Goal: Task Accomplishment & Management: Manage account settings

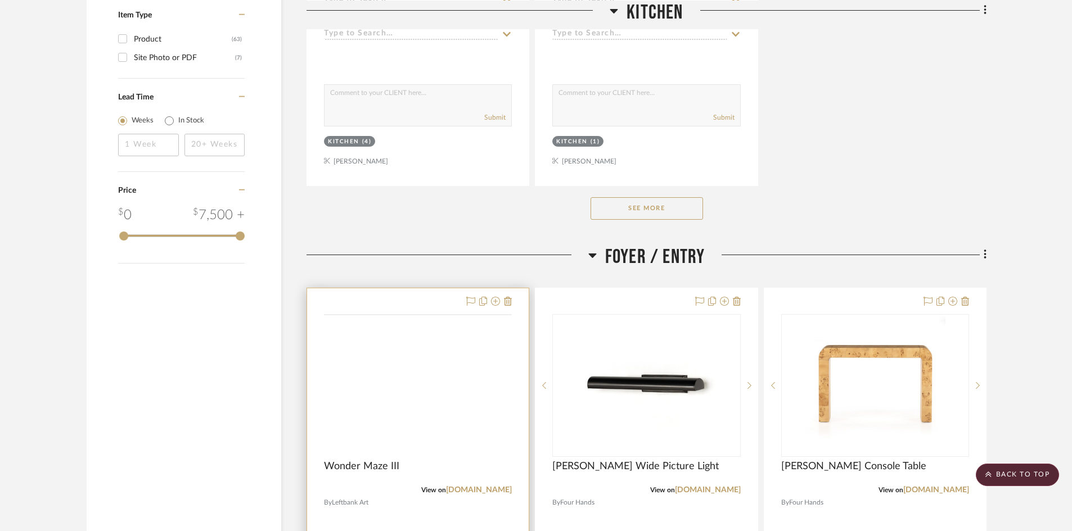
scroll to position [1855, 0]
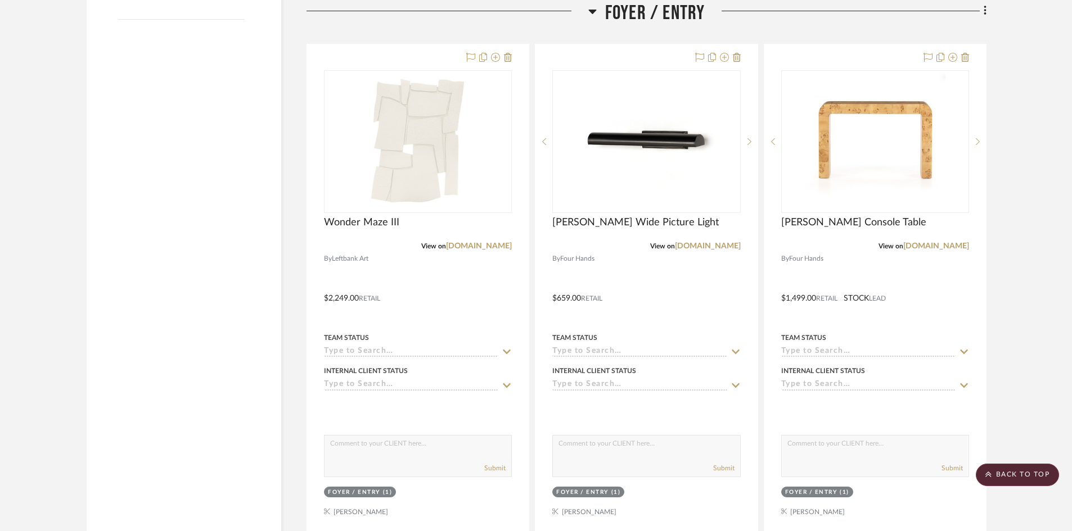
click at [683, 21] on span "Foyer / Entry" at bounding box center [655, 13] width 100 height 24
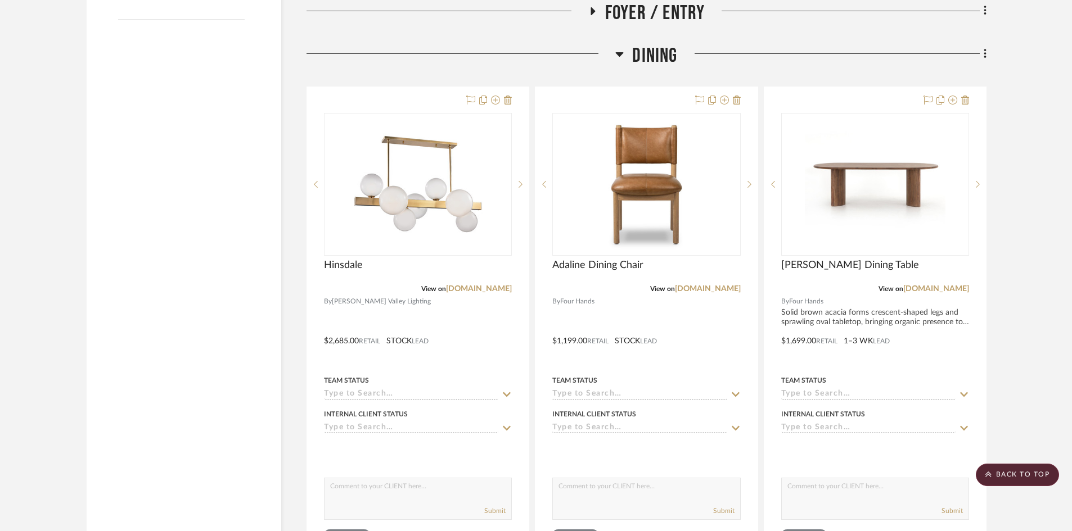
click at [661, 57] on span "Dining" at bounding box center [654, 56] width 45 height 24
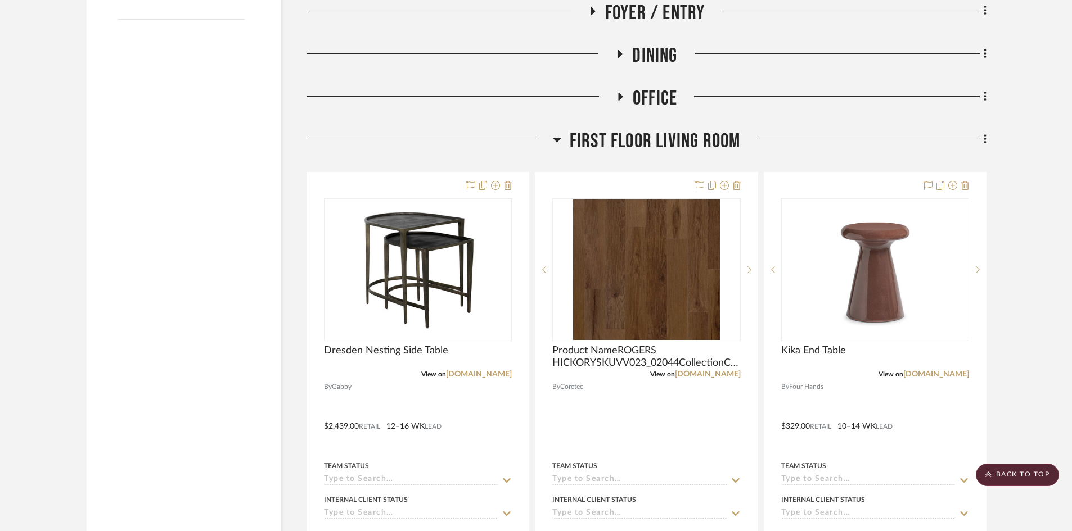
click at [677, 140] on span "First Floor Living Room" at bounding box center [654, 141] width 171 height 24
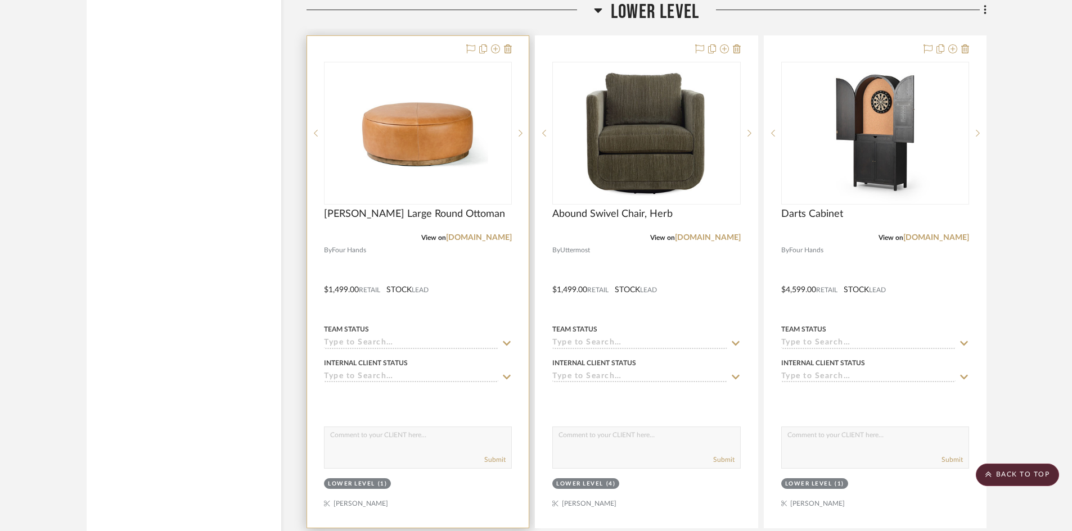
scroll to position [2136, 0]
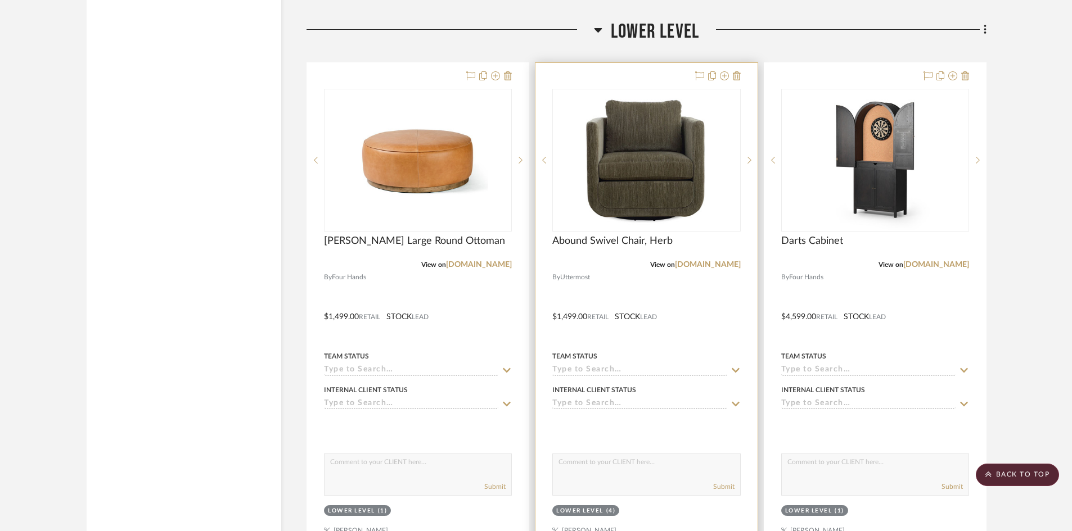
click at [641, 291] on div at bounding box center [646, 309] width 222 height 492
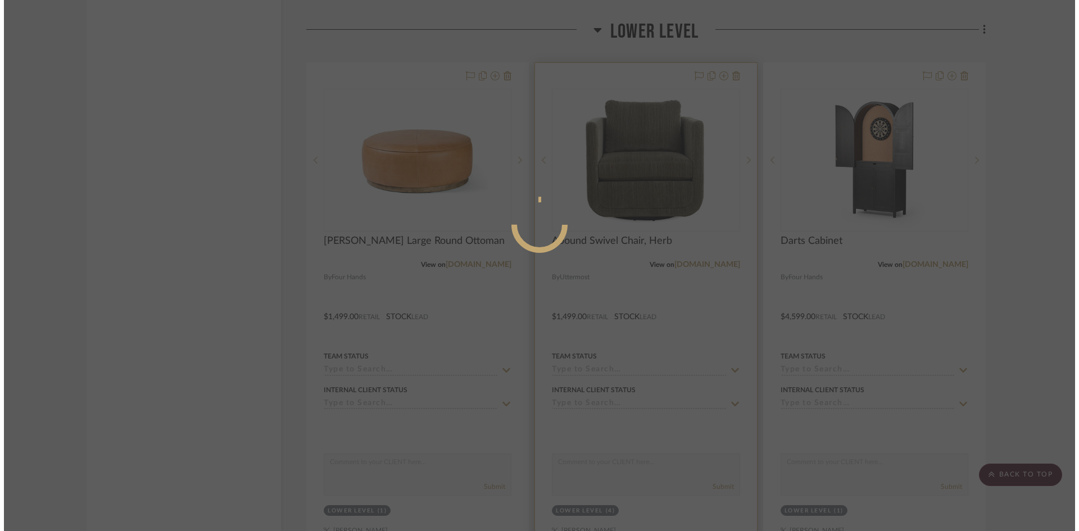
scroll to position [0, 0]
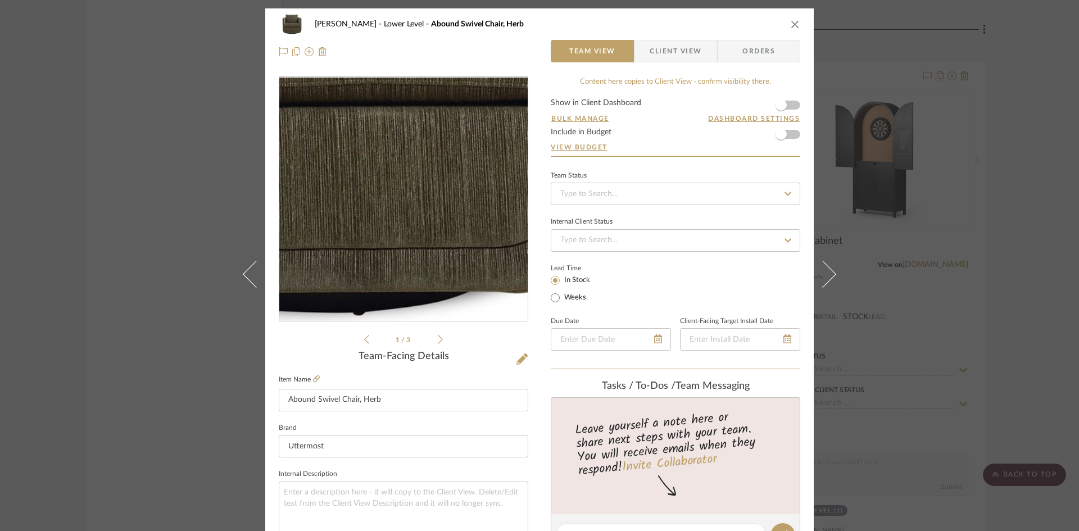
click at [428, 266] on img "0" at bounding box center [404, 200] width 244 height 244
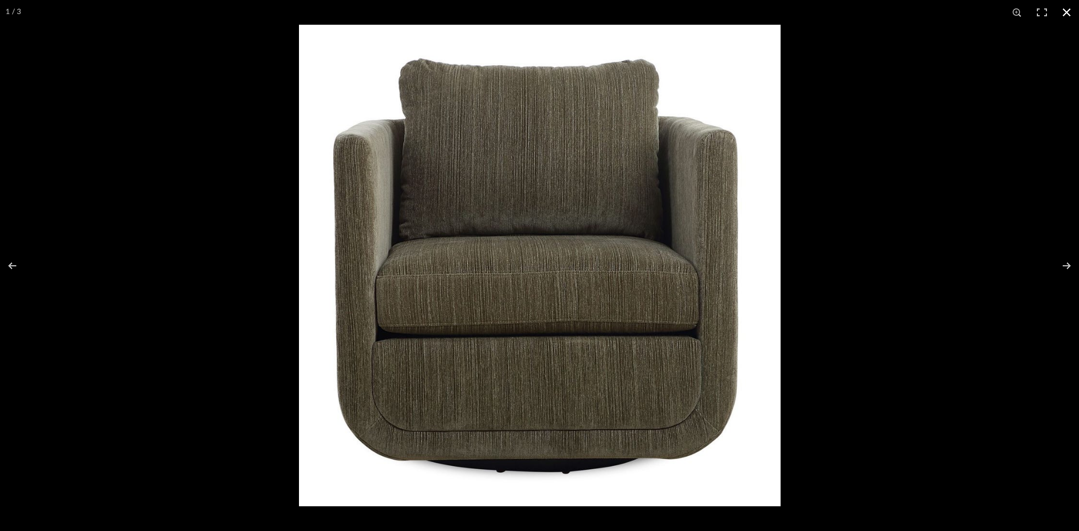
click at [1072, 13] on button at bounding box center [1067, 12] width 25 height 25
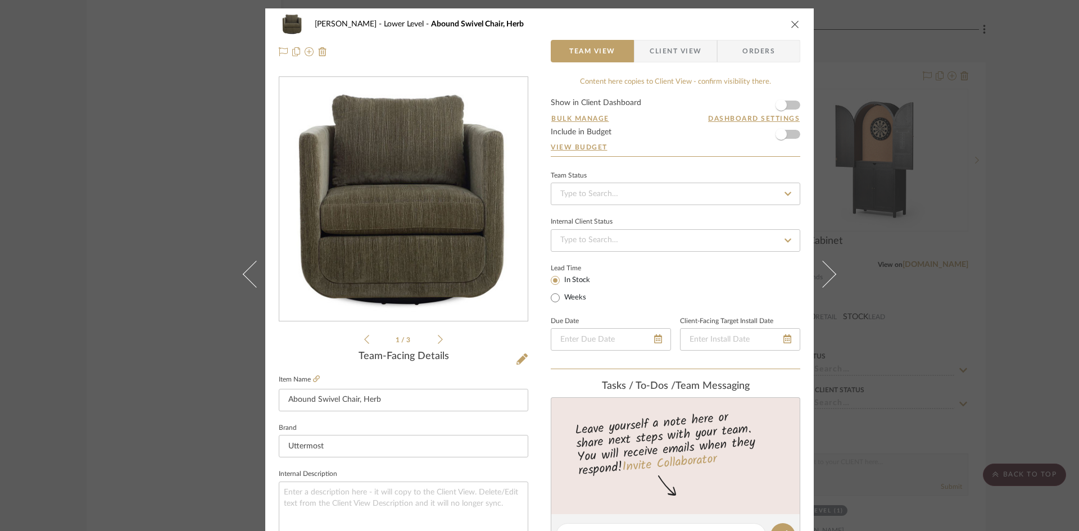
click at [436, 268] on img "0" at bounding box center [404, 200] width 244 height 244
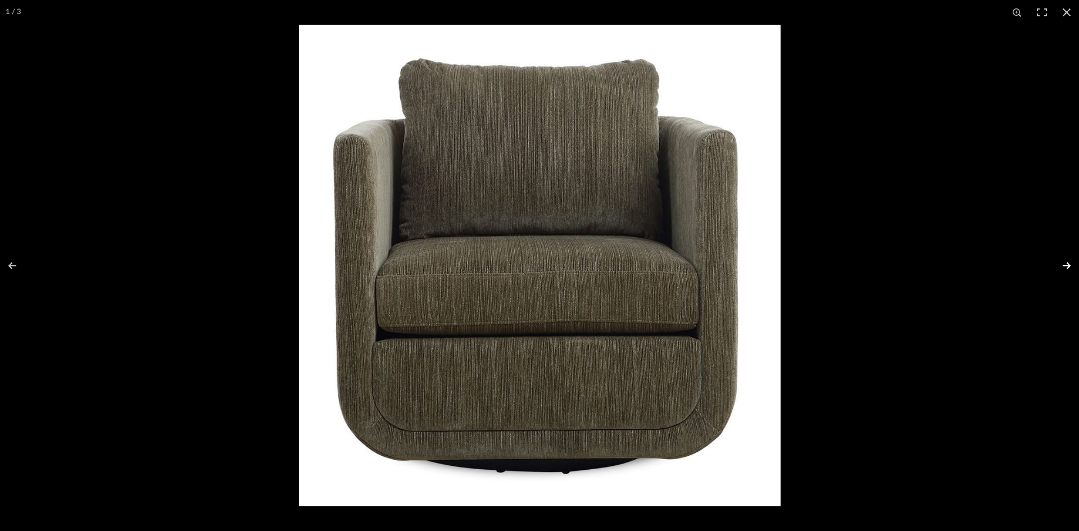
click at [1072, 267] on button at bounding box center [1059, 266] width 39 height 56
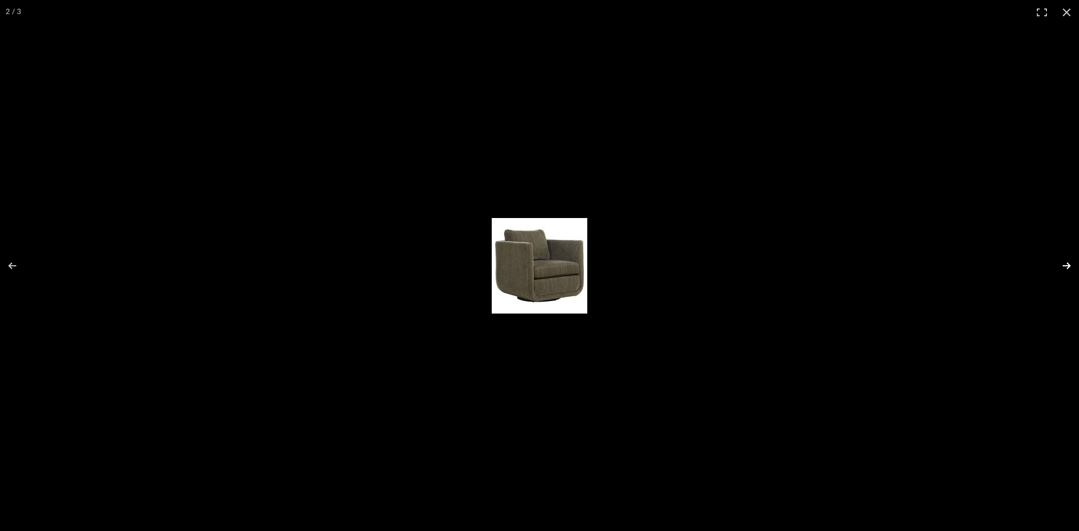
click at [1069, 267] on button at bounding box center [1059, 266] width 39 height 56
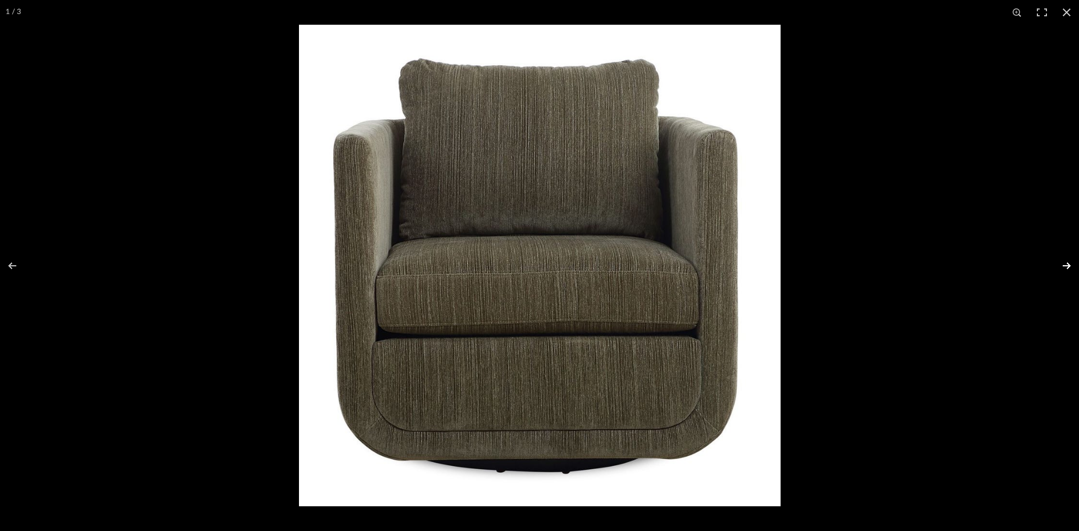
click at [1069, 267] on button at bounding box center [1059, 266] width 39 height 56
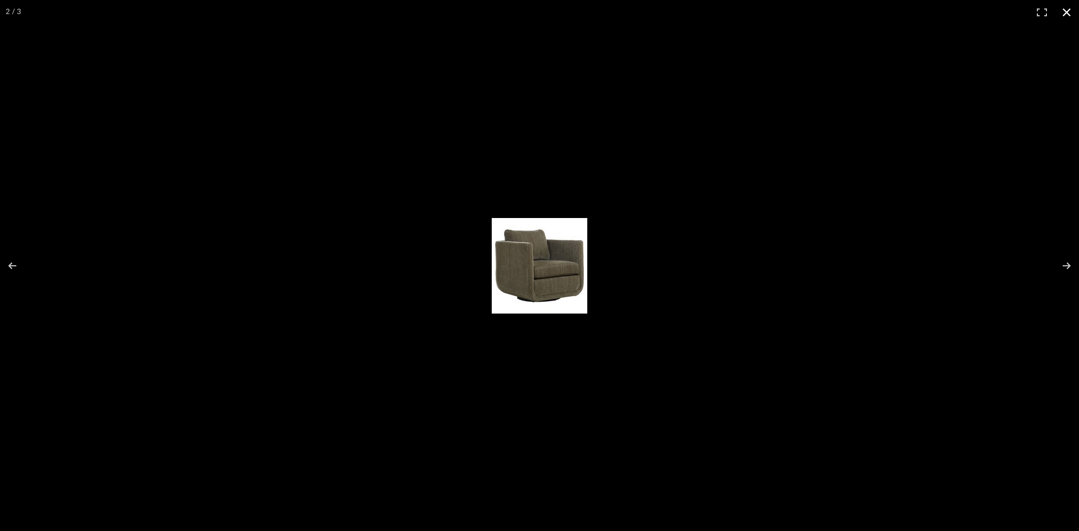
click at [1070, 8] on button at bounding box center [1067, 12] width 25 height 25
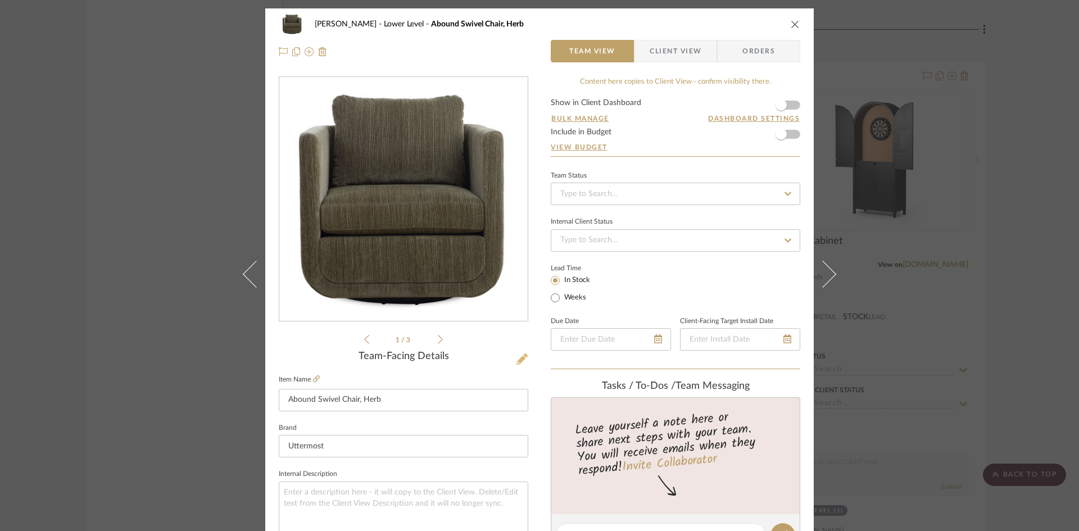
click at [517, 360] on icon at bounding box center [522, 359] width 11 height 11
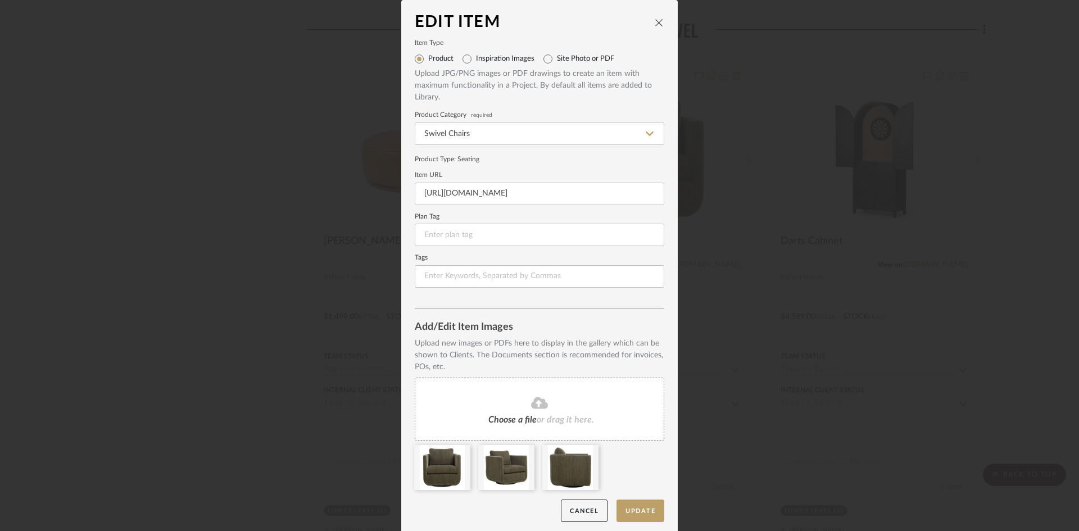
click at [657, 24] on icon "close" at bounding box center [659, 22] width 9 height 9
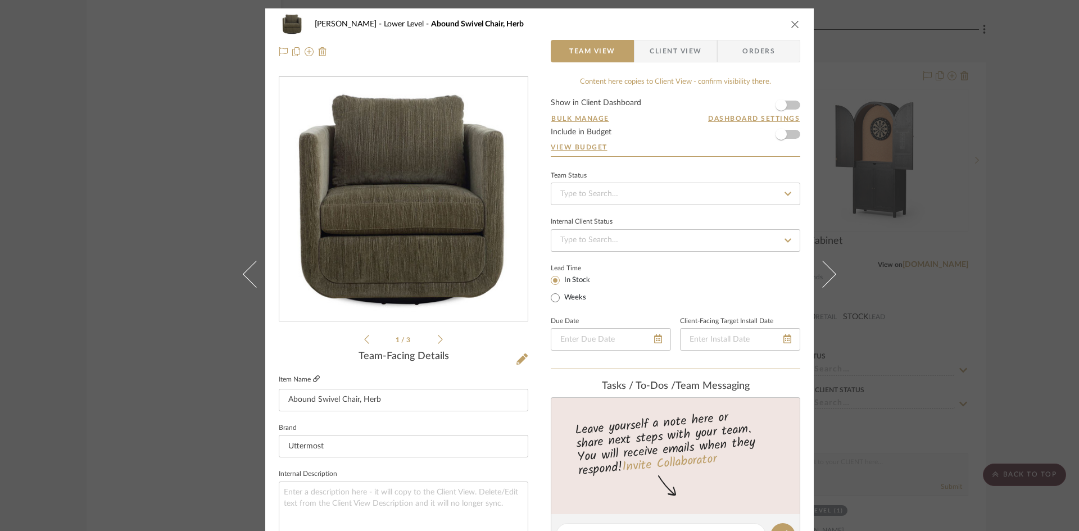
click at [314, 378] on icon at bounding box center [316, 379] width 7 height 7
drag, startPoint x: 794, startPoint y: 24, endPoint x: 0, endPoint y: 1, distance: 794.1
click at [794, 24] on icon "close" at bounding box center [795, 24] width 9 height 9
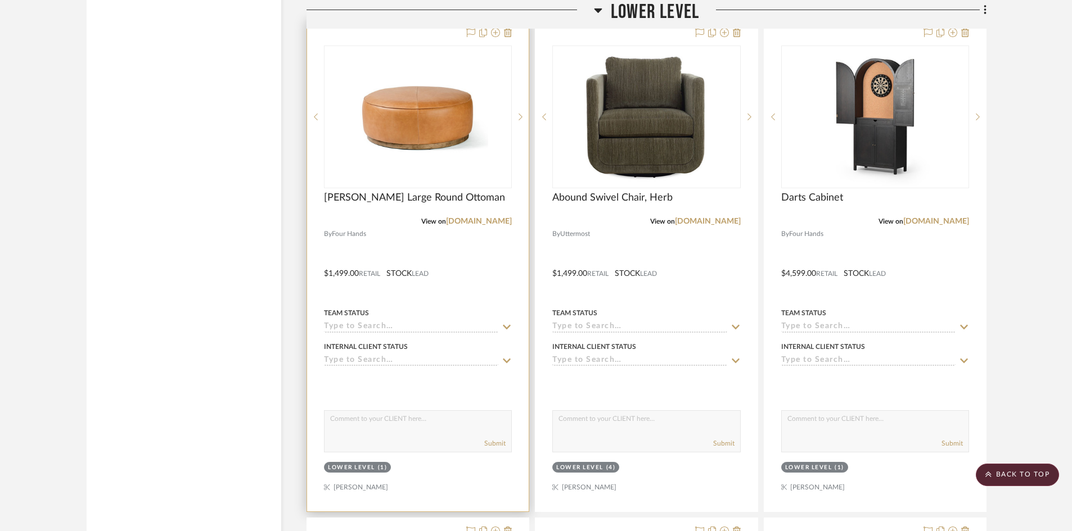
scroll to position [2193, 0]
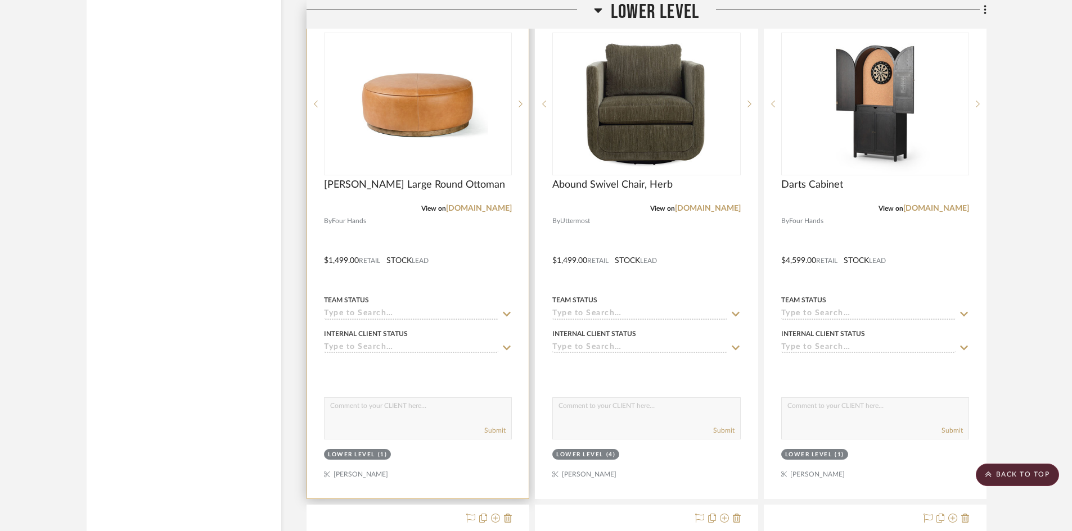
click at [410, 222] on div at bounding box center [418, 253] width 222 height 492
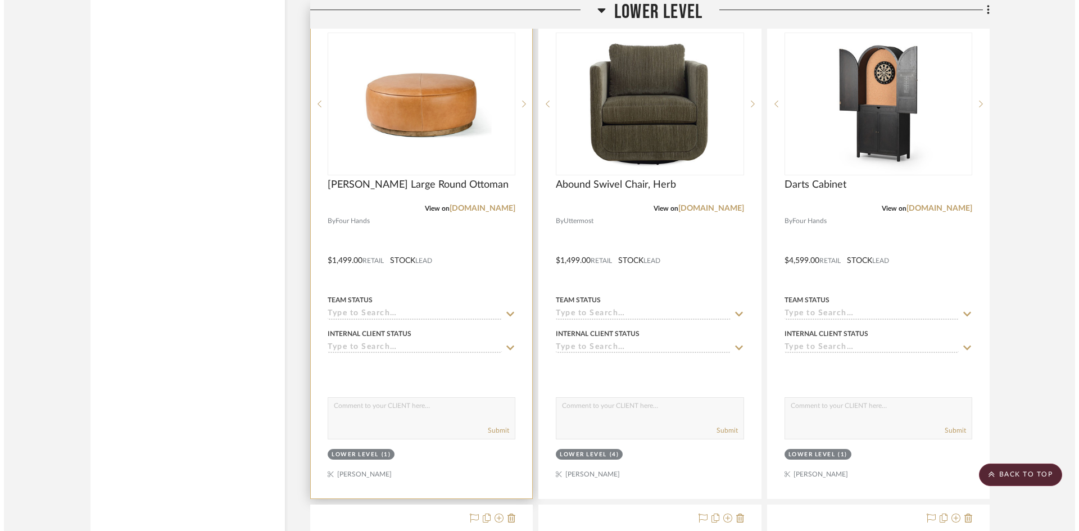
scroll to position [0, 0]
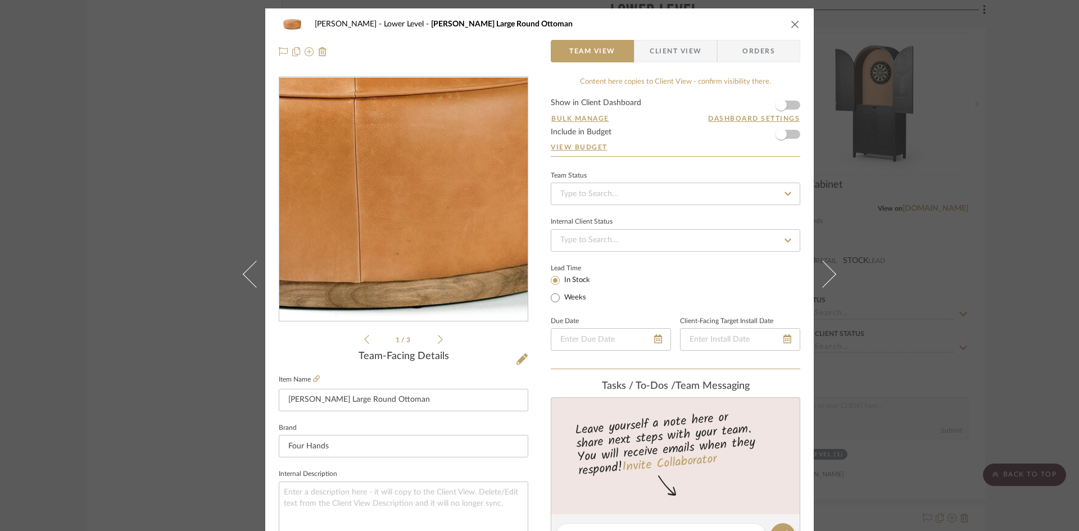
click at [417, 216] on img "0" at bounding box center [404, 200] width 244 height 244
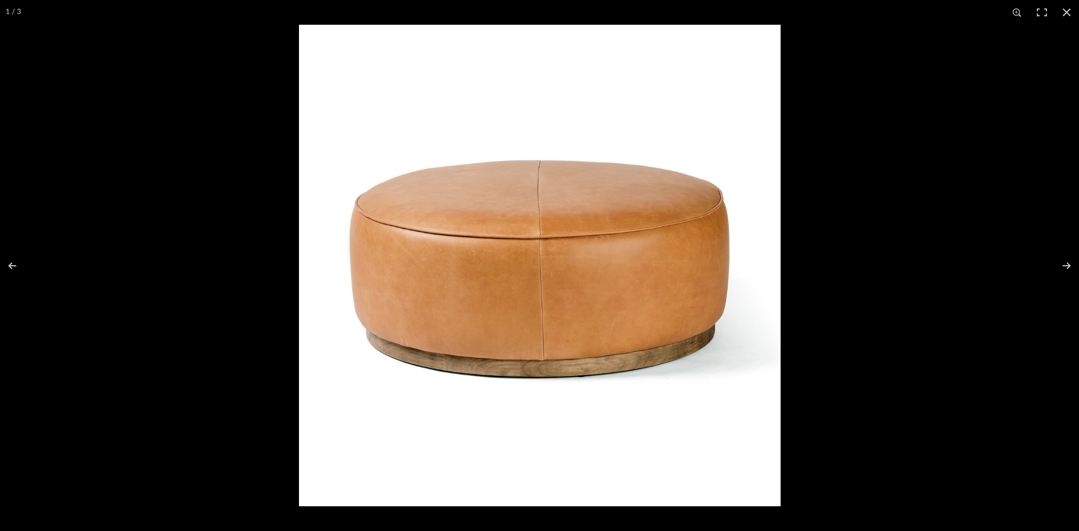
click at [504, 286] on img at bounding box center [540, 266] width 482 height 482
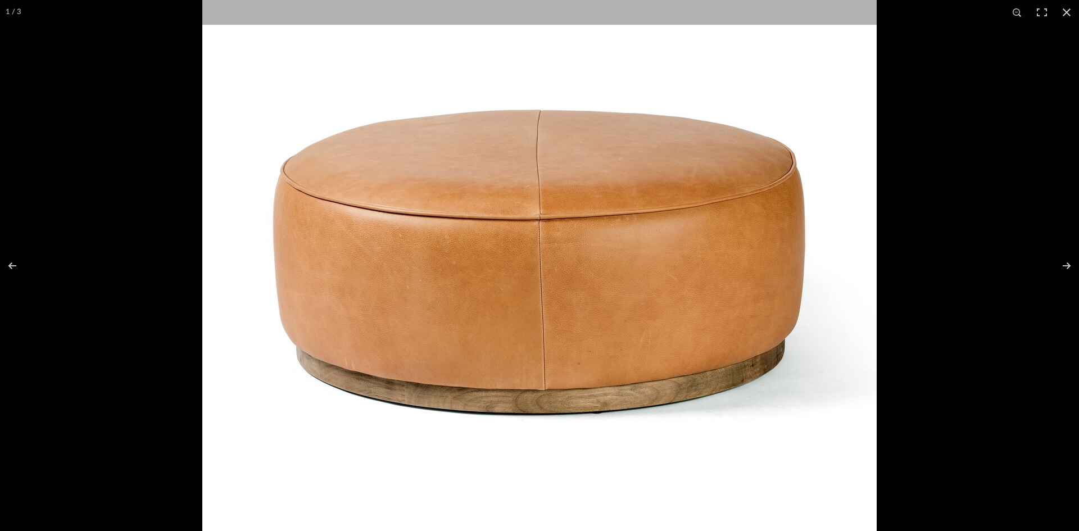
click at [695, 277] on img at bounding box center [539, 257] width 675 height 675
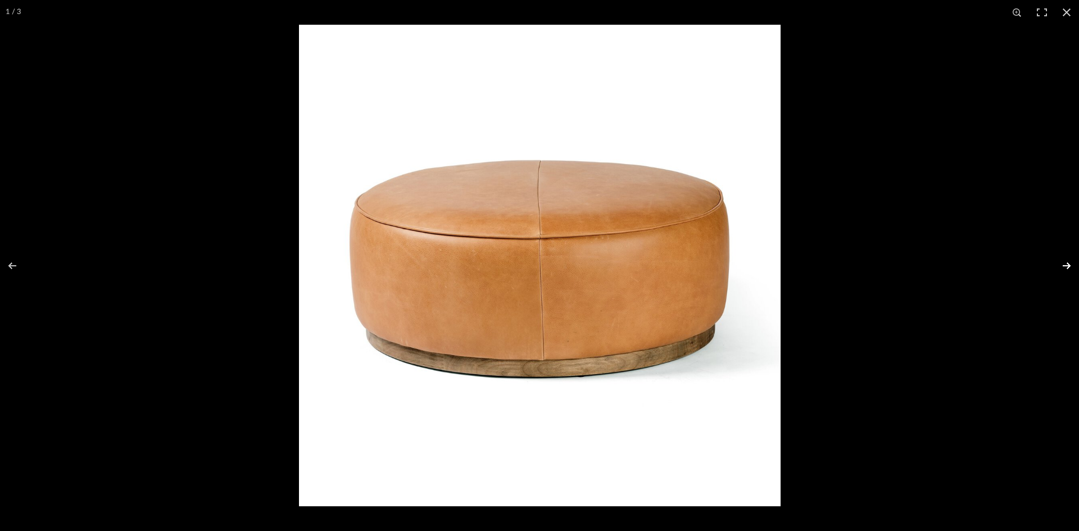
click at [1068, 264] on button at bounding box center [1059, 266] width 39 height 56
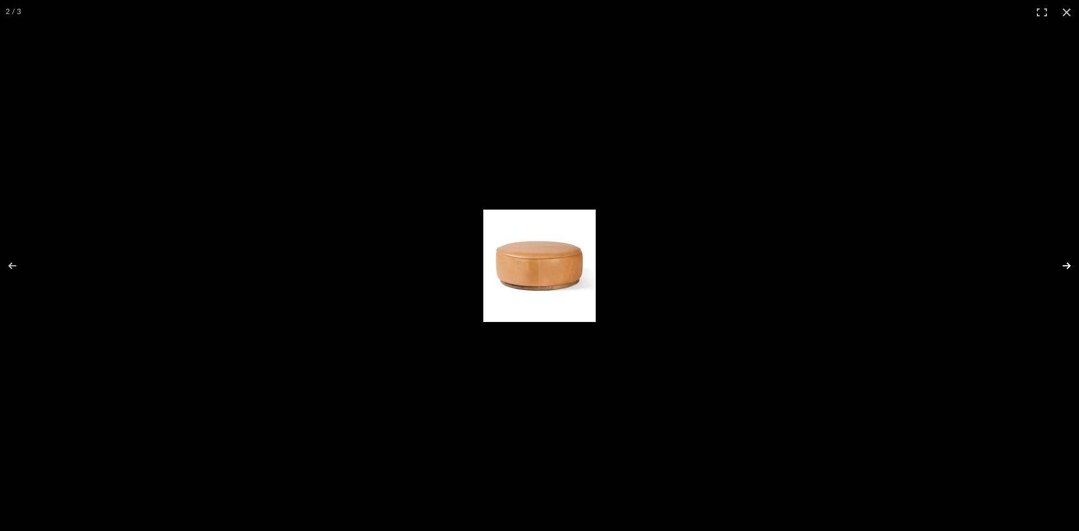
click at [1068, 264] on button at bounding box center [1059, 266] width 39 height 56
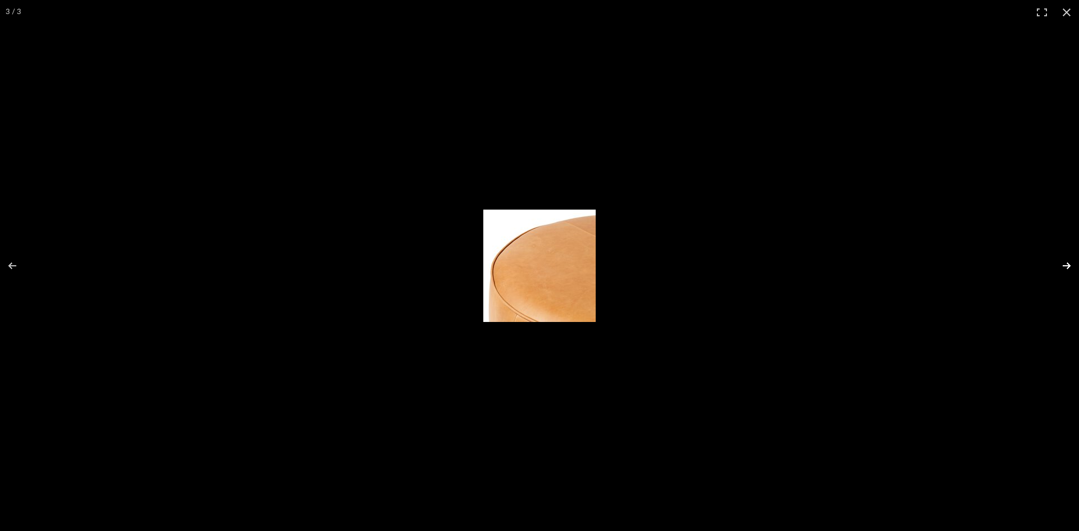
click at [1068, 264] on button at bounding box center [1059, 266] width 39 height 56
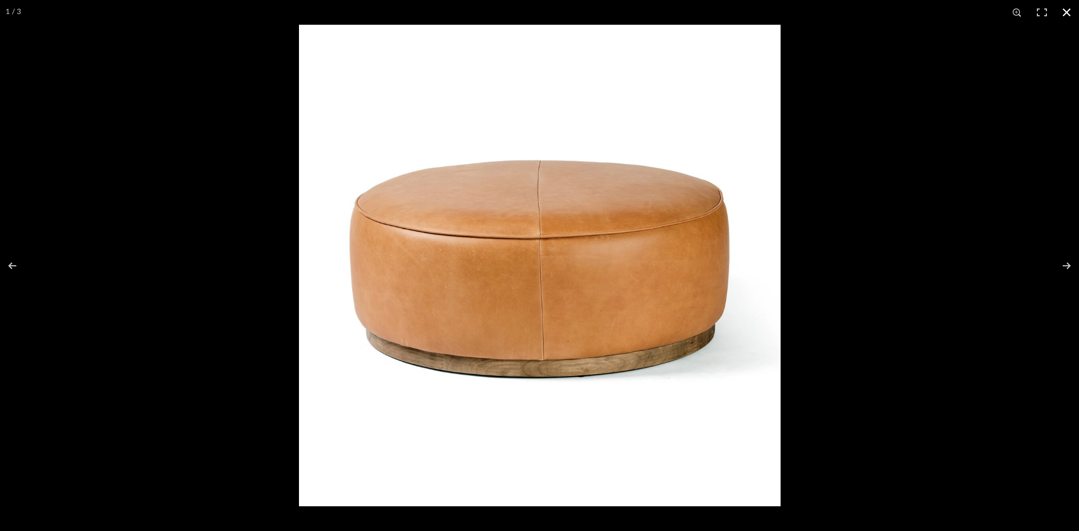
click at [1071, 13] on button at bounding box center [1067, 12] width 25 height 25
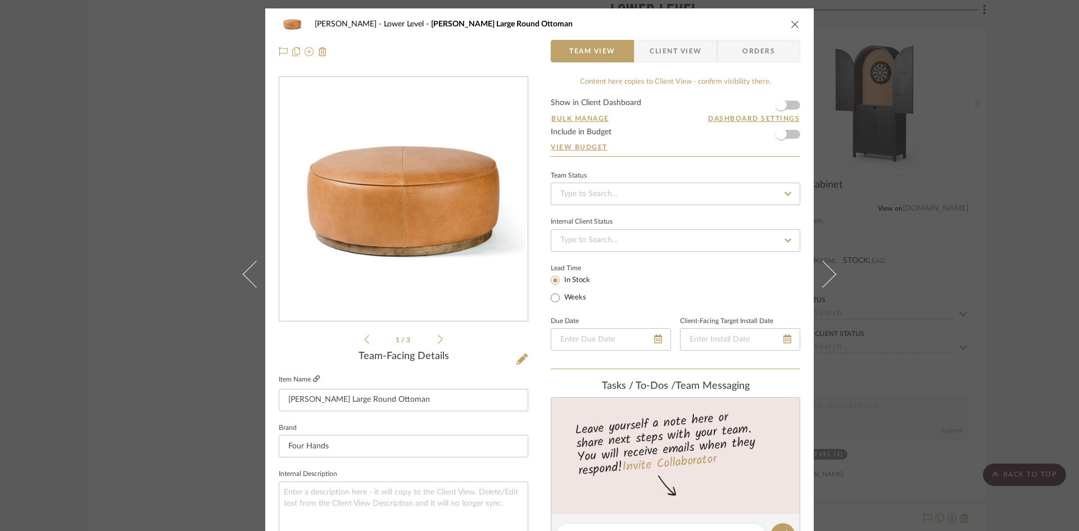
click at [313, 379] on icon at bounding box center [316, 379] width 7 height 7
click at [794, 24] on icon "close" at bounding box center [795, 24] width 9 height 9
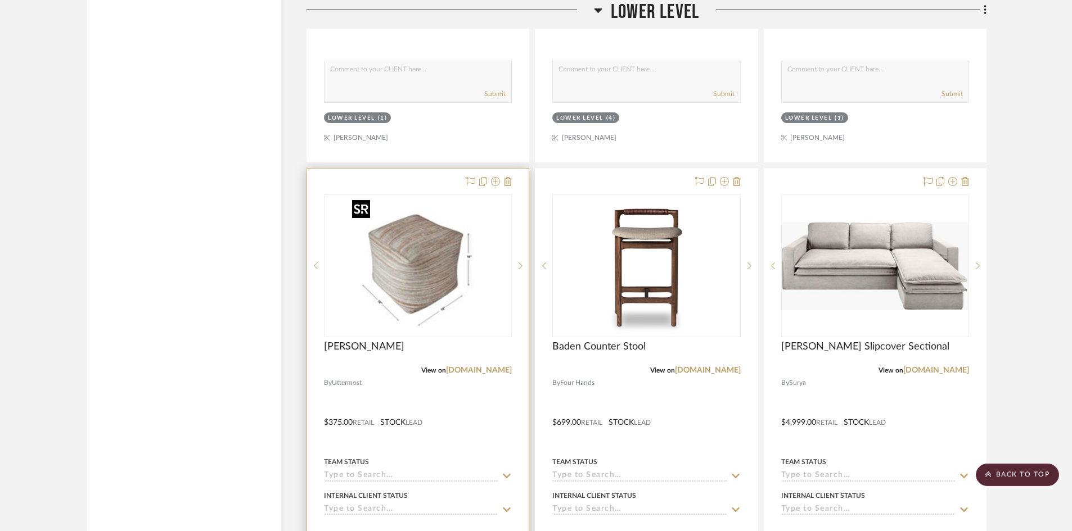
scroll to position [2530, 0]
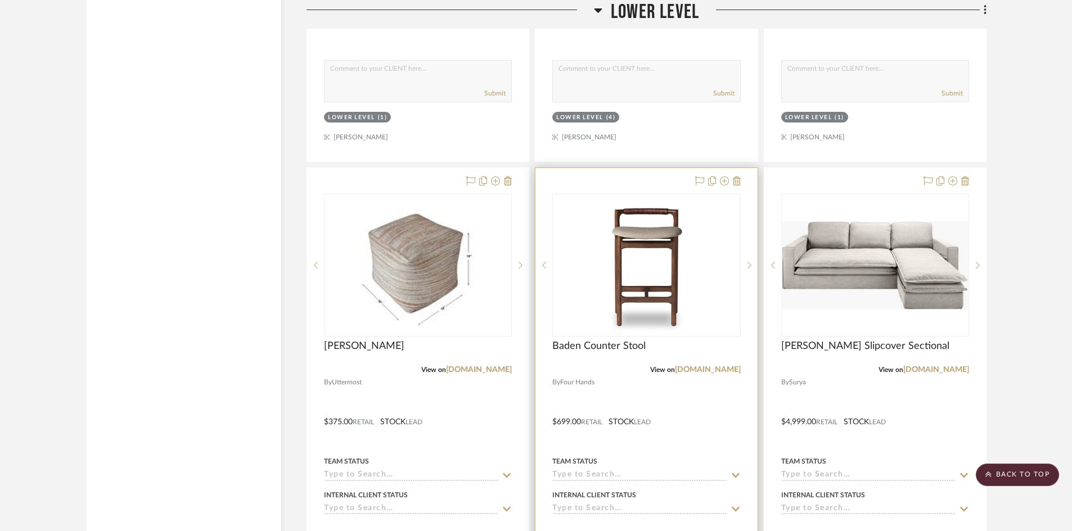
click at [640, 371] on div "View on fourhands.com" at bounding box center [646, 370] width 188 height 10
click at [641, 408] on div at bounding box center [646, 414] width 222 height 492
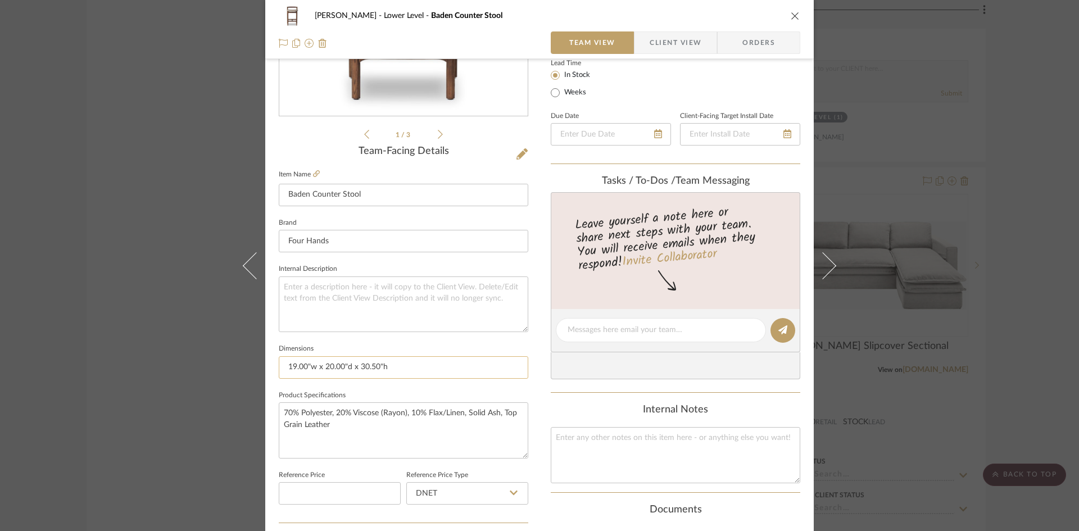
scroll to position [225, 0]
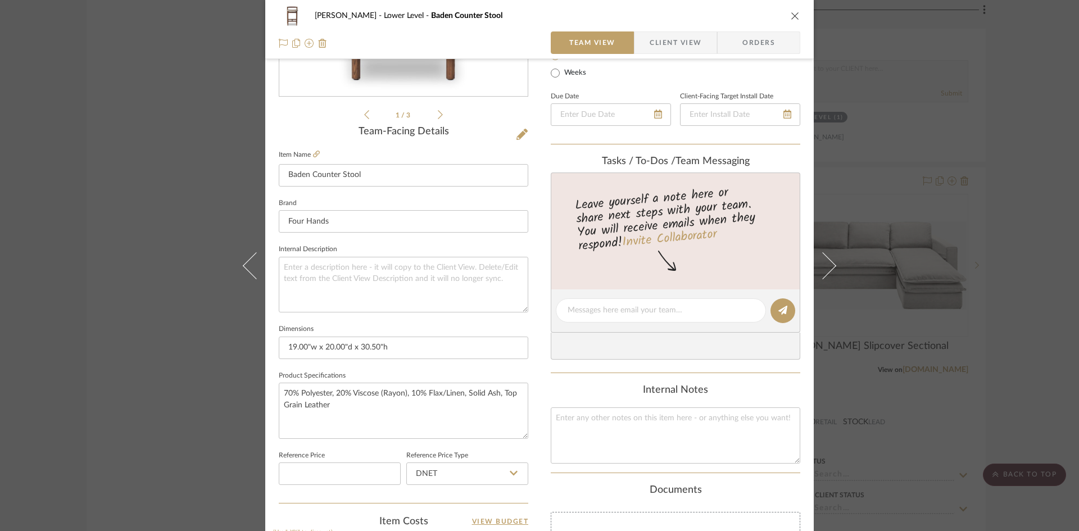
click at [783, 8] on div "O'Connor, Lizzy Lower Level Baden Counter Stool" at bounding box center [540, 15] width 522 height 22
click at [791, 17] on icon "close" at bounding box center [795, 15] width 9 height 9
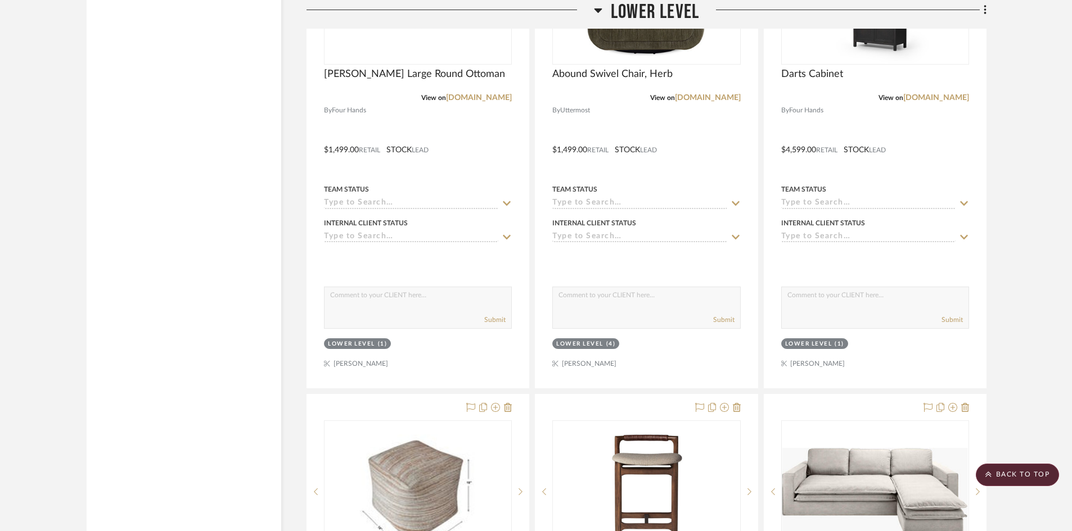
scroll to position [2193, 0]
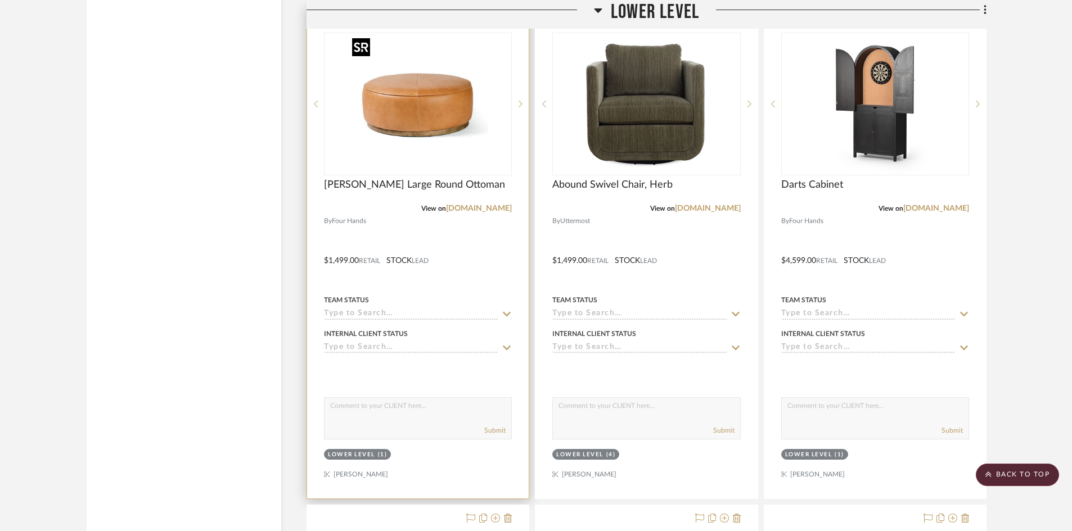
click at [390, 139] on img "0" at bounding box center [417, 104] width 141 height 141
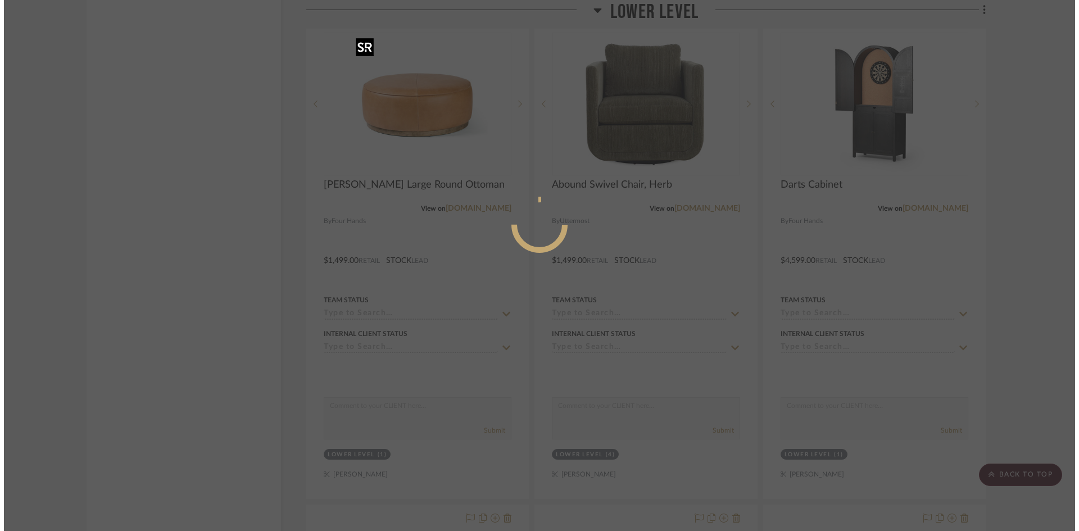
scroll to position [0, 0]
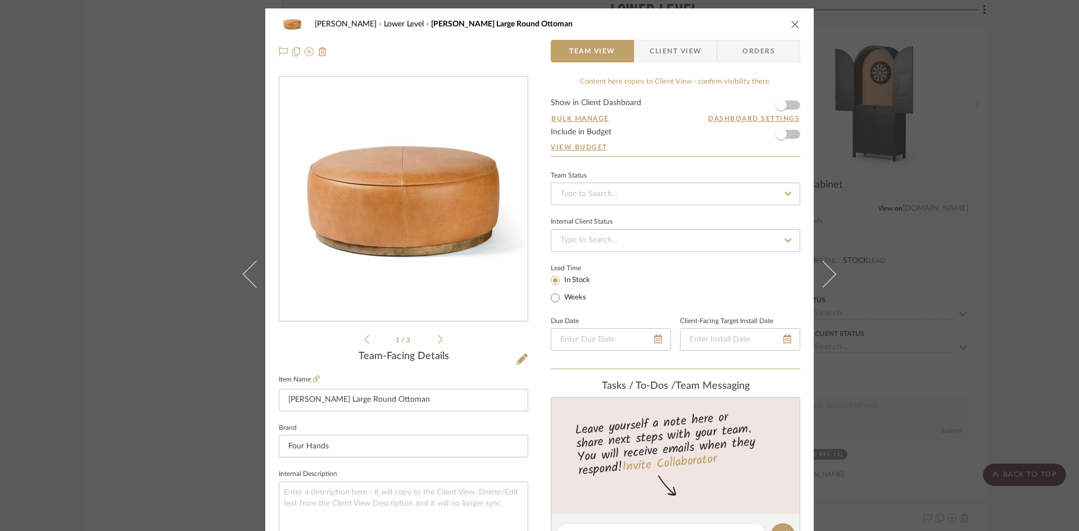
click at [797, 24] on div "O'Connor, Lizzy Lower Level Sinclair Large Round Ottoman Team View Client View …" at bounding box center [539, 37] width 549 height 59
click at [792, 23] on icon "close" at bounding box center [795, 24] width 9 height 9
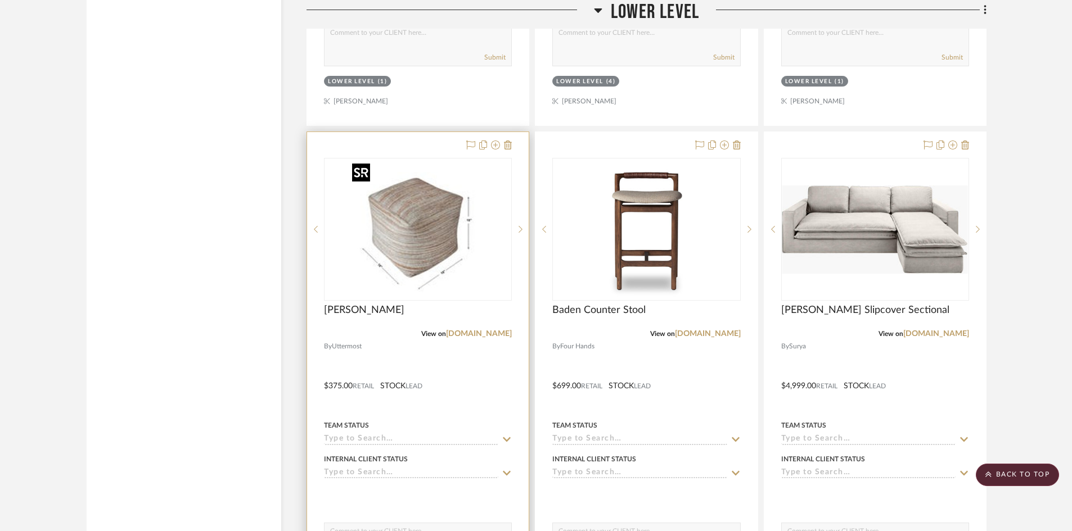
scroll to position [2586, 0]
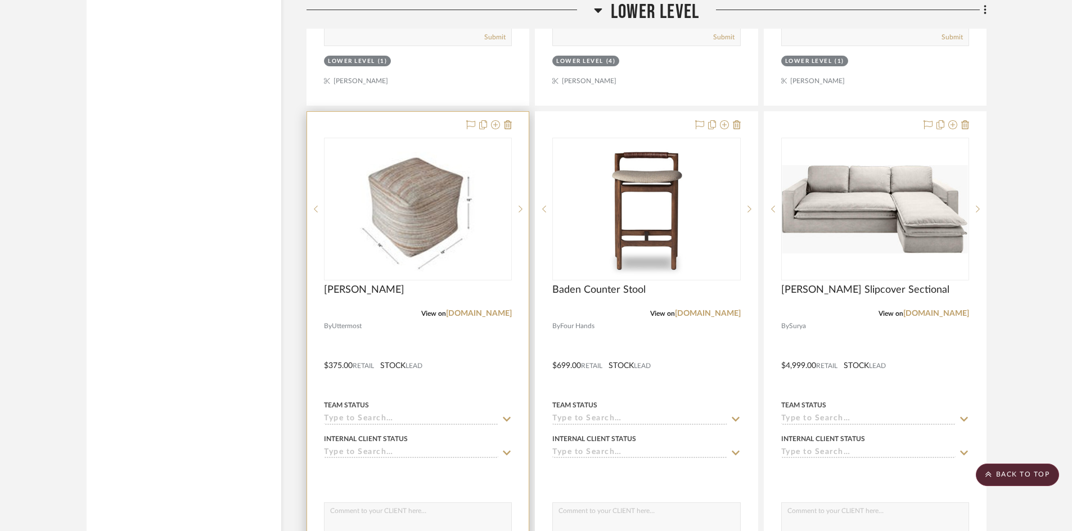
click at [485, 367] on div at bounding box center [418, 358] width 222 height 492
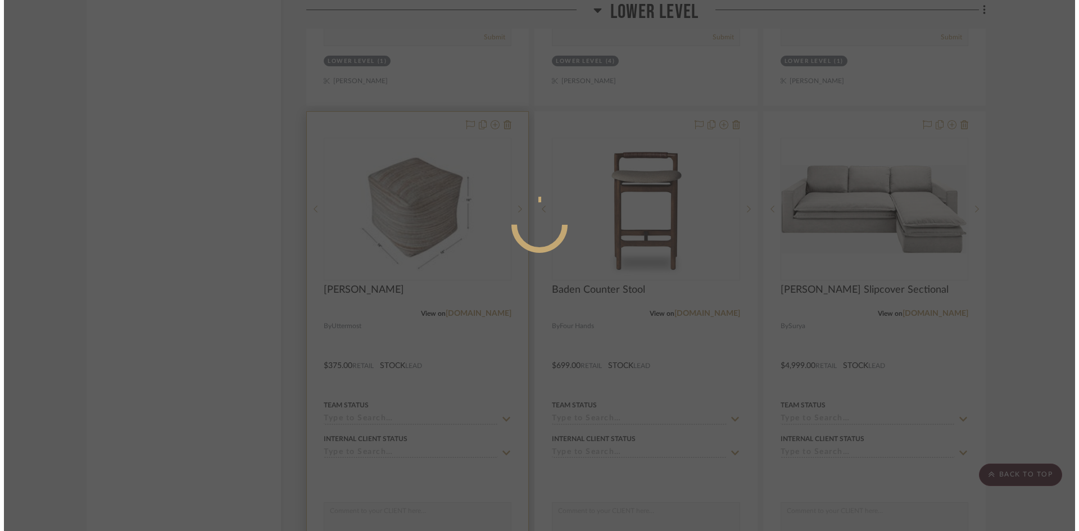
scroll to position [0, 0]
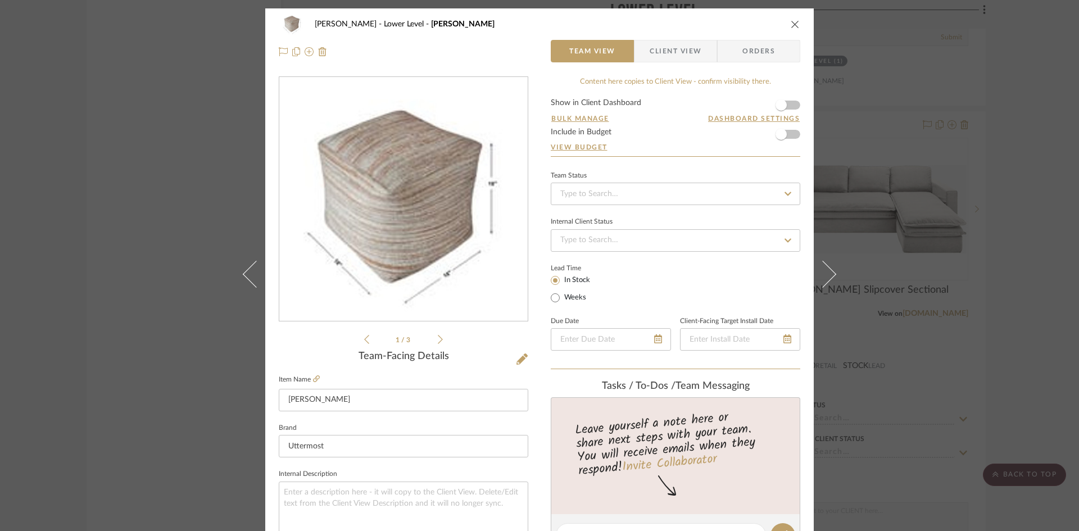
click at [783, 24] on div "O'Connor, Lizzy Lower Level Shiro Pouf" at bounding box center [540, 24] width 522 height 22
click at [795, 25] on icon "close" at bounding box center [795, 24] width 9 height 9
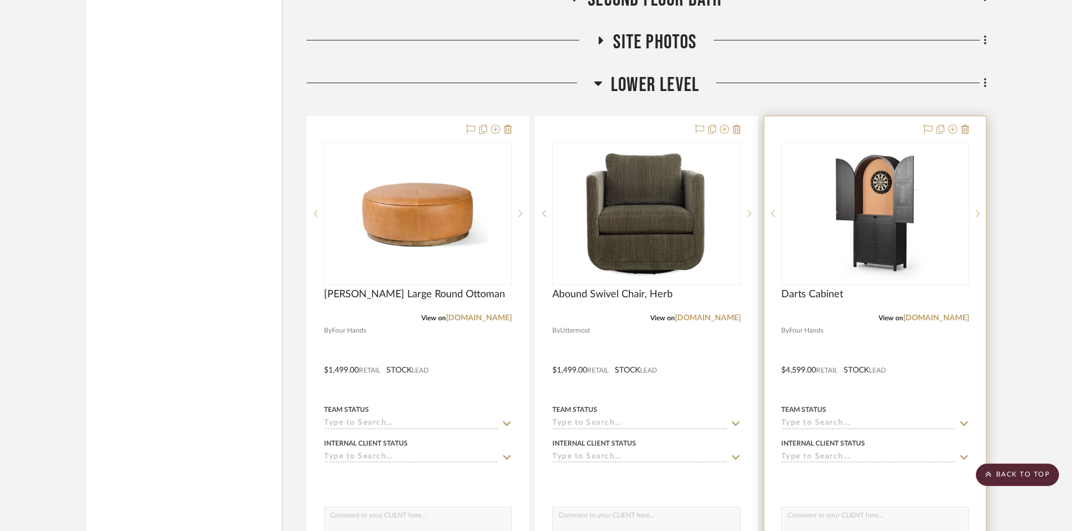
scroll to position [2080, 0]
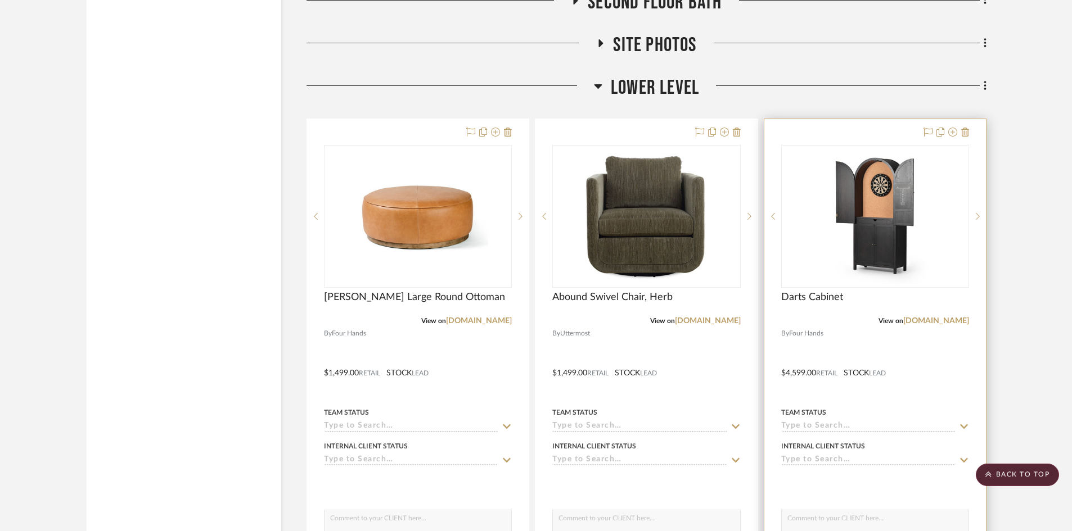
click at [864, 319] on div "View on fourhands.com" at bounding box center [875, 321] width 188 height 10
click at [824, 236] on img "0" at bounding box center [874, 216] width 141 height 141
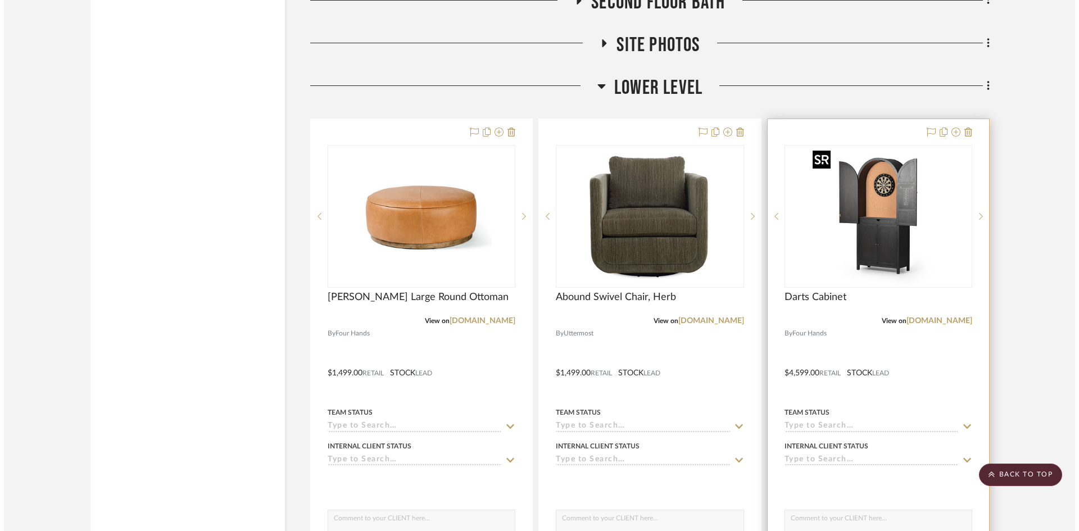
scroll to position [0, 0]
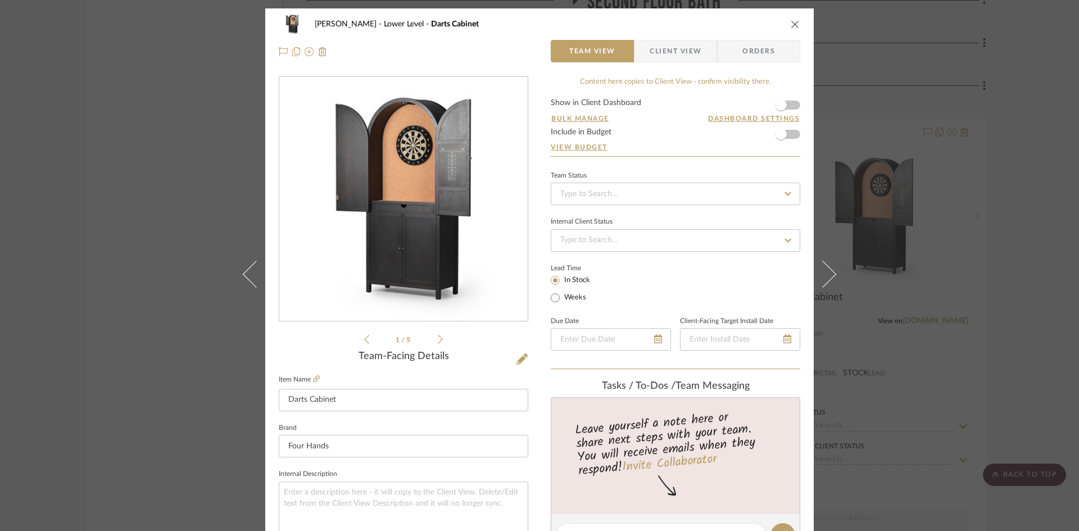
click at [434, 191] on img "0" at bounding box center [404, 200] width 244 height 244
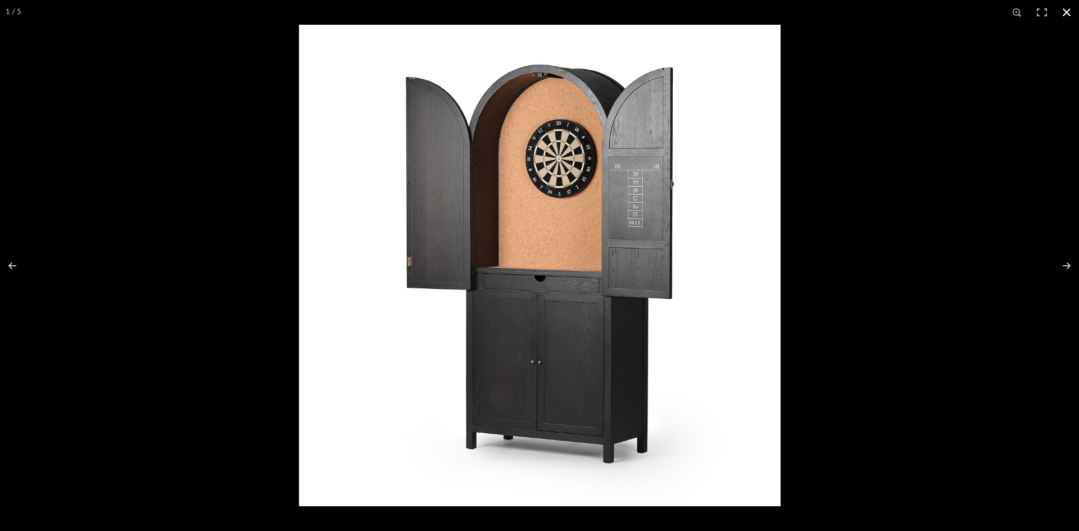
click at [1073, 12] on button at bounding box center [1067, 12] width 25 height 25
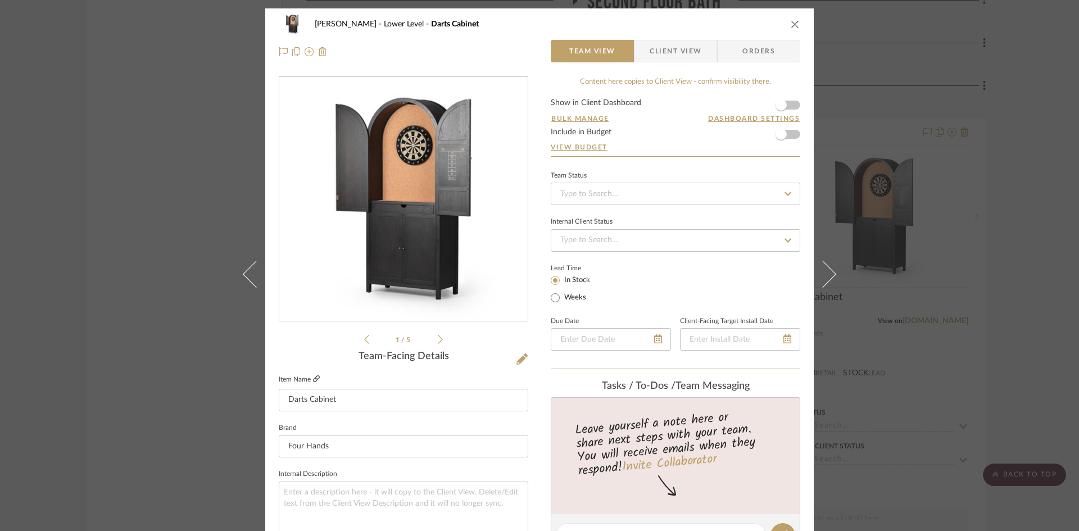
click at [316, 379] on icon at bounding box center [316, 379] width 7 height 7
click at [794, 24] on icon "close" at bounding box center [795, 24] width 9 height 9
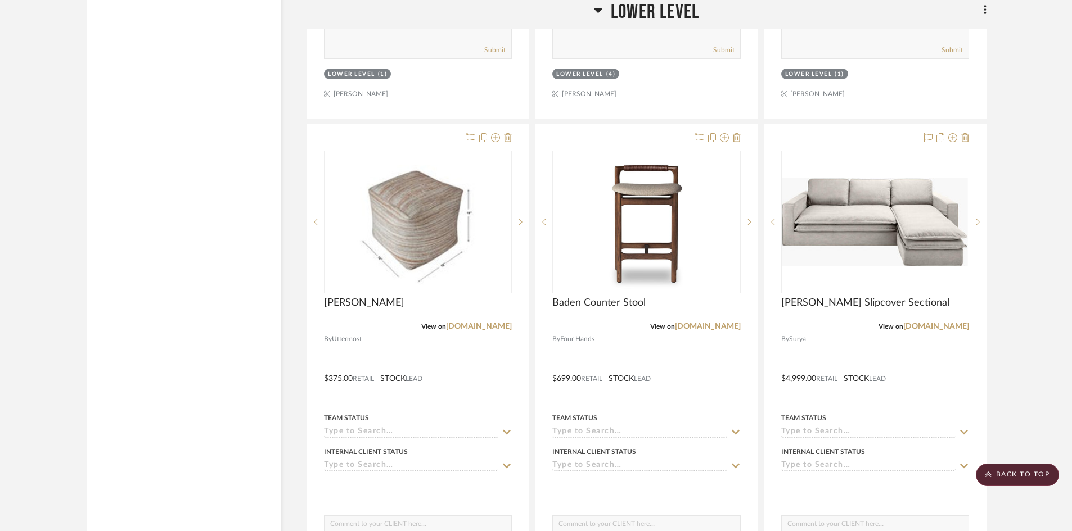
scroll to position [2530, 0]
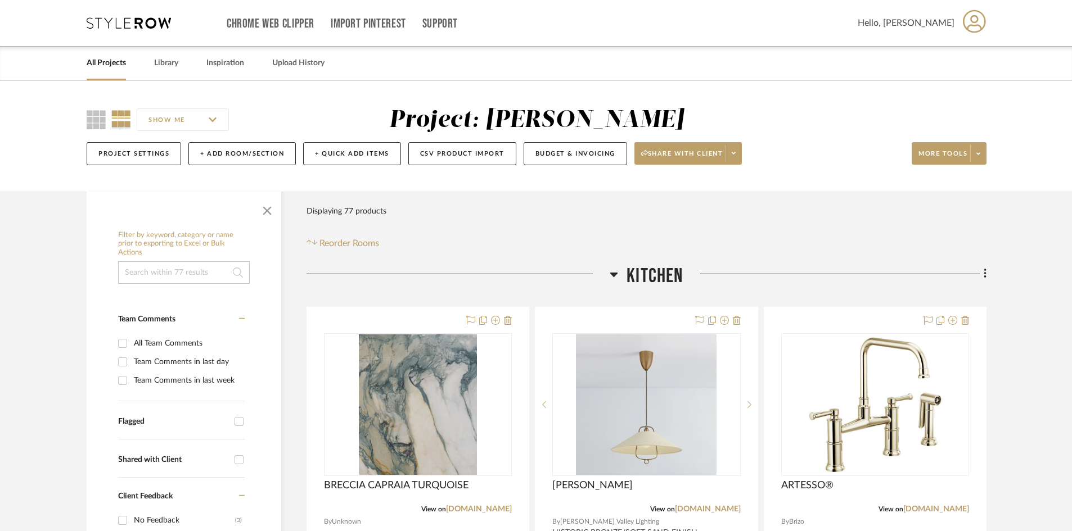
click at [661, 278] on span "Kitchen" at bounding box center [654, 276] width 56 height 24
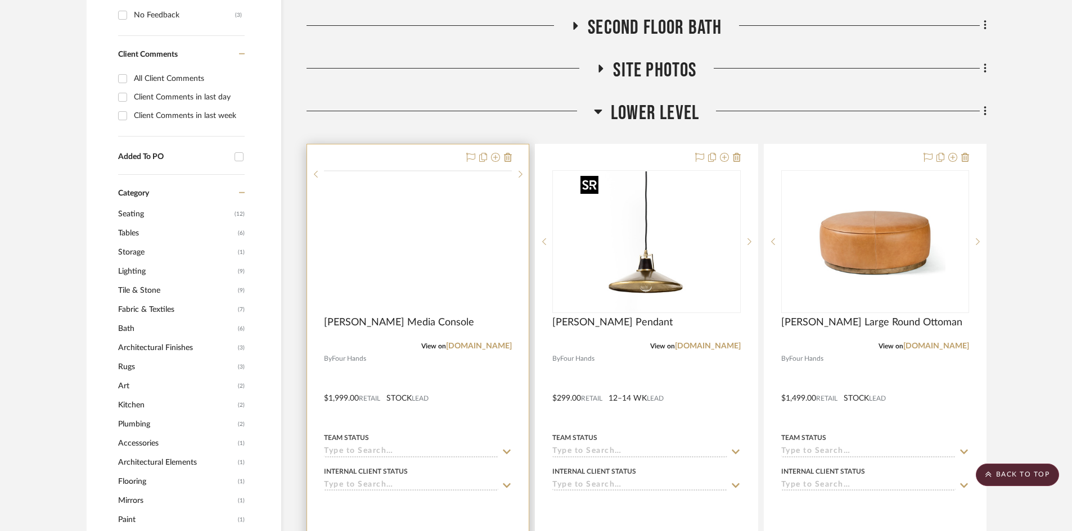
scroll to position [506, 0]
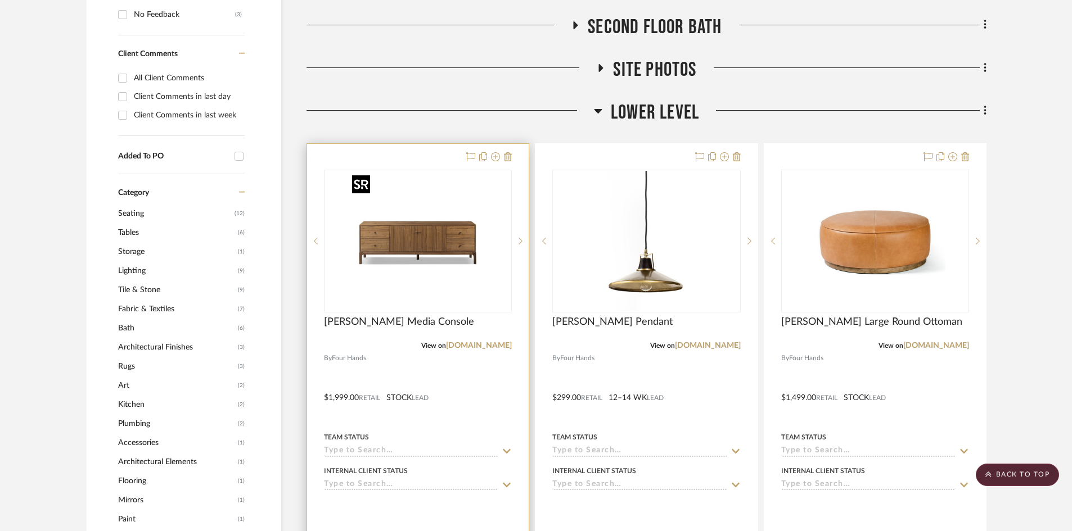
click at [424, 252] on img "0" at bounding box center [417, 241] width 141 height 141
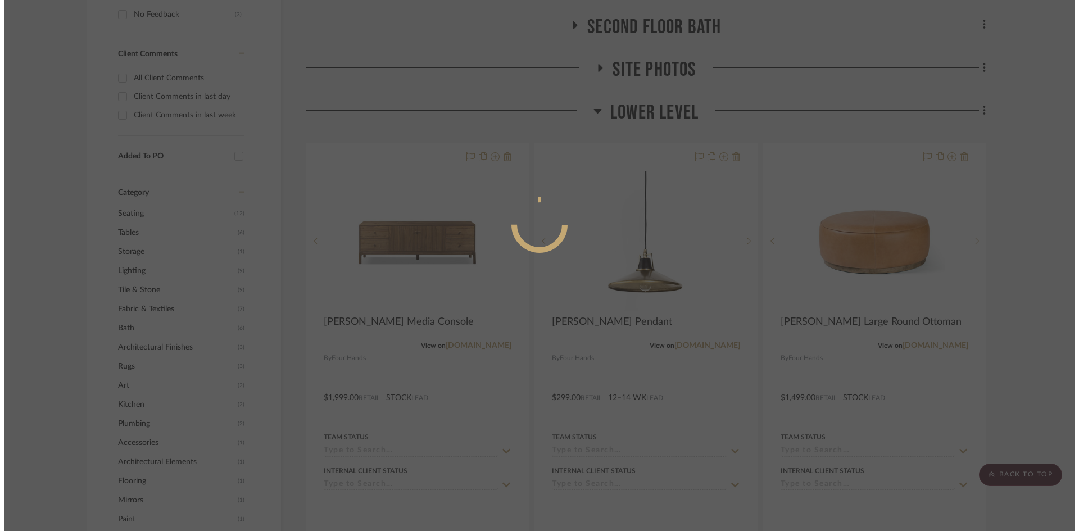
scroll to position [0, 0]
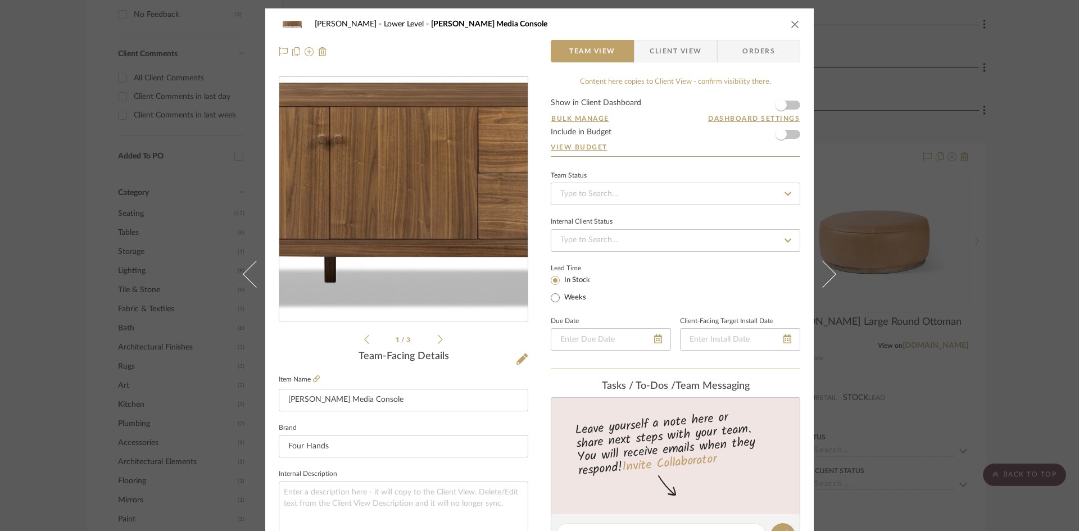
click at [424, 204] on img "0" at bounding box center [404, 200] width 244 height 244
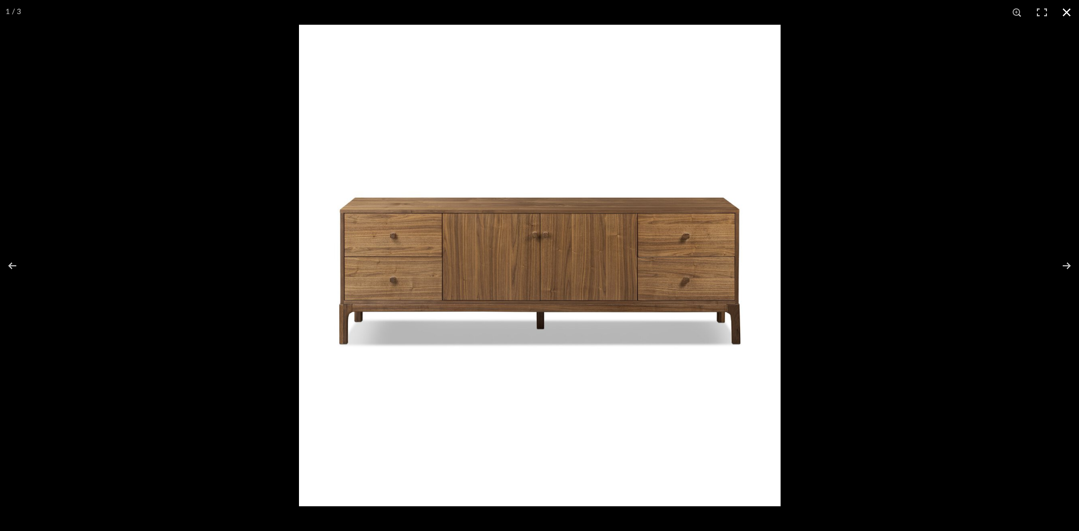
click at [1068, 10] on button at bounding box center [1067, 12] width 25 height 25
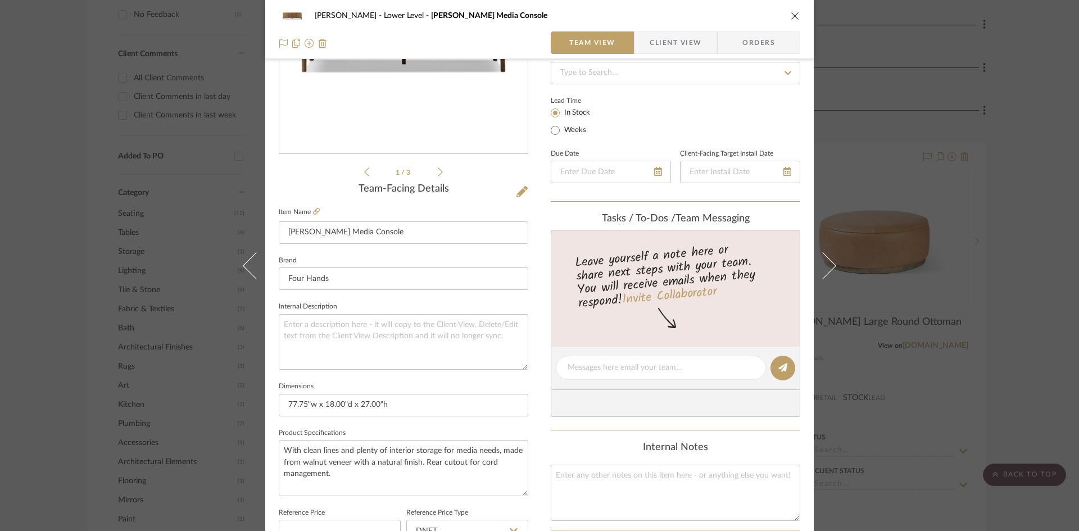
scroll to position [169, 0]
click at [313, 212] on icon at bounding box center [316, 210] width 7 height 7
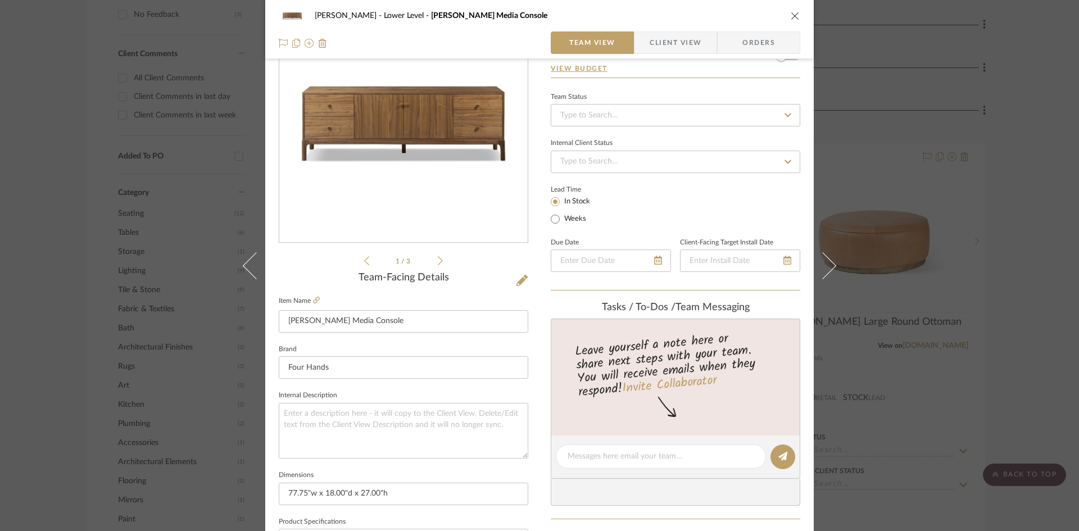
scroll to position [0, 0]
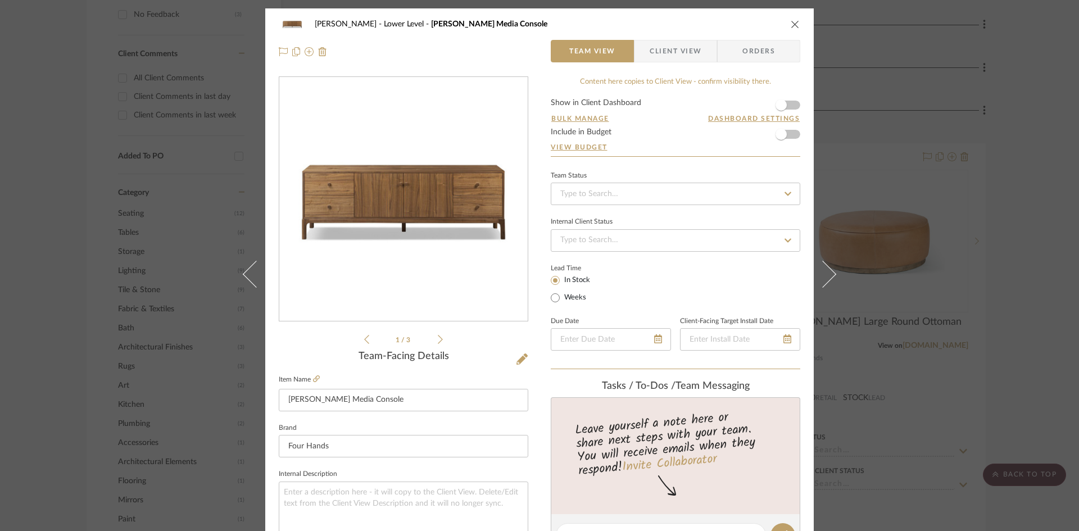
click at [785, 24] on div "O'Connor, Lizzy Lower Level Arturo Media Console" at bounding box center [540, 24] width 522 height 22
click at [791, 24] on icon "close" at bounding box center [795, 24] width 9 height 9
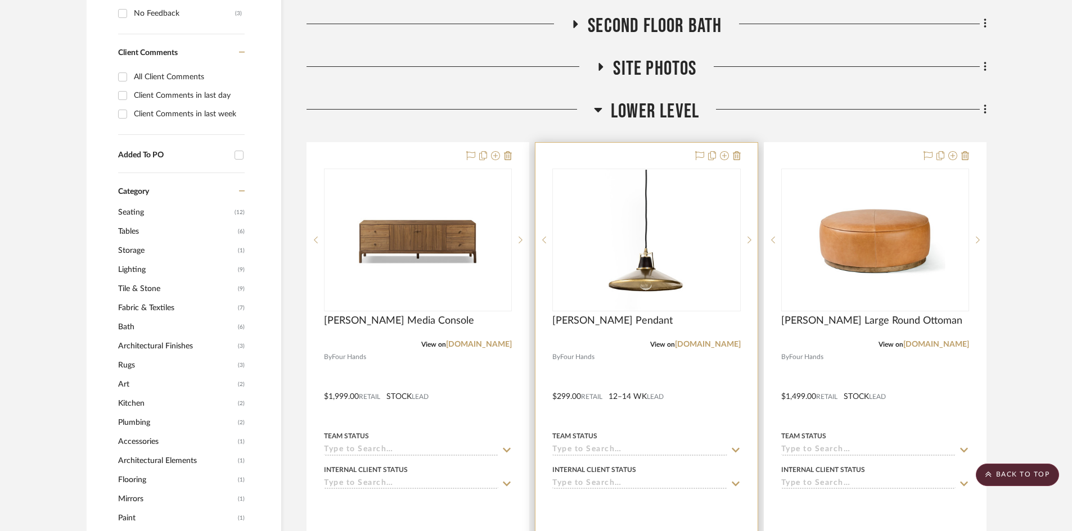
scroll to position [394, 0]
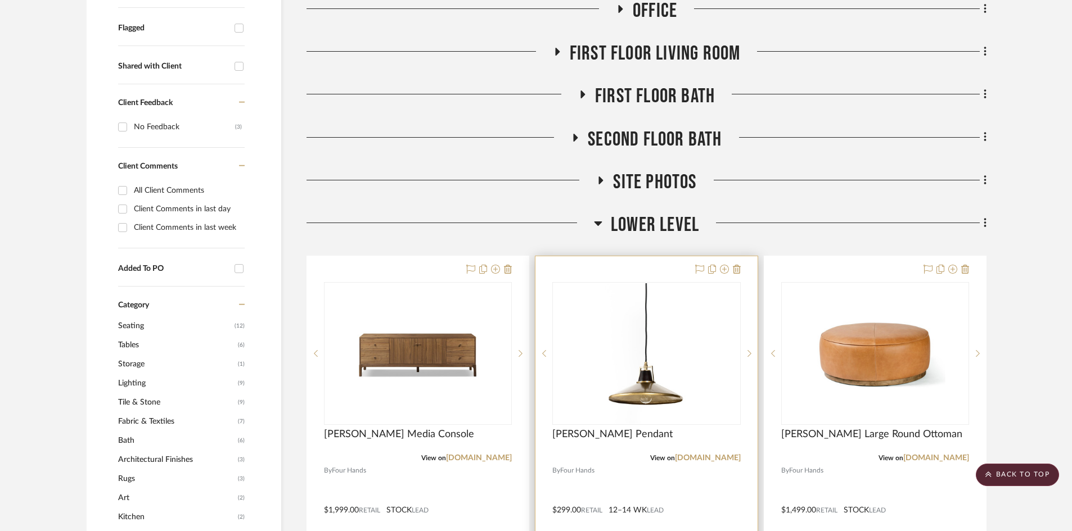
drag, startPoint x: 642, startPoint y: 463, endPoint x: 630, endPoint y: 464, distance: 11.9
click at [641, 464] on project-item-tile "Novak Pendant View on fourhands.com By Four Hands $299.00 Retail 12–14 WK LEAD …" at bounding box center [646, 502] width 223 height 493
click at [631, 482] on div at bounding box center [646, 502] width 222 height 492
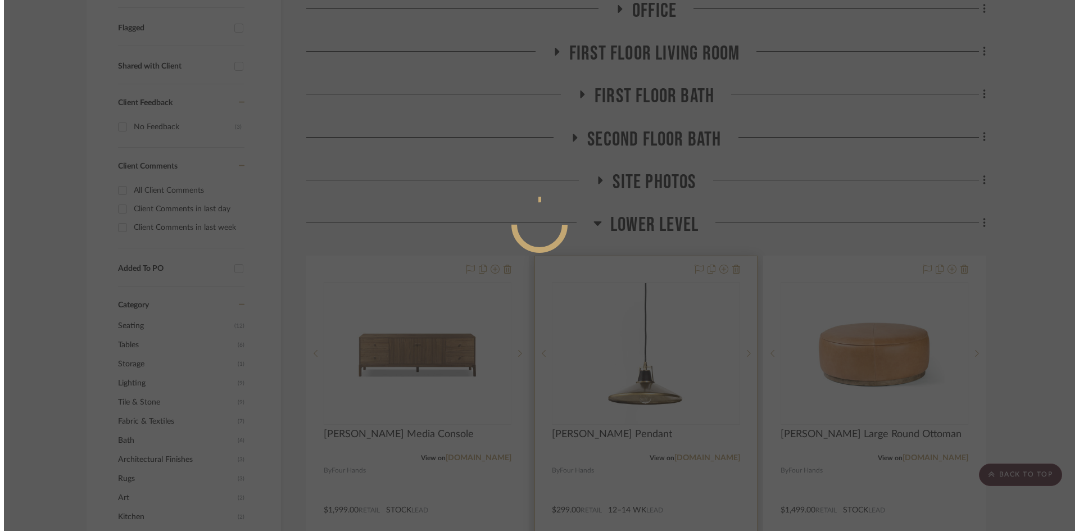
scroll to position [0, 0]
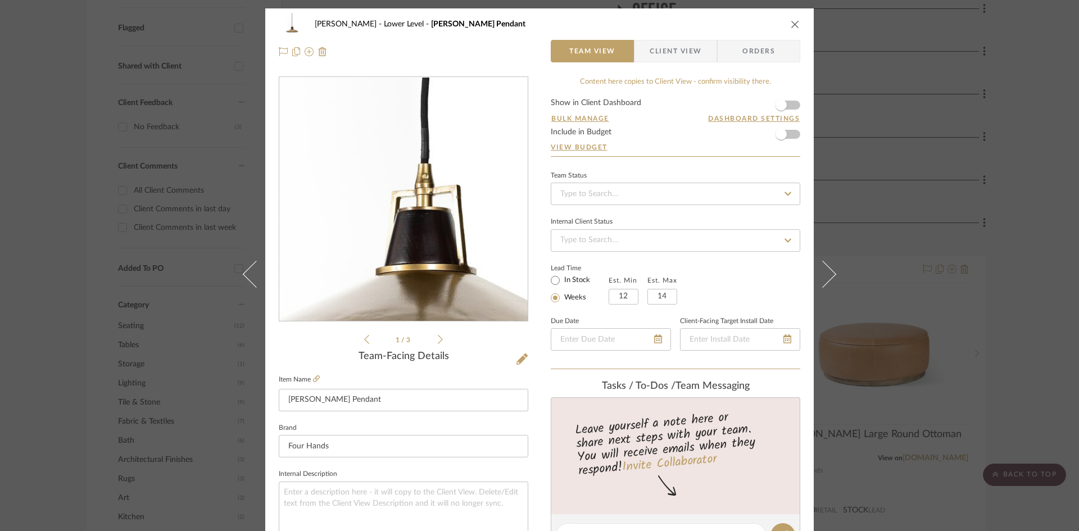
click at [391, 226] on img "0" at bounding box center [404, 200] width 244 height 244
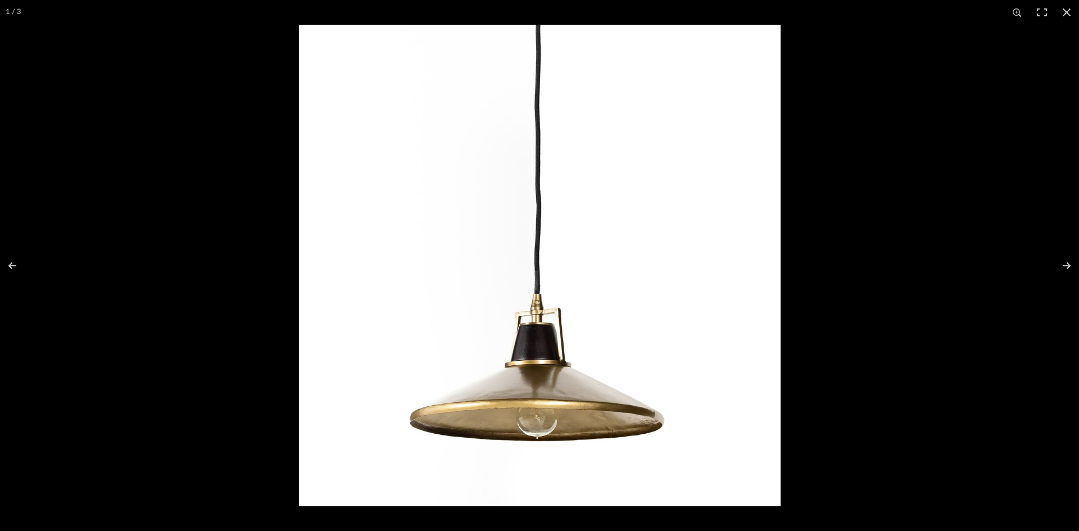
click at [1072, 10] on button at bounding box center [1067, 12] width 25 height 25
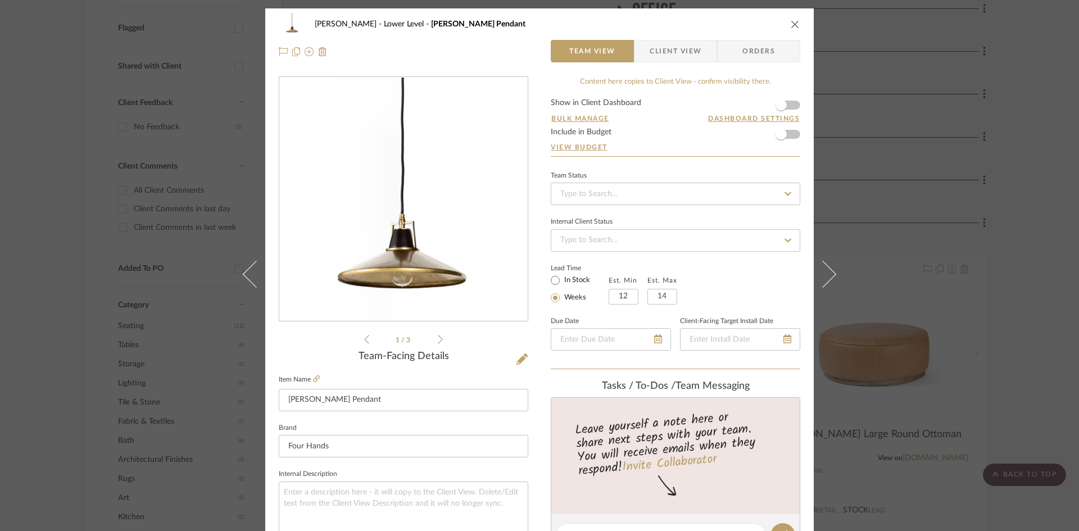
click at [793, 24] on icon "close" at bounding box center [795, 24] width 9 height 9
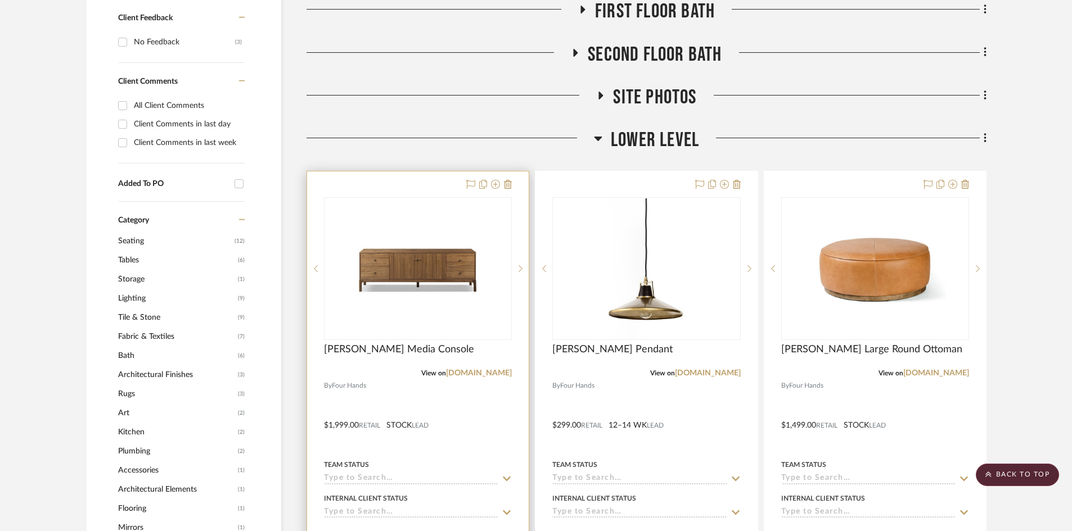
scroll to position [731, 0]
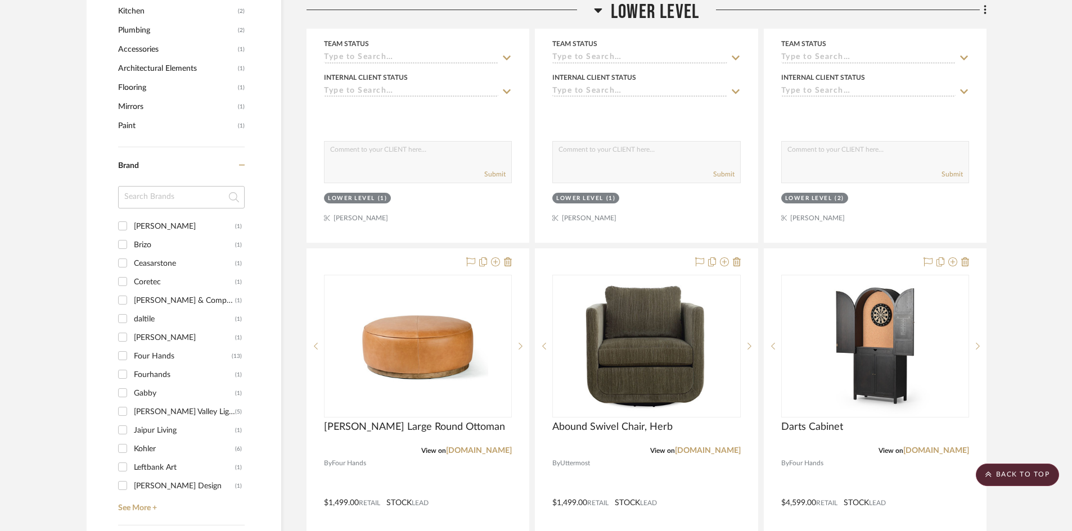
scroll to position [562, 0]
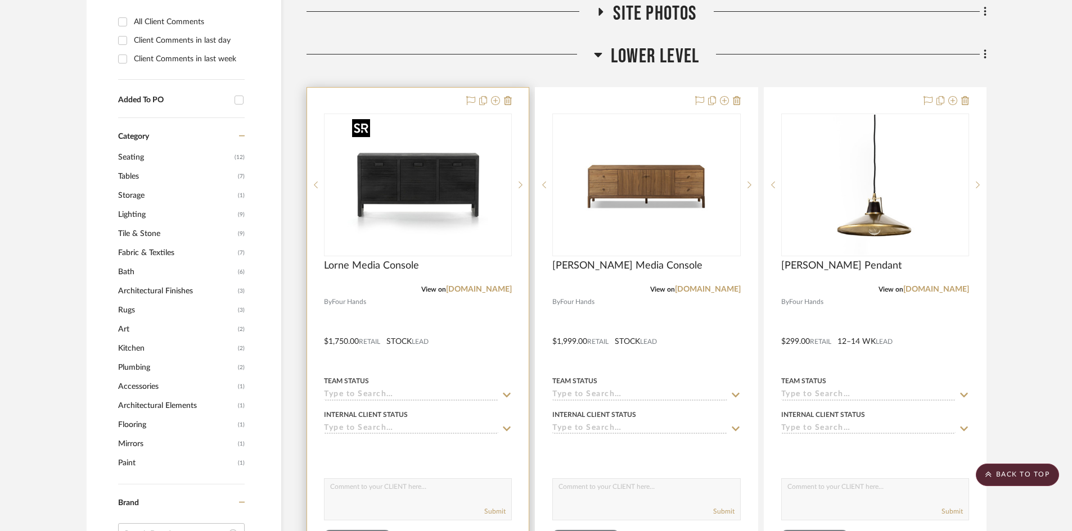
click at [408, 192] on img "0" at bounding box center [417, 185] width 141 height 141
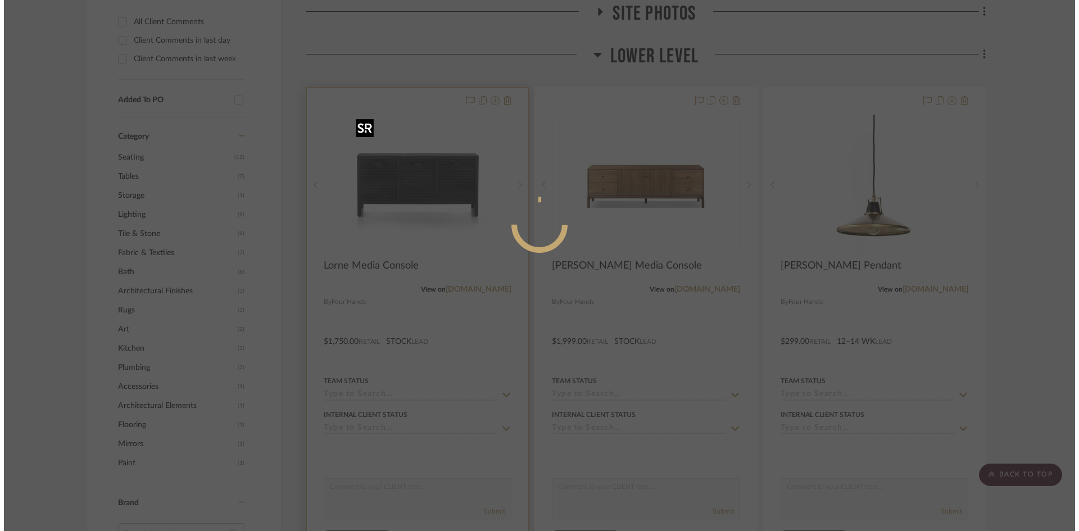
scroll to position [0, 0]
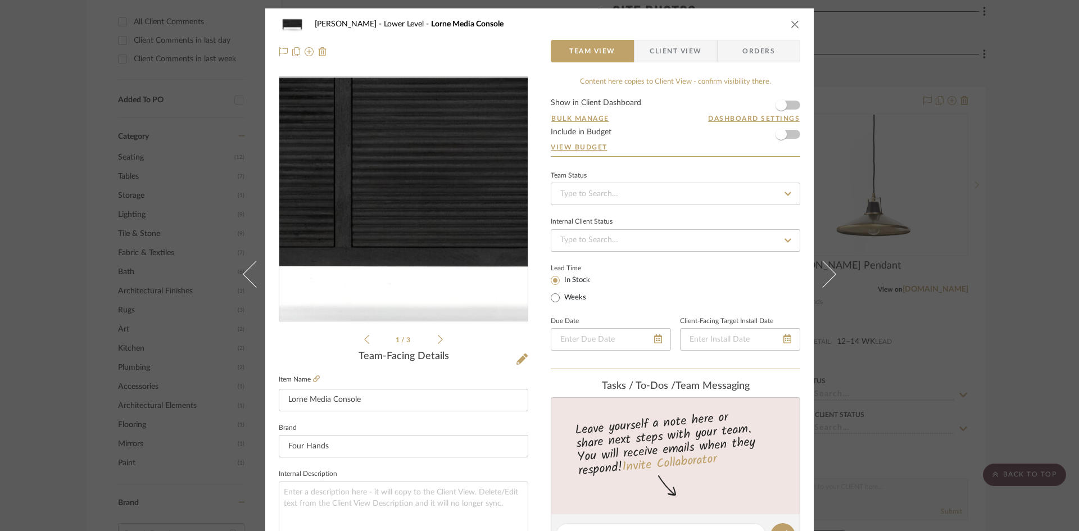
click at [387, 211] on img "0" at bounding box center [404, 200] width 244 height 244
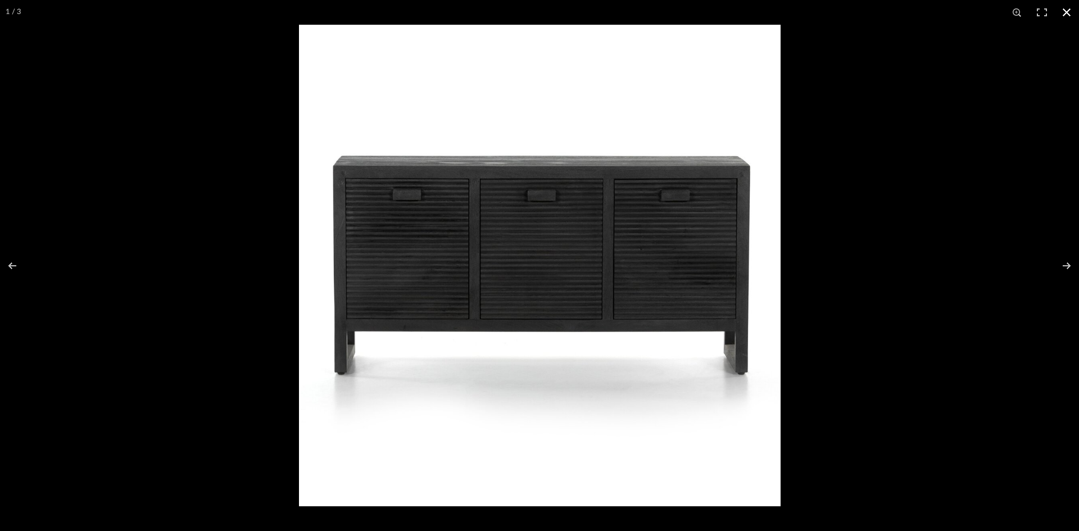
click at [1070, 8] on button at bounding box center [1067, 12] width 25 height 25
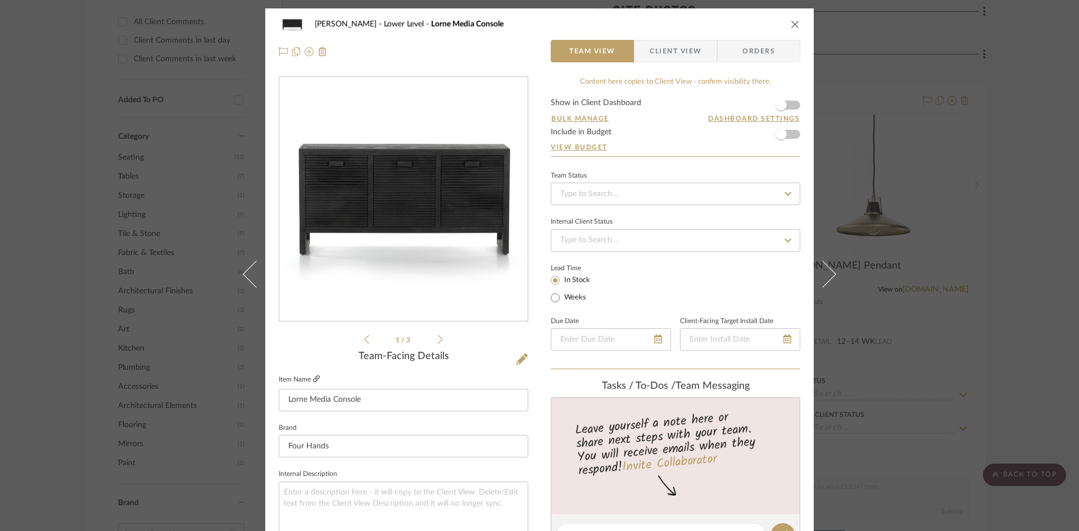
click at [315, 381] on icon at bounding box center [316, 379] width 7 height 7
click at [794, 23] on icon "close" at bounding box center [795, 24] width 9 height 9
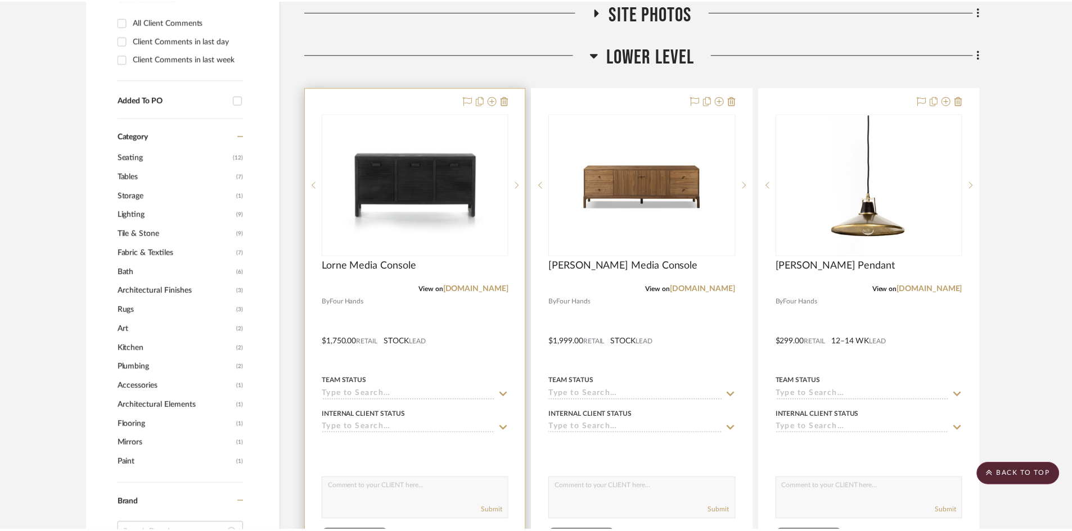
scroll to position [562, 0]
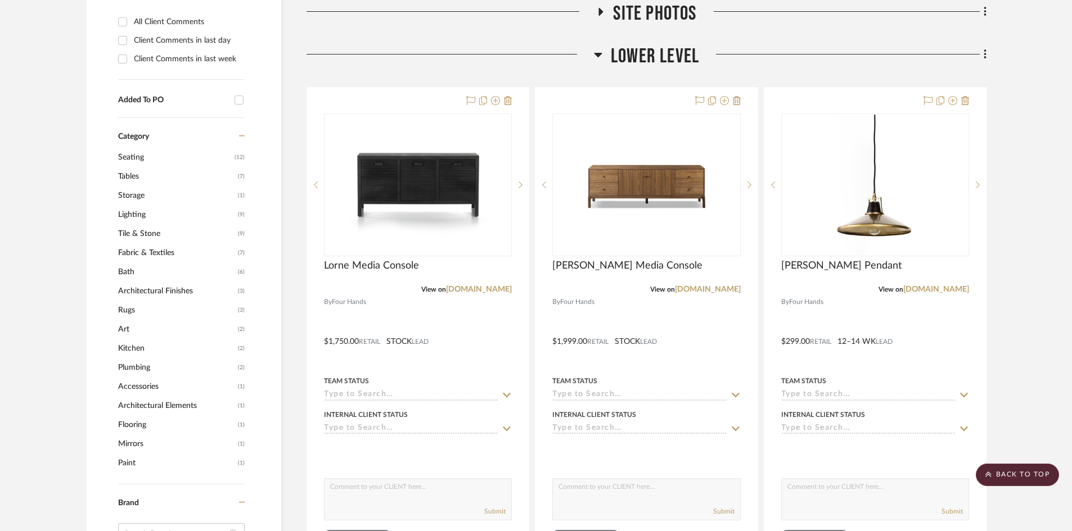
drag, startPoint x: 46, startPoint y: 190, endPoint x: 63, endPoint y: 24, distance: 166.8
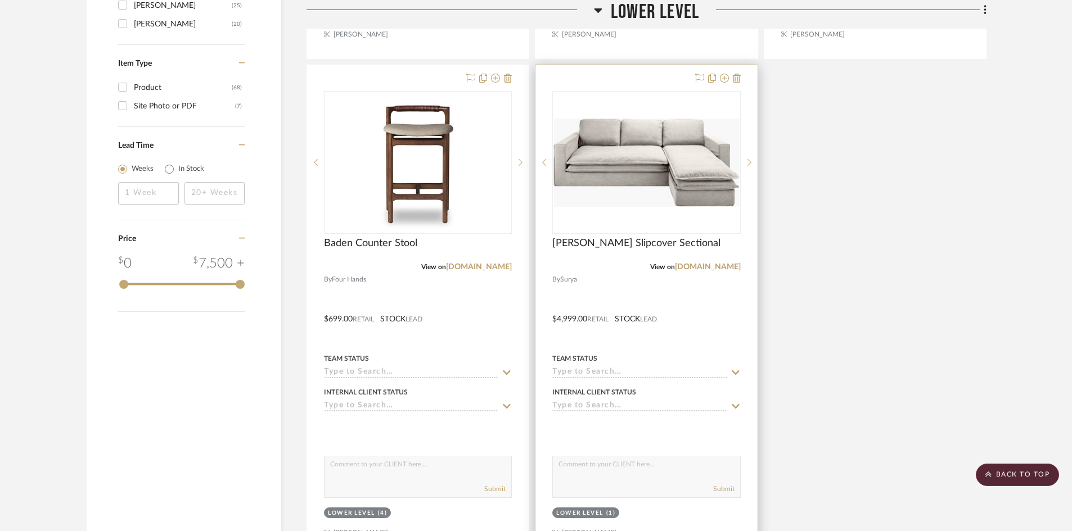
scroll to position [1518, 0]
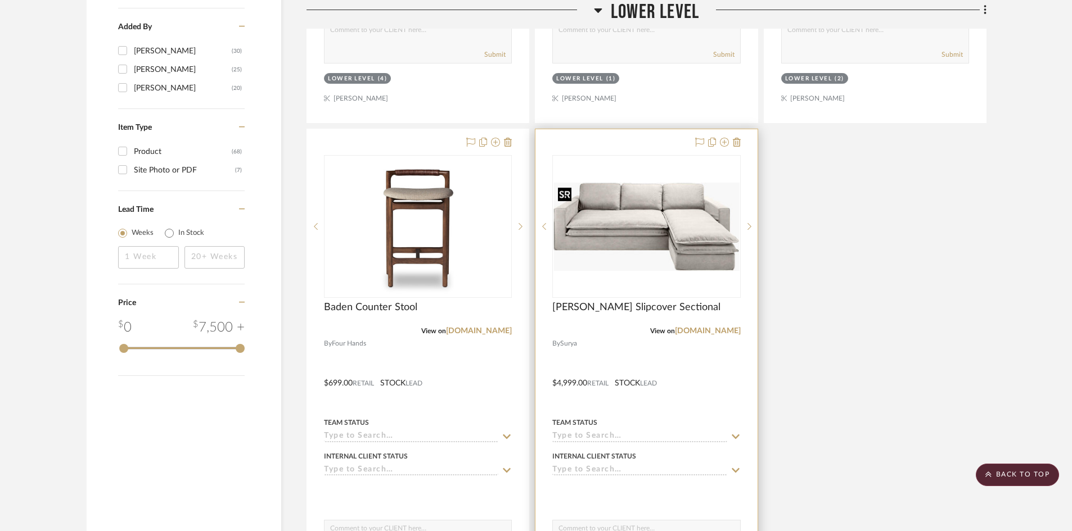
click at [668, 232] on img "0" at bounding box center [646, 227] width 186 height 88
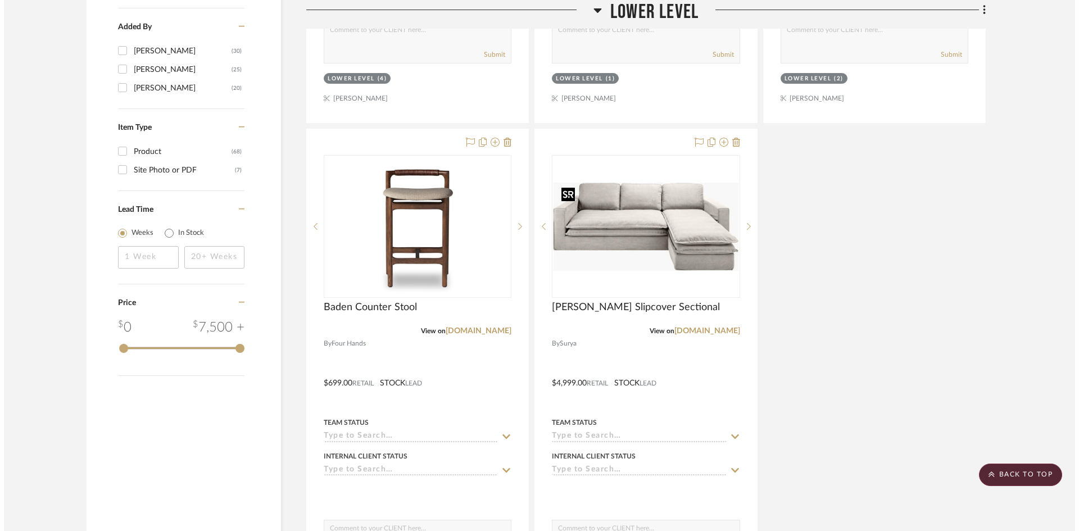
scroll to position [0, 0]
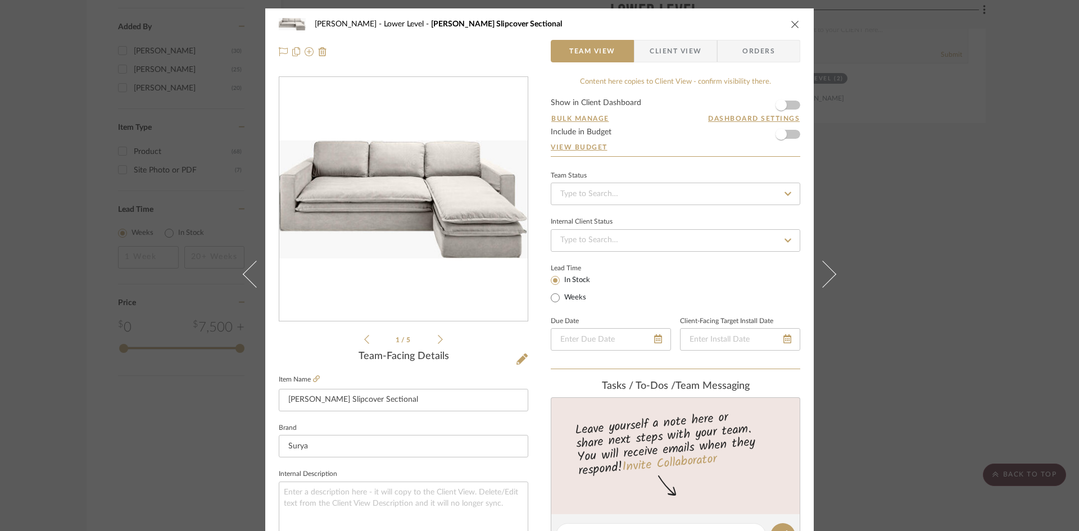
click at [420, 234] on img "0" at bounding box center [403, 199] width 248 height 117
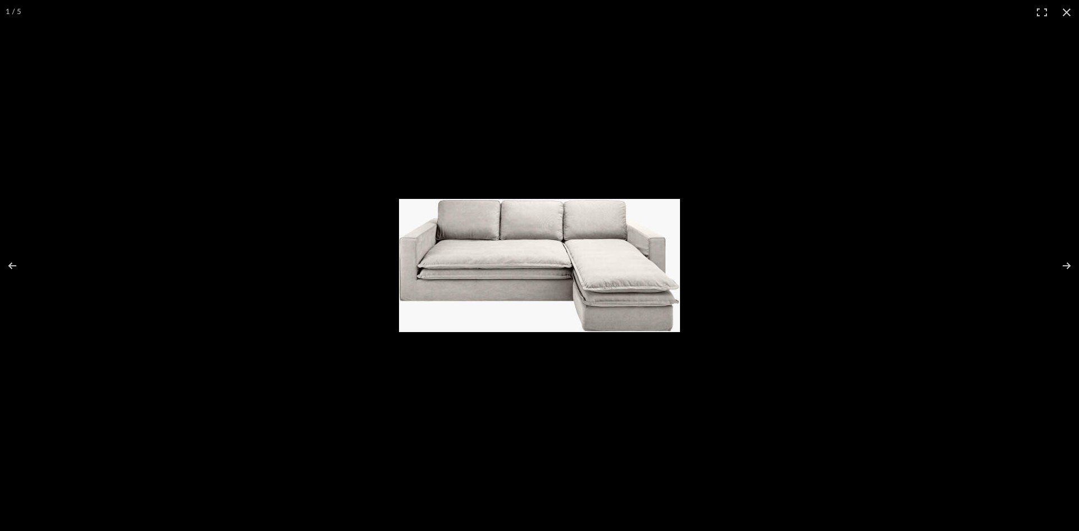
click at [561, 305] on img at bounding box center [539, 265] width 281 height 133
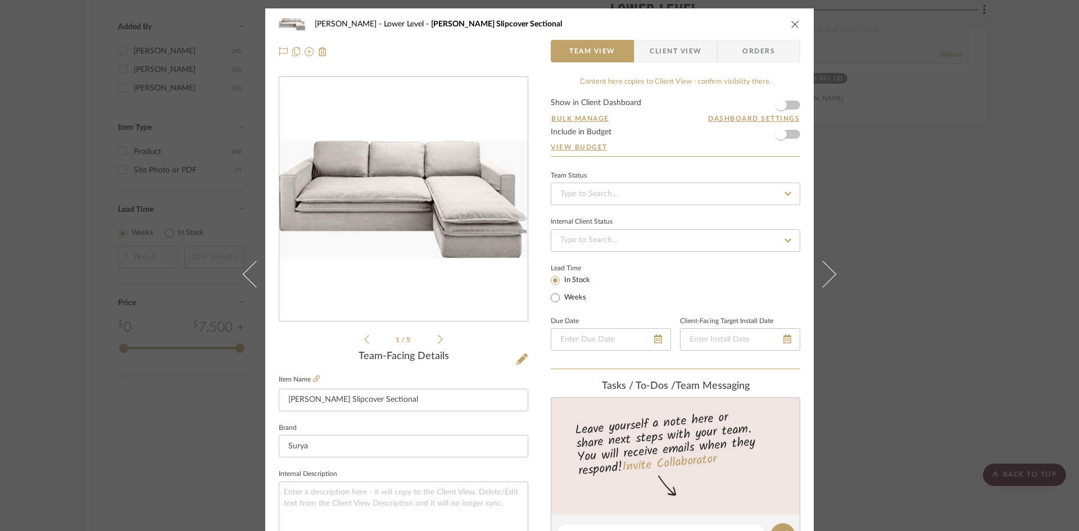
drag, startPoint x: 790, startPoint y: 28, endPoint x: 758, endPoint y: 114, distance: 91.8
click at [791, 28] on icon "close" at bounding box center [795, 24] width 9 height 9
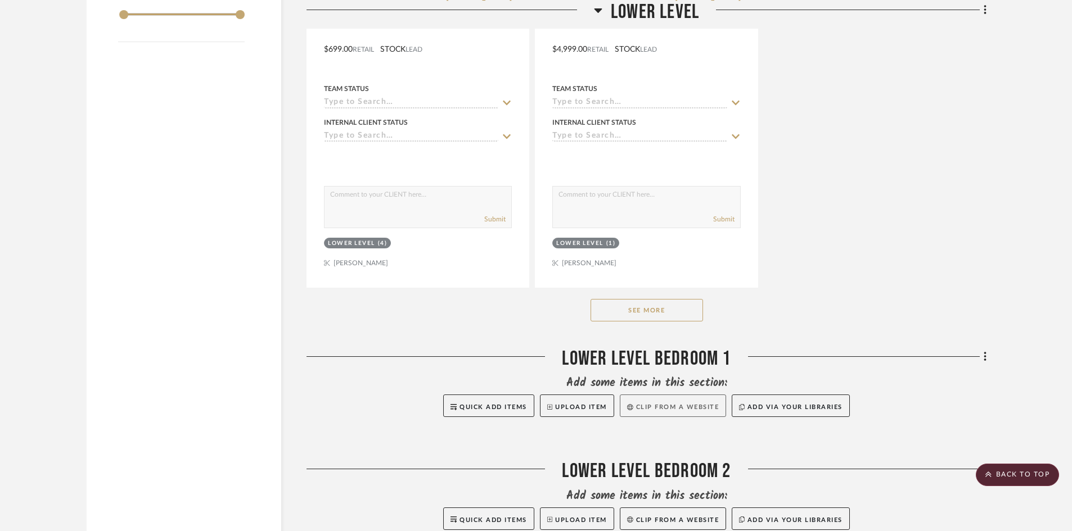
scroll to position [1855, 0]
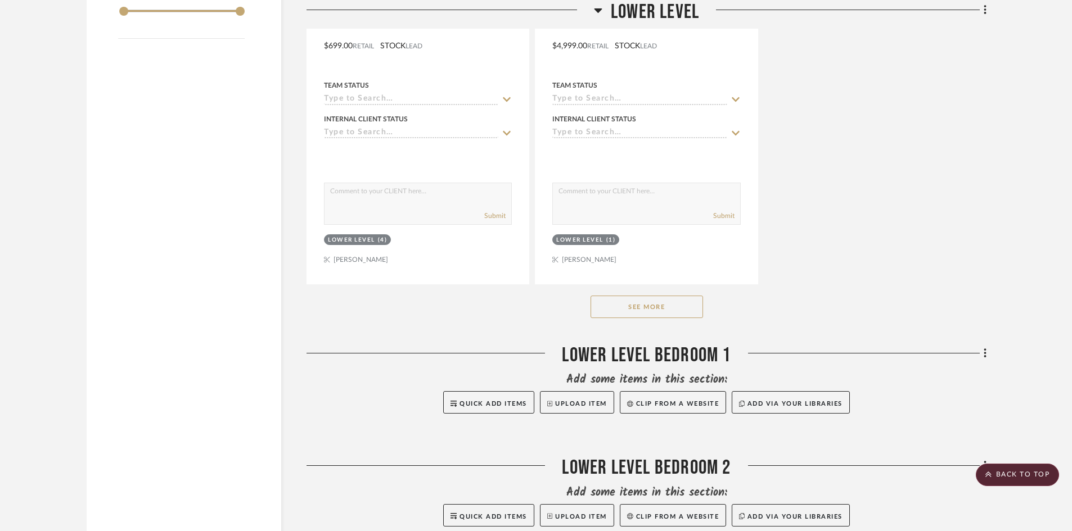
click at [664, 309] on button "See More" at bounding box center [646, 307] width 112 height 22
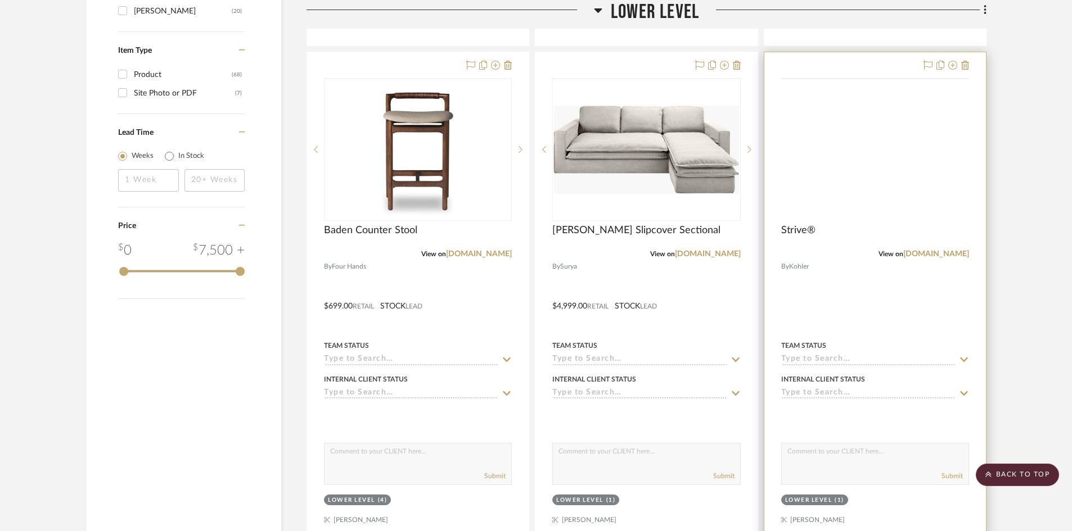
scroll to position [1440, 0]
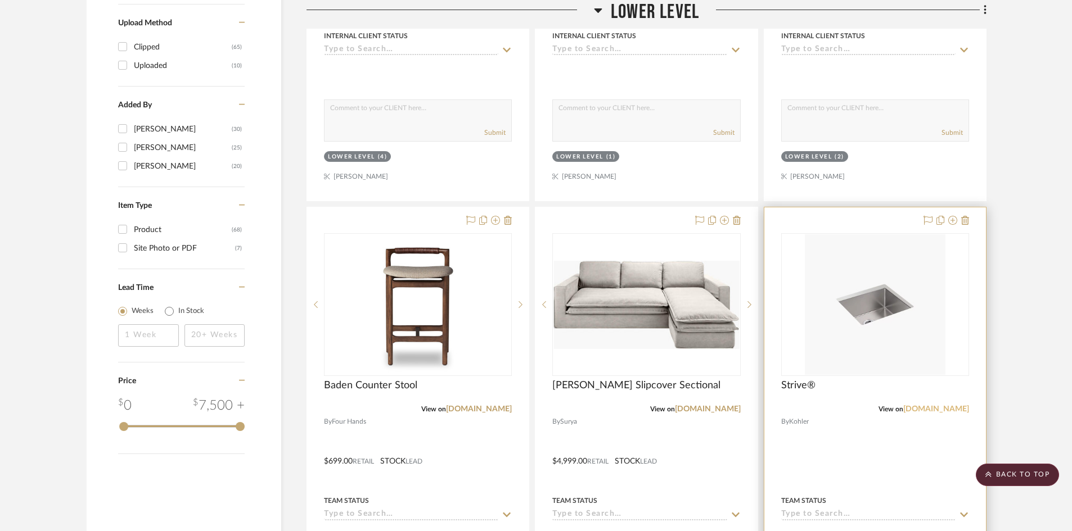
click at [941, 409] on link "[DOMAIN_NAME]" at bounding box center [936, 409] width 66 height 8
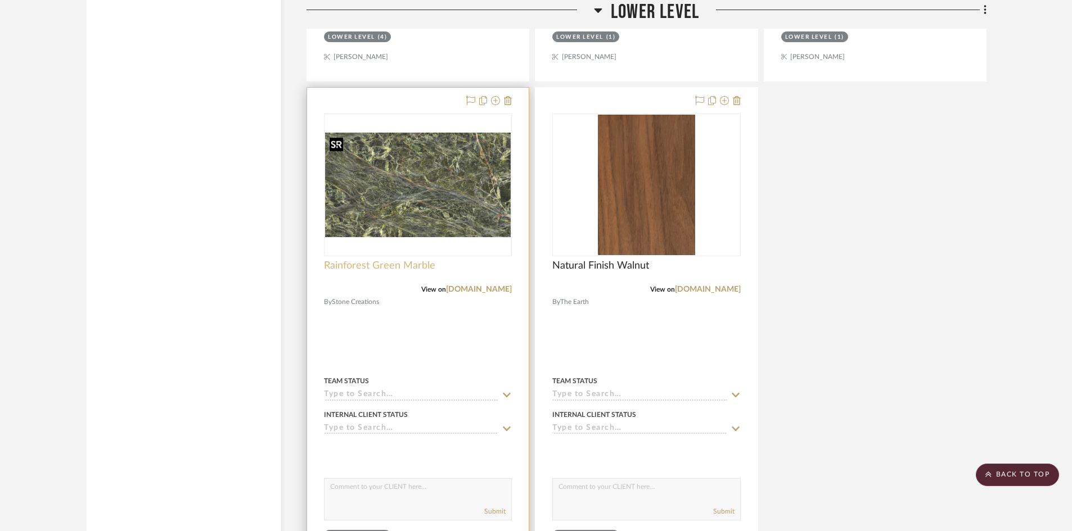
scroll to position [2452, 0]
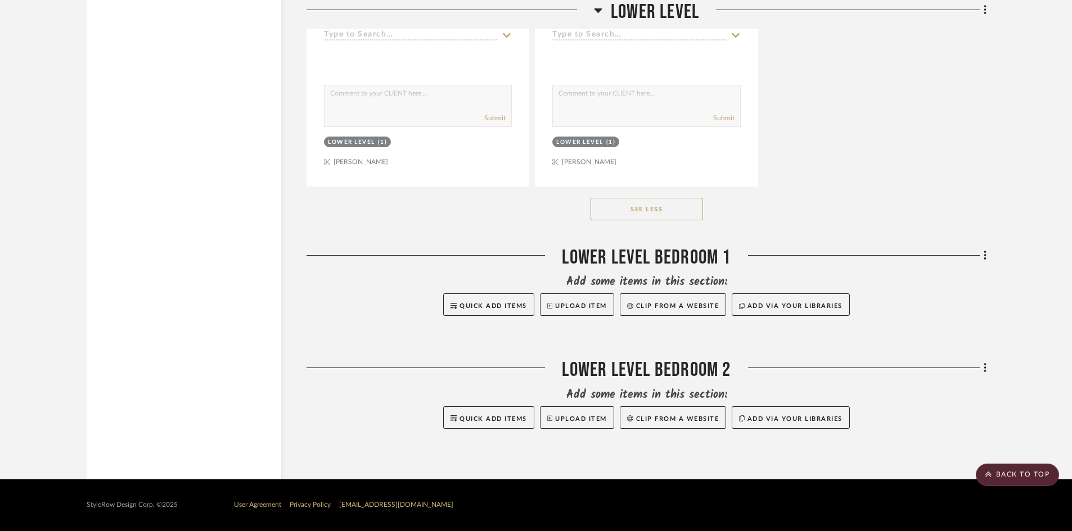
click at [667, 209] on button "See Less" at bounding box center [646, 209] width 112 height 22
click at [665, 207] on button "See More" at bounding box center [646, 209] width 112 height 22
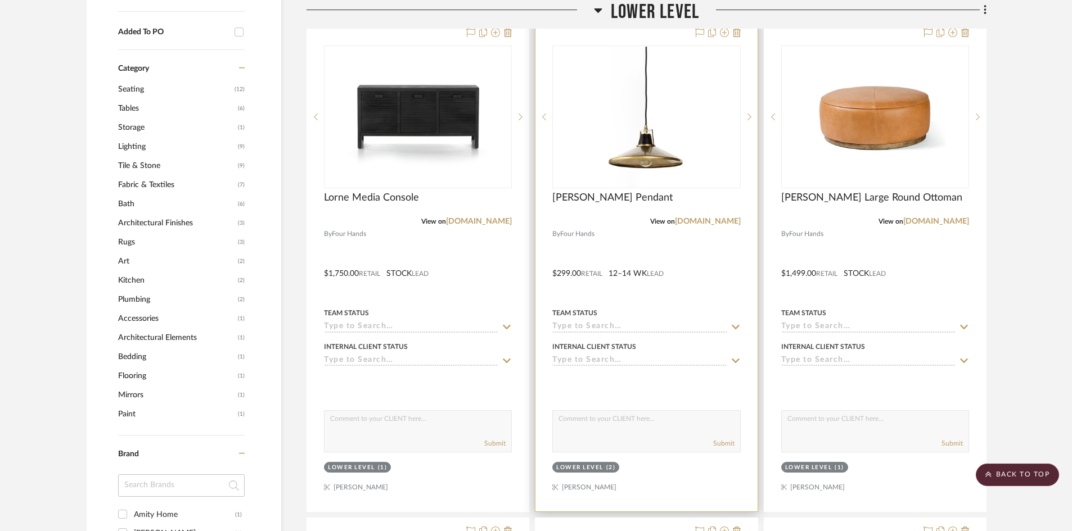
scroll to position [428, 0]
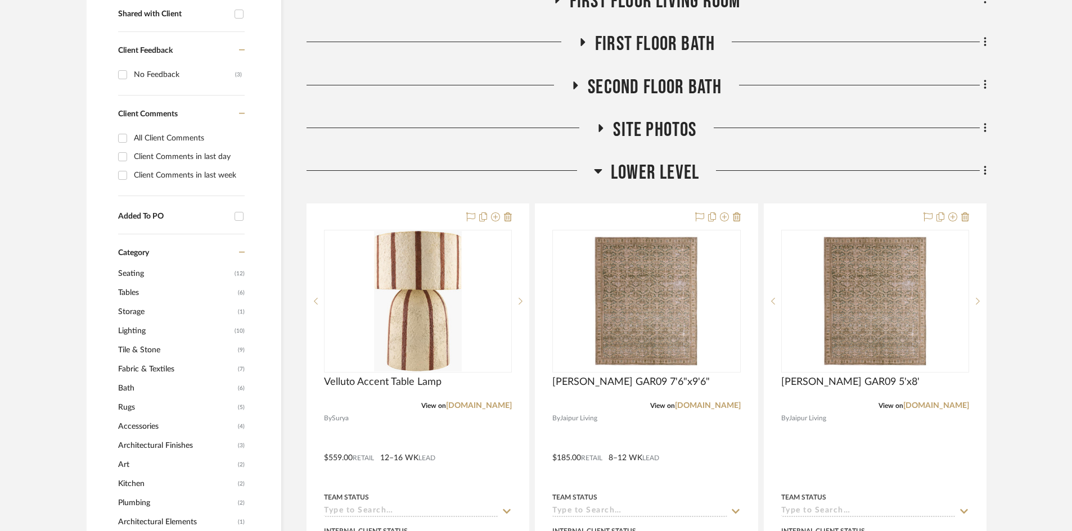
scroll to position [562, 0]
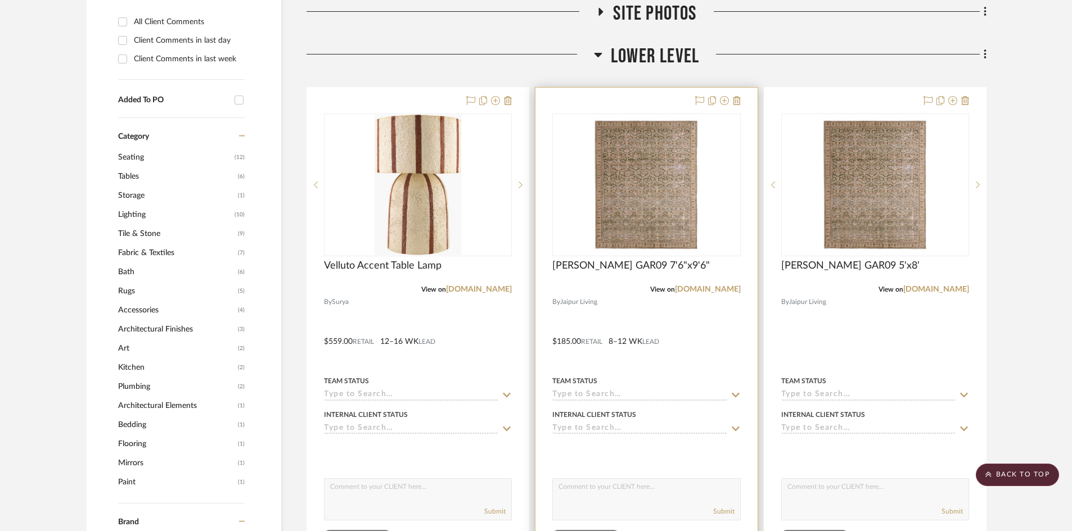
click at [616, 211] on img "0" at bounding box center [646, 185] width 141 height 141
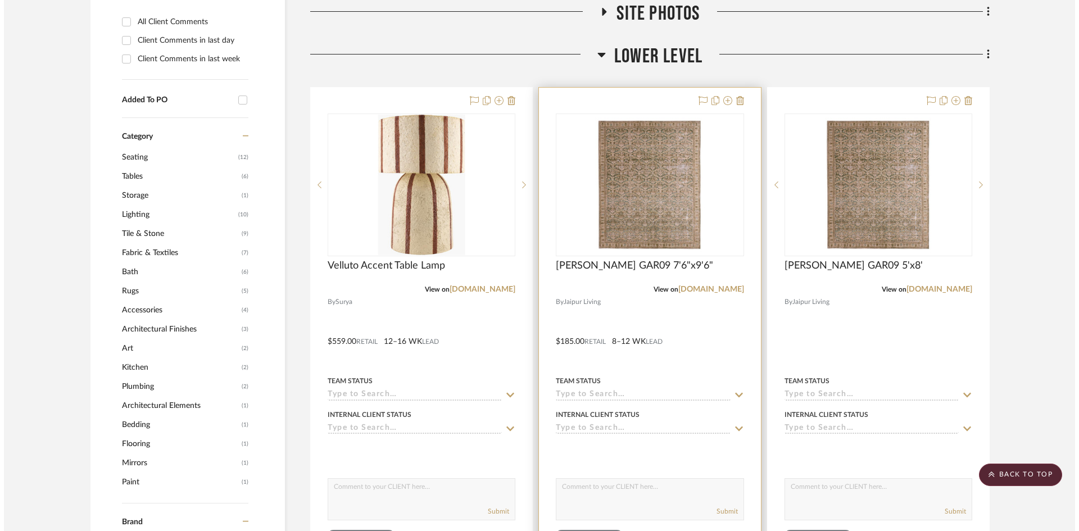
scroll to position [0, 0]
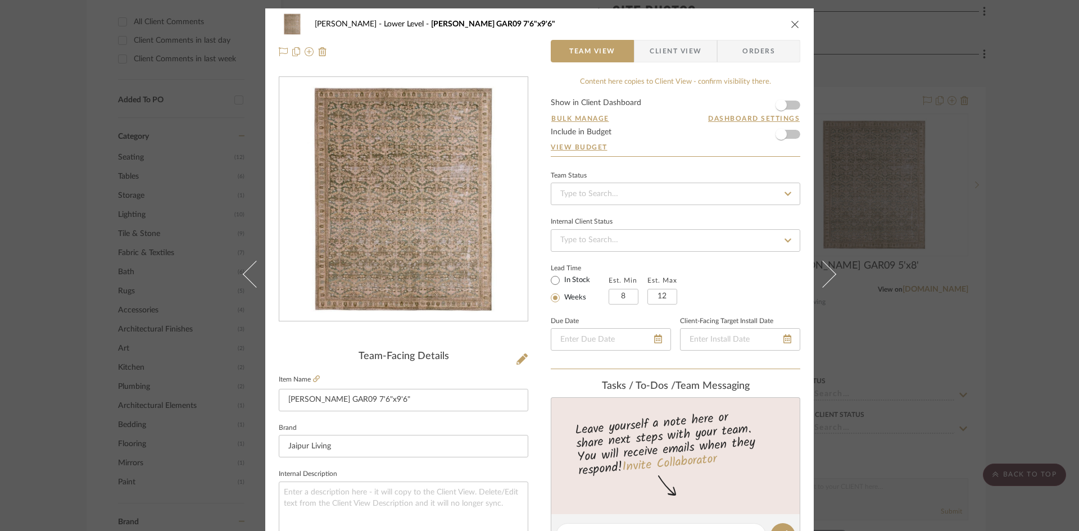
click at [377, 200] on img "0" at bounding box center [404, 200] width 244 height 244
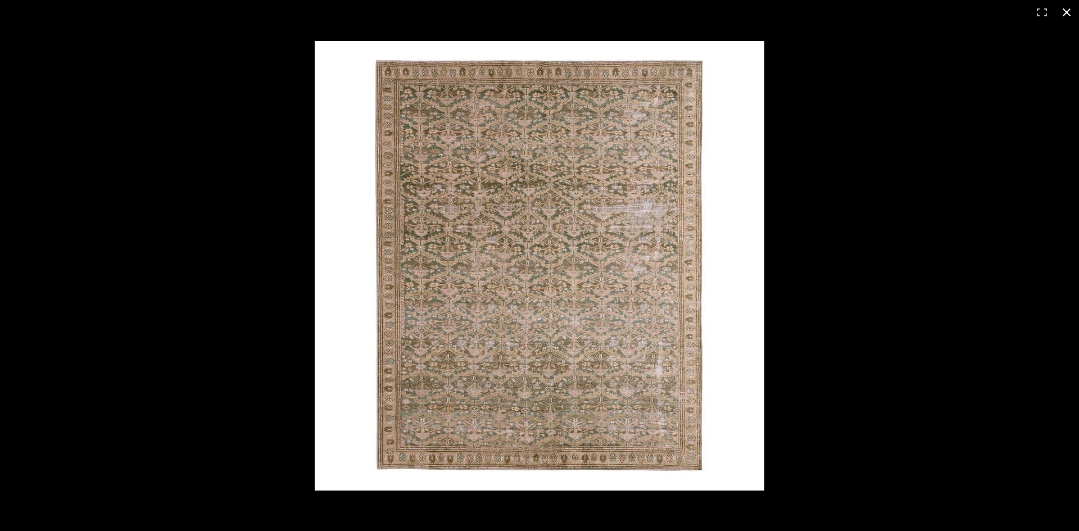
click at [1073, 11] on button at bounding box center [1067, 12] width 25 height 25
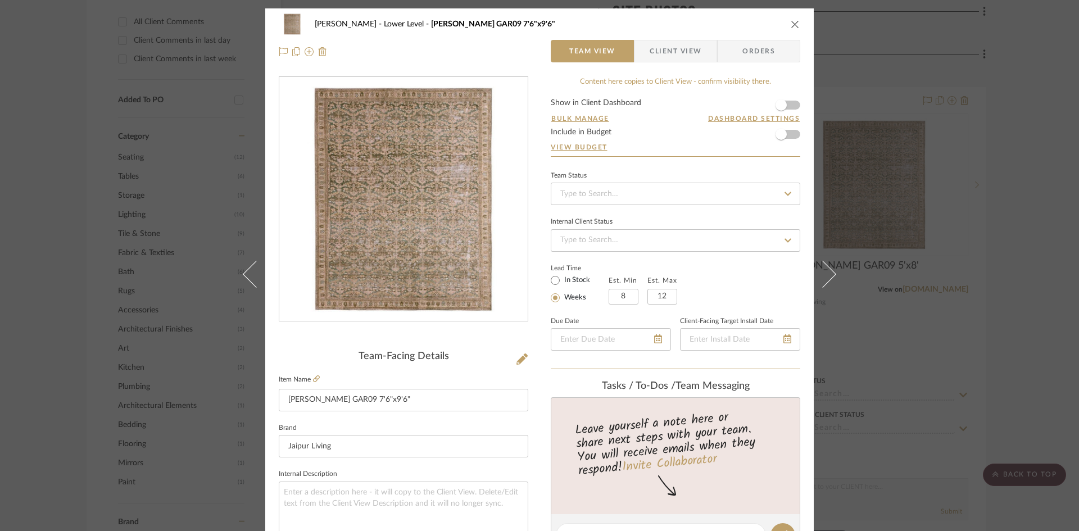
click at [793, 24] on icon "close" at bounding box center [795, 24] width 9 height 9
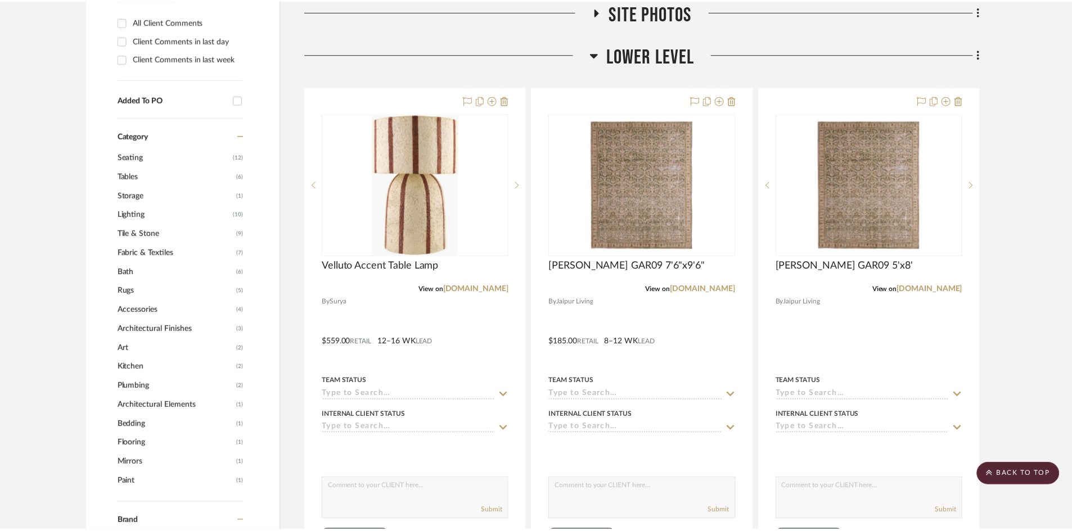
scroll to position [562, 0]
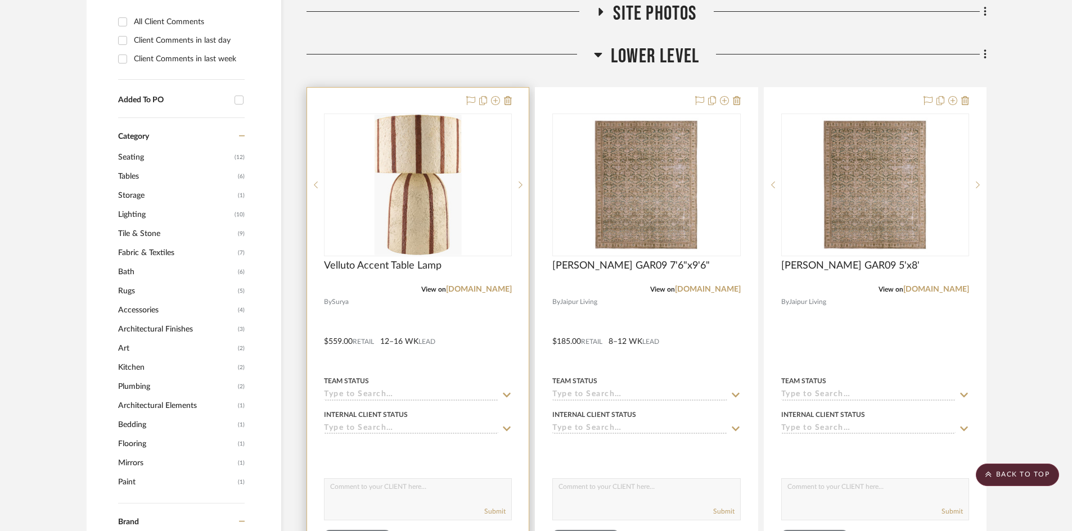
click at [411, 208] on img "0" at bounding box center [418, 185] width 88 height 141
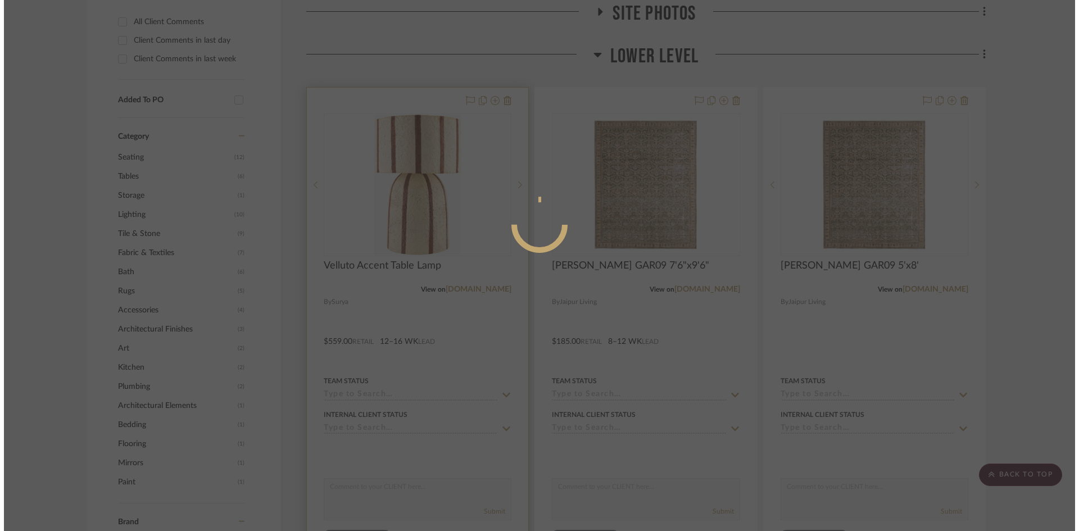
scroll to position [0, 0]
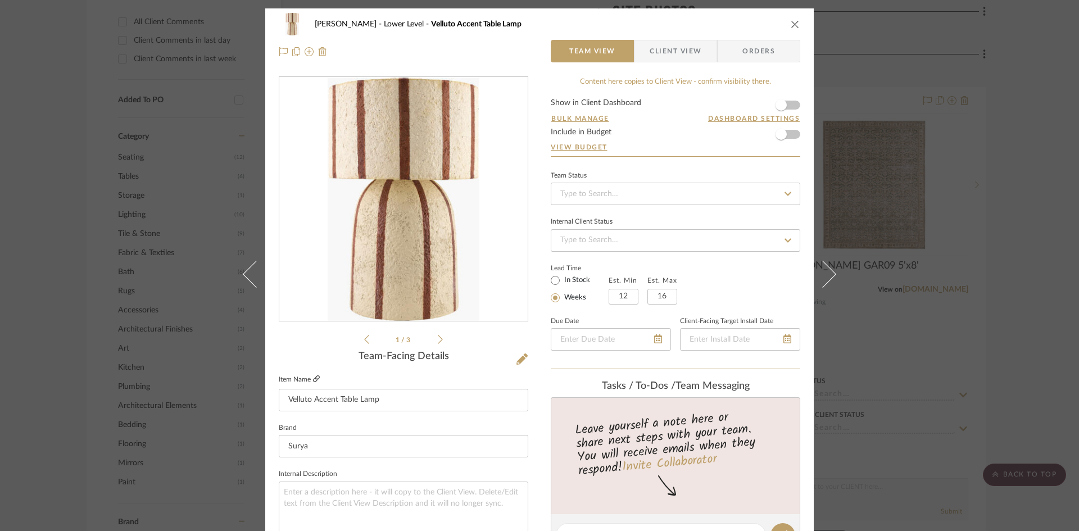
click at [313, 379] on icon at bounding box center [316, 379] width 7 height 7
click at [792, 25] on icon "close" at bounding box center [795, 24] width 9 height 9
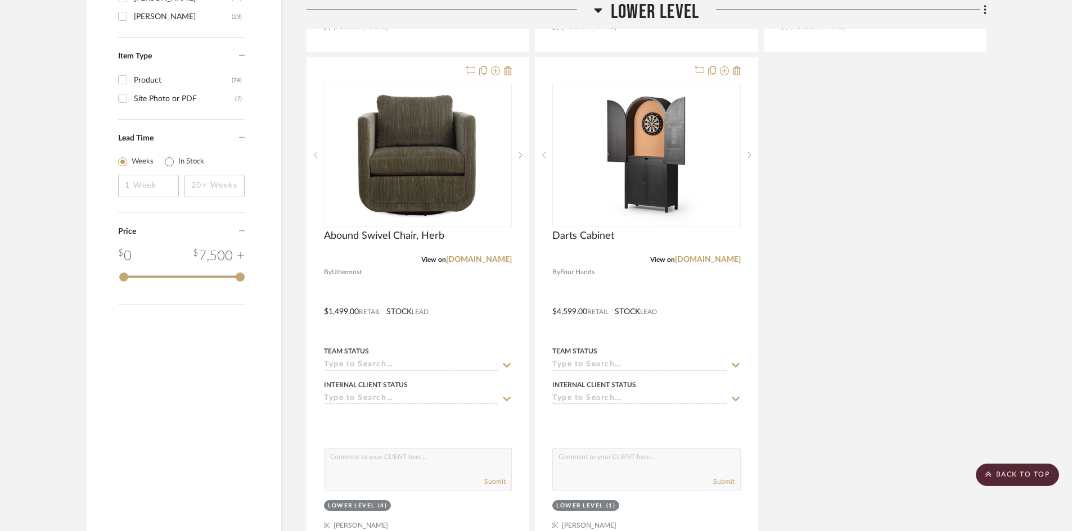
scroll to position [1687, 0]
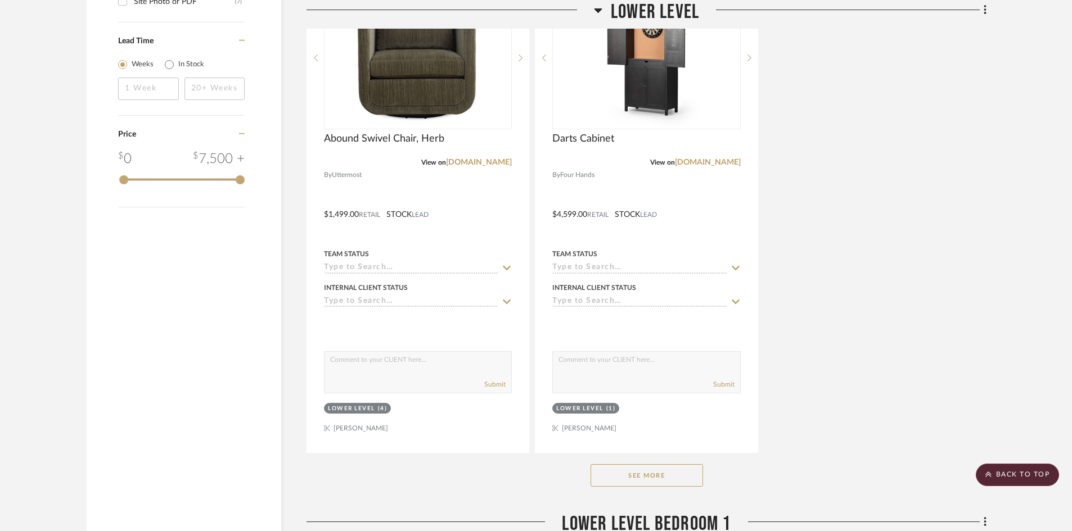
click at [648, 474] on button "See More" at bounding box center [646, 475] width 112 height 22
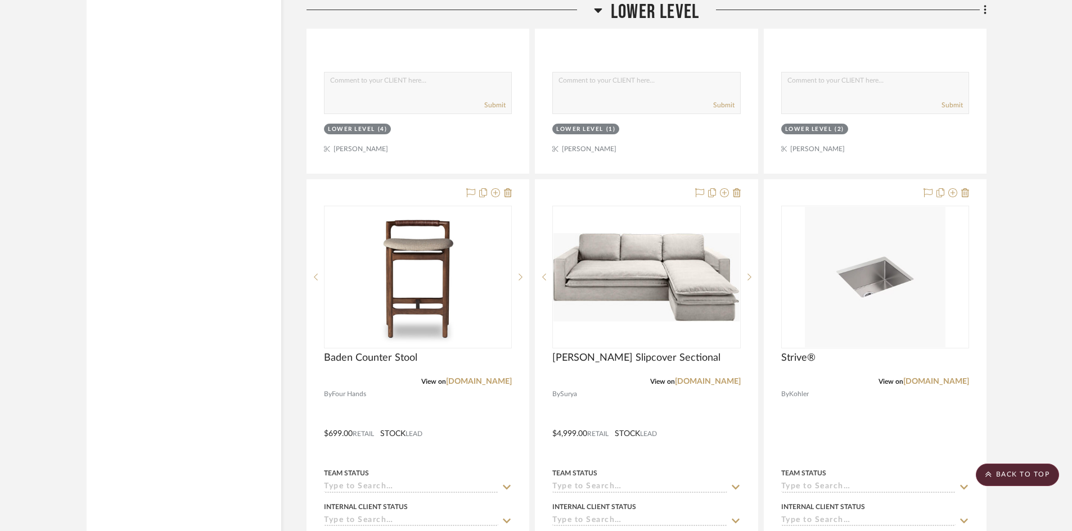
scroll to position [1968, 0]
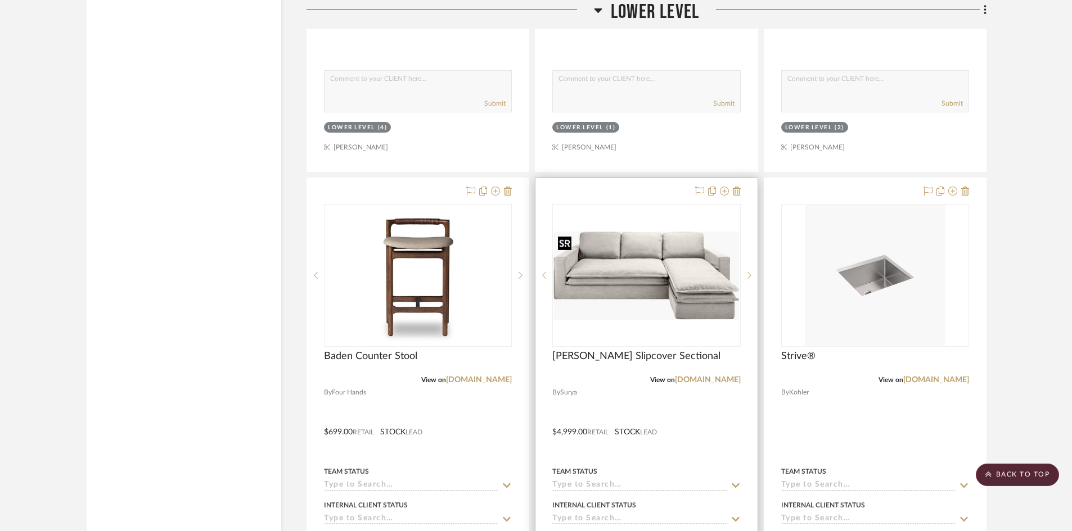
click at [0, 0] on img at bounding box center [0, 0] width 0 height 0
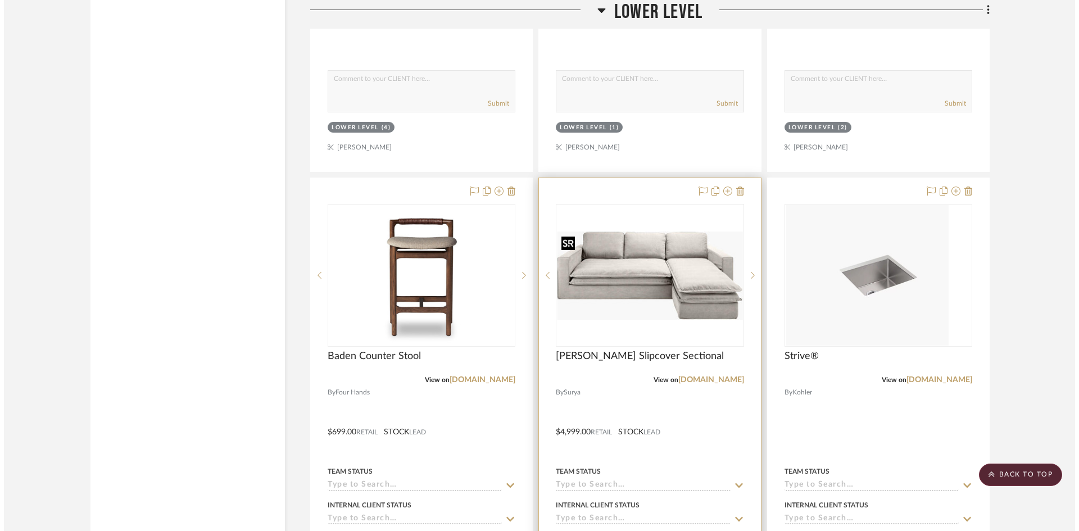
scroll to position [0, 0]
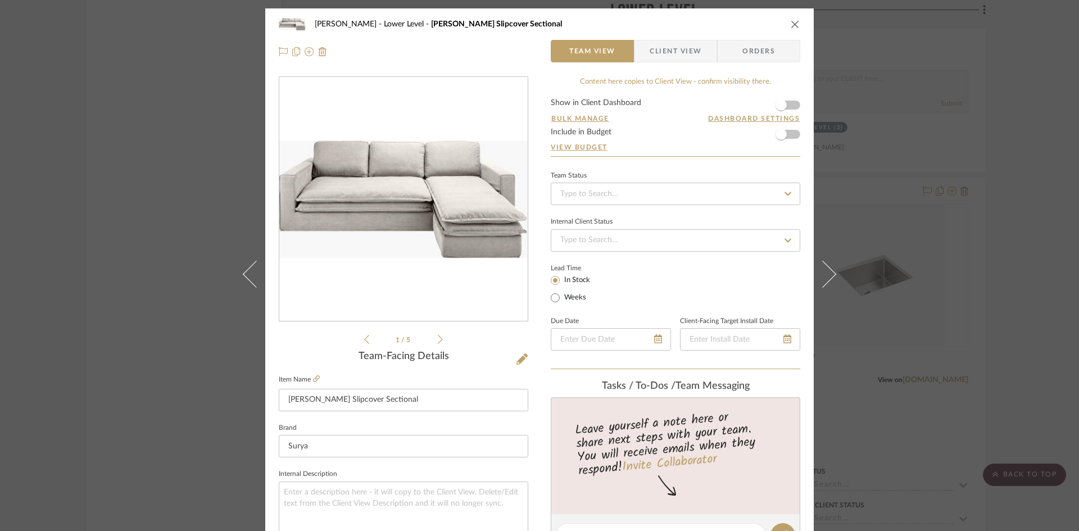
click at [445, 230] on img "0" at bounding box center [403, 199] width 248 height 117
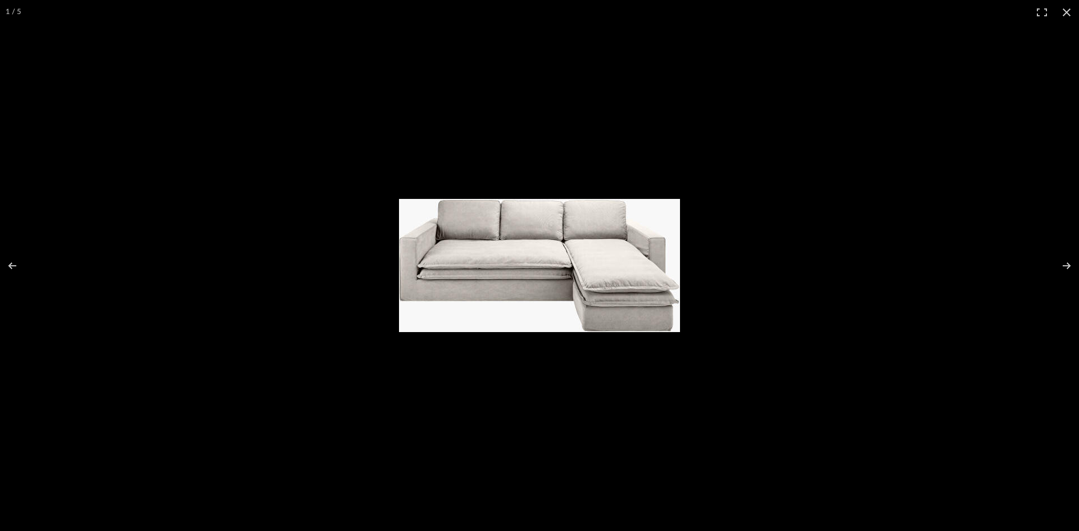
click at [592, 285] on img at bounding box center [539, 265] width 281 height 133
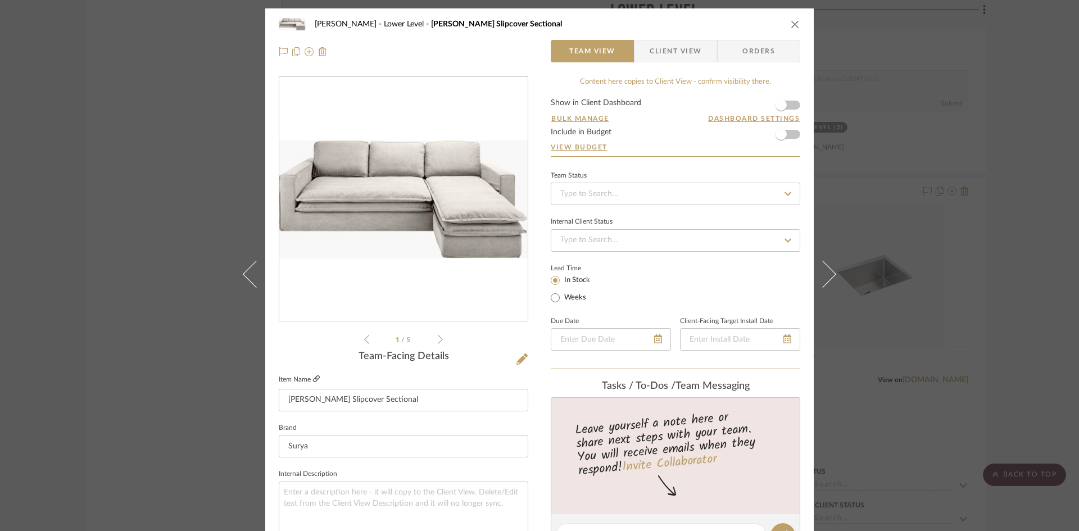
click at [314, 382] on icon at bounding box center [316, 379] width 7 height 7
drag, startPoint x: 790, startPoint y: 24, endPoint x: 604, endPoint y: 38, distance: 186.6
click at [791, 24] on icon "close" at bounding box center [795, 24] width 9 height 9
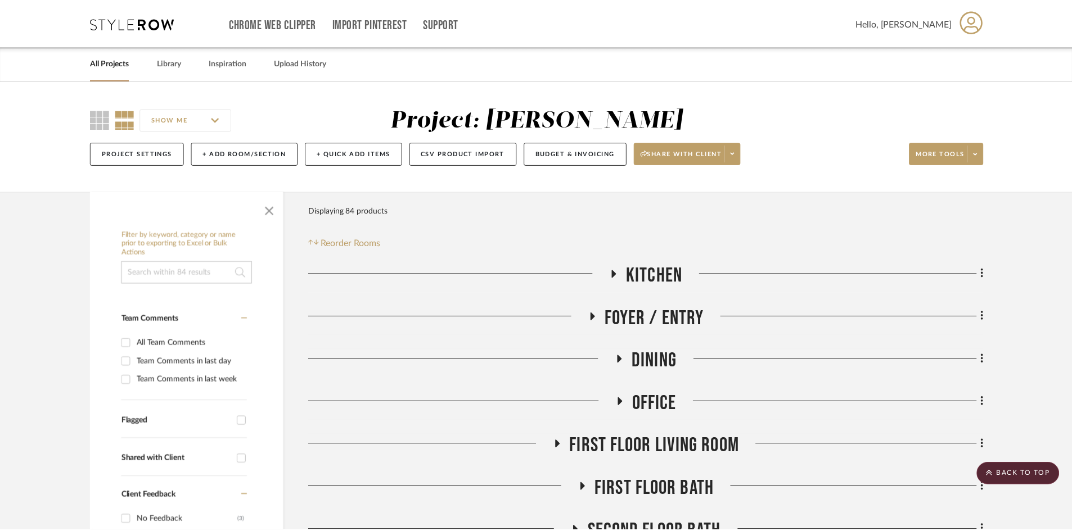
scroll to position [1968, 0]
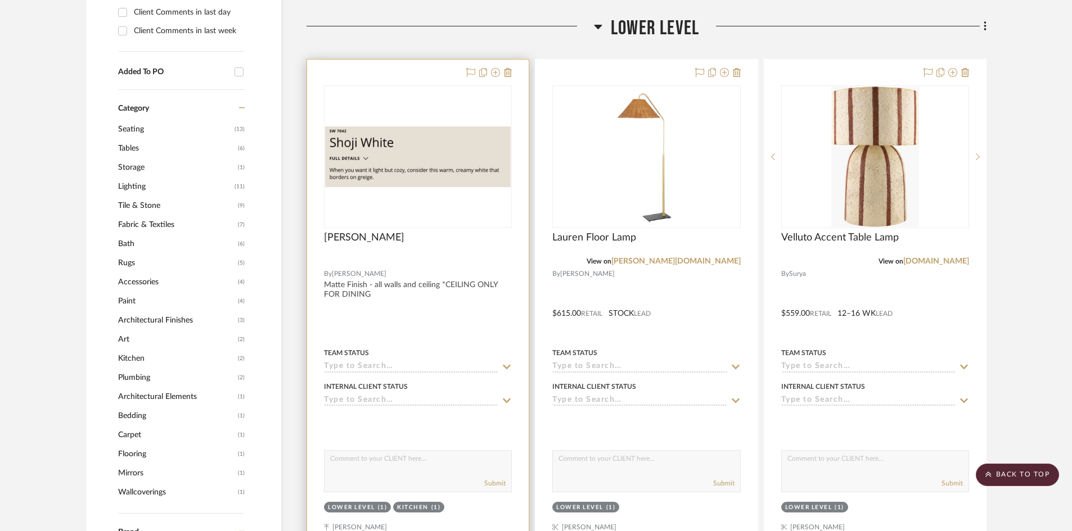
scroll to position [618, 0]
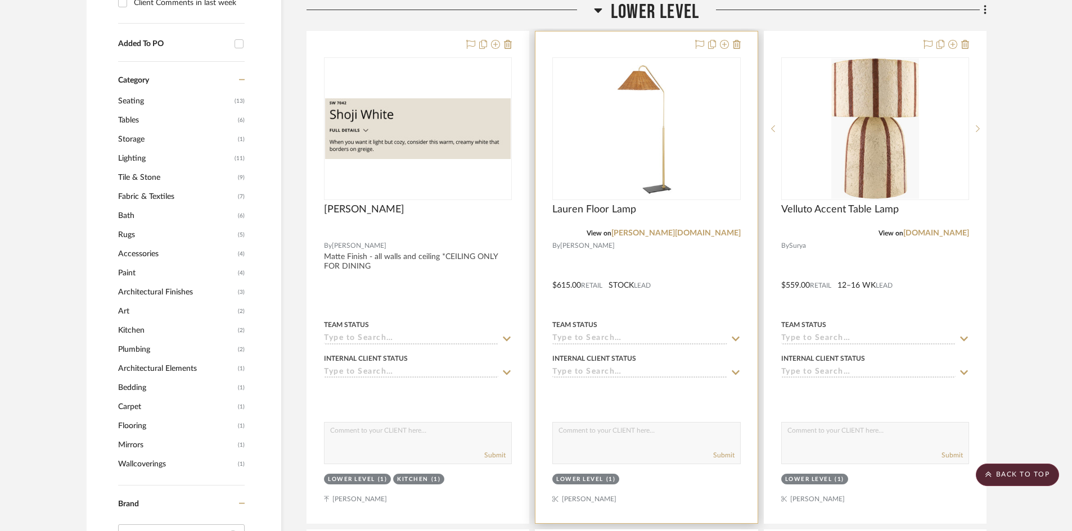
click at [694, 262] on div at bounding box center [646, 277] width 222 height 492
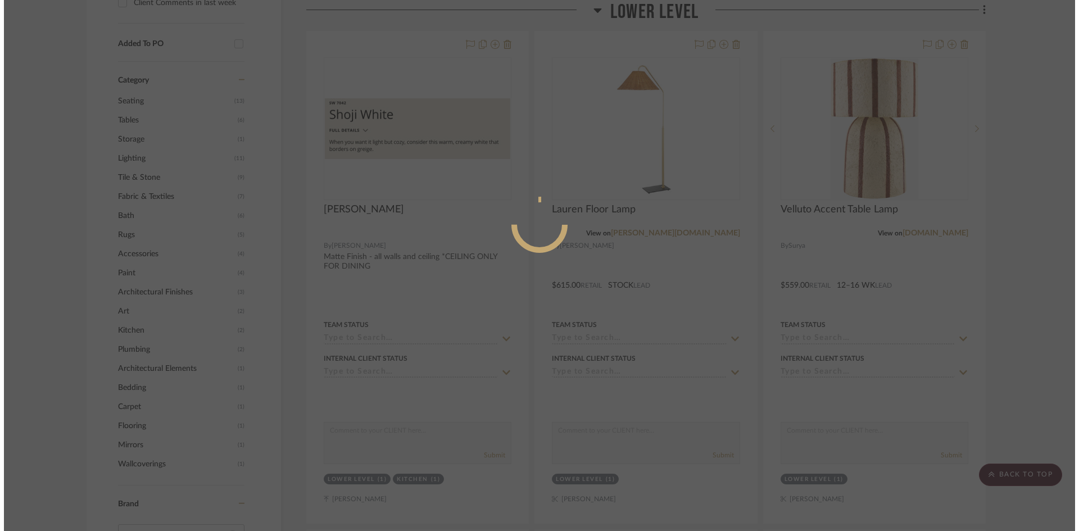
scroll to position [0, 0]
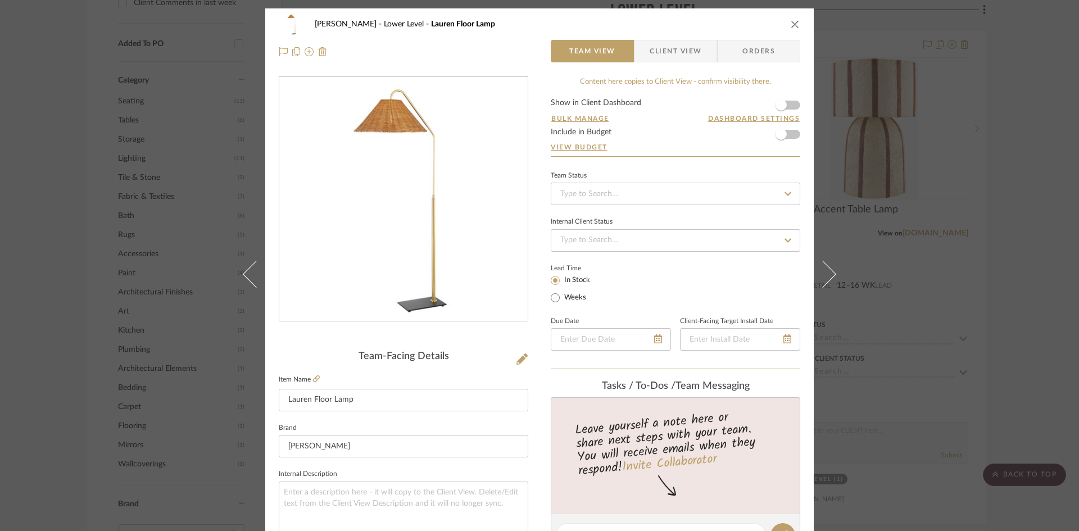
click at [794, 22] on icon "close" at bounding box center [795, 24] width 9 height 9
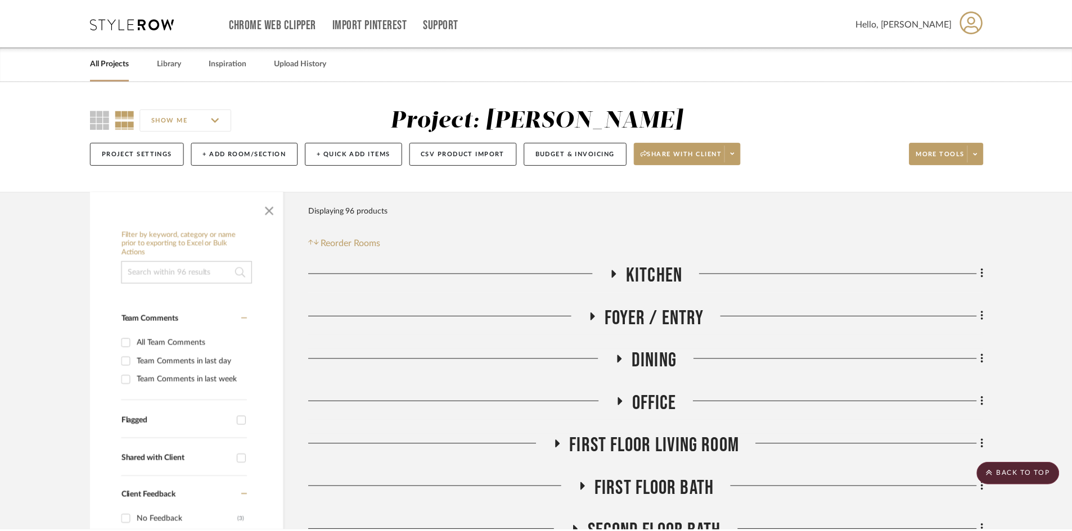
scroll to position [618, 0]
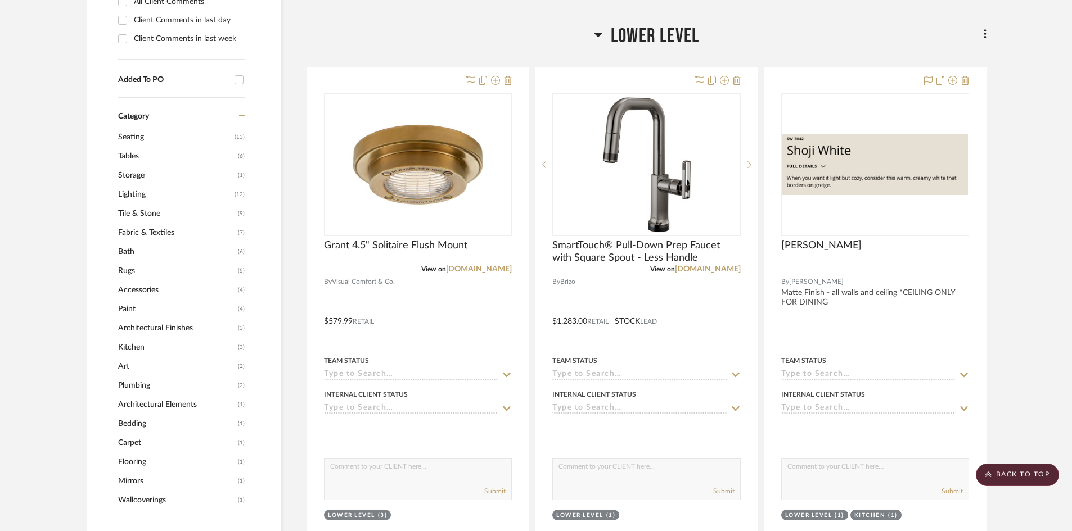
scroll to position [618, 0]
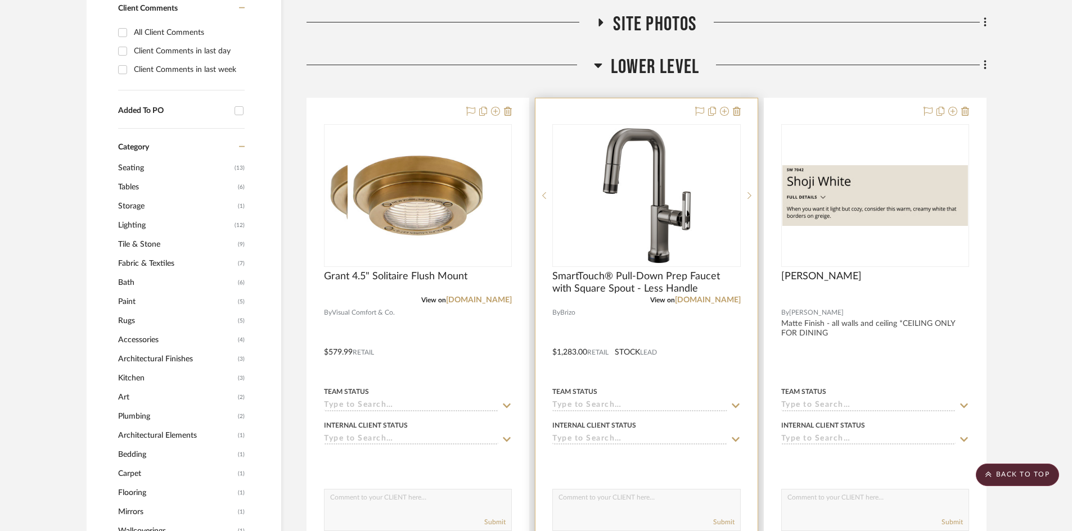
scroll to position [562, 0]
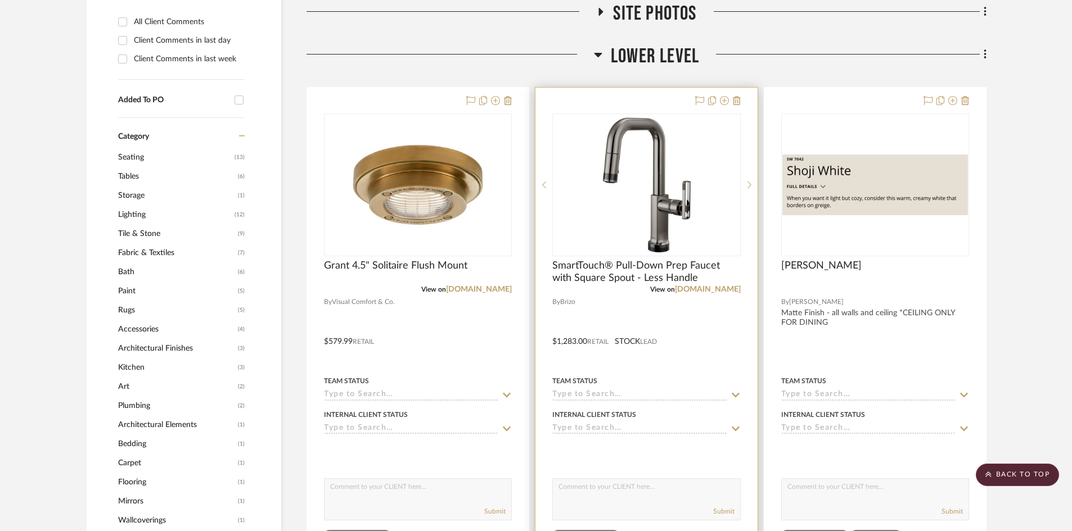
click at [621, 310] on div at bounding box center [646, 334] width 222 height 492
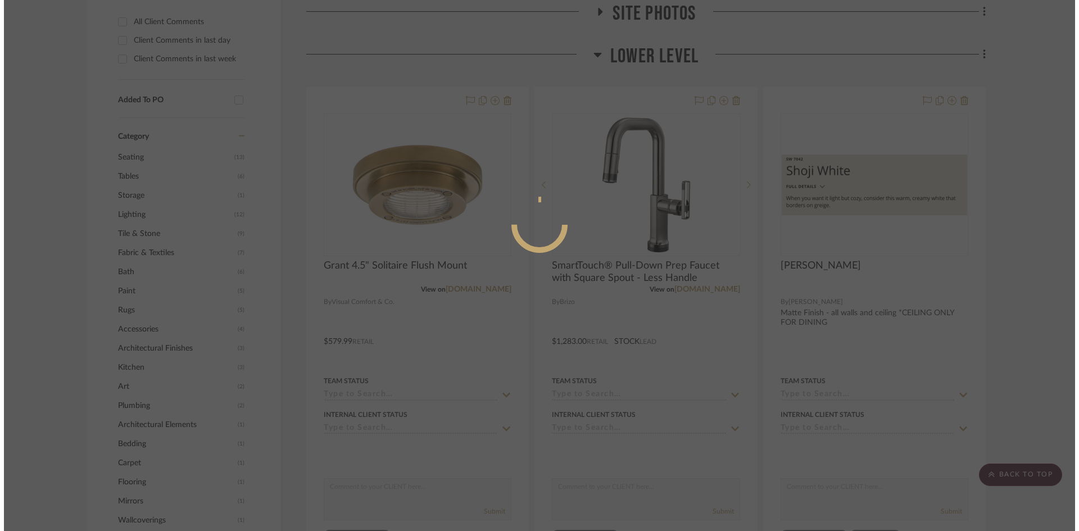
scroll to position [0, 0]
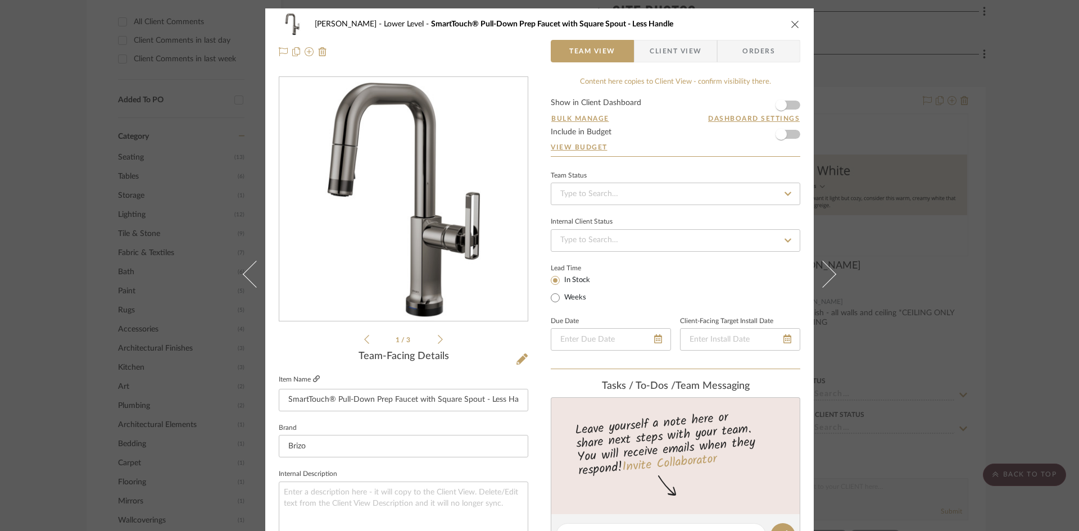
click at [314, 377] on icon at bounding box center [316, 379] width 7 height 7
click at [790, 20] on button "close" at bounding box center [795, 24] width 10 height 10
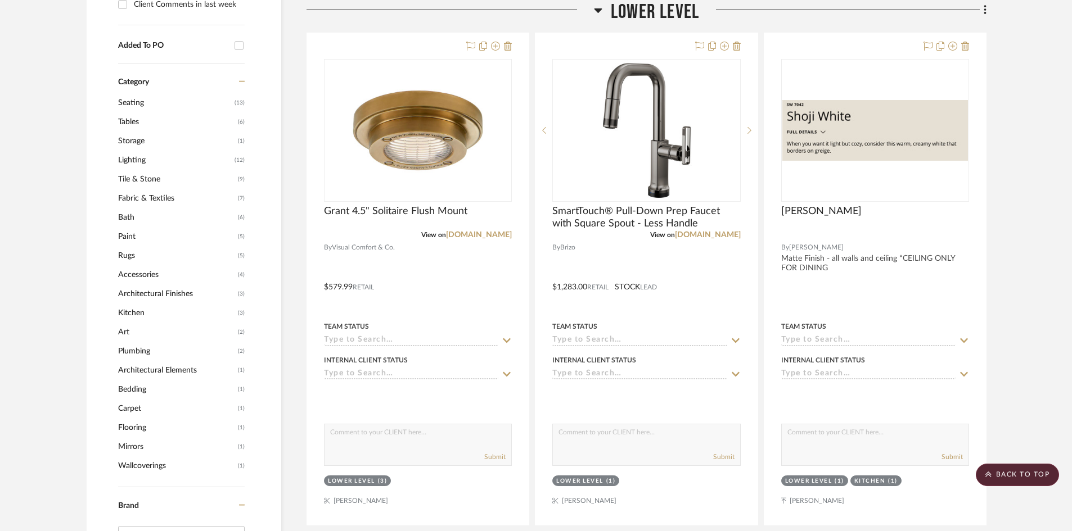
scroll to position [562, 0]
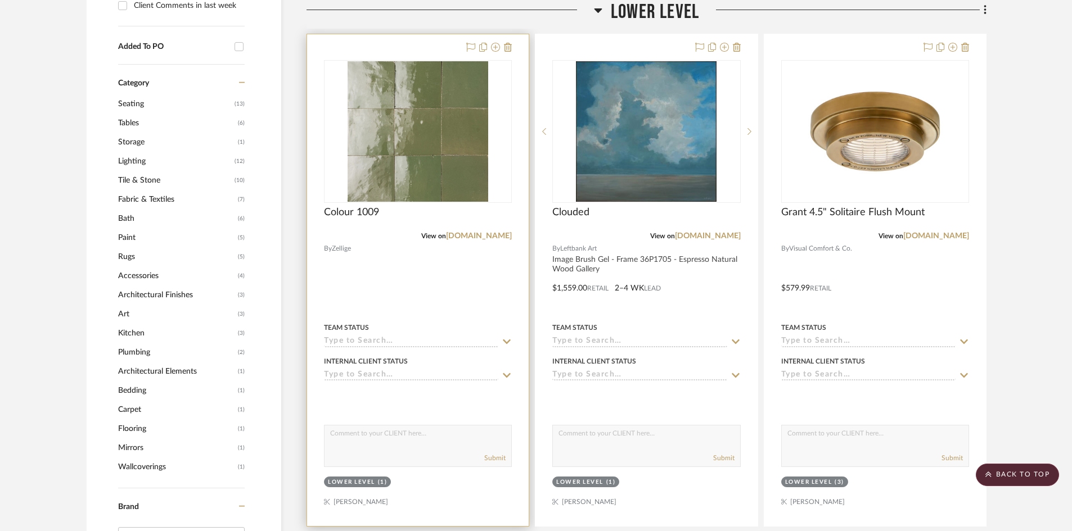
scroll to position [618, 0]
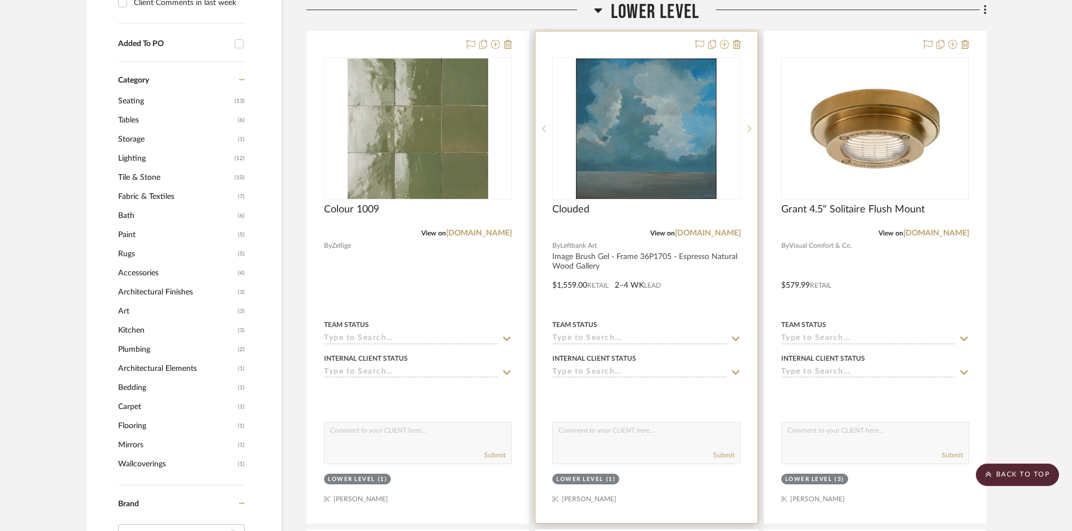
click at [698, 281] on div at bounding box center [646, 277] width 222 height 492
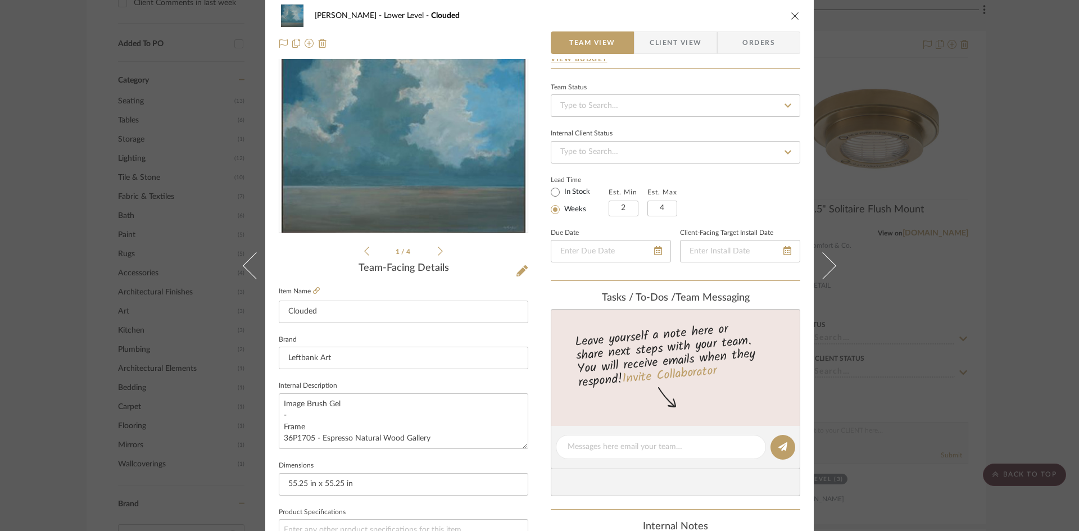
scroll to position [0, 0]
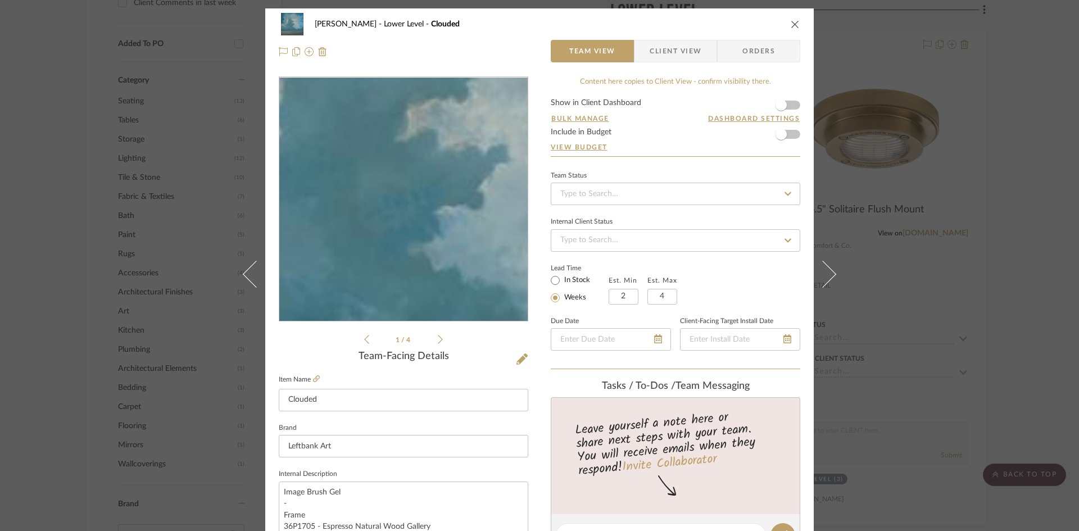
click at [394, 209] on img "0" at bounding box center [404, 200] width 244 height 244
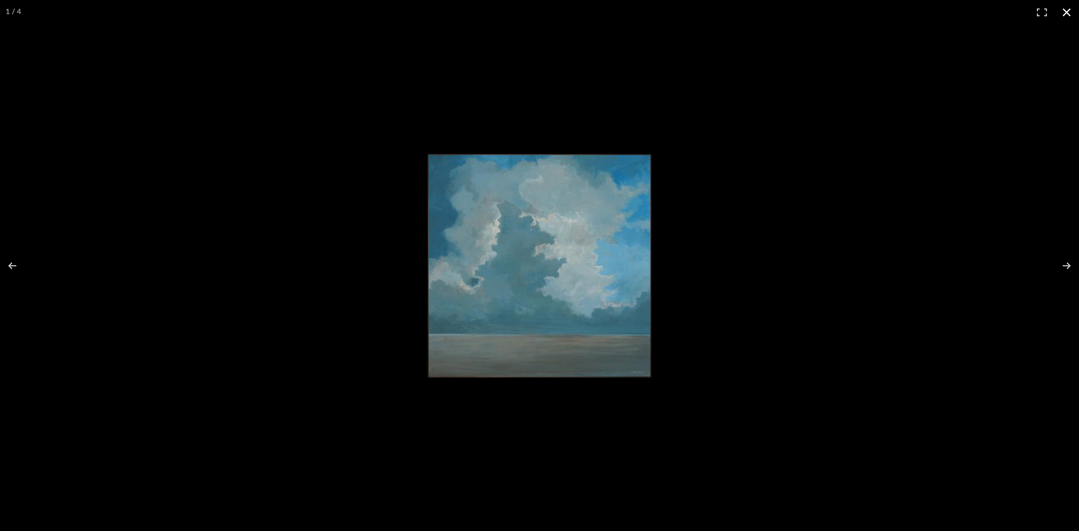
click at [1065, 11] on button at bounding box center [1067, 12] width 25 height 25
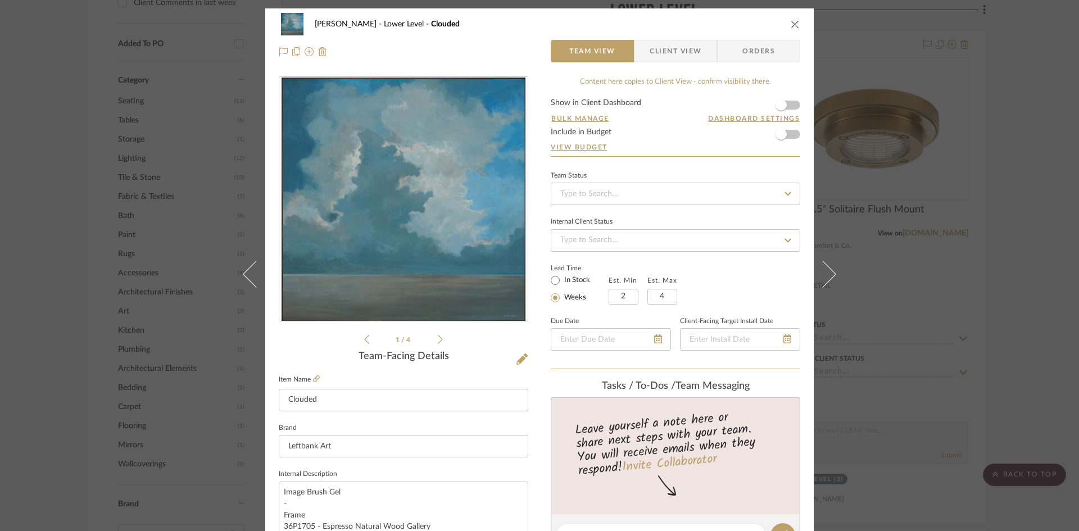
click at [791, 24] on icon "close" at bounding box center [795, 24] width 9 height 9
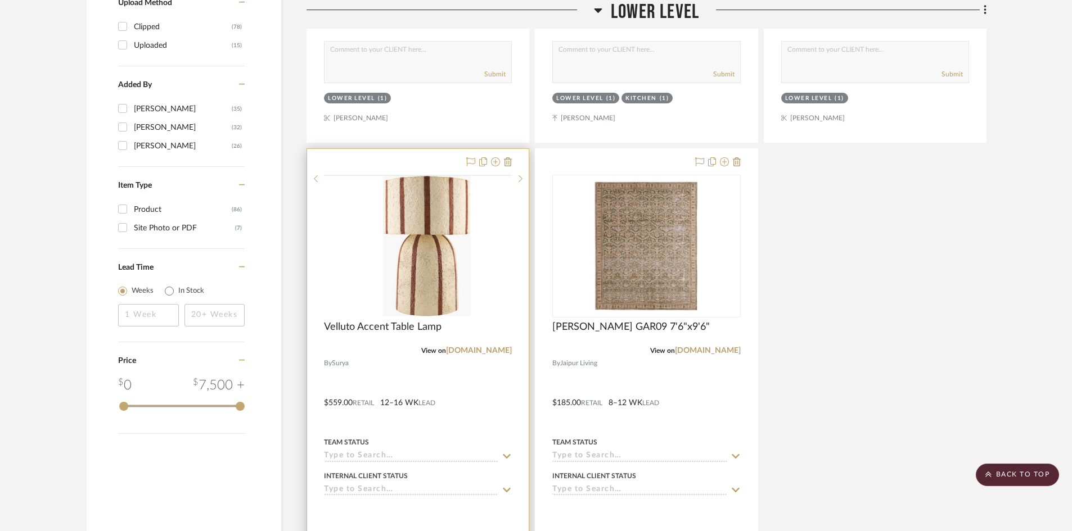
scroll to position [1518, 0]
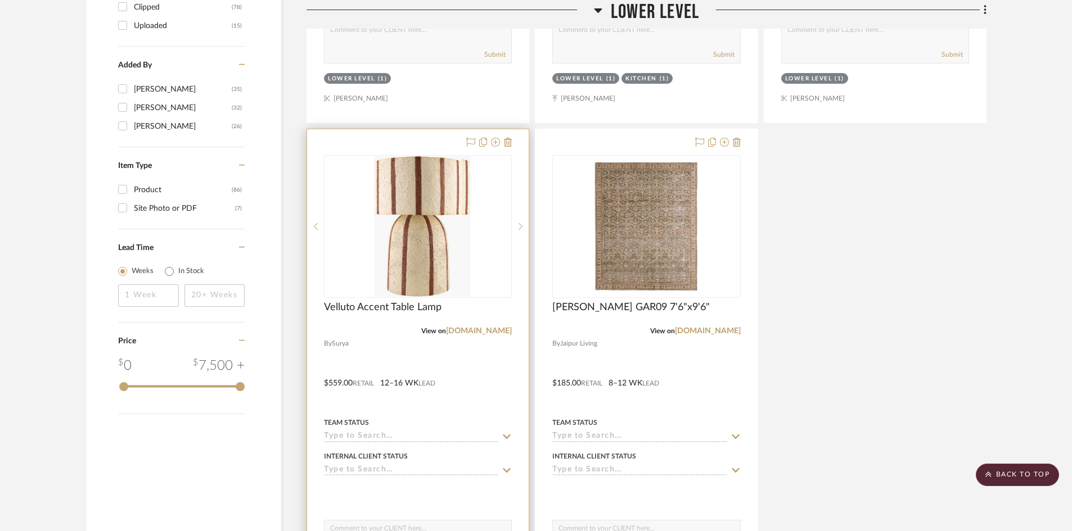
click at [401, 343] on div at bounding box center [418, 375] width 222 height 492
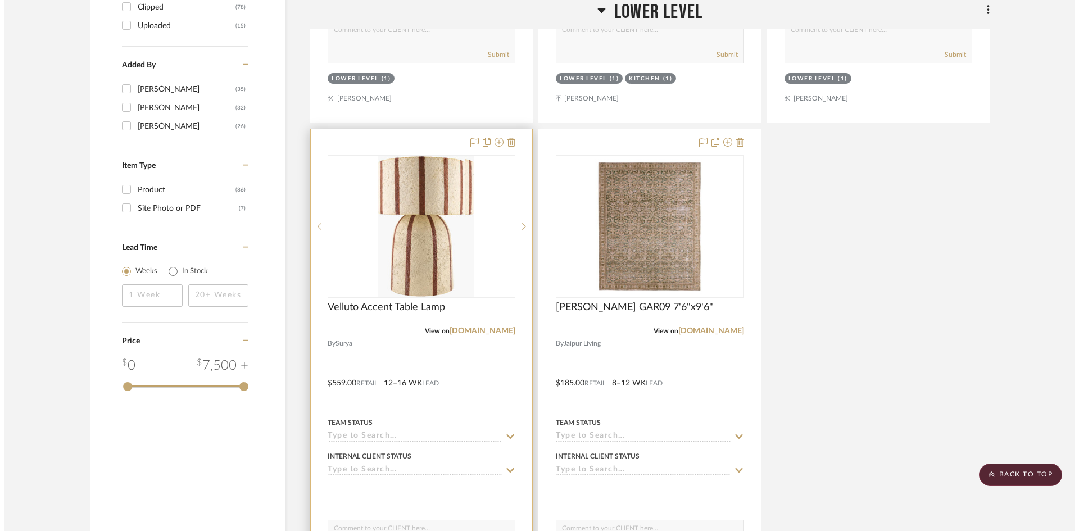
scroll to position [0, 0]
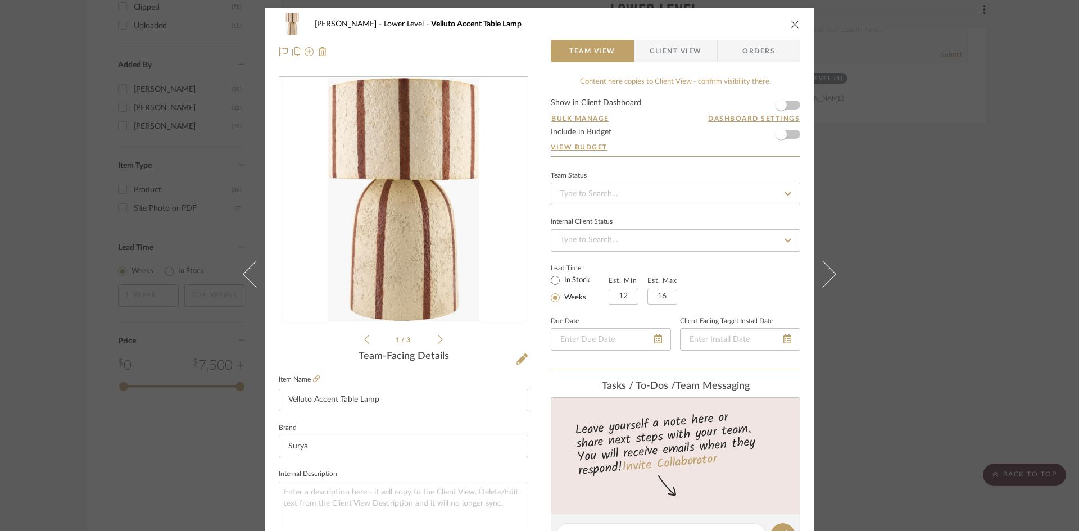
click at [395, 233] on img "0" at bounding box center [404, 200] width 152 height 244
drag, startPoint x: 545, startPoint y: 309, endPoint x: 369, endPoint y: 247, distance: 185.8
click at [369, 247] on img "0" at bounding box center [404, 200] width 152 height 244
drag, startPoint x: 562, startPoint y: 253, endPoint x: 448, endPoint y: 279, distance: 117.1
click at [443, 272] on img "0" at bounding box center [404, 200] width 152 height 244
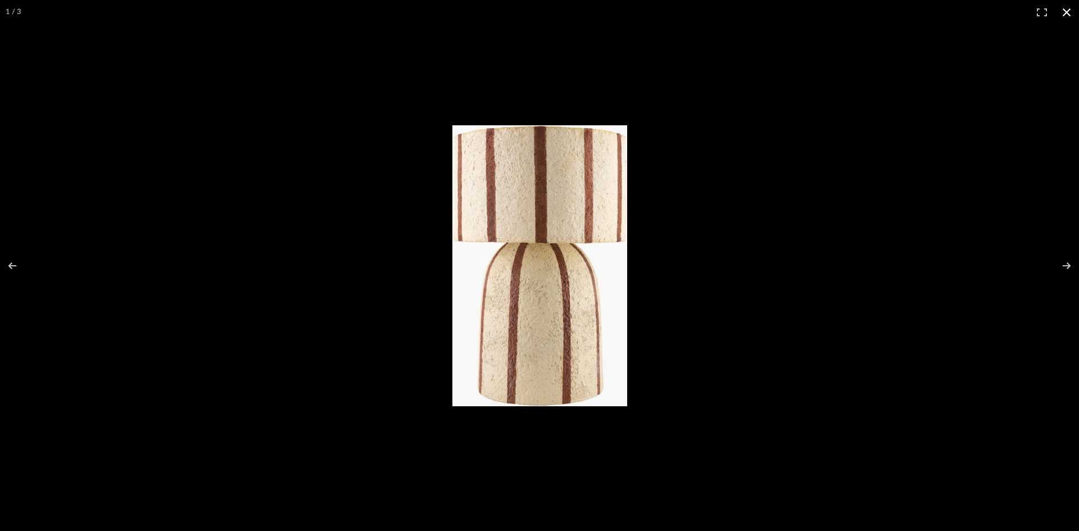
click at [1066, 13] on button at bounding box center [1067, 12] width 25 height 25
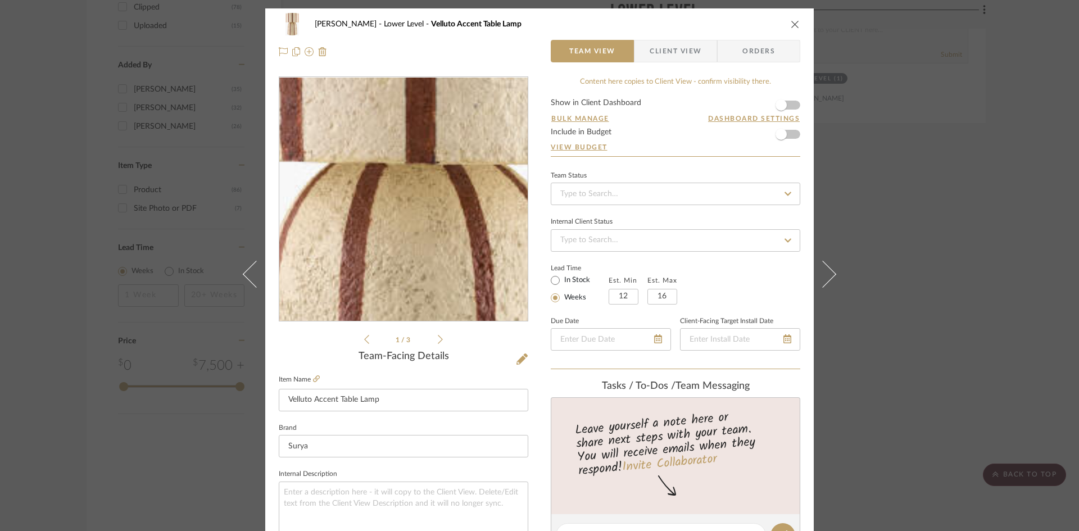
click at [395, 192] on img "0" at bounding box center [404, 200] width 152 height 244
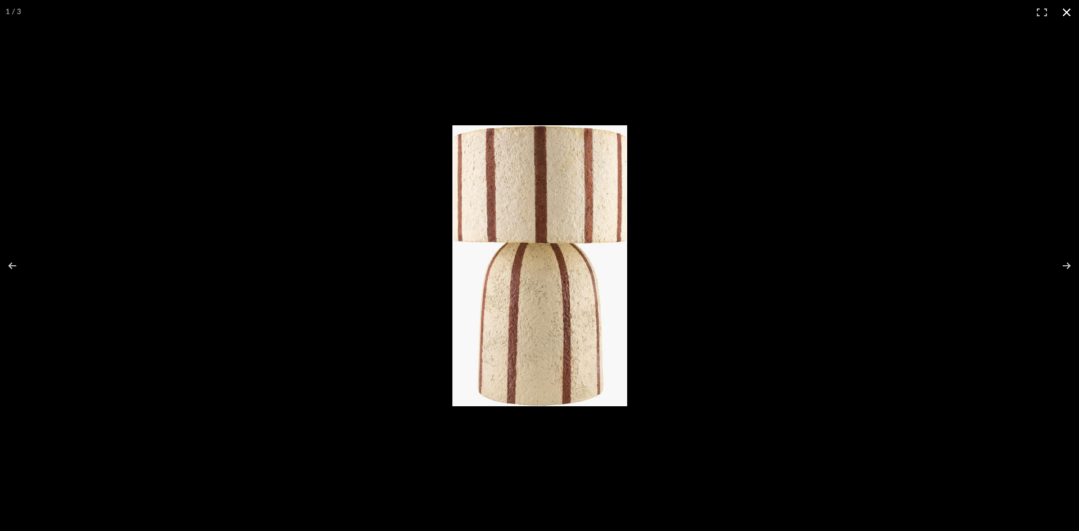
click at [1068, 10] on button at bounding box center [1067, 12] width 25 height 25
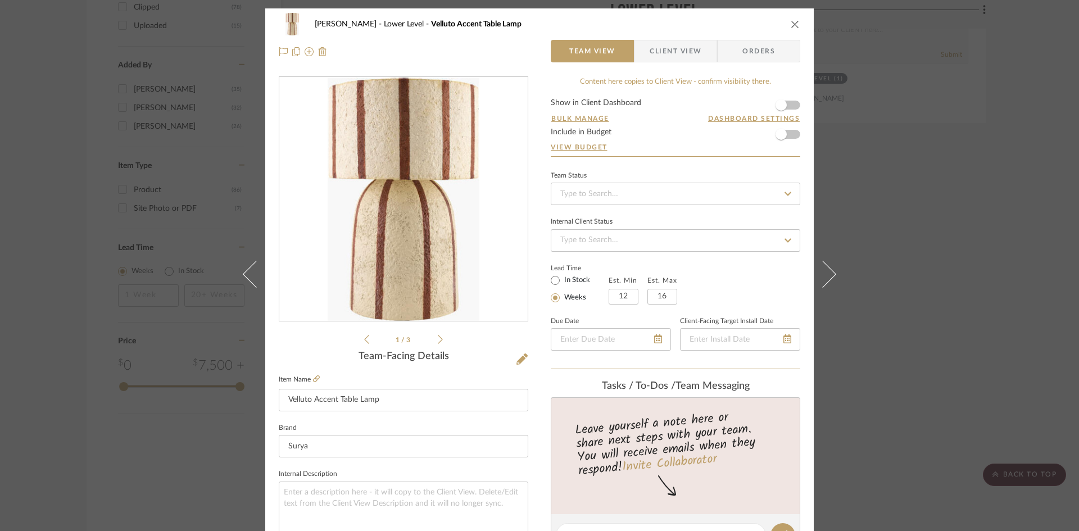
click at [796, 25] on icon "close" at bounding box center [795, 24] width 9 height 9
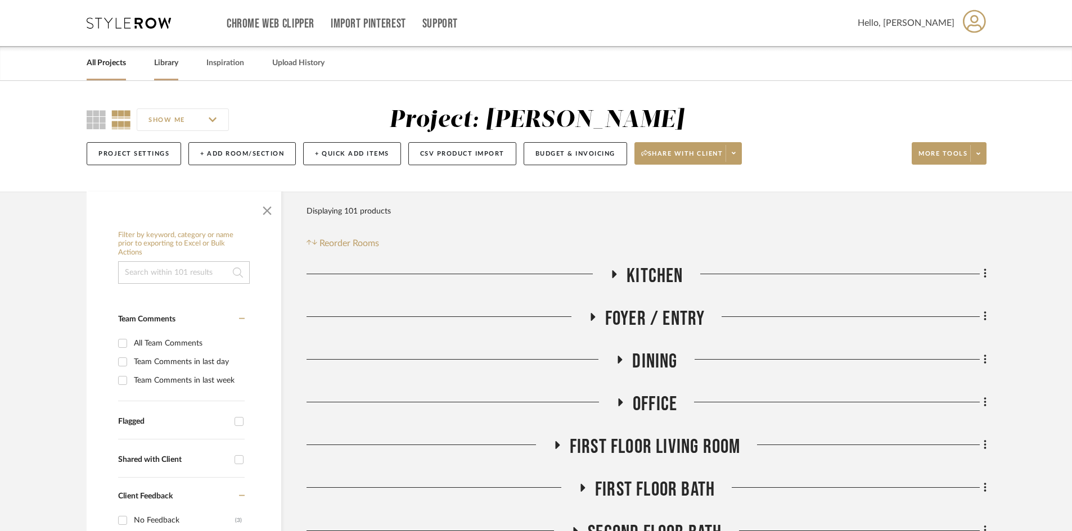
click at [169, 55] on div "Library" at bounding box center [166, 63] width 24 height 34
click at [169, 62] on link "Library" at bounding box center [166, 63] width 24 height 15
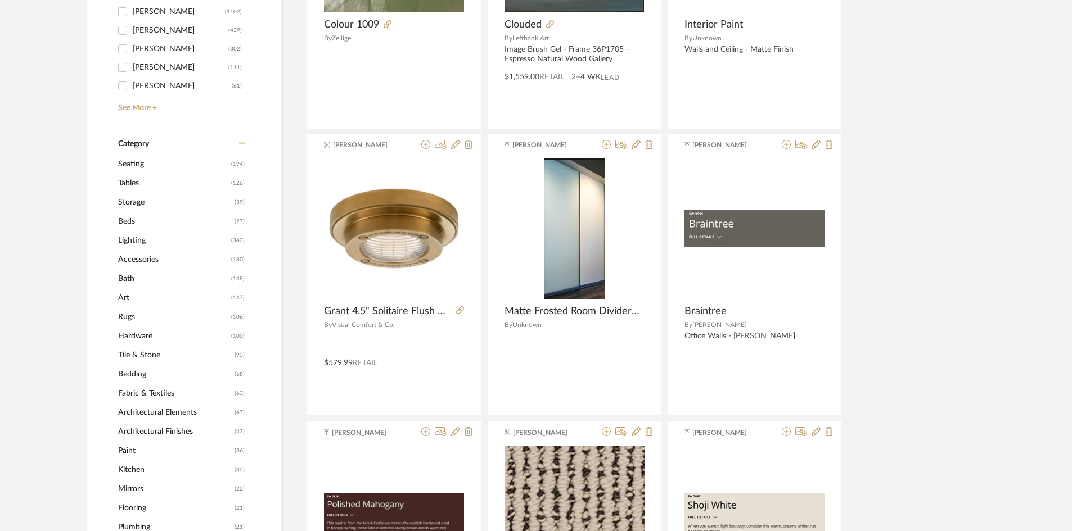
scroll to position [394, 0]
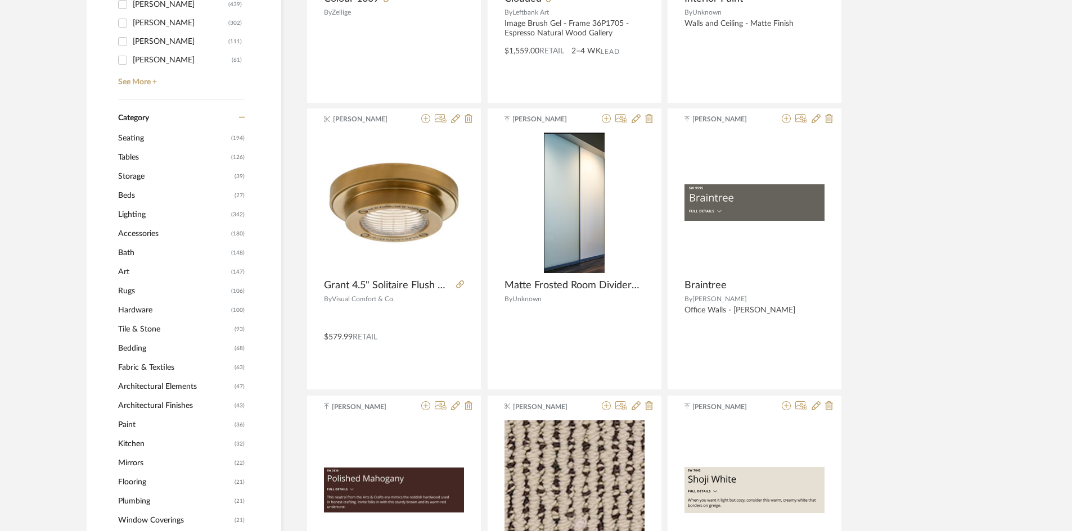
click at [142, 499] on span "Plumbing" at bounding box center [175, 501] width 114 height 19
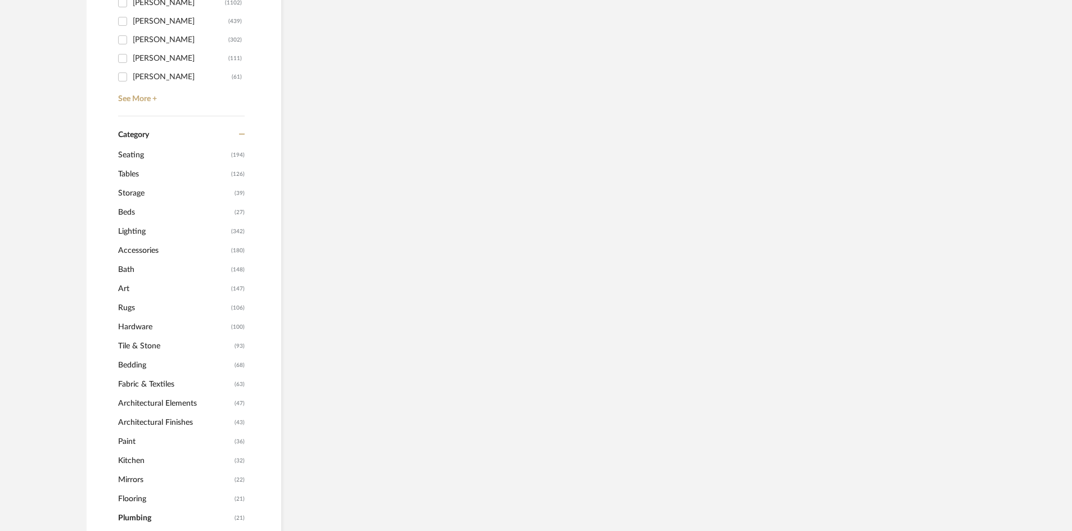
scroll to position [410, 0]
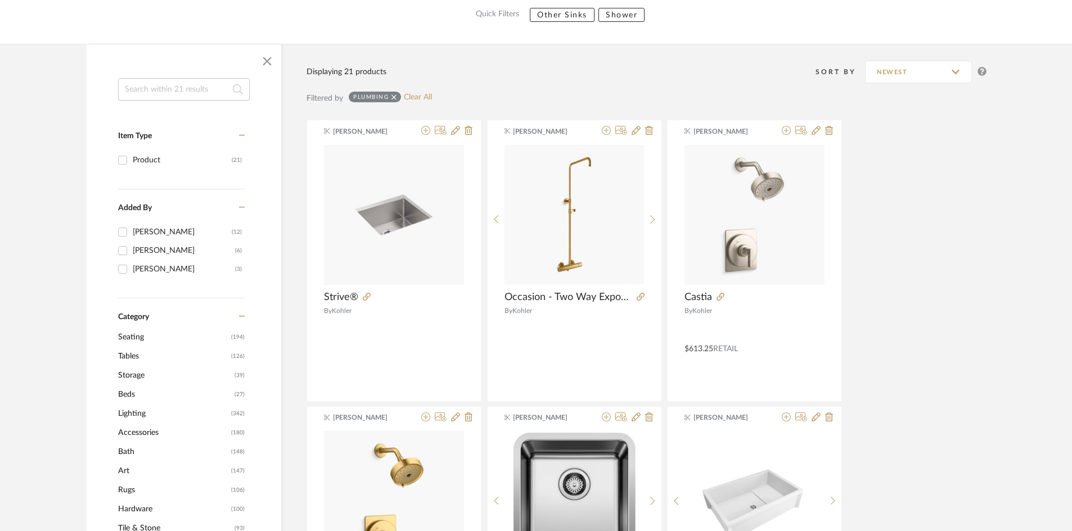
scroll to position [129, 0]
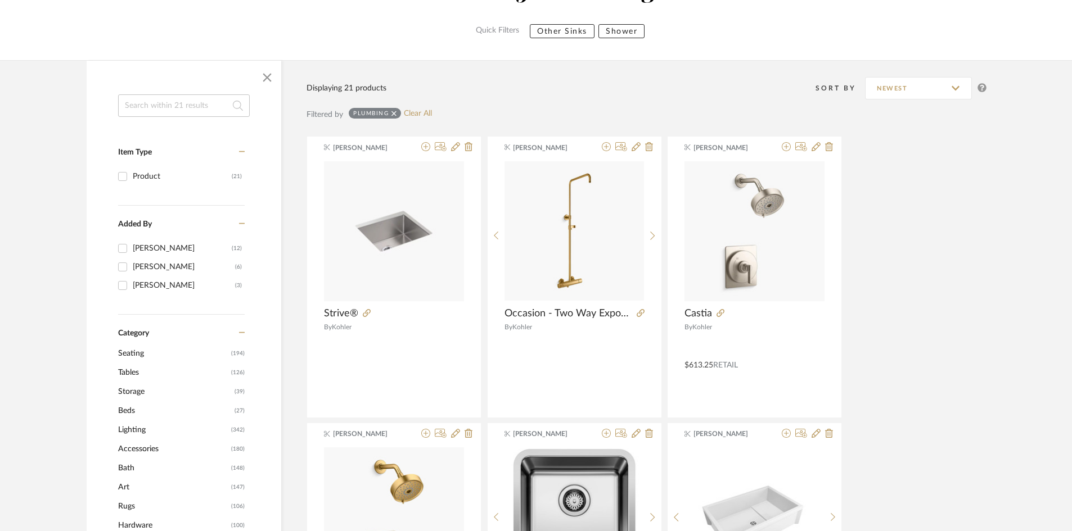
click at [149, 105] on input at bounding box center [184, 105] width 132 height 22
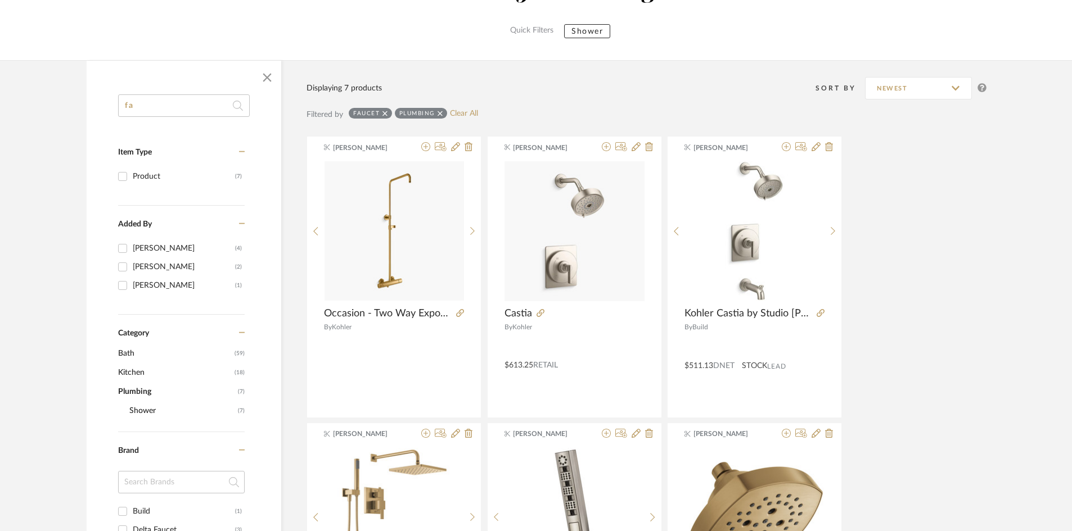
type input "f"
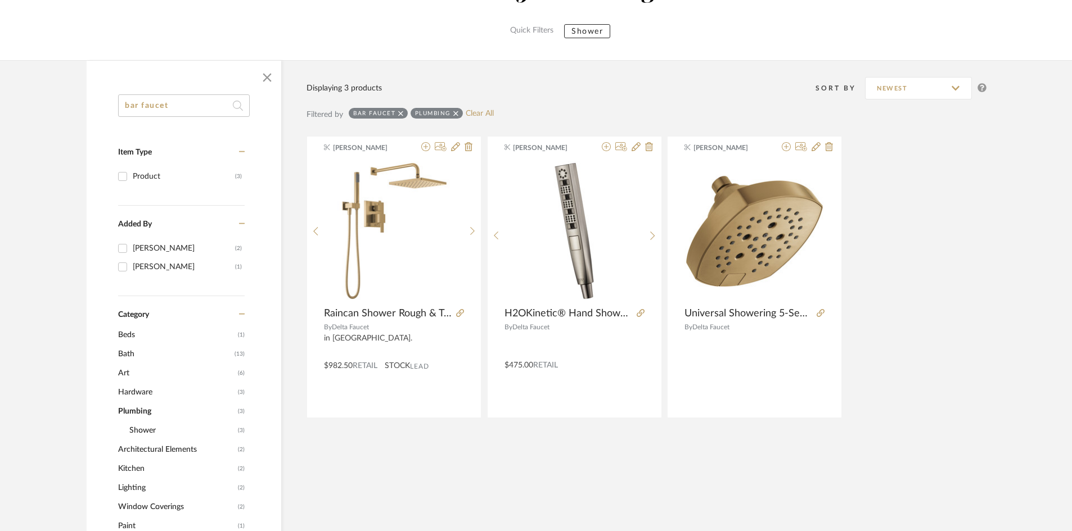
drag, startPoint x: 182, startPoint y: 103, endPoint x: 92, endPoint y: 111, distance: 90.9
click at [92, 111] on div "bar faucet Item Type Product (3) Added By [PERSON_NAME] (2) [PERSON_NAME] (1) C…" at bounding box center [184, 505] width 195 height 823
type input "kitchen faucet"
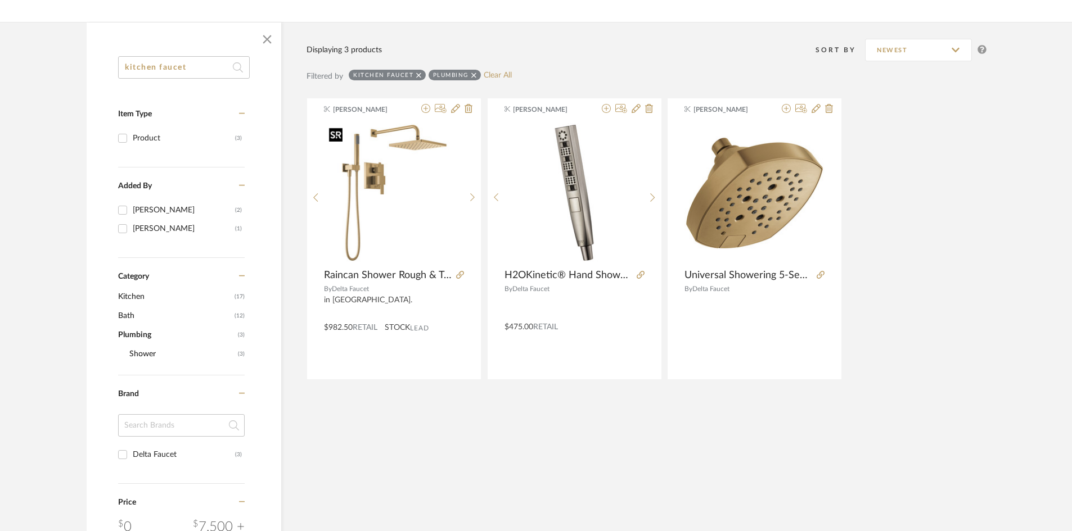
scroll to position [186, 0]
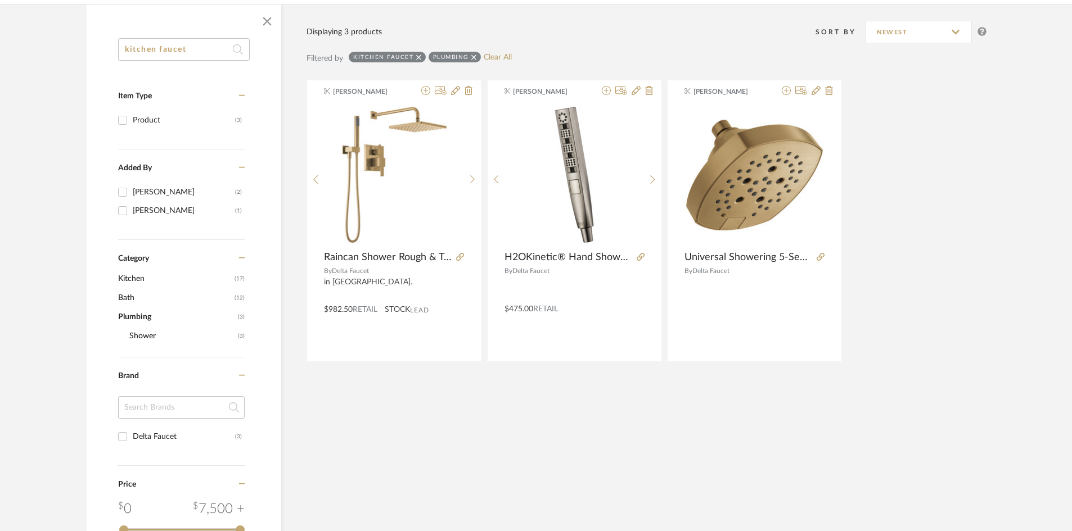
click at [474, 58] on icon at bounding box center [473, 57] width 5 height 5
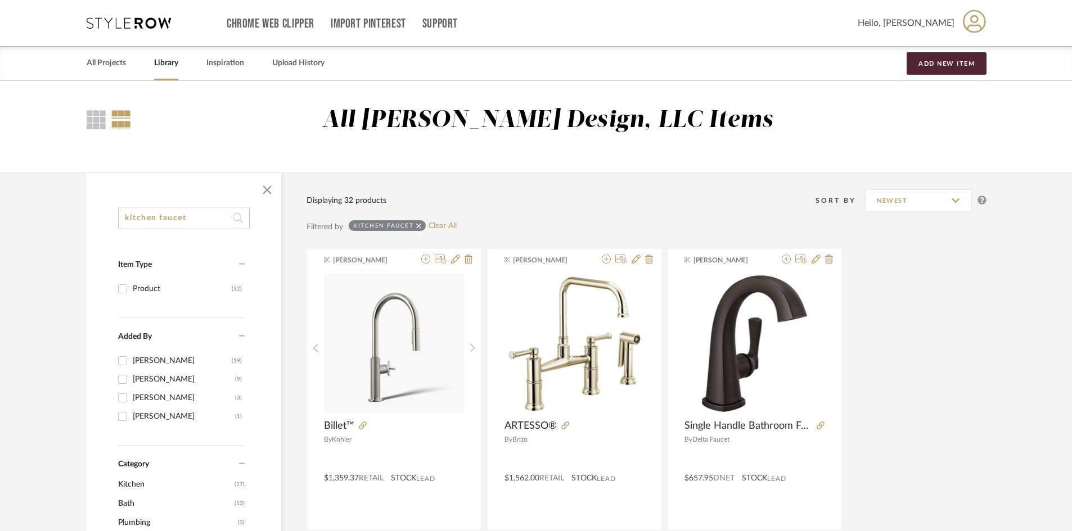
click at [417, 227] on icon at bounding box center [418, 225] width 5 height 5
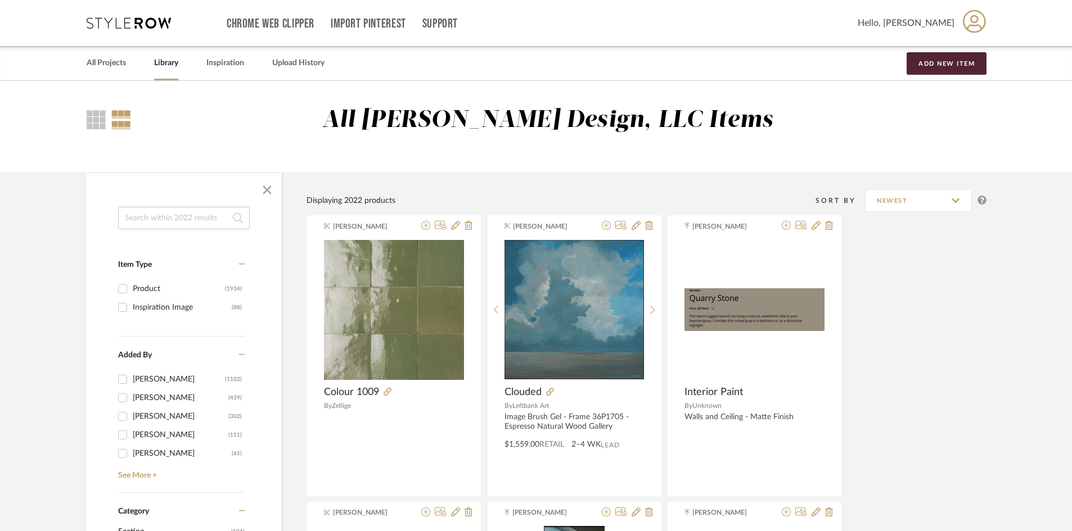
click at [200, 221] on input at bounding box center [184, 218] width 132 height 22
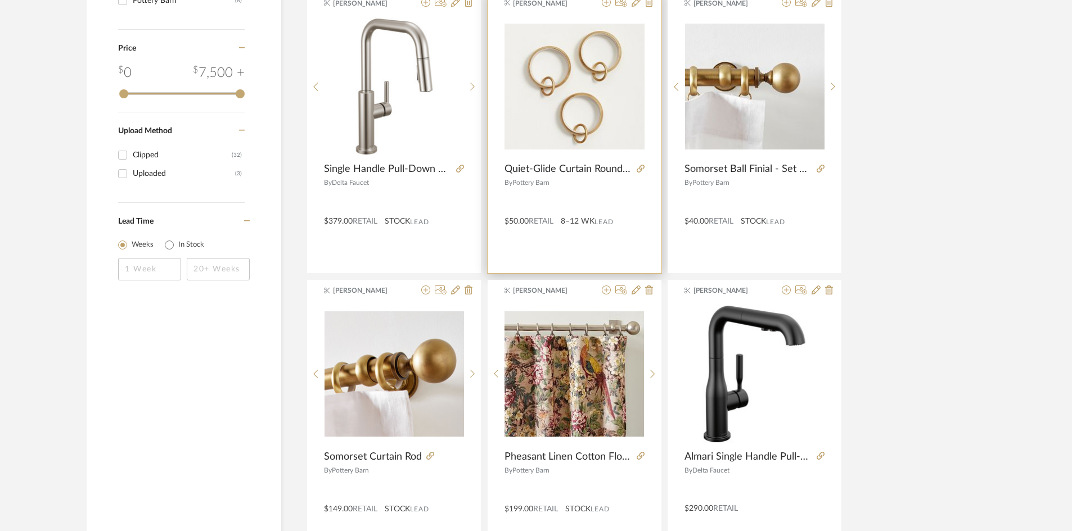
scroll to position [731, 0]
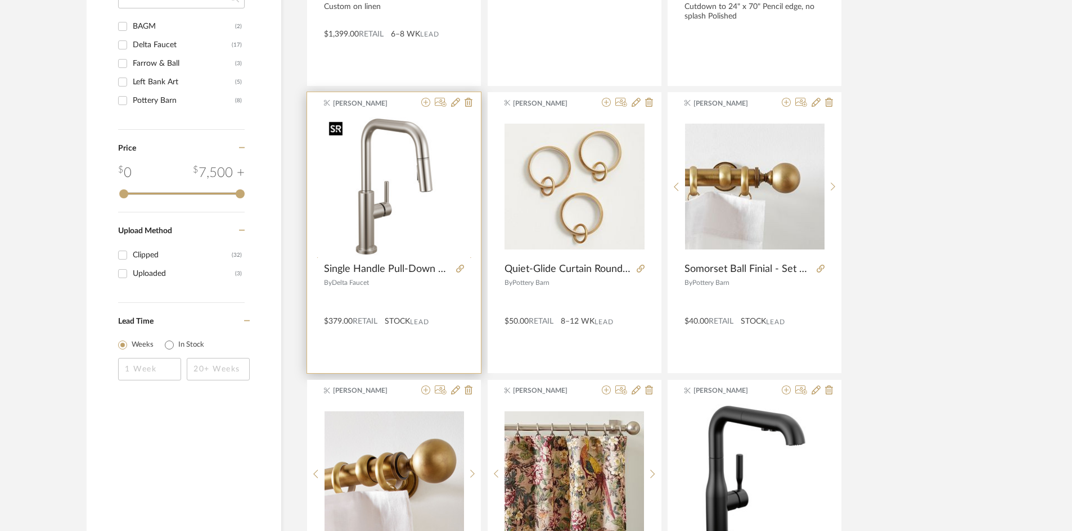
click at [373, 237] on img "0" at bounding box center [393, 186] width 139 height 139
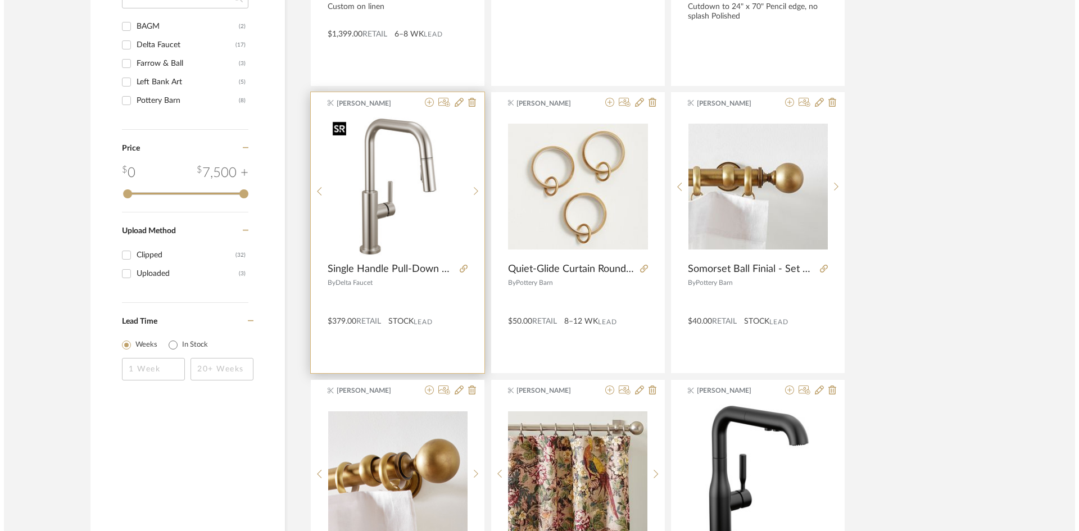
scroll to position [0, 0]
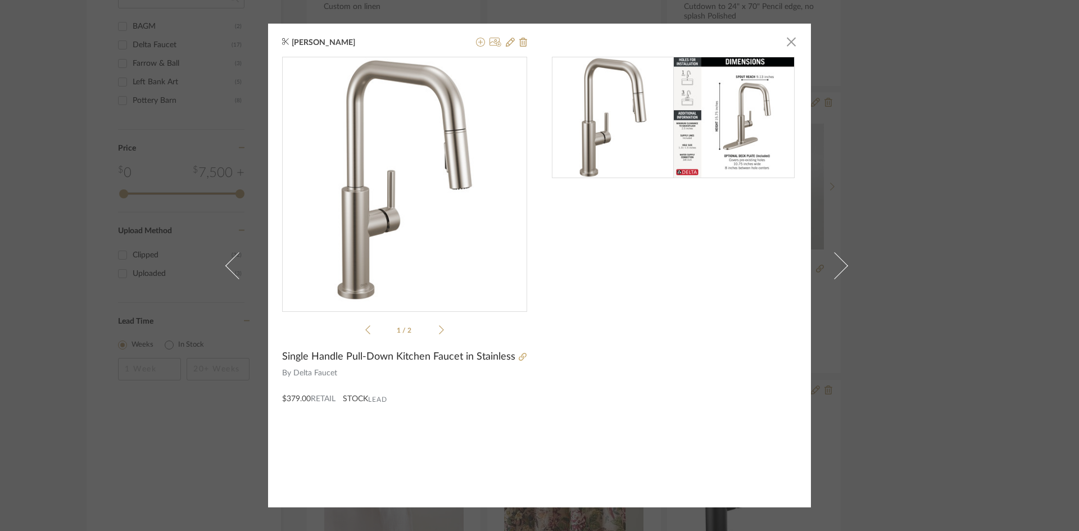
click at [740, 121] on img at bounding box center [734, 117] width 121 height 121
click at [784, 38] on span "button" at bounding box center [791, 41] width 22 height 22
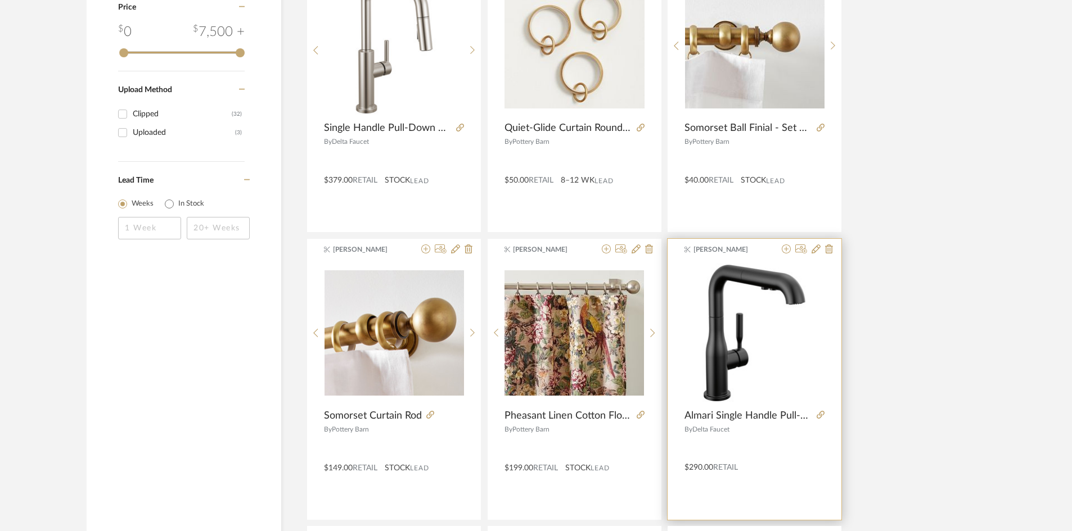
scroll to position [900, 0]
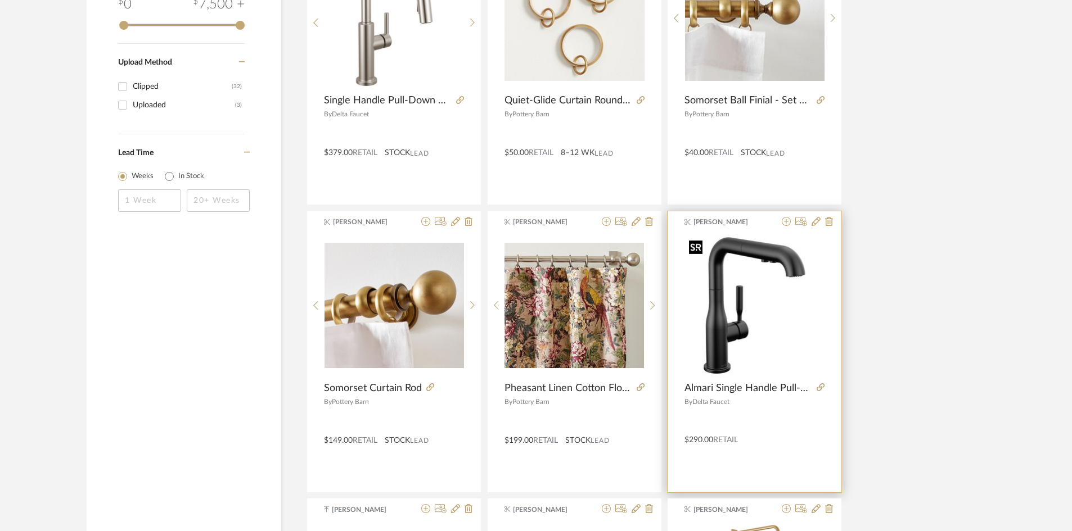
click at [756, 313] on img "0" at bounding box center [754, 306] width 140 height 140
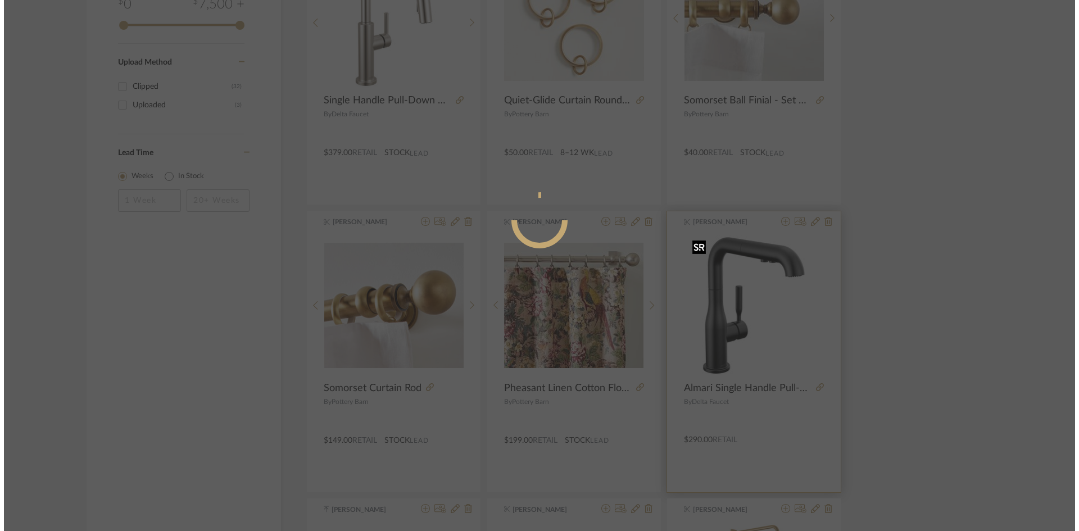
scroll to position [0, 0]
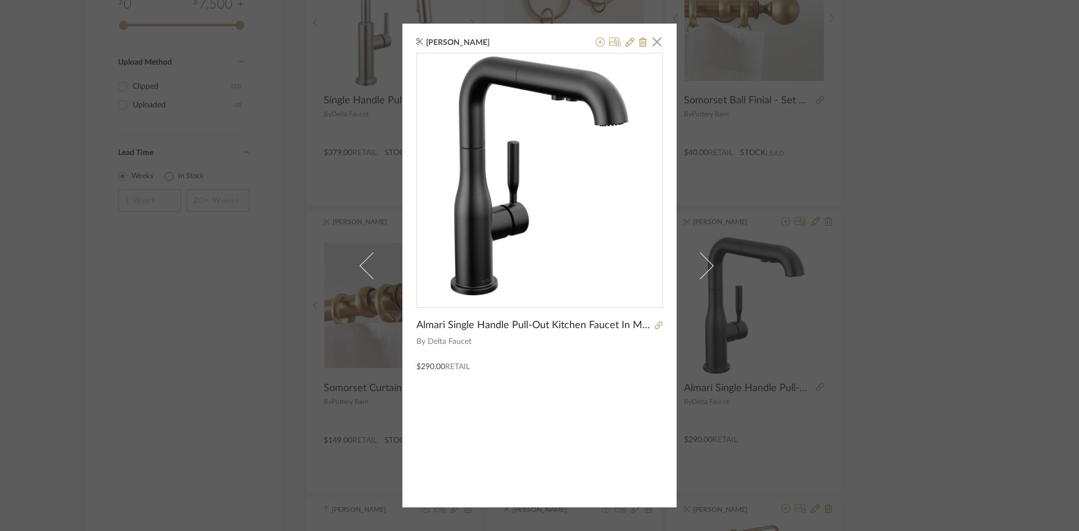
click at [517, 248] on img "0" at bounding box center [539, 175] width 245 height 245
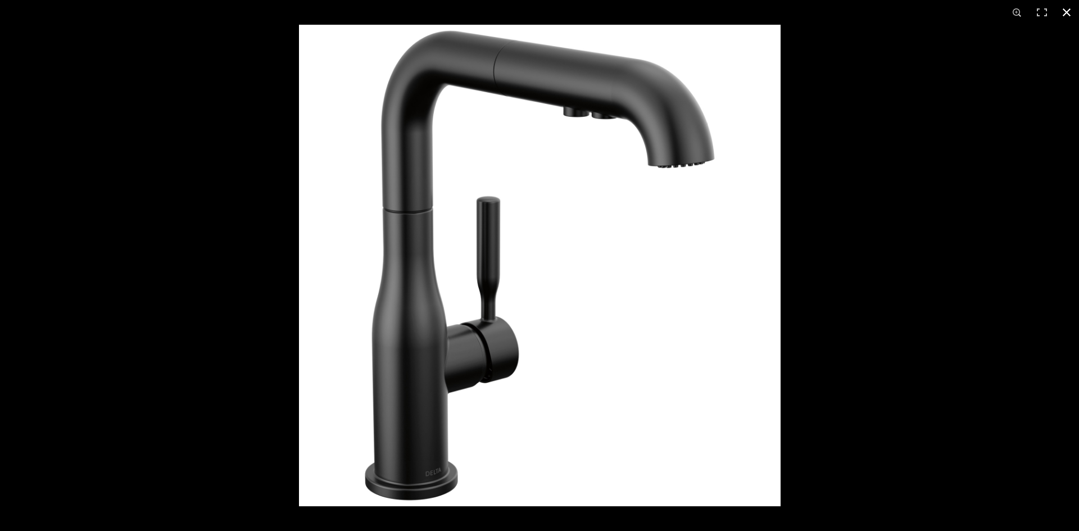
click at [1075, 13] on button at bounding box center [1067, 12] width 25 height 25
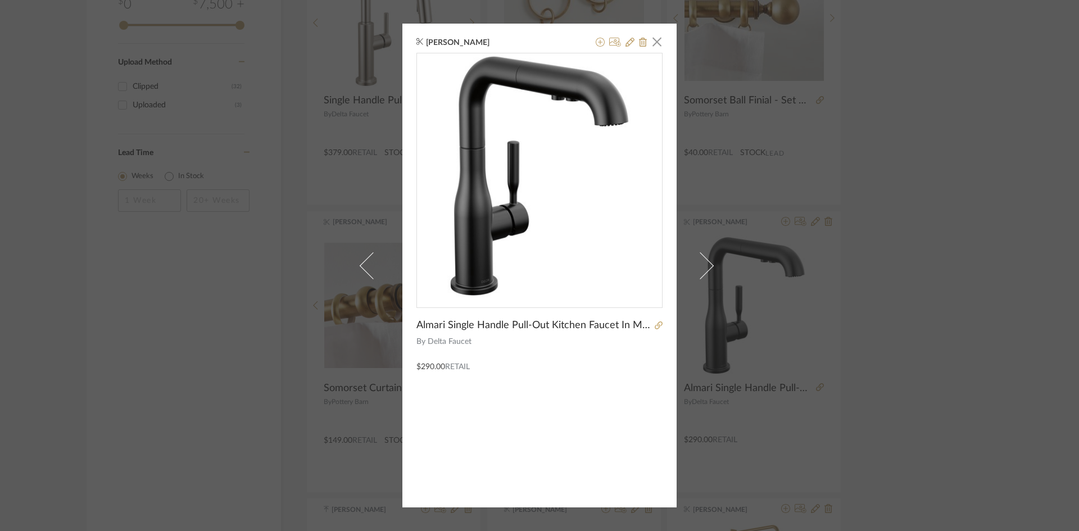
click at [516, 386] on div "[PERSON_NAME] × Almari Single Handle Pull-Out Kitchen Faucet In Matte Black By …" at bounding box center [540, 266] width 274 height 484
click at [656, 327] on icon at bounding box center [659, 326] width 8 height 8
click at [654, 39] on span "button" at bounding box center [657, 41] width 22 height 22
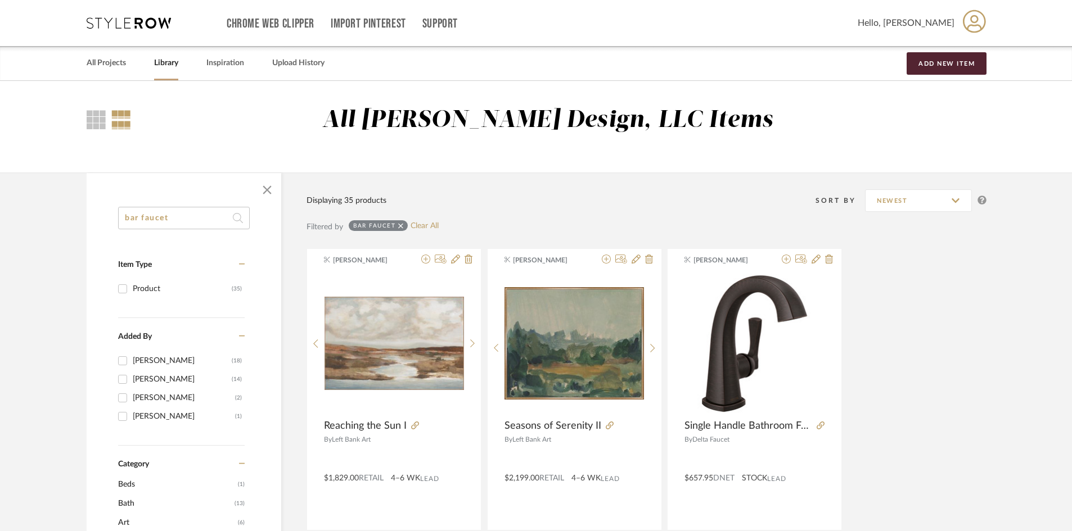
drag, startPoint x: 137, startPoint y: 216, endPoint x: 27, endPoint y: 220, distance: 110.3
type input "kitchen faucet"
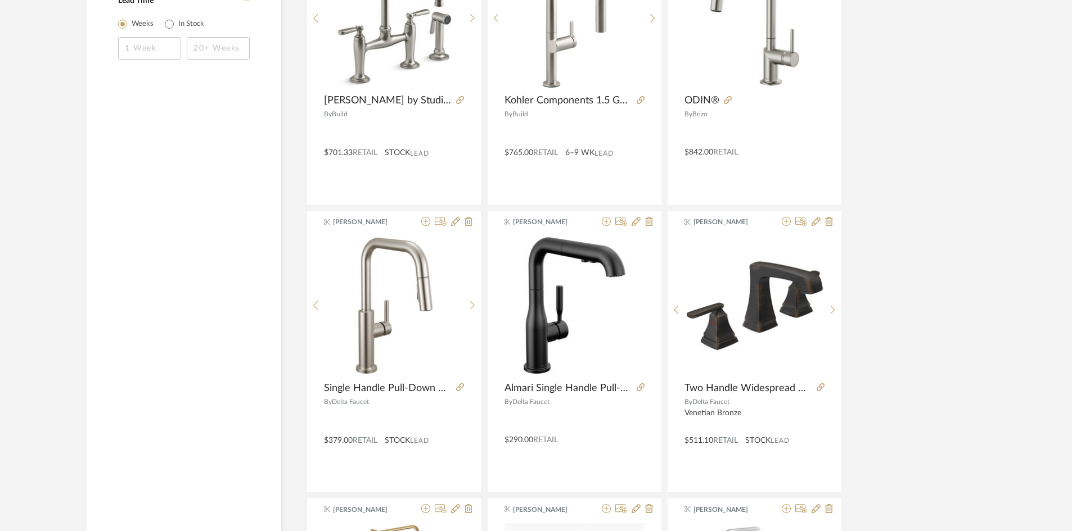
scroll to position [675, 0]
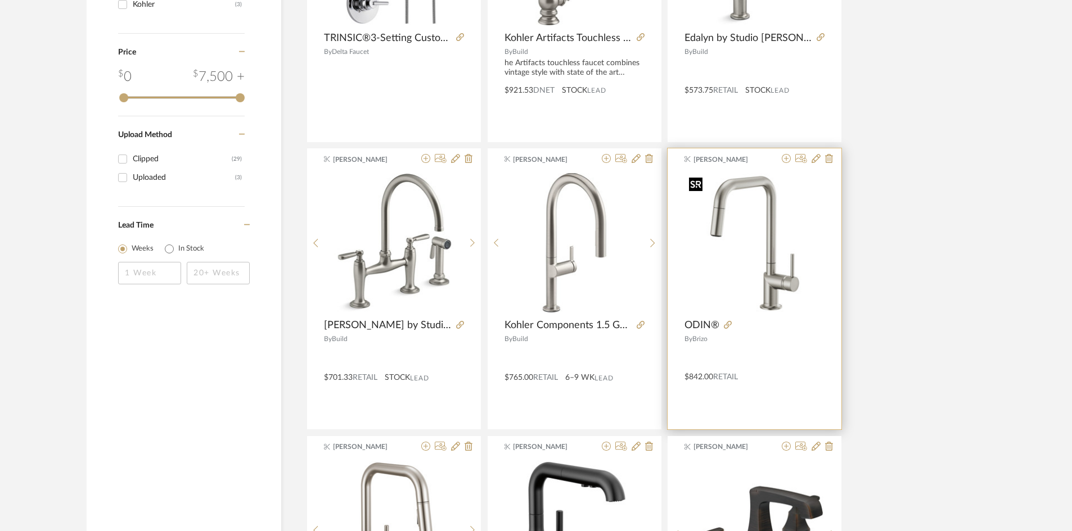
click at [776, 281] on img "0" at bounding box center [754, 243] width 140 height 140
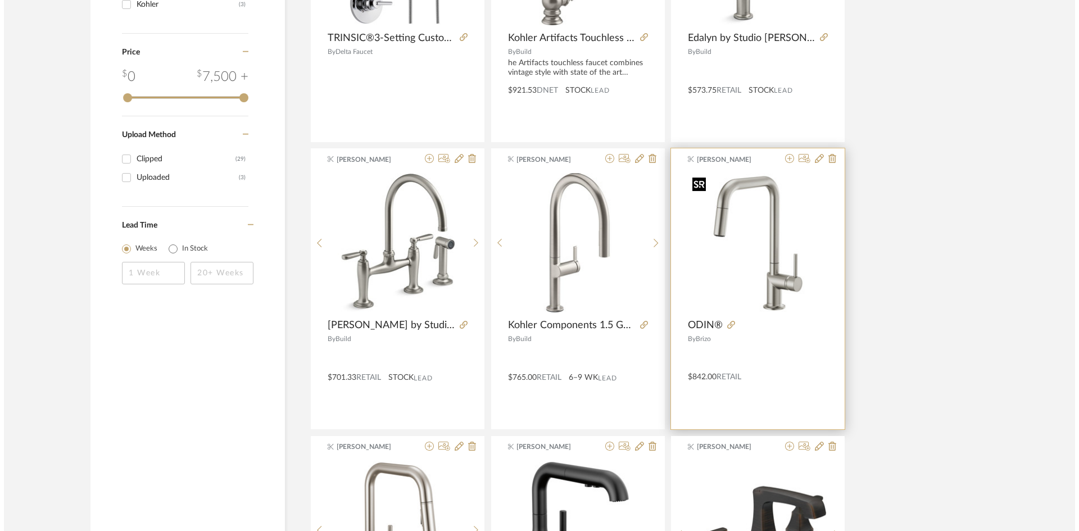
scroll to position [0, 0]
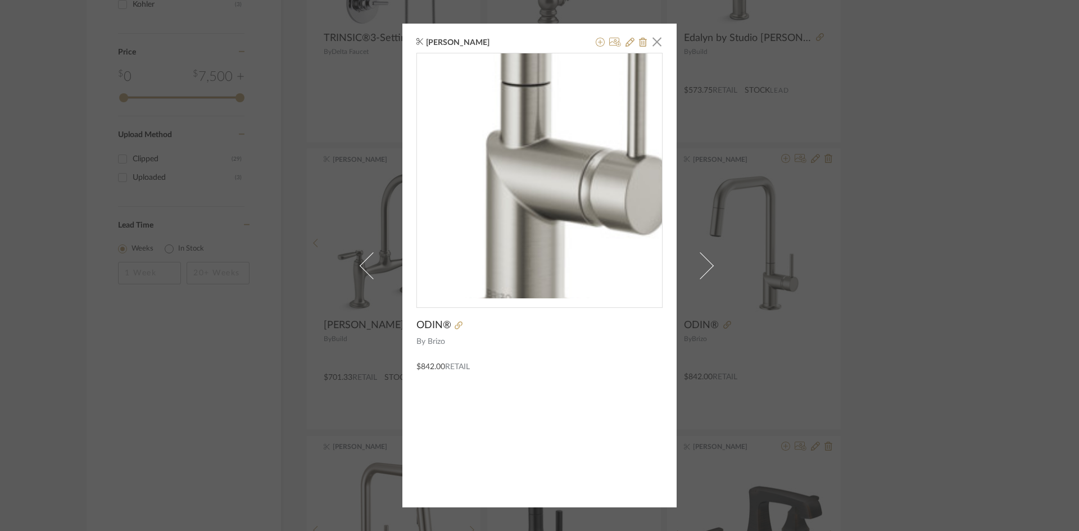
click at [593, 242] on img "0" at bounding box center [539, 175] width 245 height 245
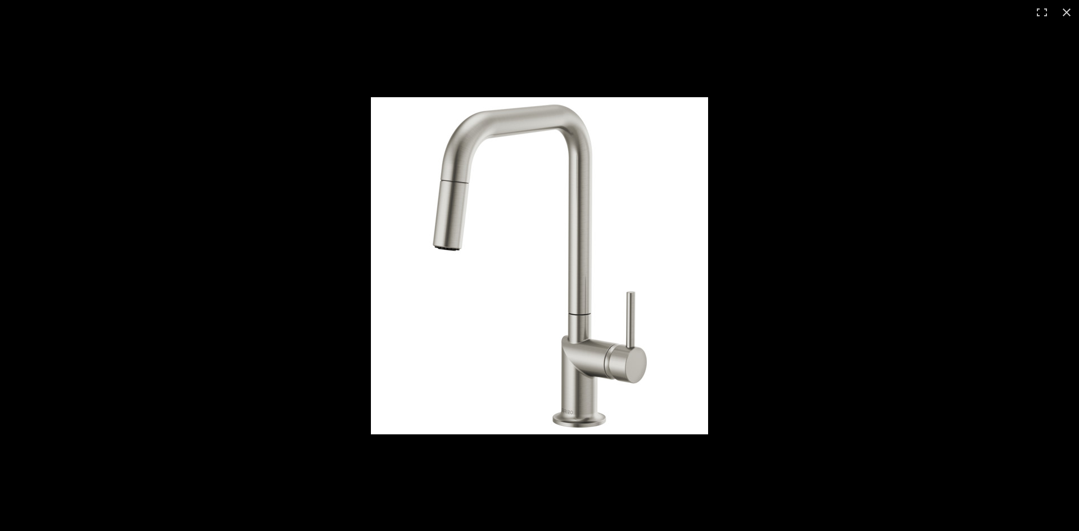
click at [590, 318] on img at bounding box center [539, 265] width 337 height 337
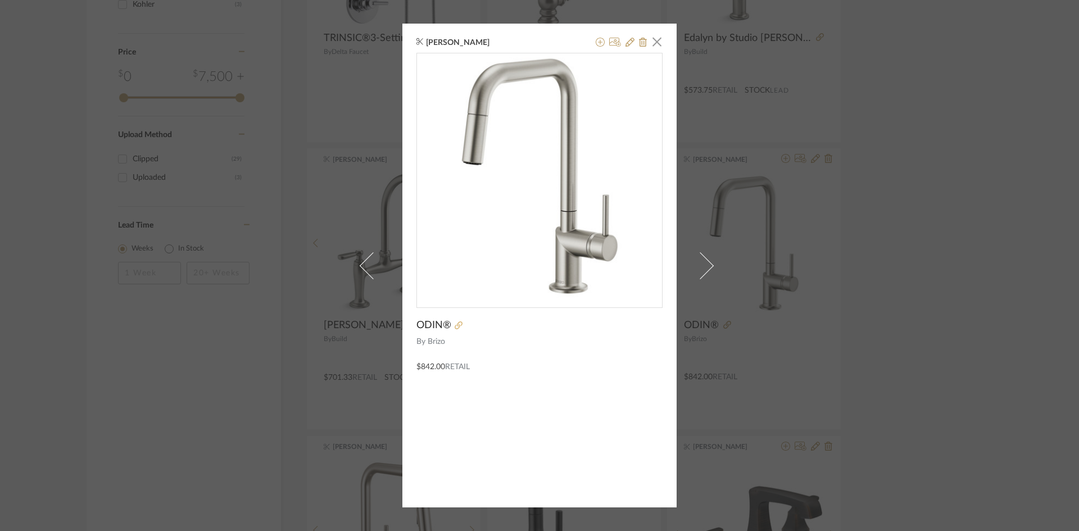
click at [455, 327] on icon at bounding box center [459, 326] width 8 height 8
click at [656, 42] on span "button" at bounding box center [657, 41] width 22 height 22
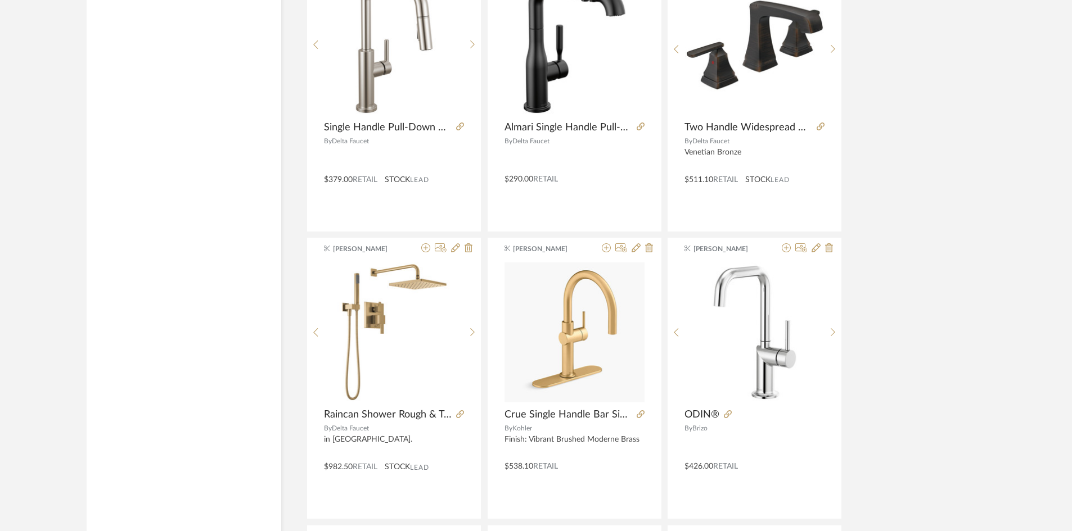
scroll to position [1181, 0]
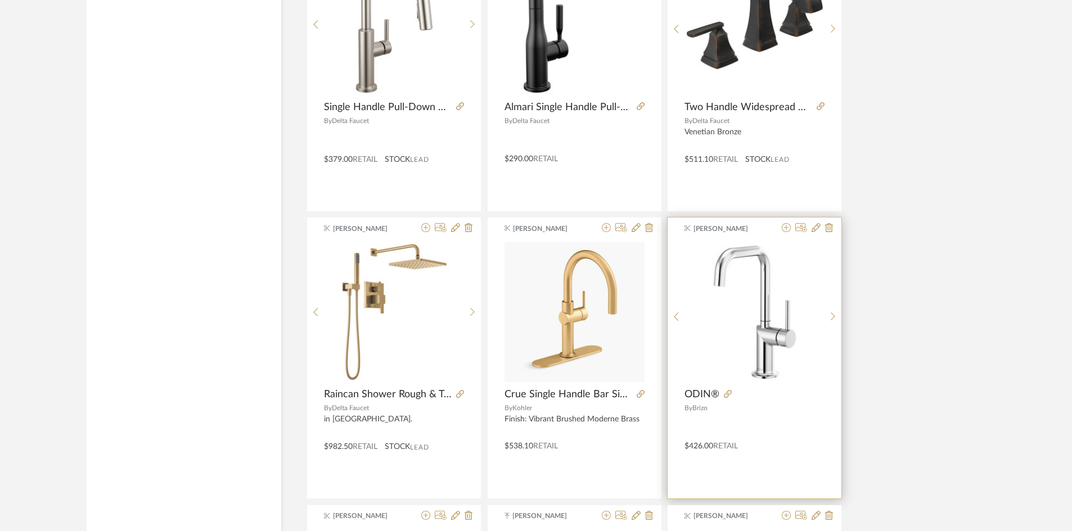
click at [775, 408] on div "By Brizo" at bounding box center [754, 408] width 140 height 8
click at [760, 324] on img "0" at bounding box center [754, 311] width 139 height 139
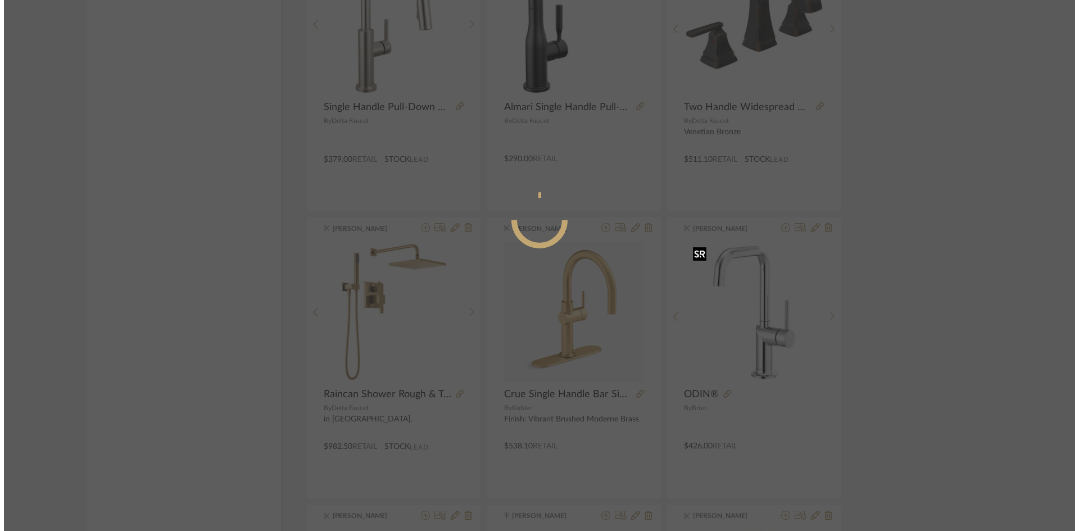
scroll to position [0, 0]
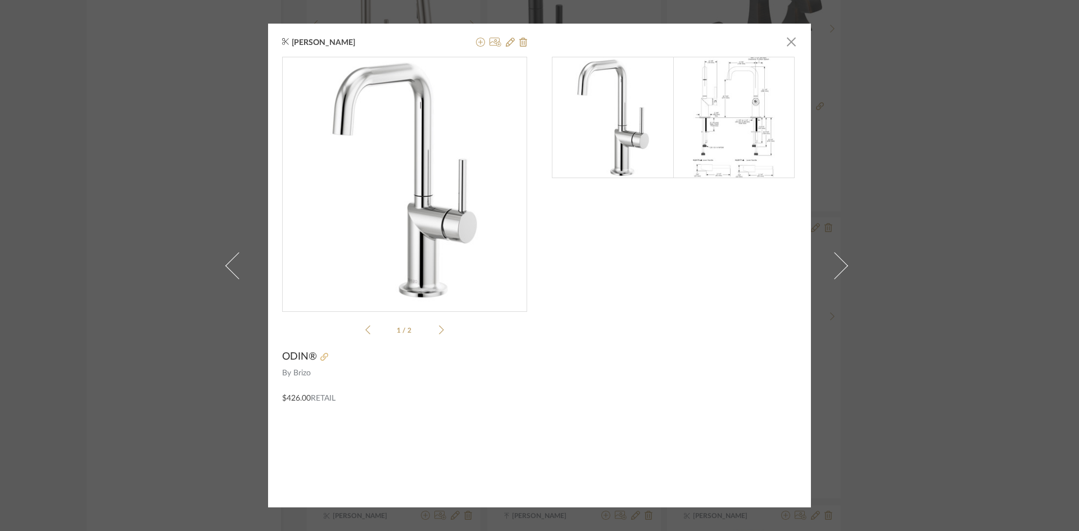
click at [320, 359] on icon at bounding box center [324, 357] width 8 height 8
click at [785, 42] on span "button" at bounding box center [791, 41] width 22 height 22
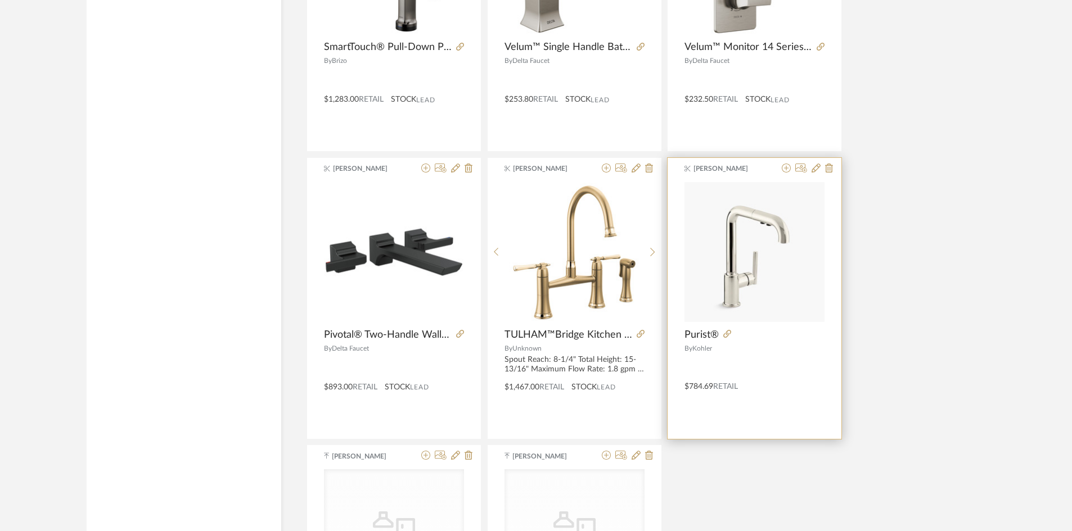
scroll to position [2699, 0]
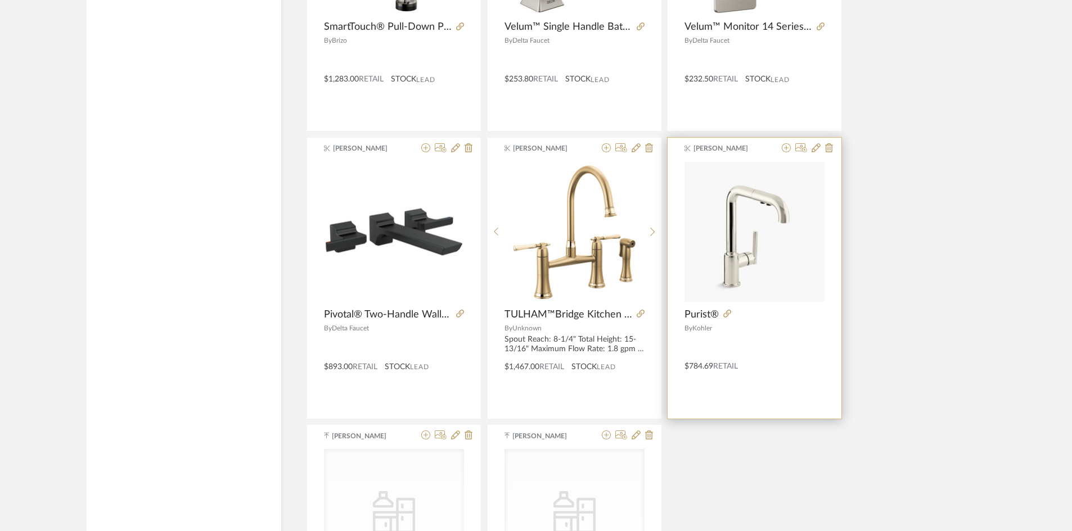
click at [762, 320] on div at bounding box center [771, 315] width 106 height 12
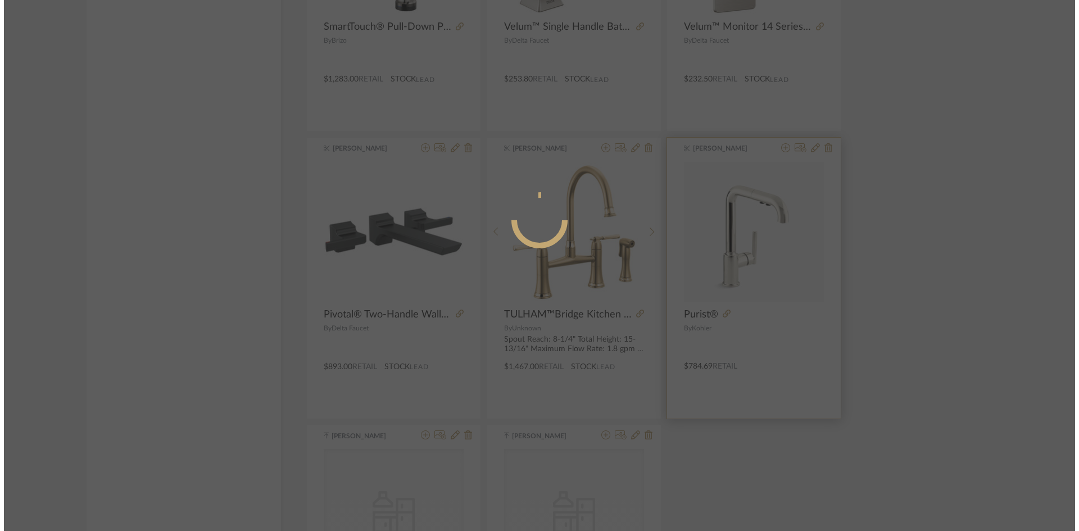
scroll to position [0, 0]
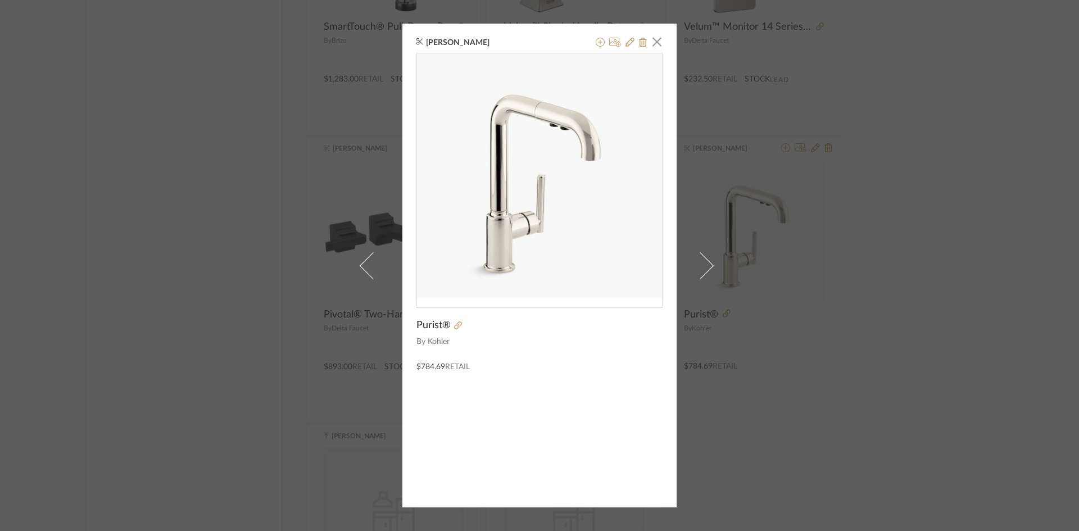
click at [510, 237] on img "0" at bounding box center [539, 175] width 245 height 245
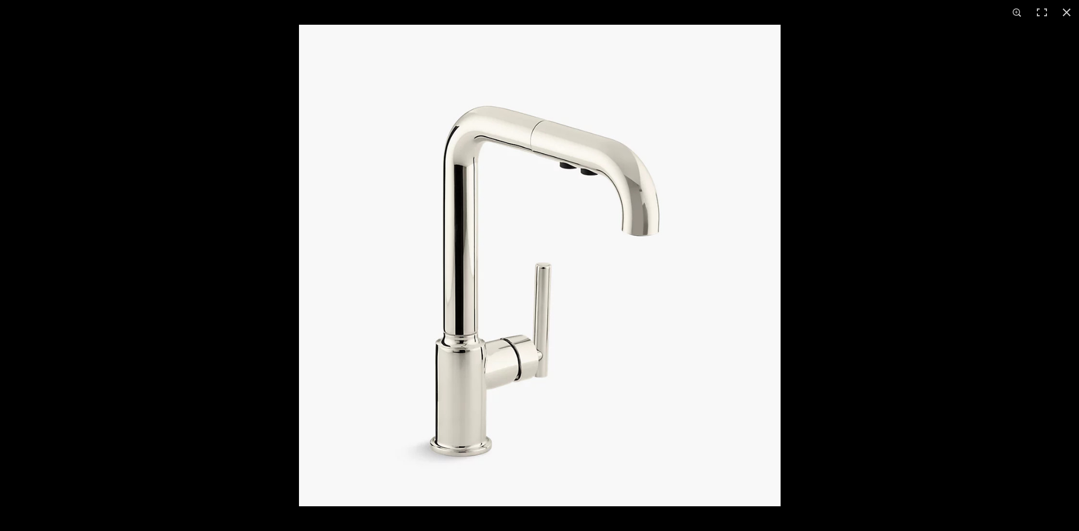
click at [530, 236] on img at bounding box center [540, 266] width 482 height 482
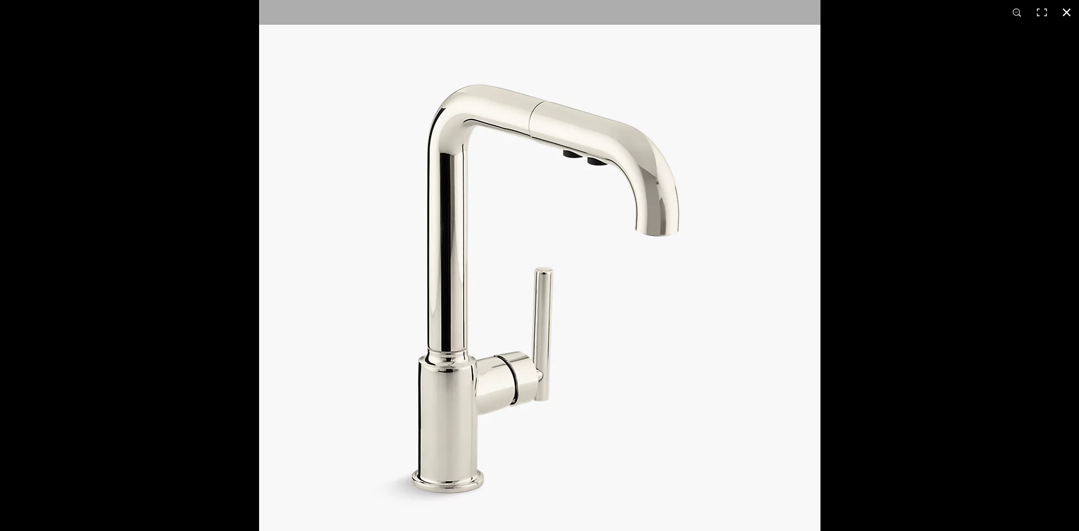
click at [1066, 13] on button at bounding box center [1067, 12] width 25 height 25
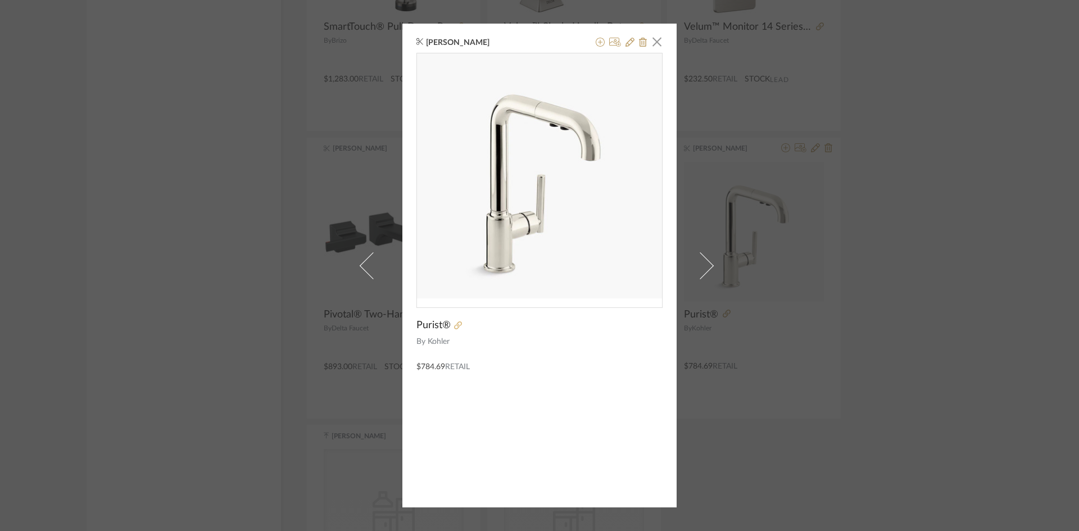
click at [454, 323] on icon at bounding box center [458, 326] width 8 height 8
click at [656, 40] on span "button" at bounding box center [657, 41] width 22 height 22
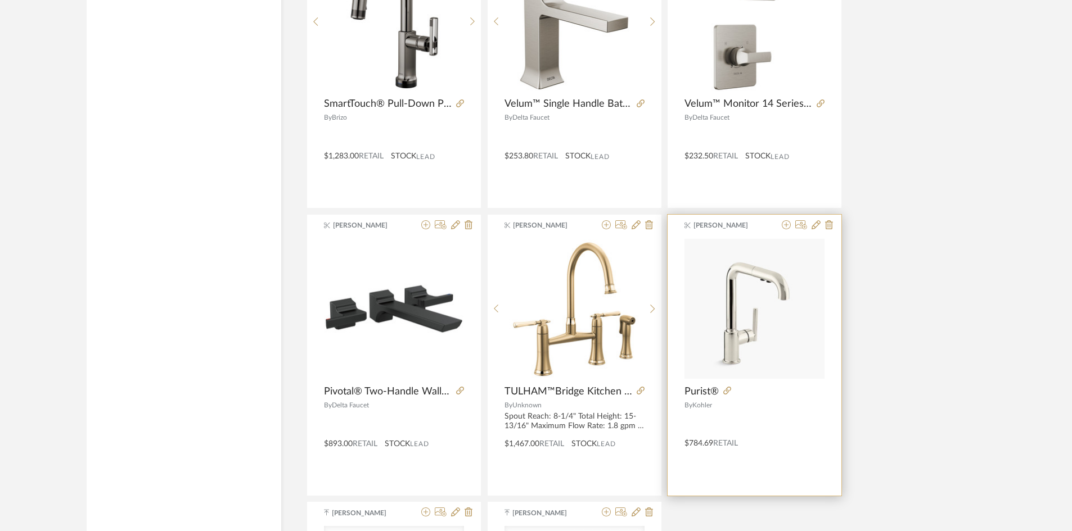
scroll to position [2779, 0]
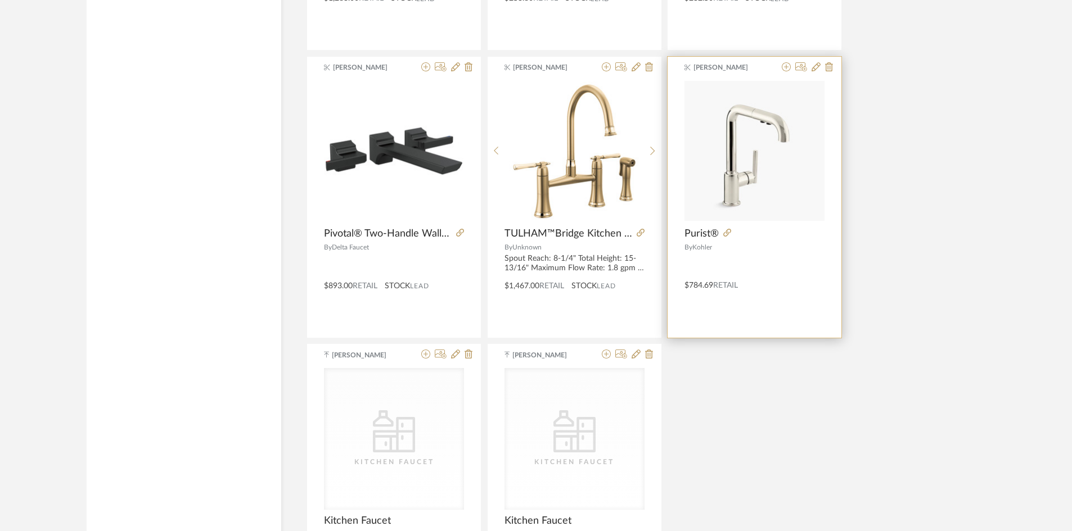
click at [748, 247] on div "By [PERSON_NAME]" at bounding box center [754, 247] width 140 height 8
click at [751, 189] on img "0" at bounding box center [754, 151] width 140 height 140
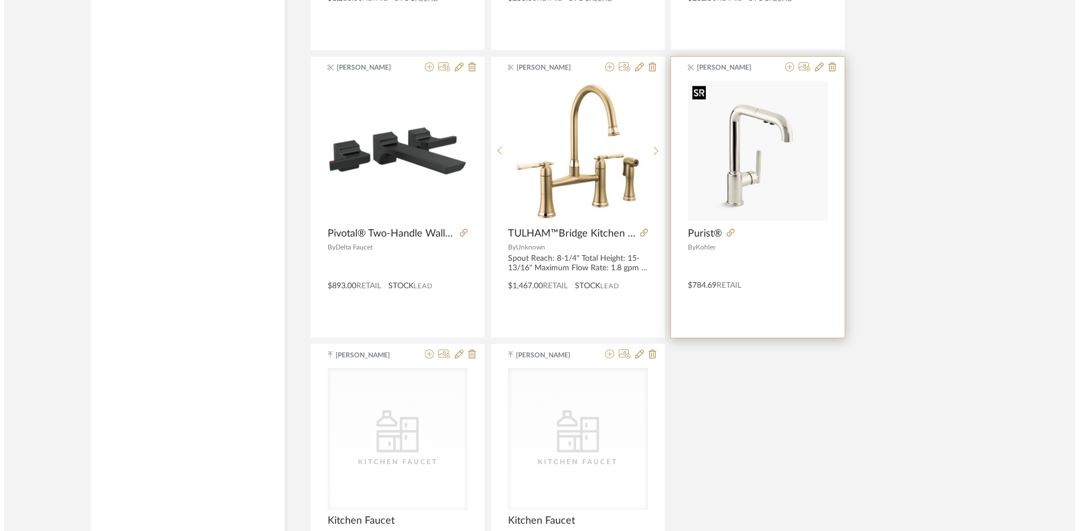
scroll to position [0, 0]
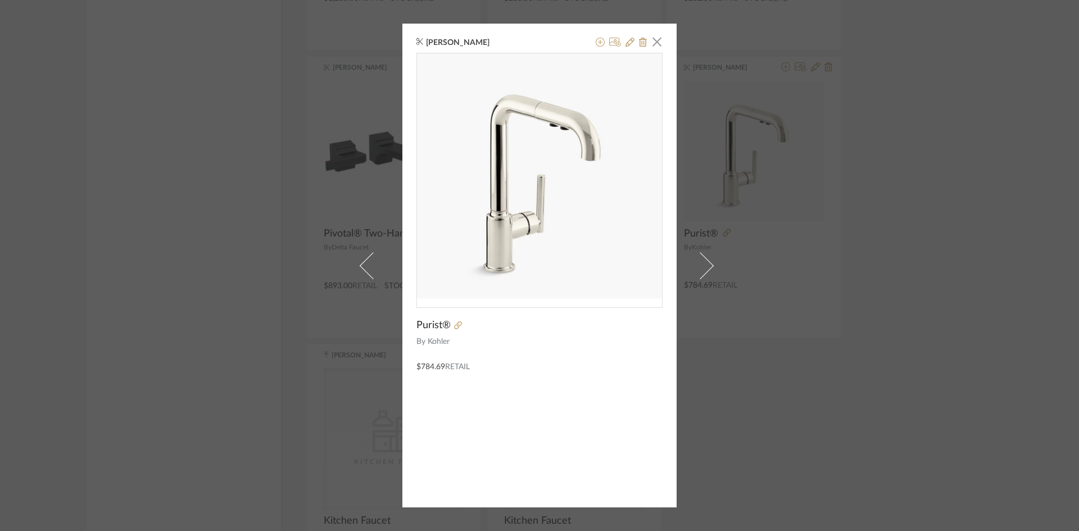
click at [659, 41] on div "[PERSON_NAME] × Purist® By [PERSON_NAME] $784.69 Retail" at bounding box center [540, 266] width 274 height 484
click at [655, 43] on span "button" at bounding box center [657, 41] width 22 height 22
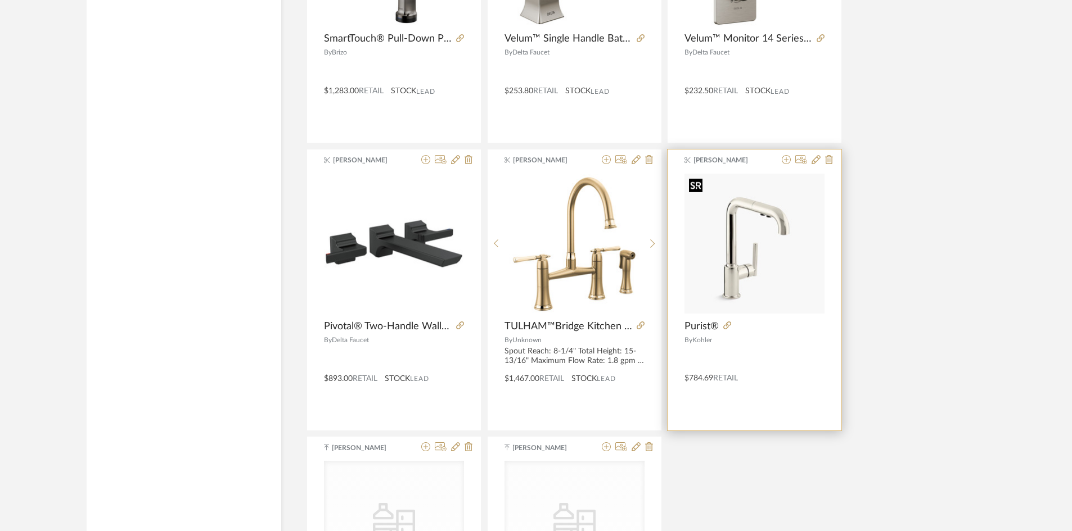
scroll to position [2667, 0]
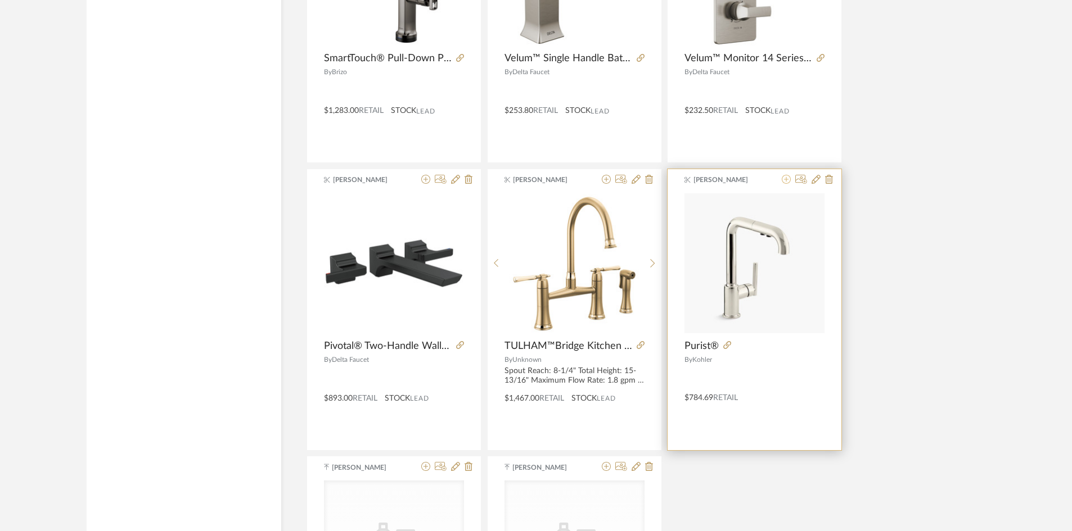
click at [788, 178] on icon at bounding box center [785, 179] width 9 height 9
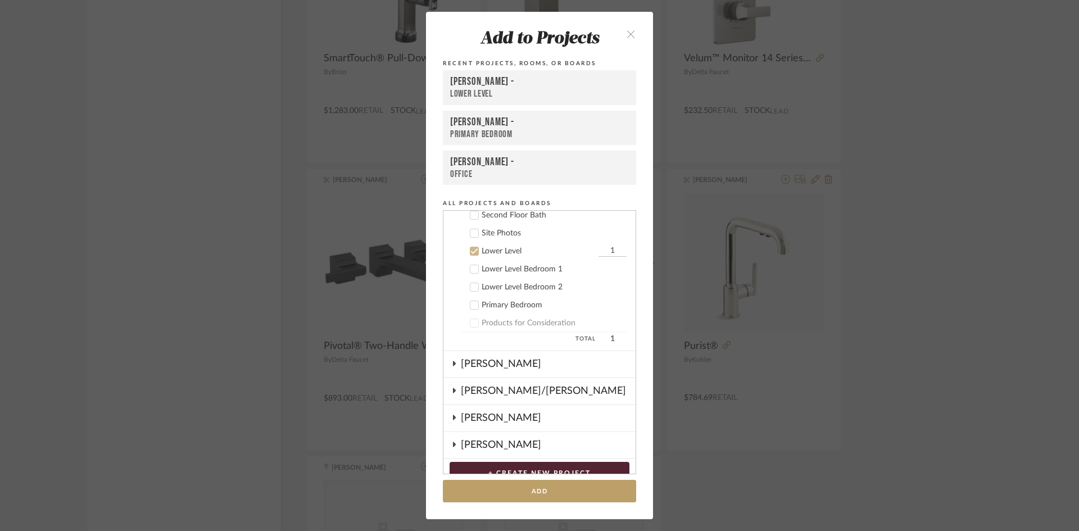
scroll to position [295, 0]
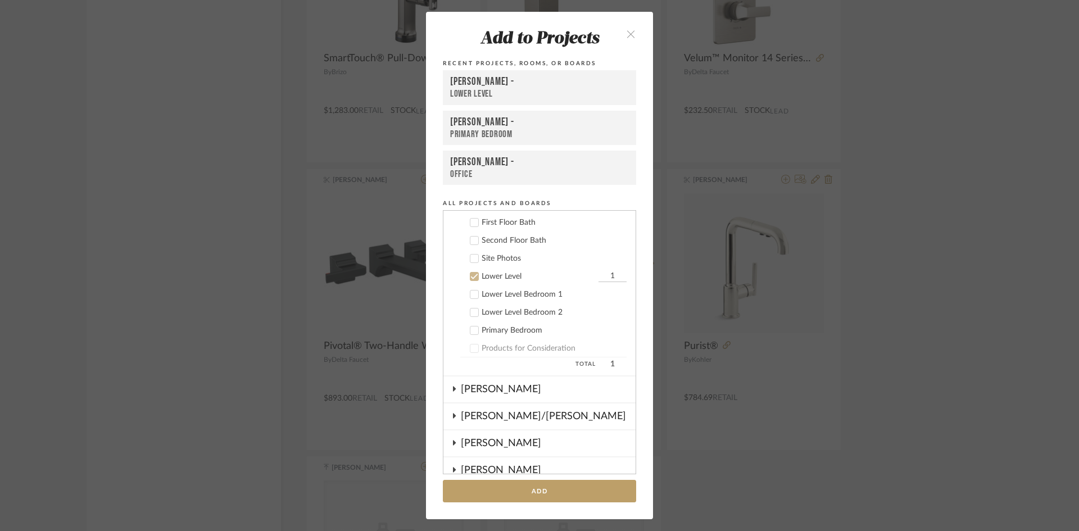
click at [500, 129] on div "Primary Bedroom" at bounding box center [539, 134] width 179 height 11
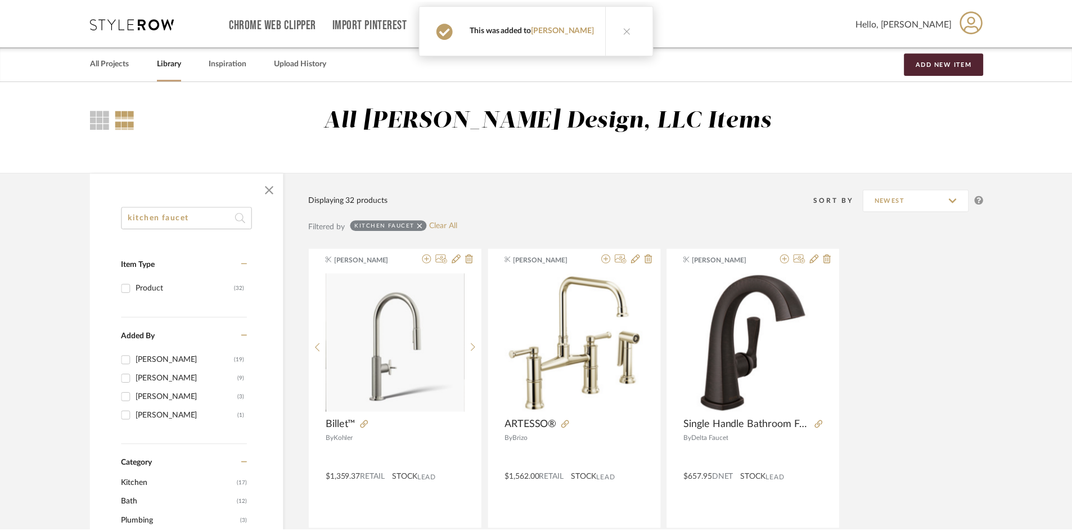
scroll to position [2667, 0]
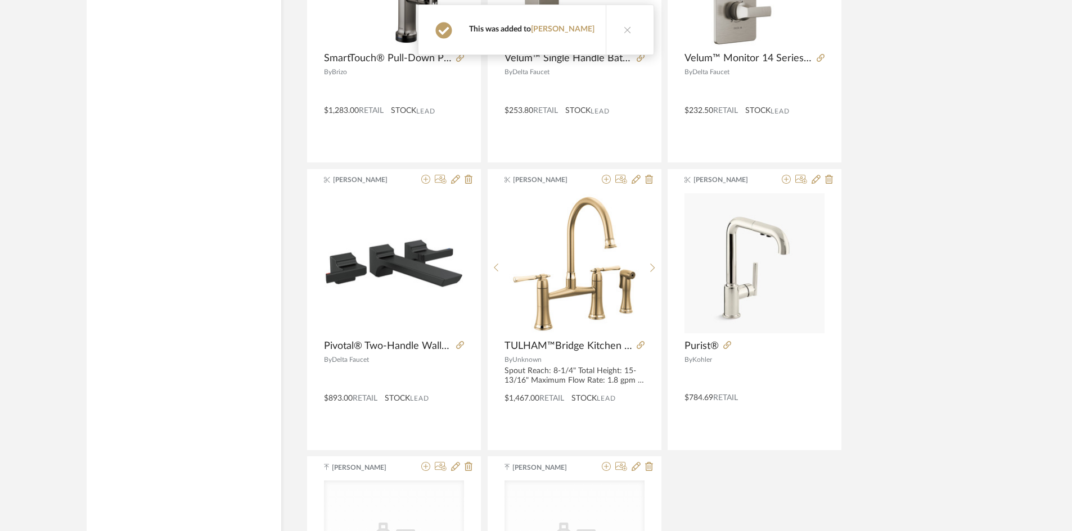
click at [623, 31] on icon at bounding box center [627, 30] width 8 height 8
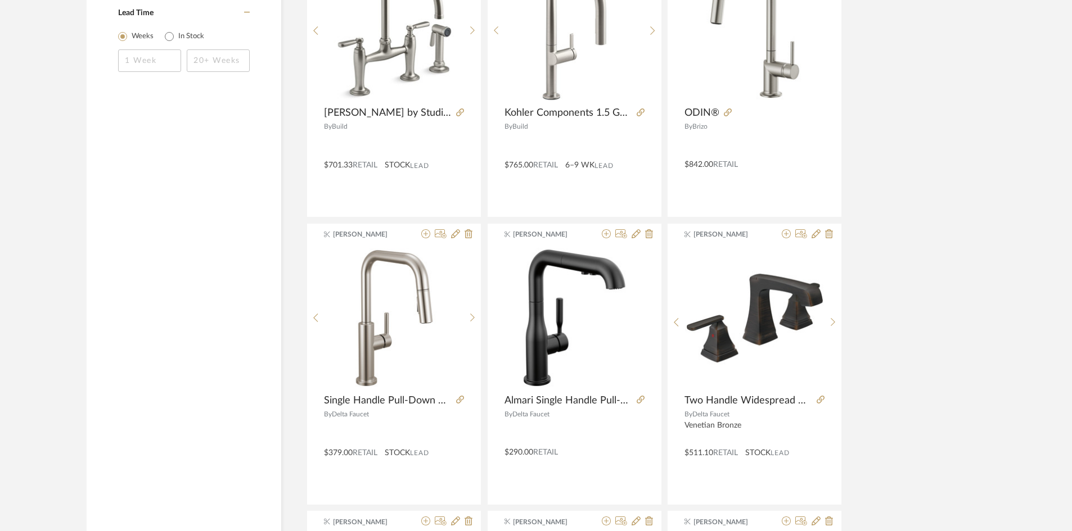
scroll to position [0, 0]
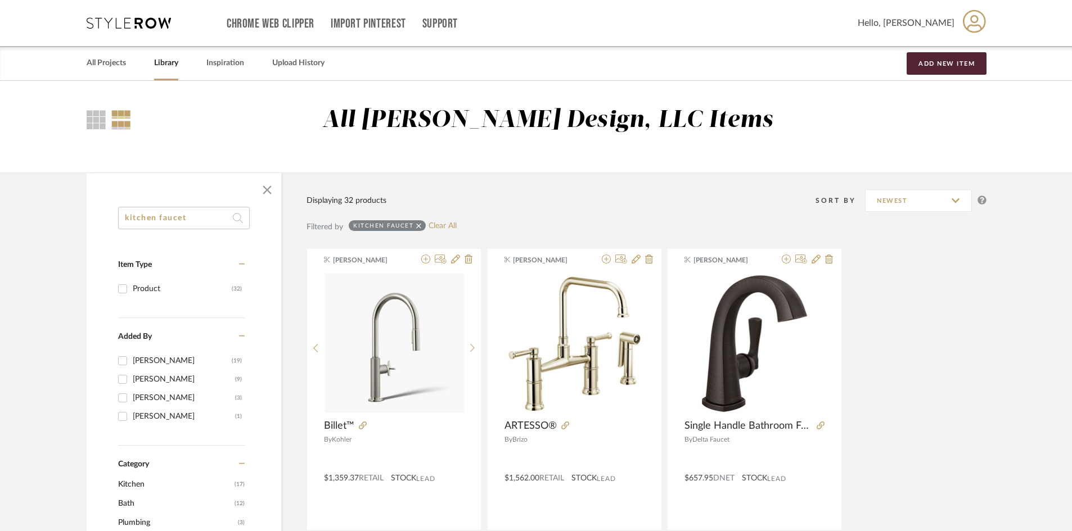
click at [129, 29] on div "Chrome Web Clipper Import Pinterest Support All Projects Library Inspiration Up…" at bounding box center [537, 23] width 900 height 46
click at [111, 63] on link "All Projects" at bounding box center [106, 63] width 39 height 15
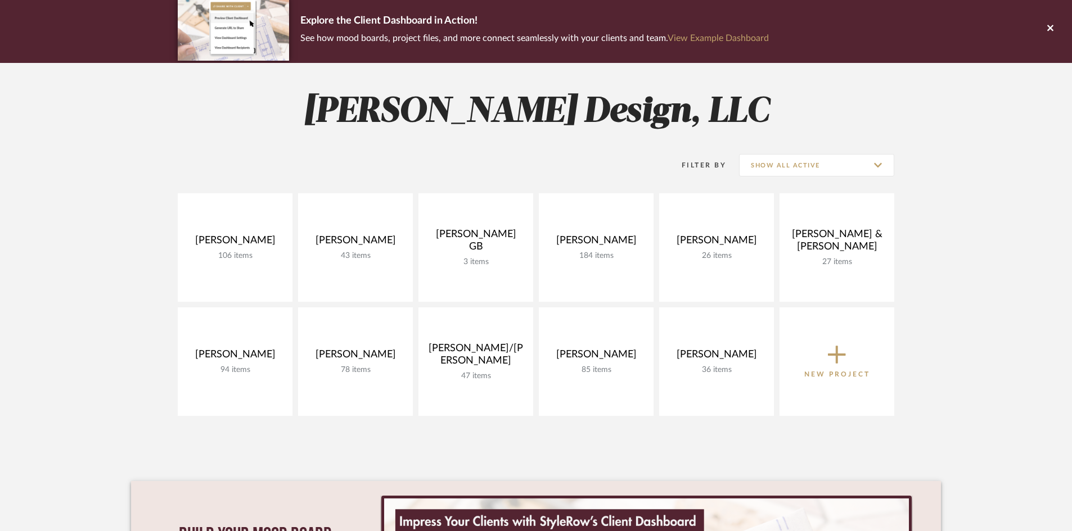
scroll to position [112, 0]
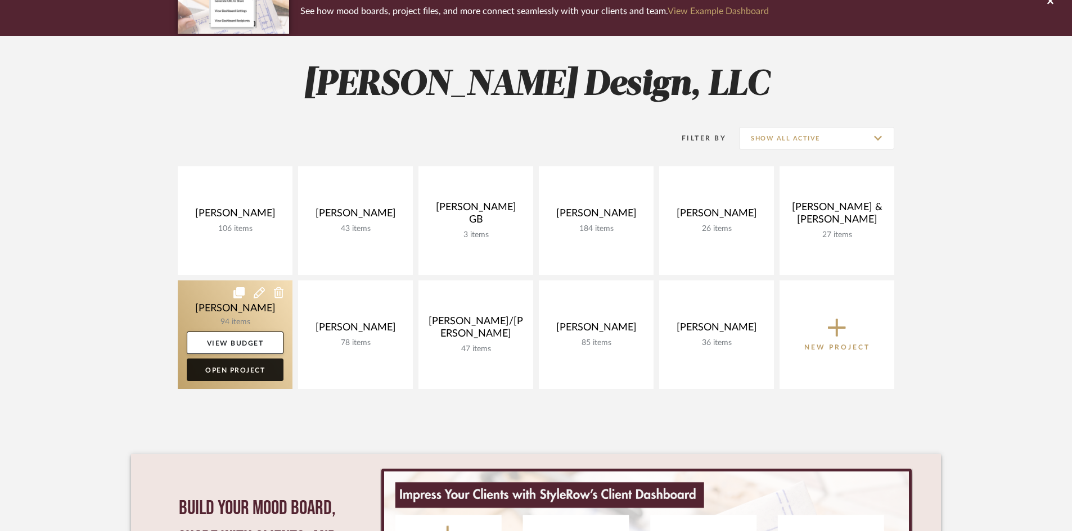
click at [237, 370] on link "Open Project" at bounding box center [235, 370] width 97 height 22
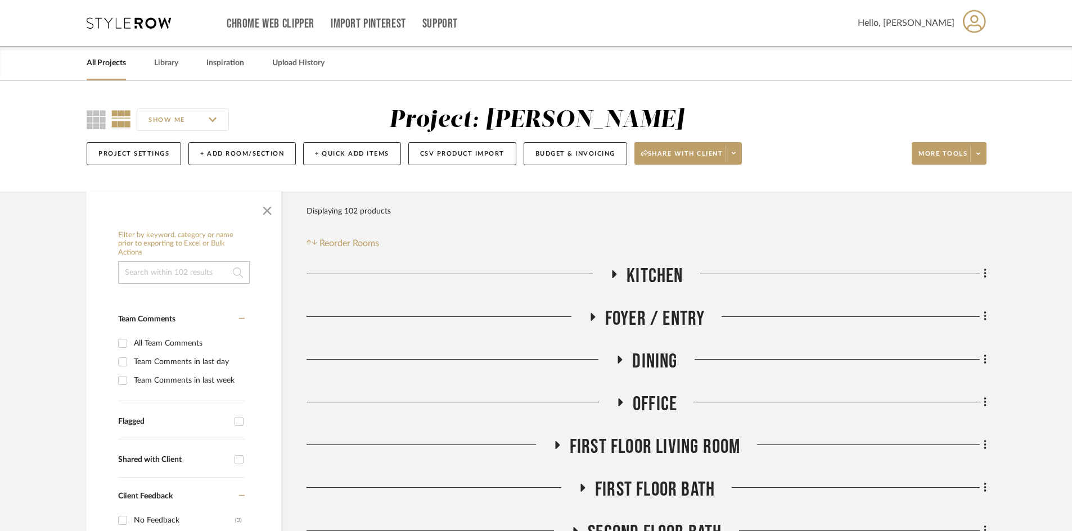
click at [649, 277] on span "Kitchen" at bounding box center [654, 276] width 56 height 24
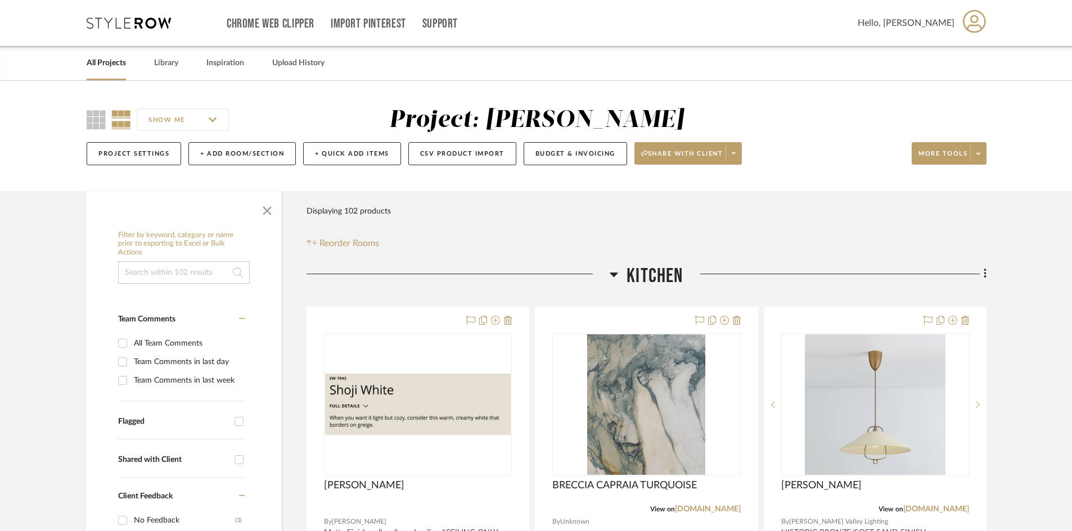
click at [650, 276] on span "Kitchen" at bounding box center [654, 276] width 56 height 24
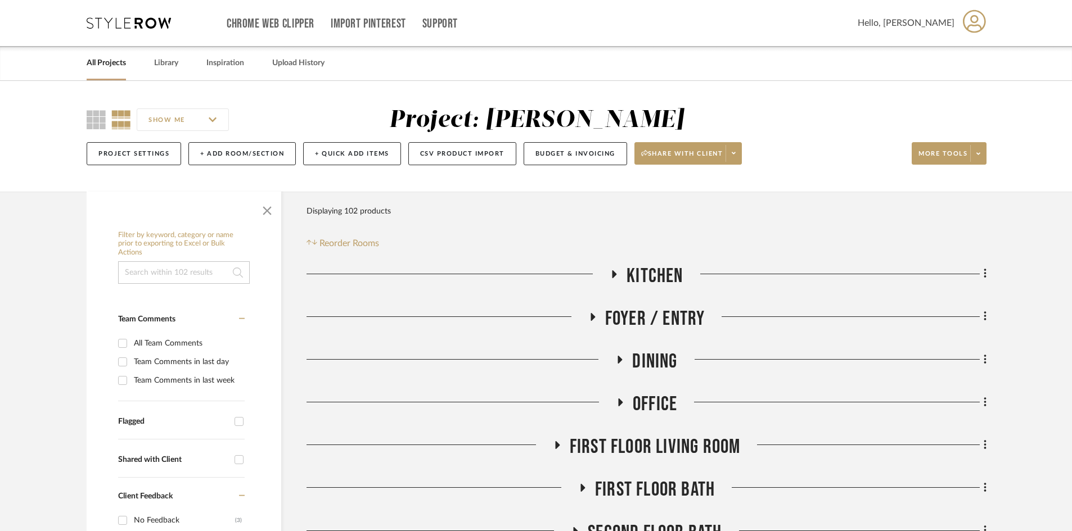
click at [652, 322] on span "Foyer / Entry" at bounding box center [655, 319] width 100 height 24
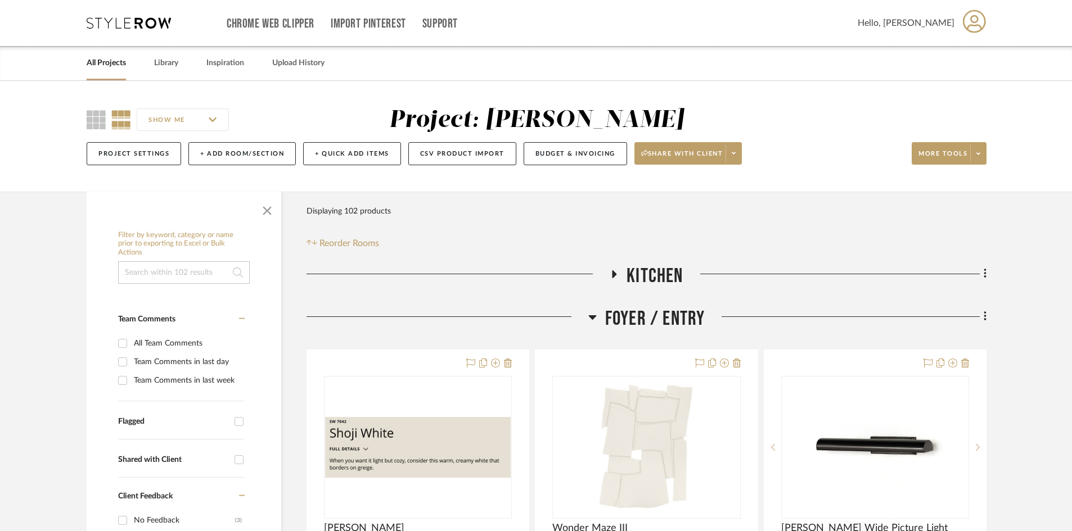
click at [652, 322] on span "Foyer / Entry" at bounding box center [655, 319] width 100 height 24
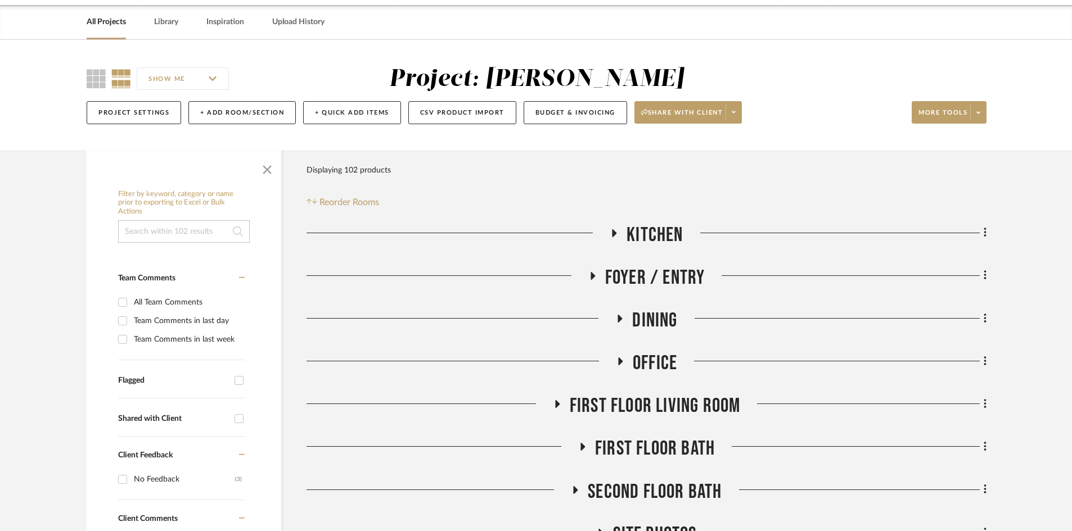
scroll to position [112, 0]
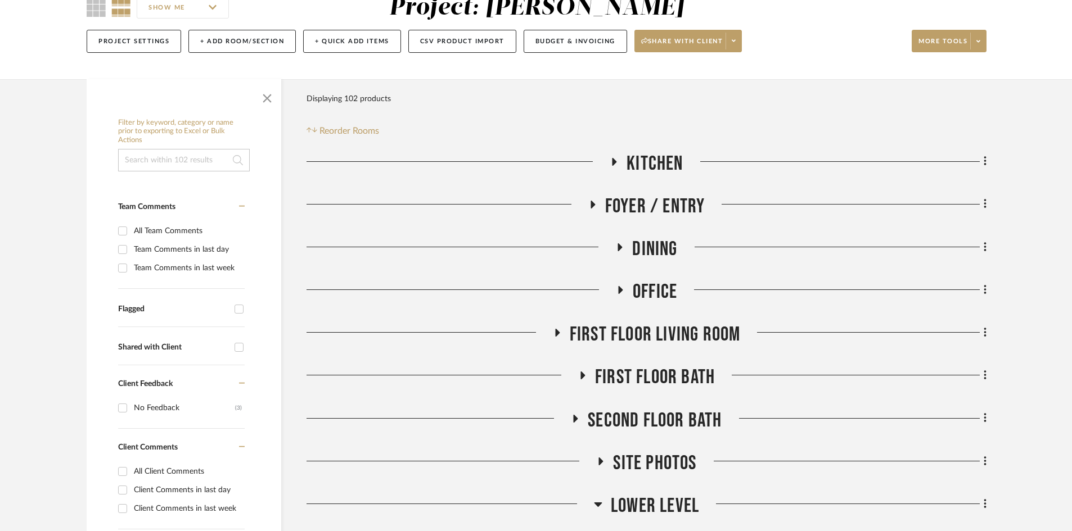
click at [650, 243] on span "Dining" at bounding box center [654, 249] width 45 height 24
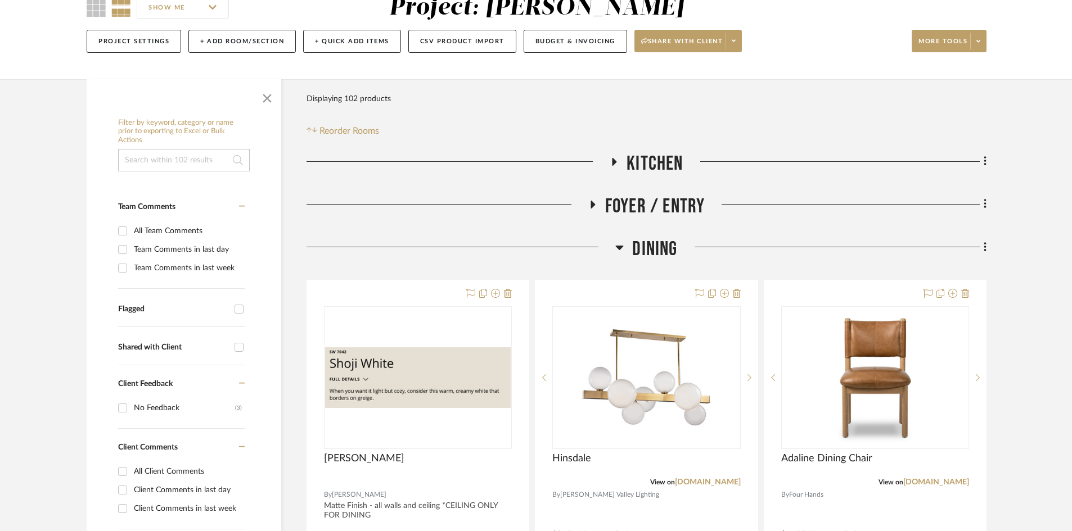
click at [650, 245] on span "Dining" at bounding box center [654, 249] width 45 height 24
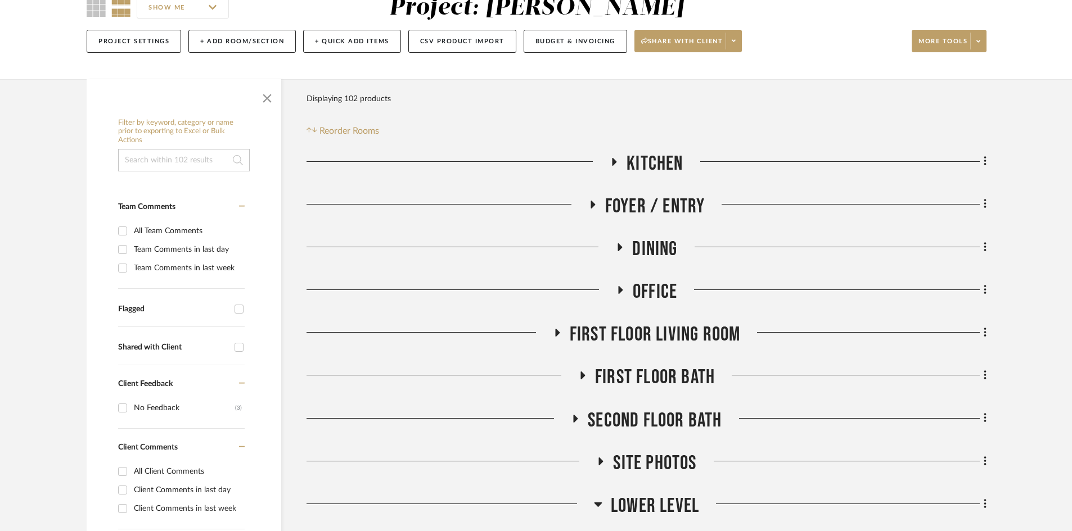
click at [655, 292] on span "Office" at bounding box center [654, 292] width 44 height 24
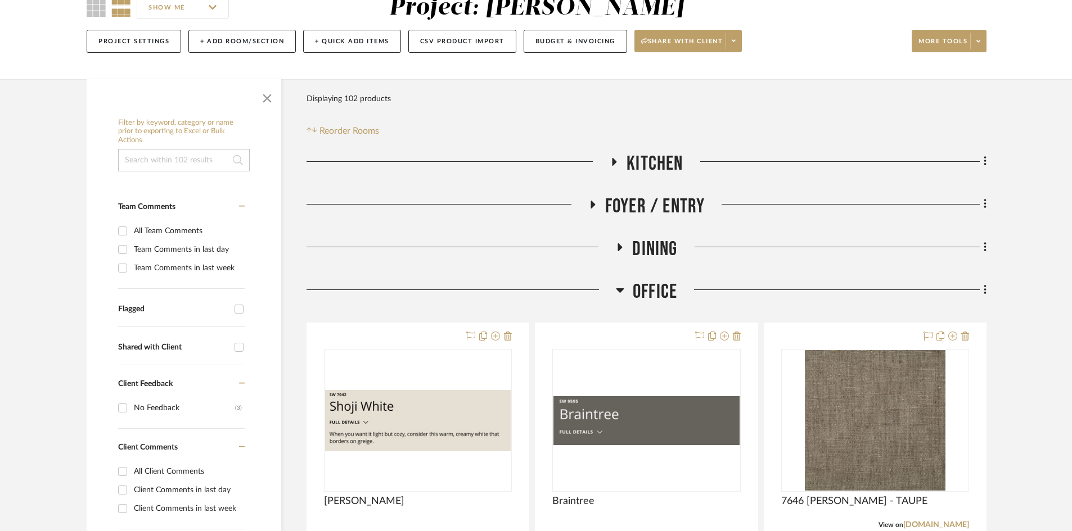
click at [655, 292] on span "Office" at bounding box center [654, 292] width 44 height 24
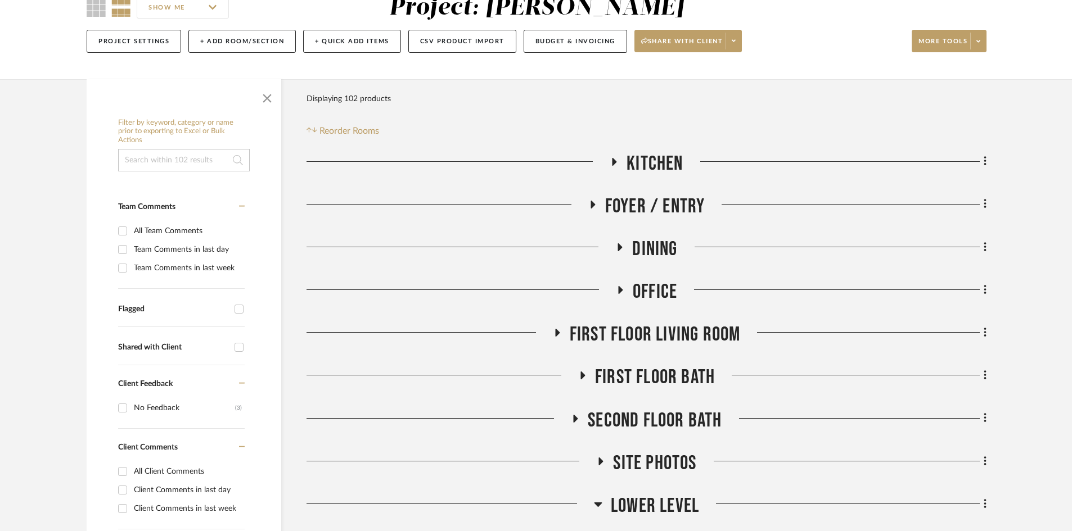
click at [663, 341] on span "First Floor Living Room" at bounding box center [654, 335] width 171 height 24
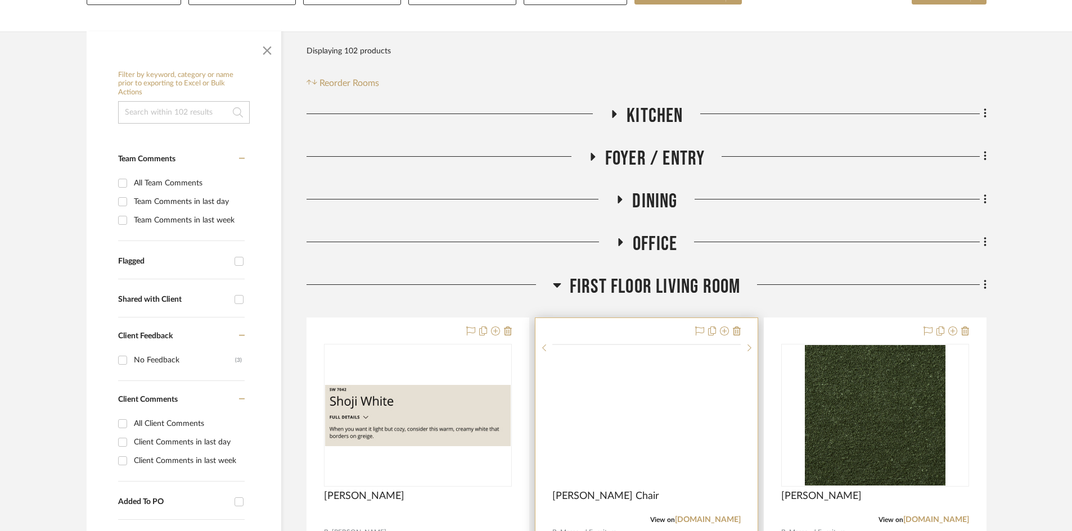
scroll to position [281, 0]
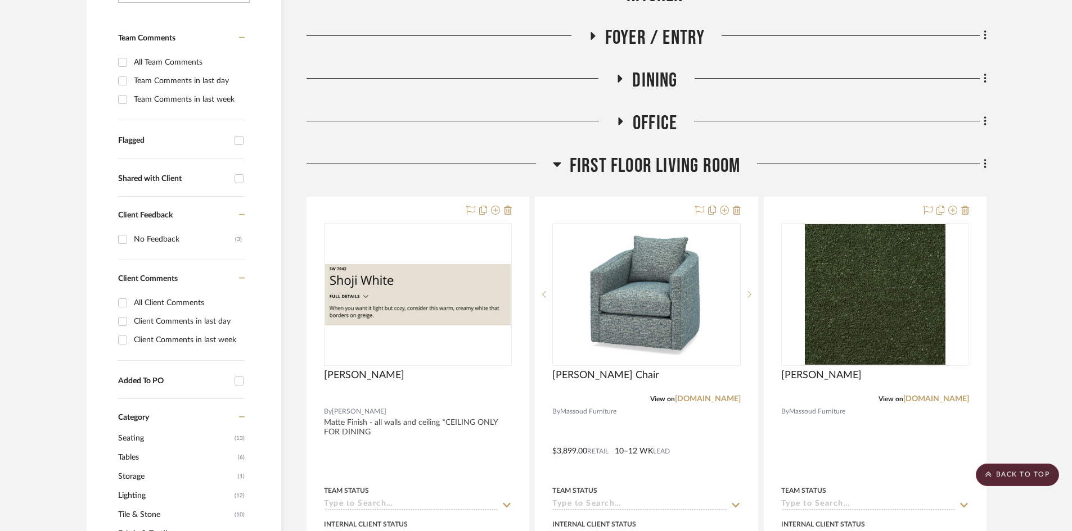
click at [643, 164] on span "First Floor Living Room" at bounding box center [654, 166] width 171 height 24
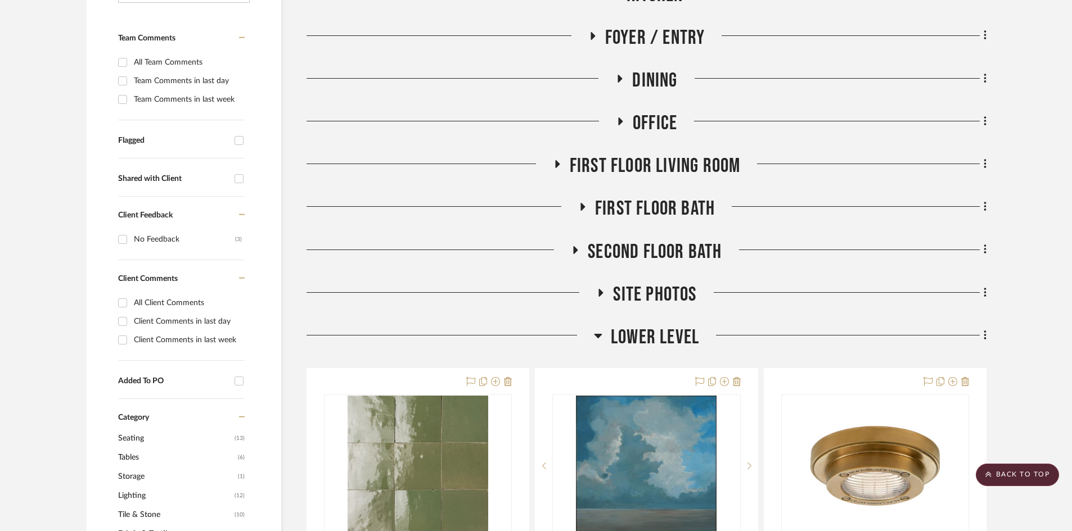
click at [640, 250] on span "Second Floor Bath" at bounding box center [654, 252] width 134 height 24
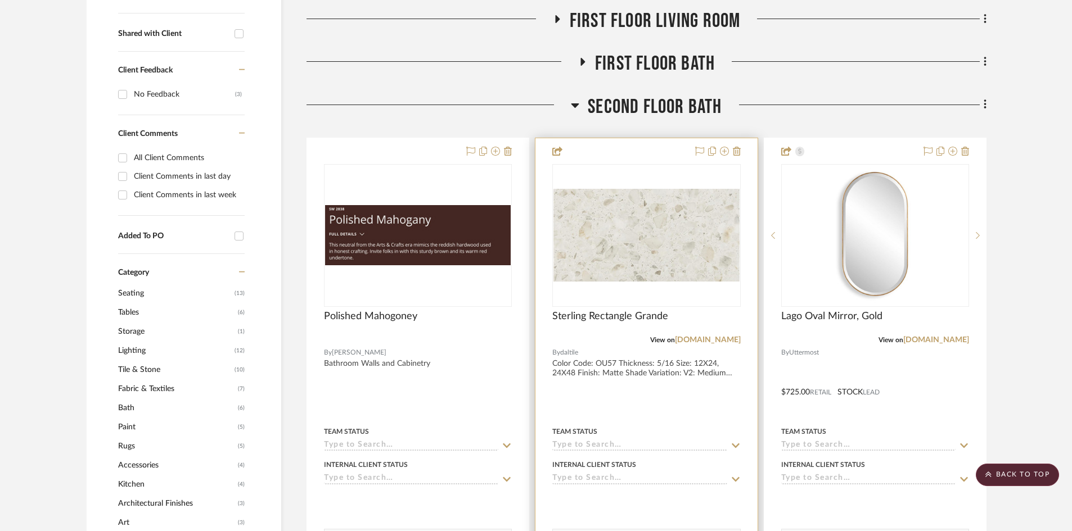
scroll to position [450, 0]
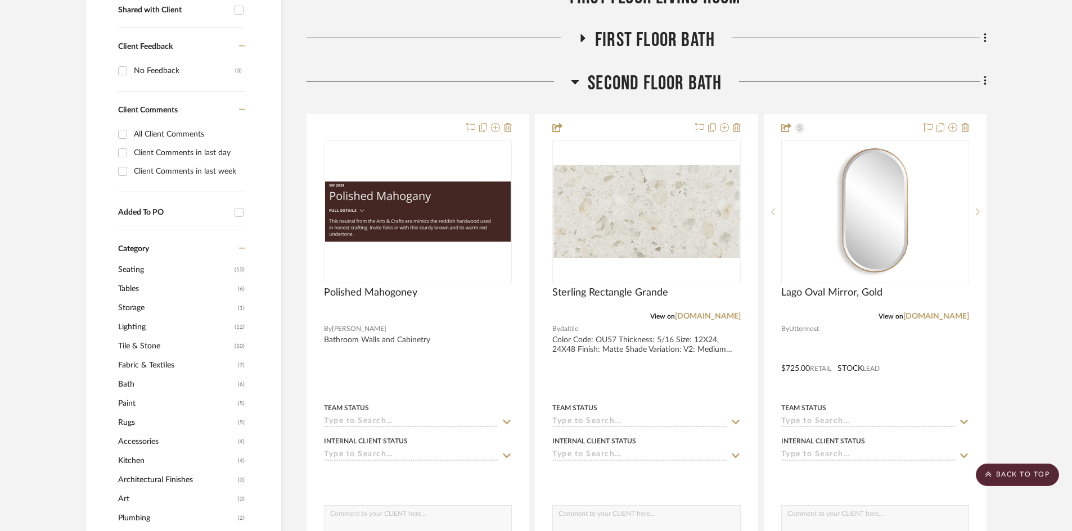
click at [640, 88] on span "Second Floor Bath" at bounding box center [654, 83] width 134 height 24
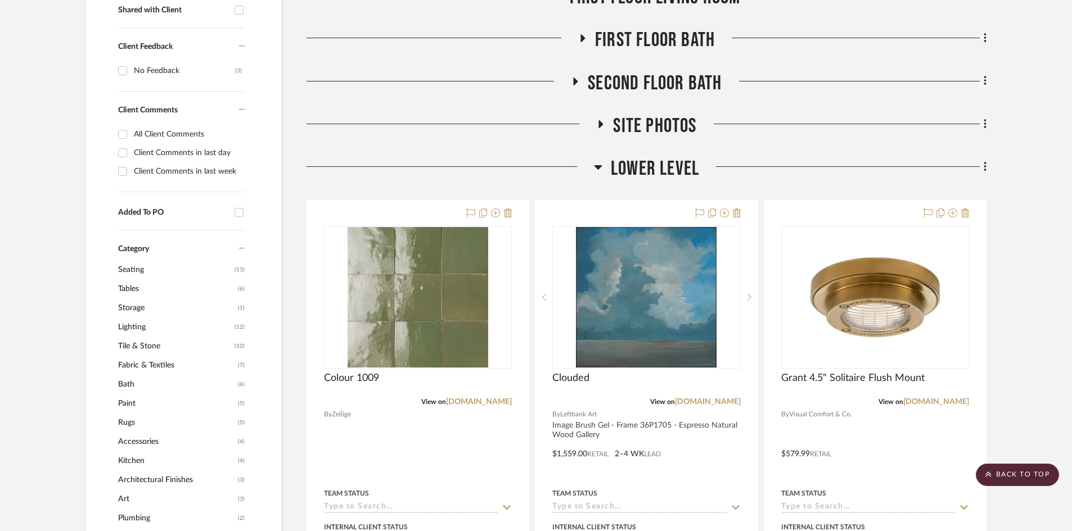
click at [641, 132] on span "Site Photos" at bounding box center [654, 126] width 83 height 24
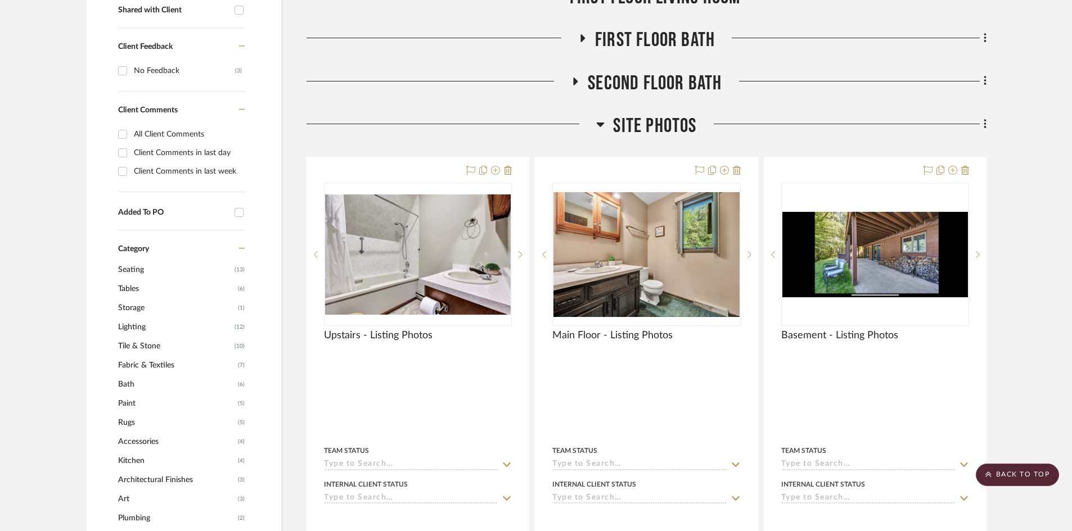
click at [644, 129] on span "Site Photos" at bounding box center [654, 126] width 83 height 24
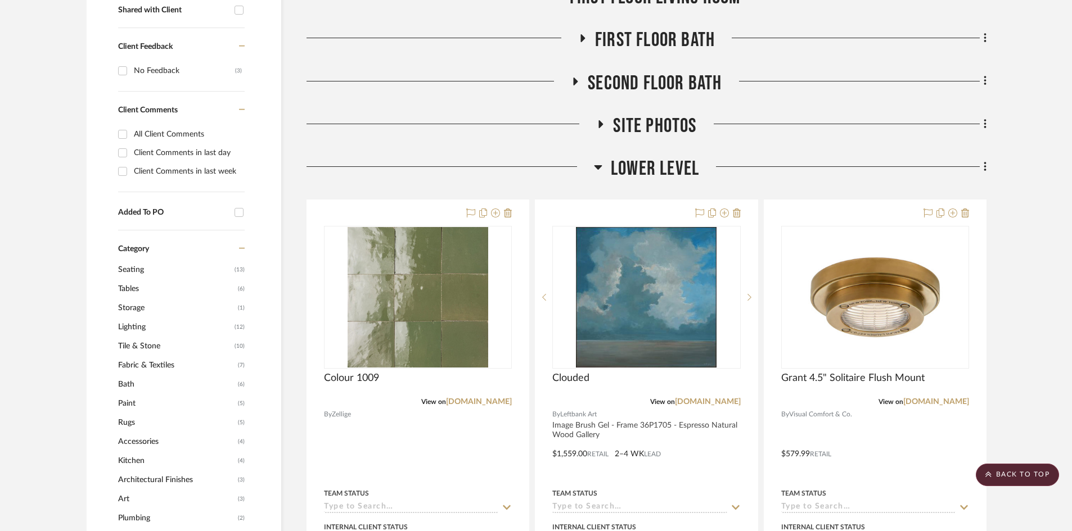
click at [644, 167] on span "Lower Level" at bounding box center [655, 169] width 88 height 24
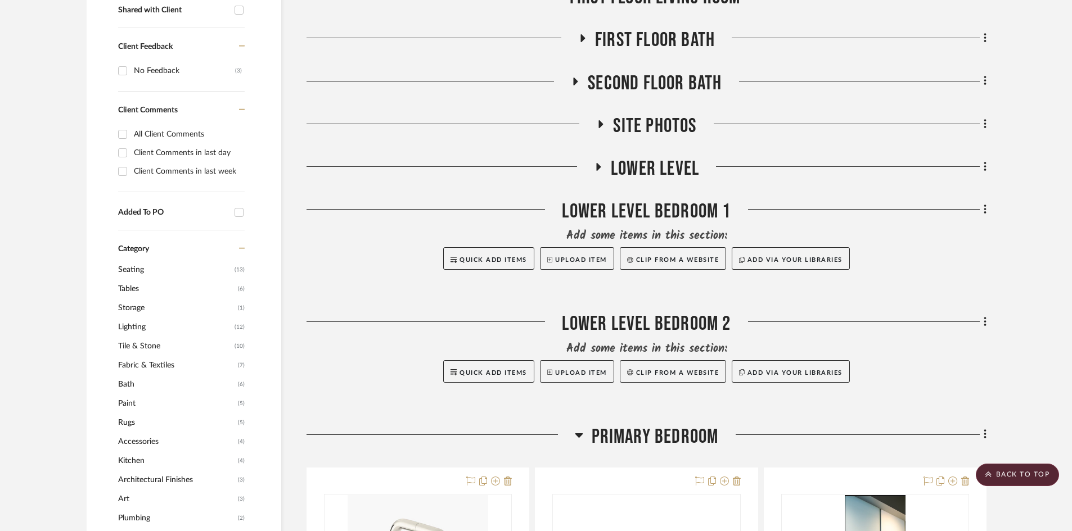
click at [645, 166] on span "Lower Level" at bounding box center [655, 169] width 88 height 24
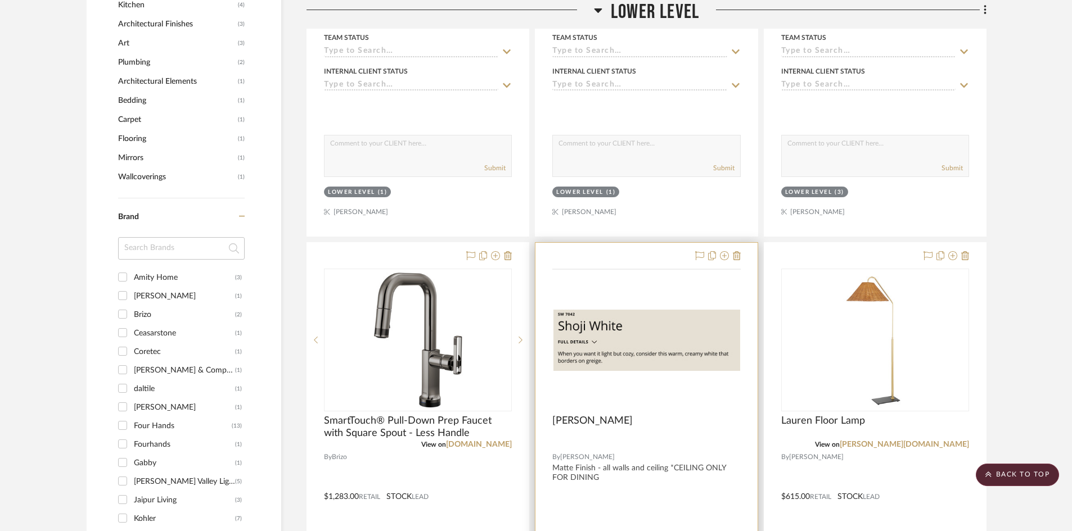
scroll to position [1068, 0]
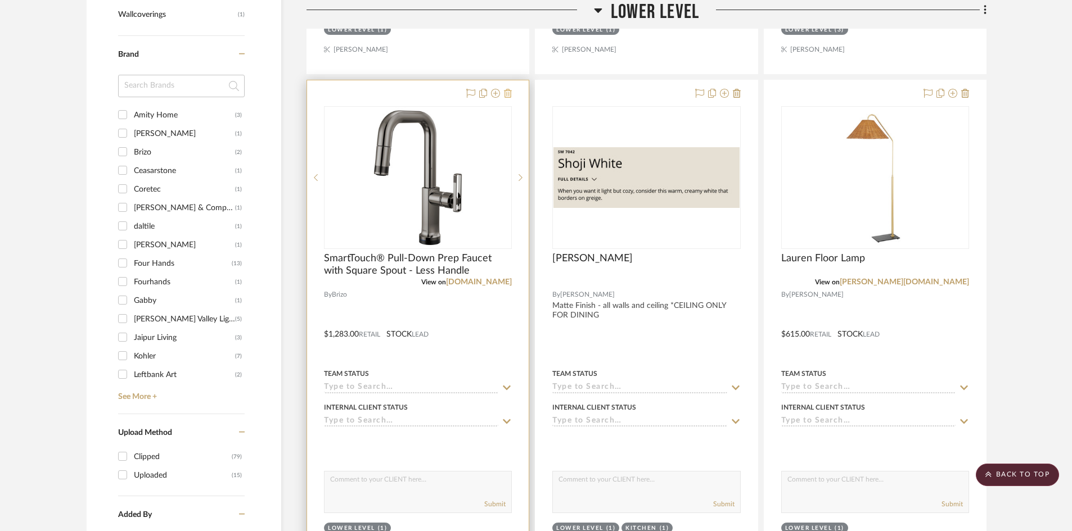
click at [510, 93] on icon at bounding box center [508, 93] width 8 height 9
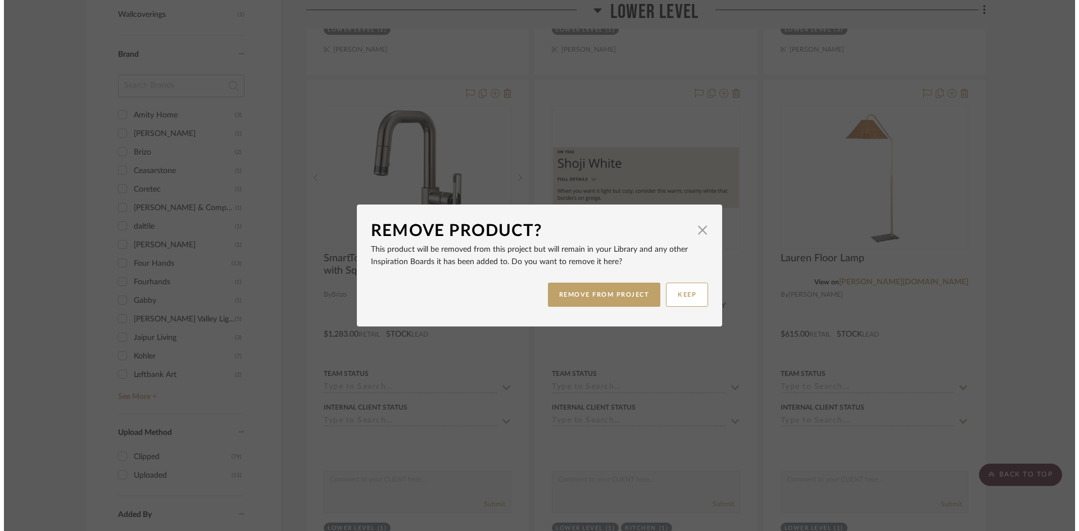
scroll to position [0, 0]
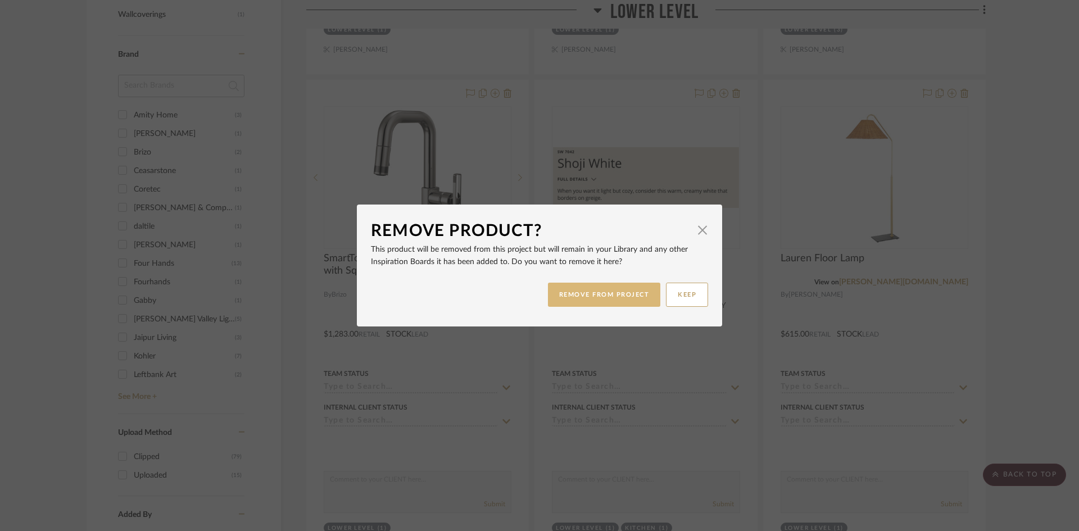
click at [602, 290] on button "REMOVE FROM PROJECT" at bounding box center [604, 295] width 113 height 24
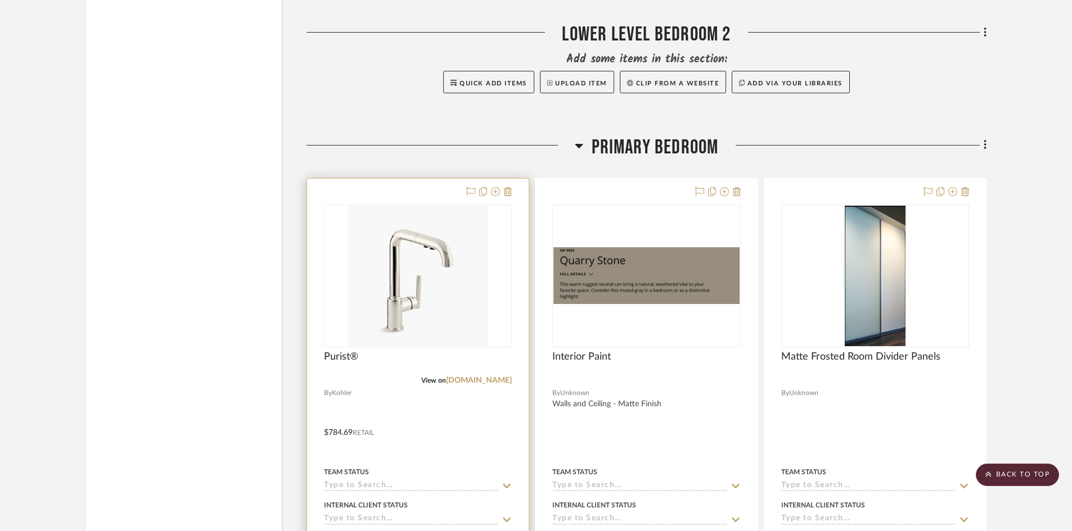
scroll to position [2308, 0]
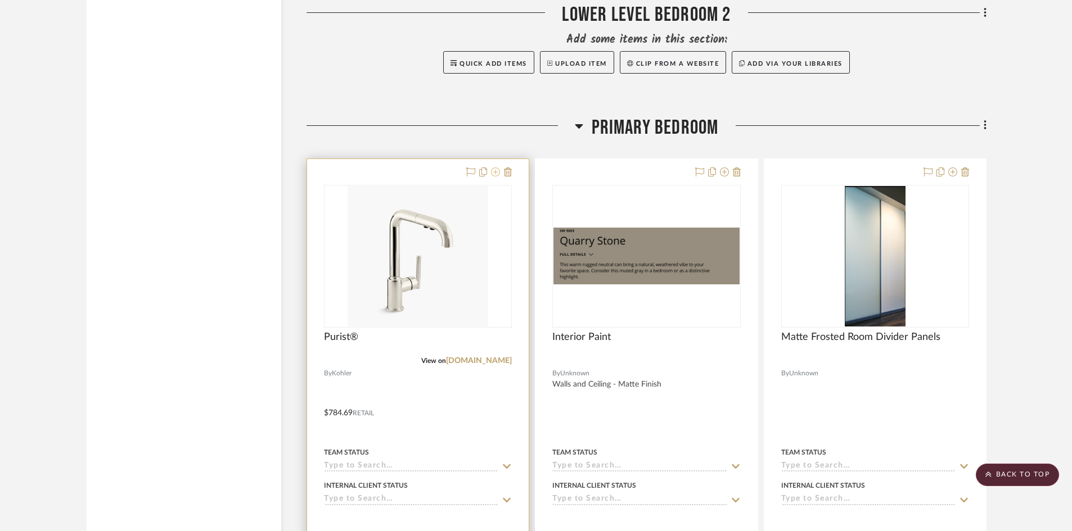
click at [497, 171] on icon at bounding box center [495, 172] width 9 height 9
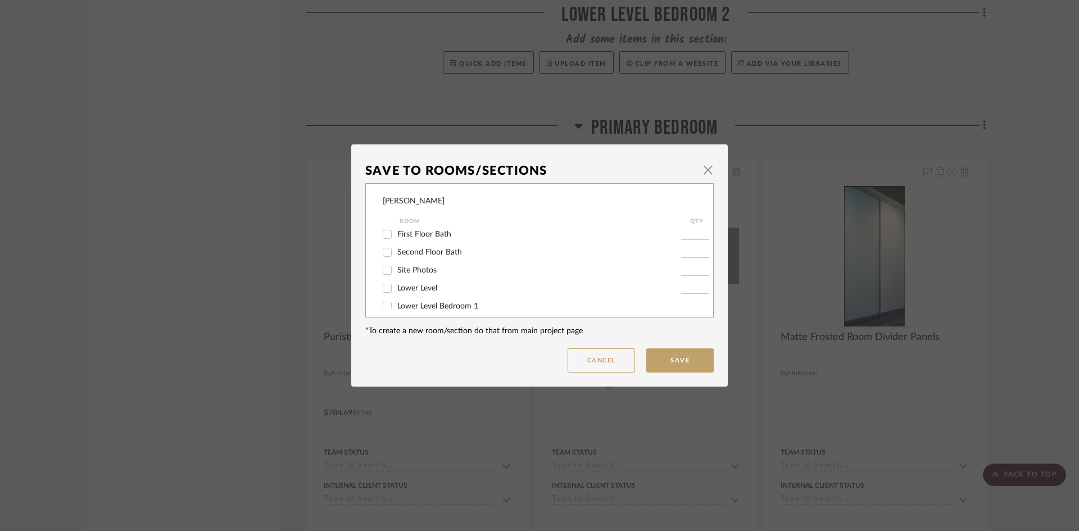
scroll to position [112, 0]
click at [382, 269] on input "Lower Level" at bounding box center [387, 269] width 18 height 18
checkbox input "true"
type input "1"
click at [670, 360] on button "Save" at bounding box center [680, 361] width 67 height 24
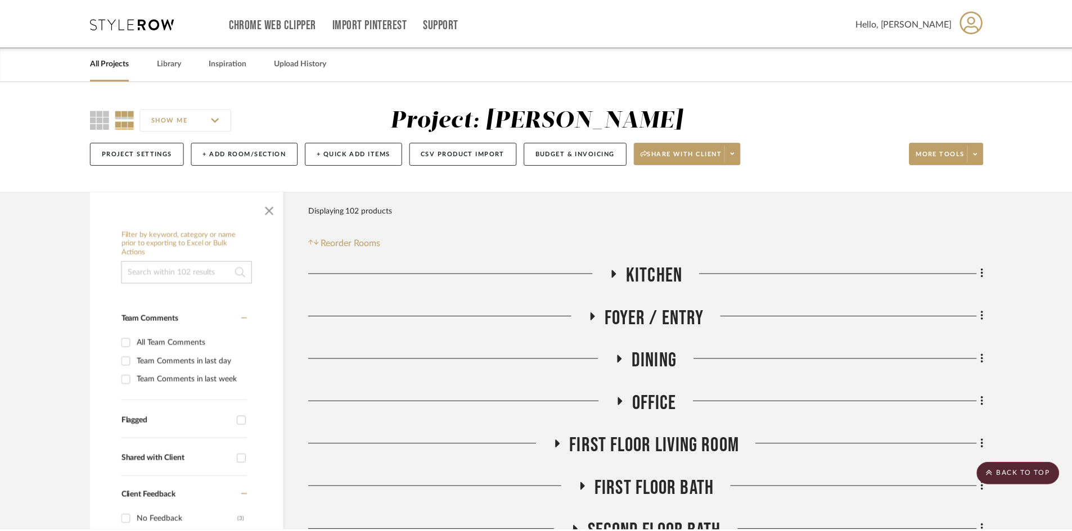
scroll to position [2308, 0]
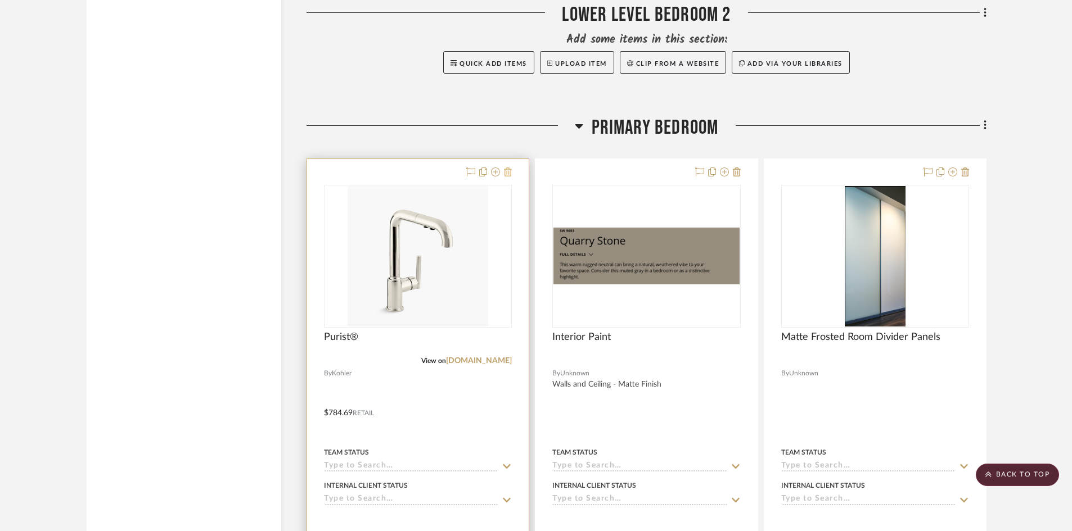
click at [510, 174] on icon at bounding box center [508, 172] width 8 height 9
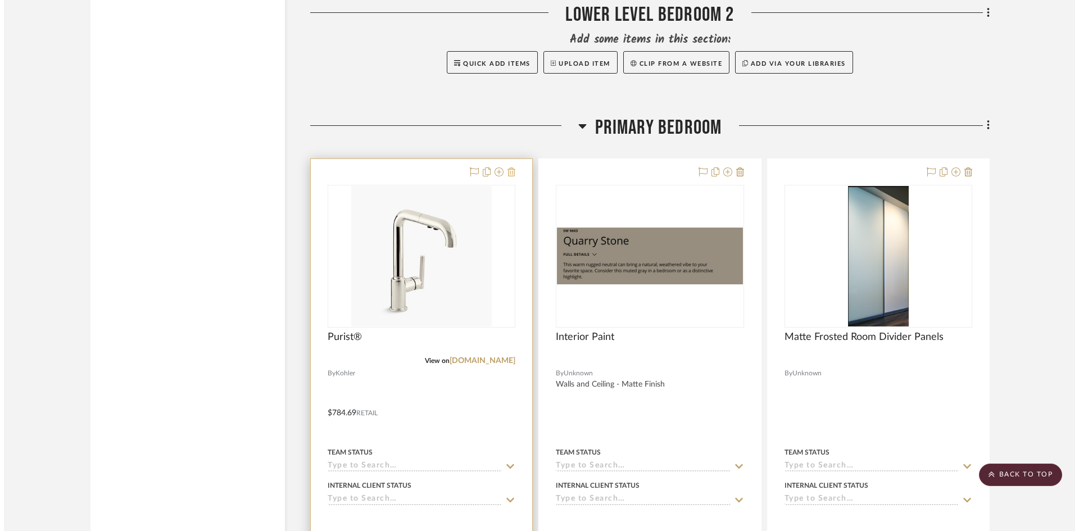
scroll to position [0, 0]
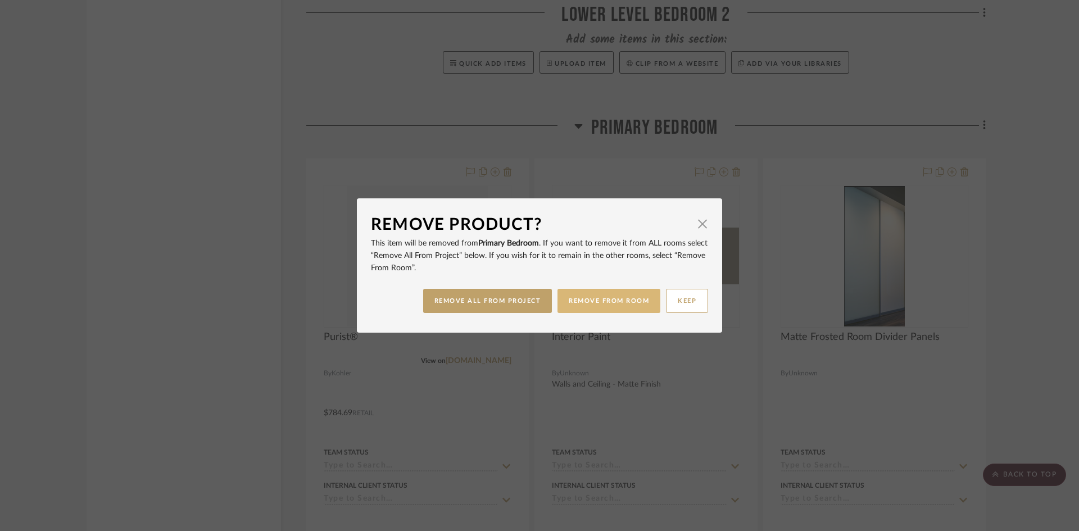
click at [575, 300] on button "REMOVE FROM ROOM" at bounding box center [609, 301] width 103 height 24
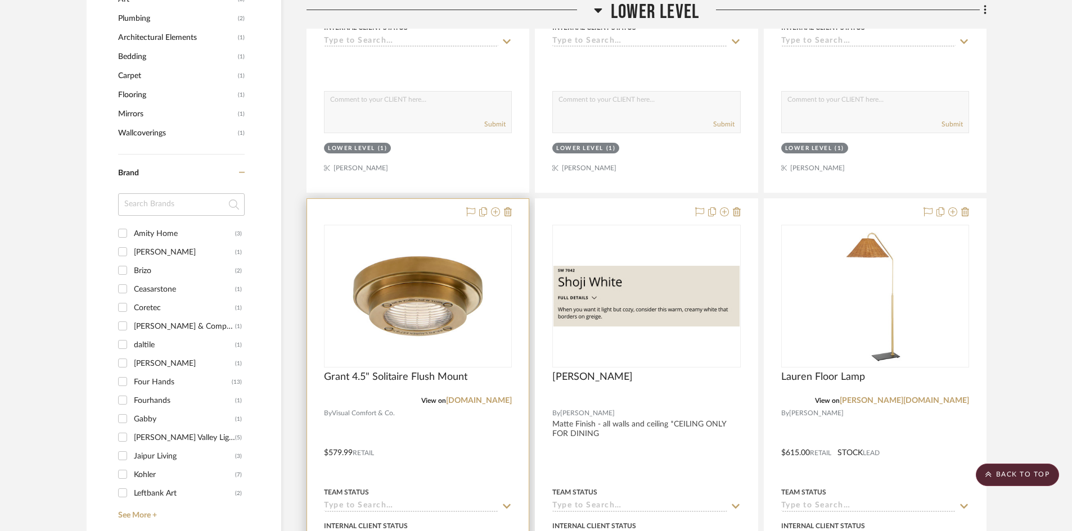
scroll to position [1072, 0]
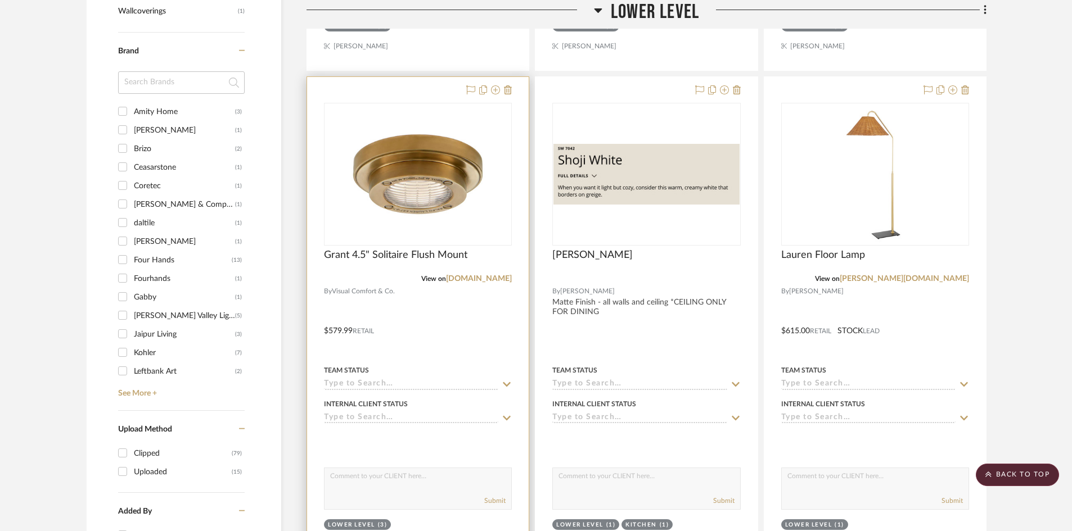
click at [420, 314] on div at bounding box center [418, 323] width 222 height 492
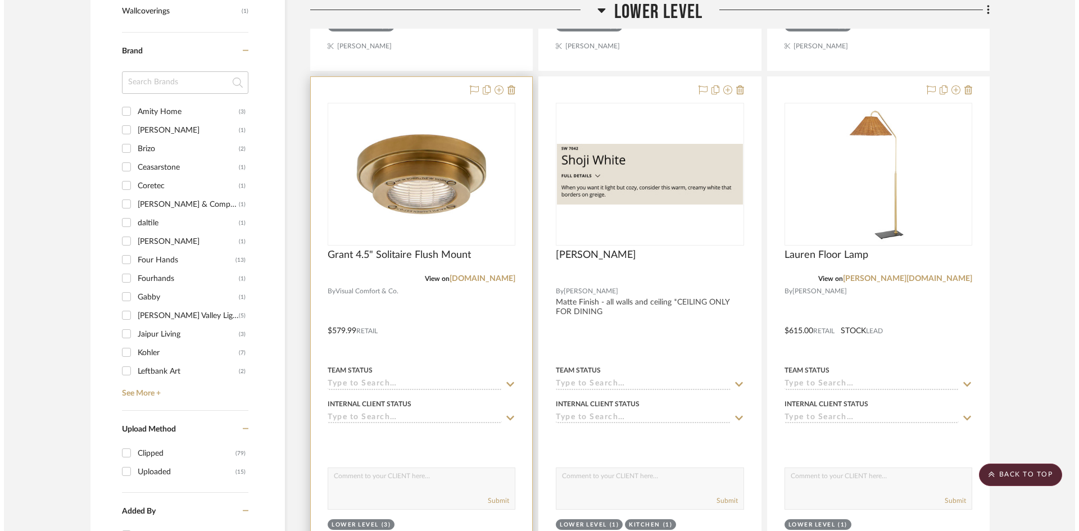
scroll to position [0, 0]
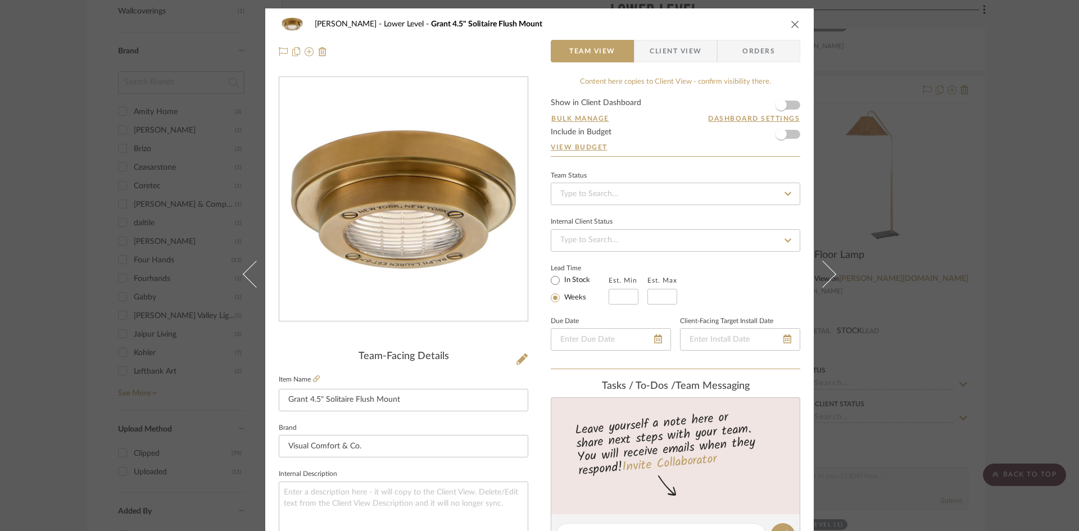
click at [450, 308] on img "0" at bounding box center [404, 200] width 244 height 244
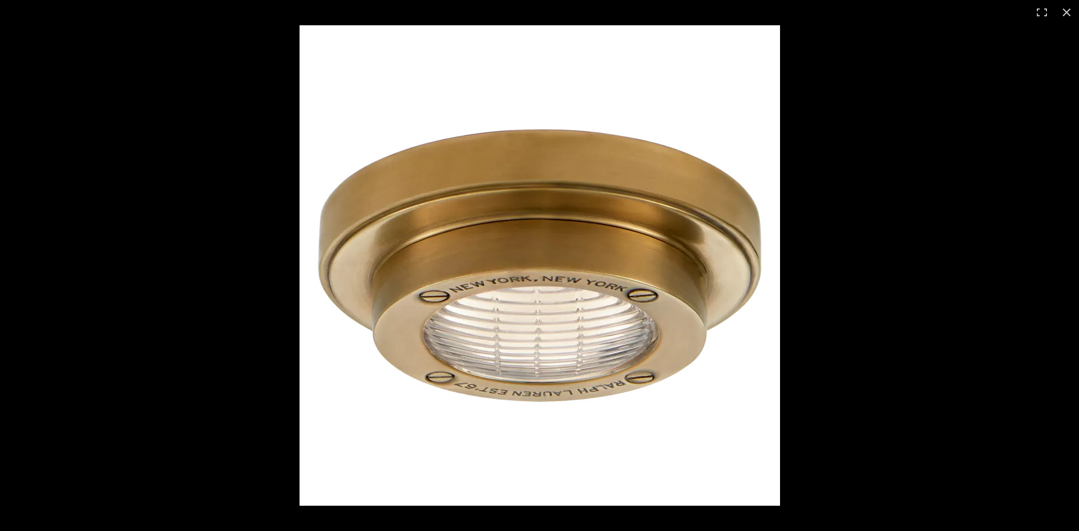
click at [488, 272] on img at bounding box center [540, 265] width 481 height 481
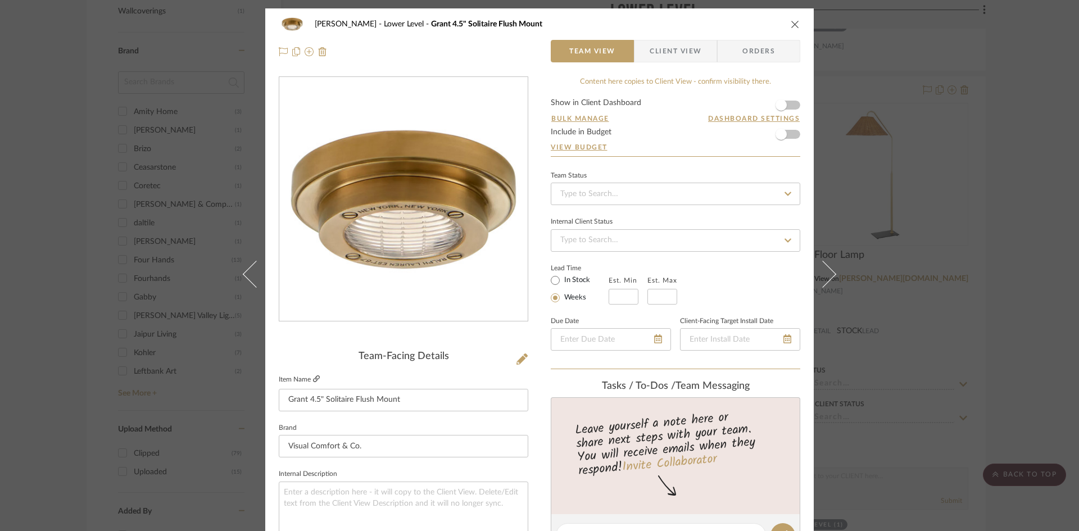
click at [313, 379] on icon at bounding box center [316, 379] width 7 height 7
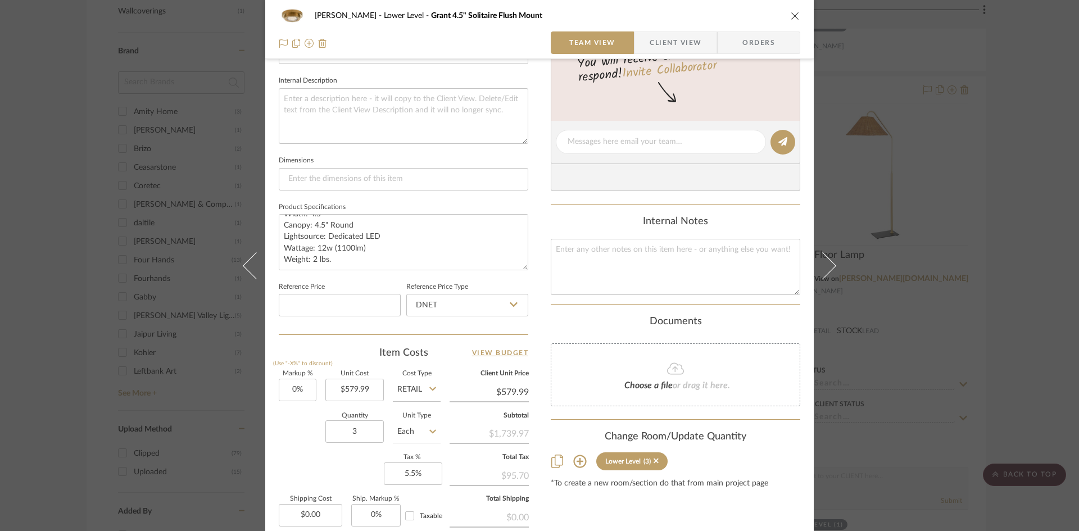
scroll to position [56, 0]
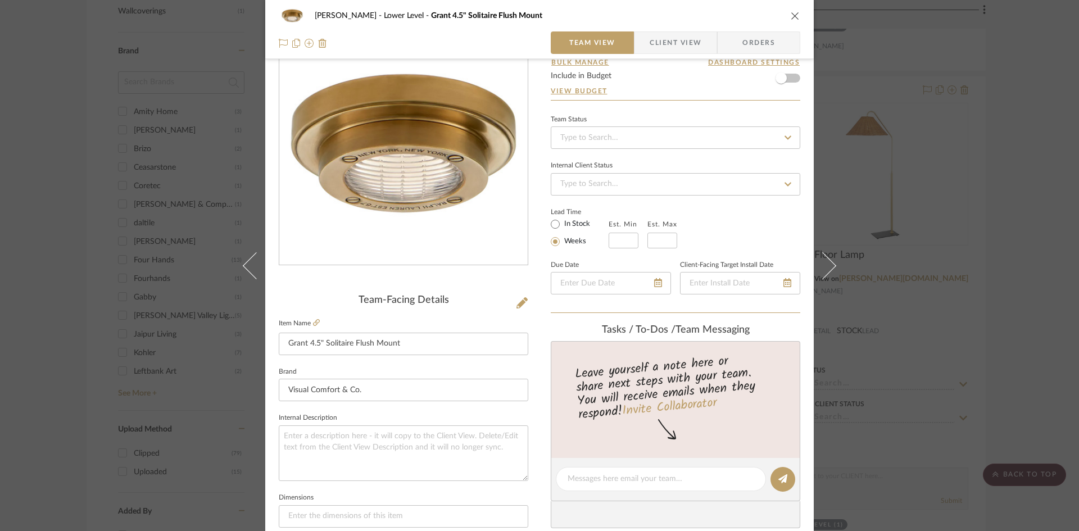
click at [791, 16] on icon "close" at bounding box center [795, 15] width 9 height 9
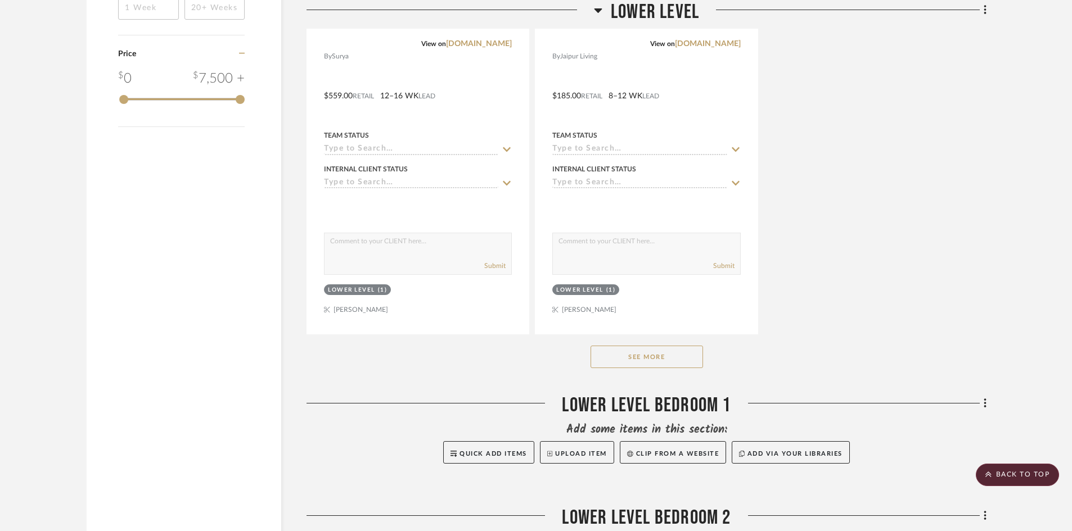
scroll to position [1859, 0]
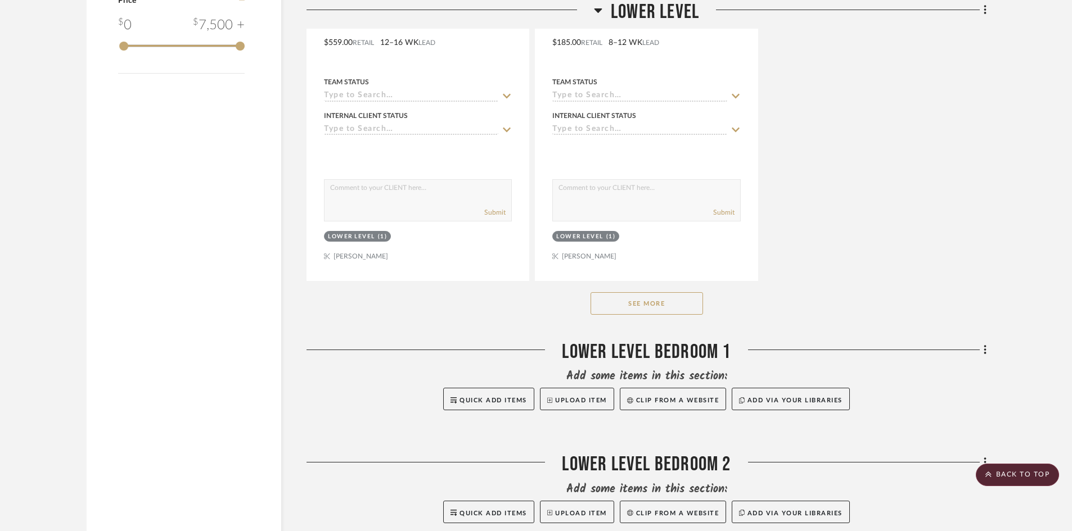
click at [676, 304] on button "See More" at bounding box center [646, 303] width 112 height 22
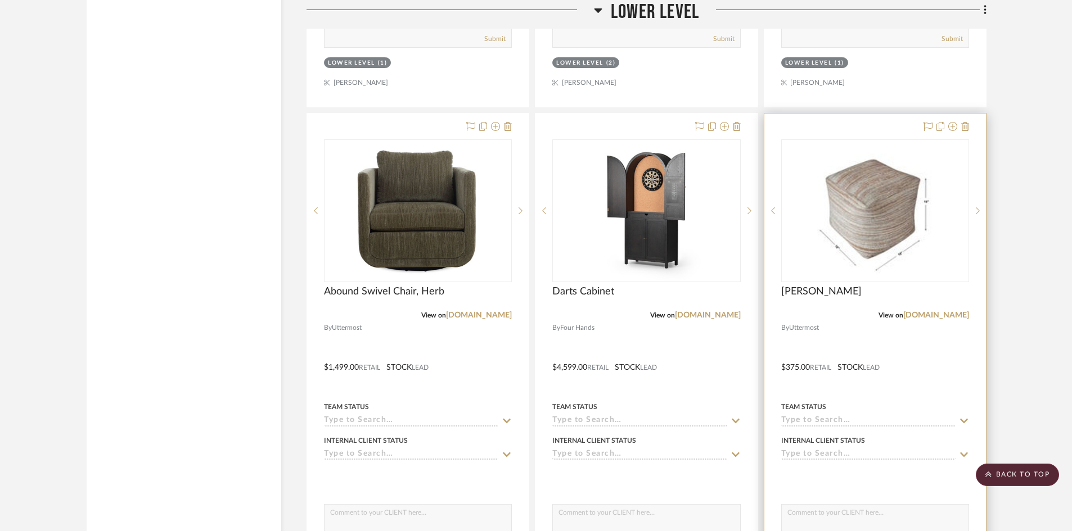
scroll to position [2477, 0]
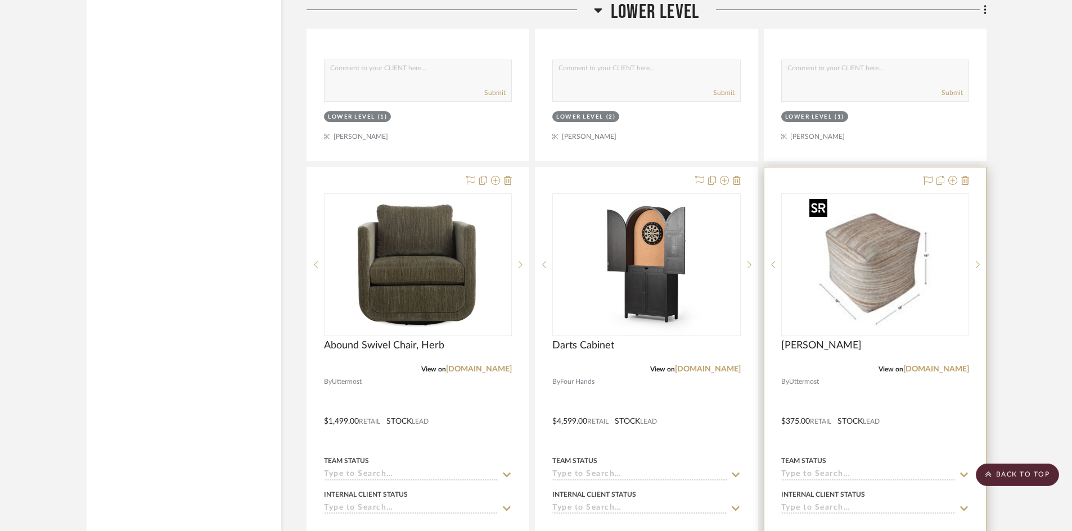
click at [859, 274] on img "0" at bounding box center [874, 265] width 141 height 141
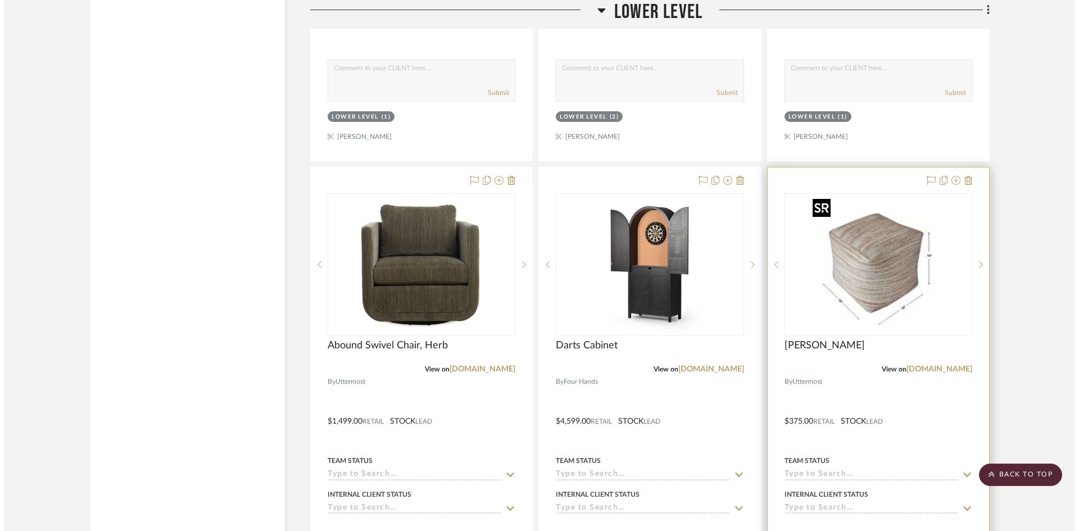
scroll to position [0, 0]
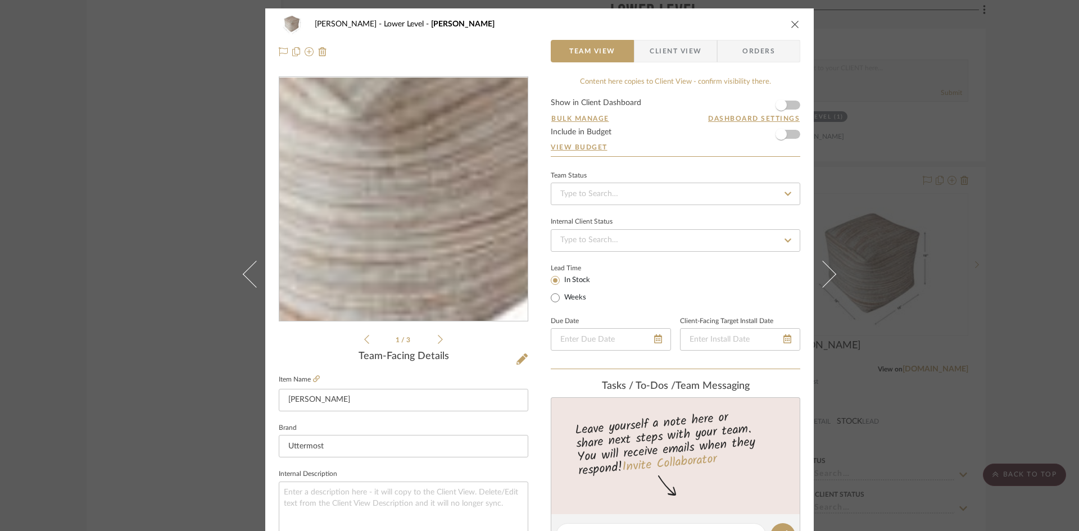
click at [401, 221] on img "0" at bounding box center [404, 200] width 244 height 244
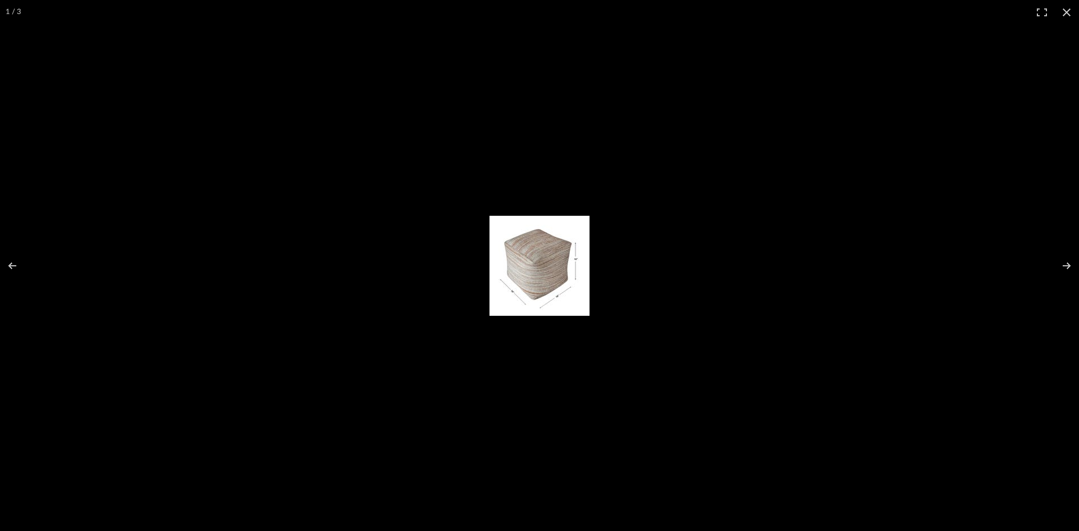
click at [530, 291] on img at bounding box center [540, 266] width 100 height 100
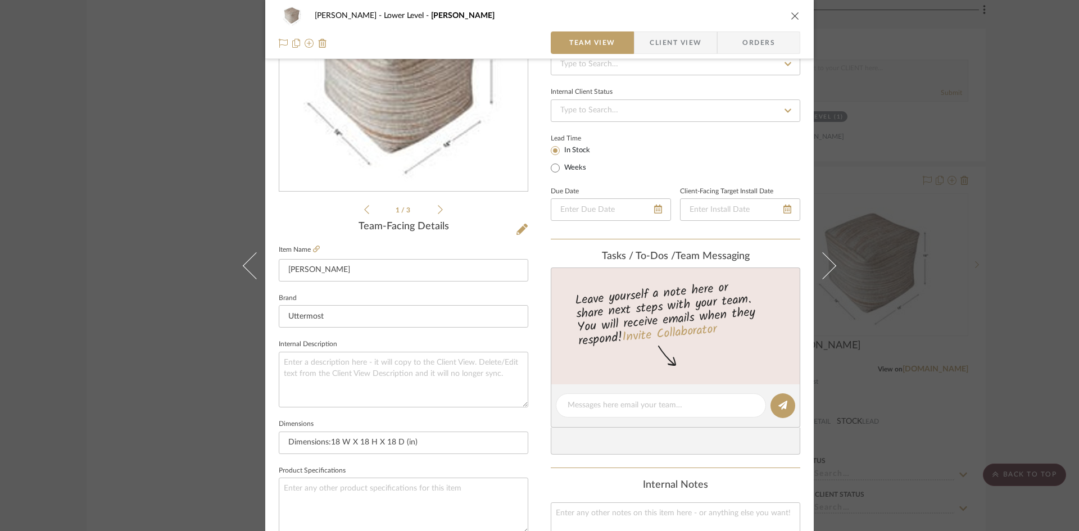
scroll to position [112, 0]
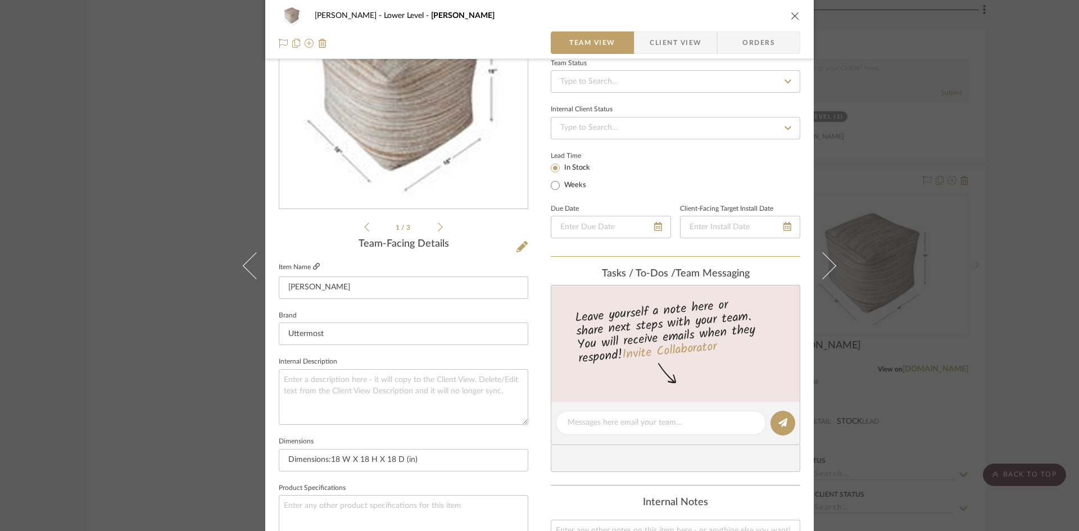
click at [314, 266] on icon at bounding box center [316, 266] width 7 height 7
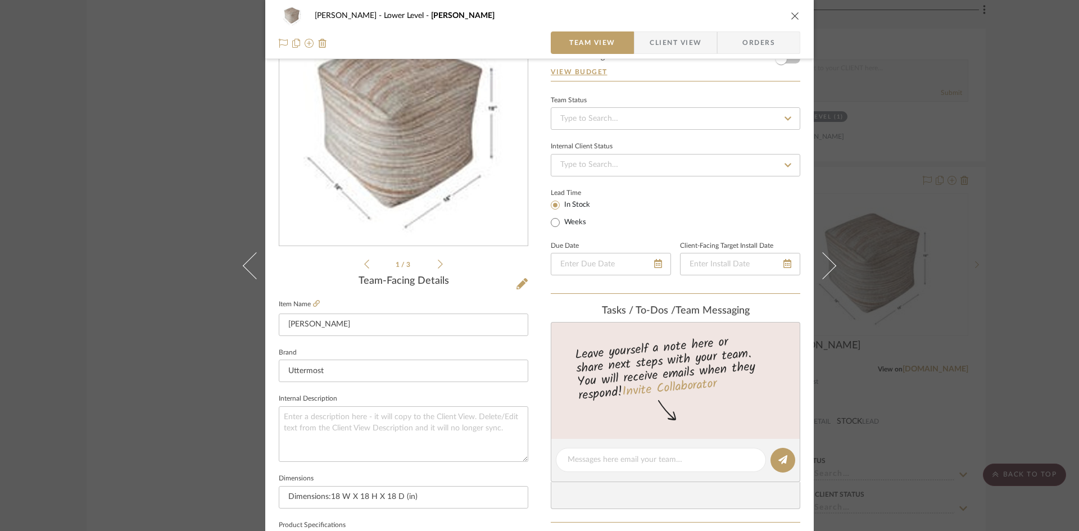
scroll to position [0, 0]
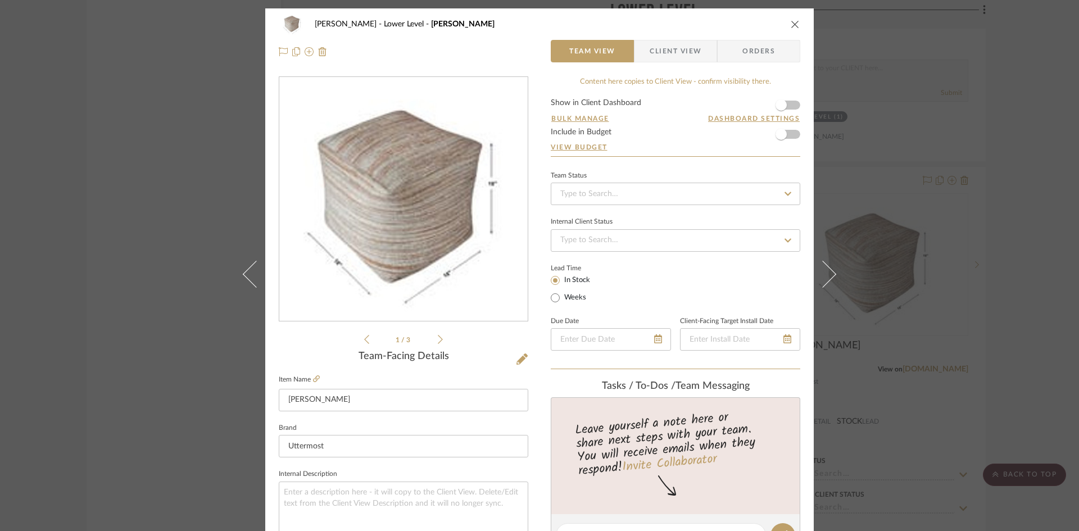
click at [791, 22] on icon "close" at bounding box center [795, 24] width 9 height 9
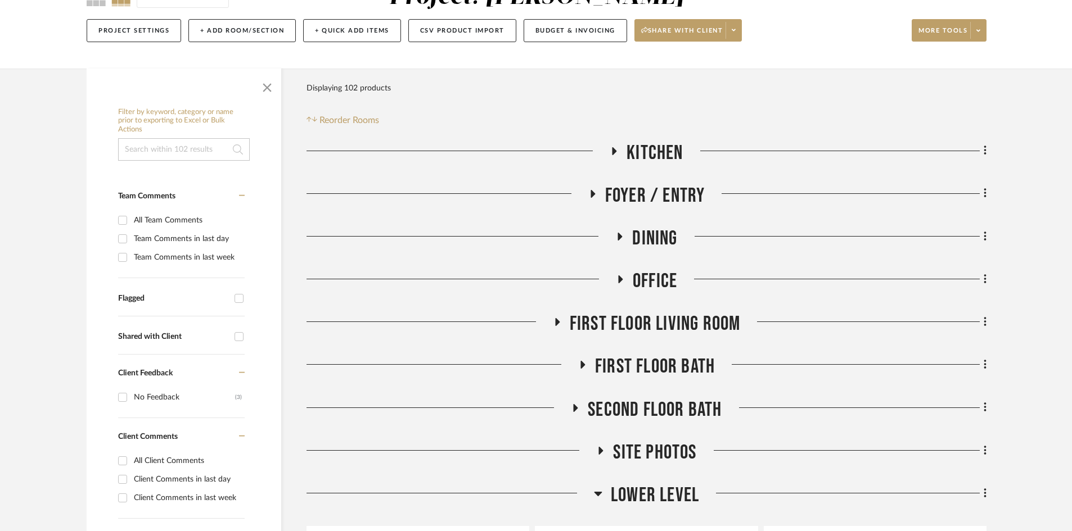
scroll to position [172, 0]
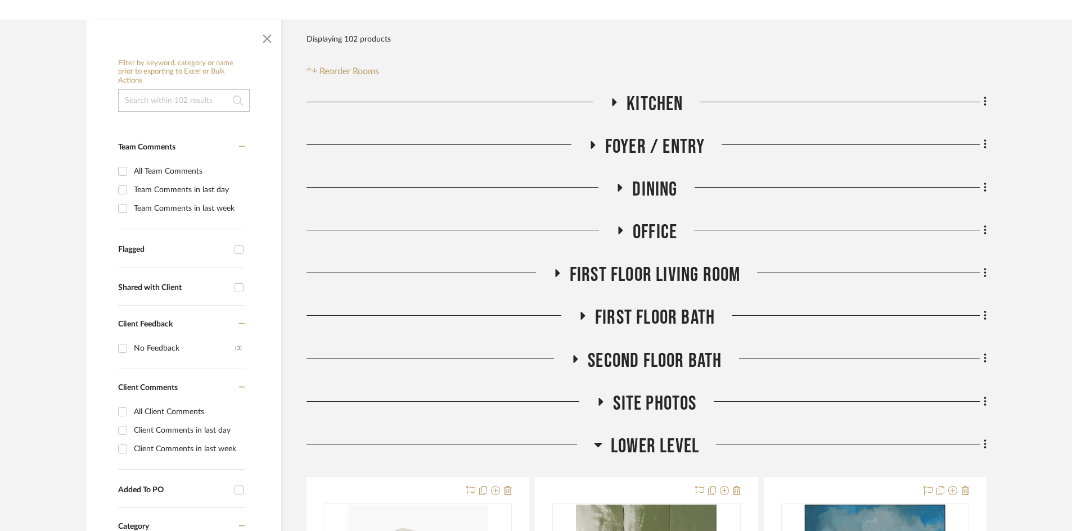
click at [648, 441] on span "Lower Level" at bounding box center [655, 447] width 88 height 24
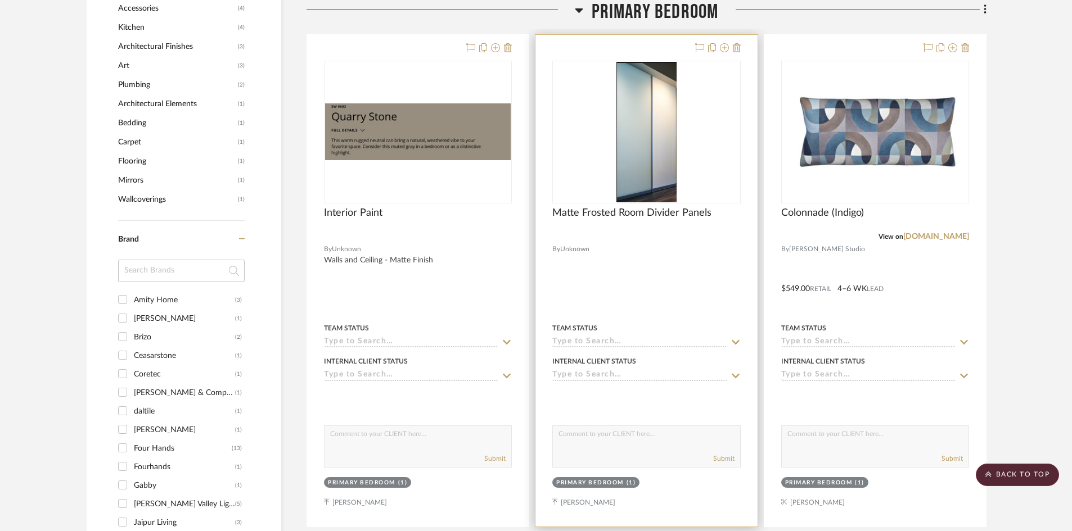
scroll to position [903, 0]
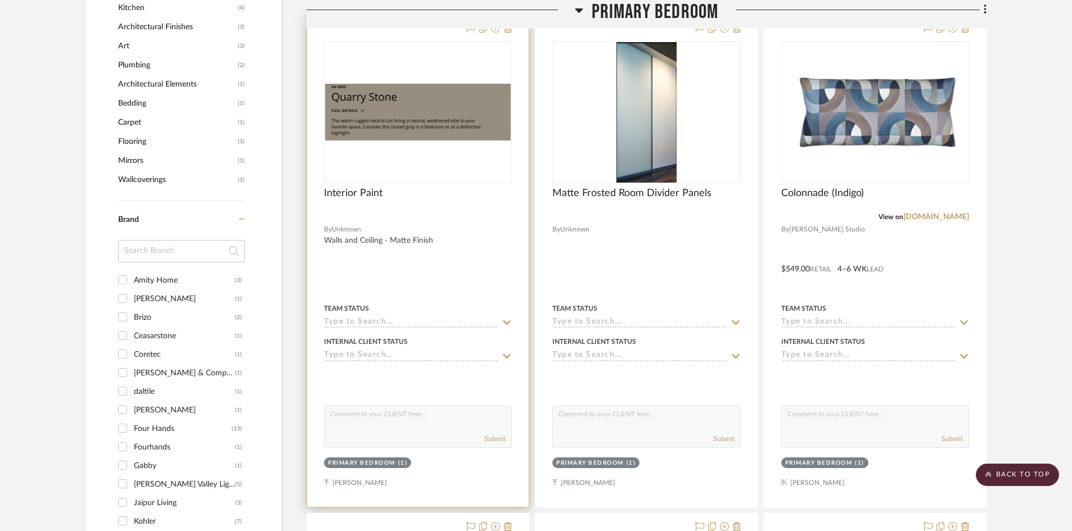
click at [435, 105] on img "0" at bounding box center [418, 112] width 186 height 57
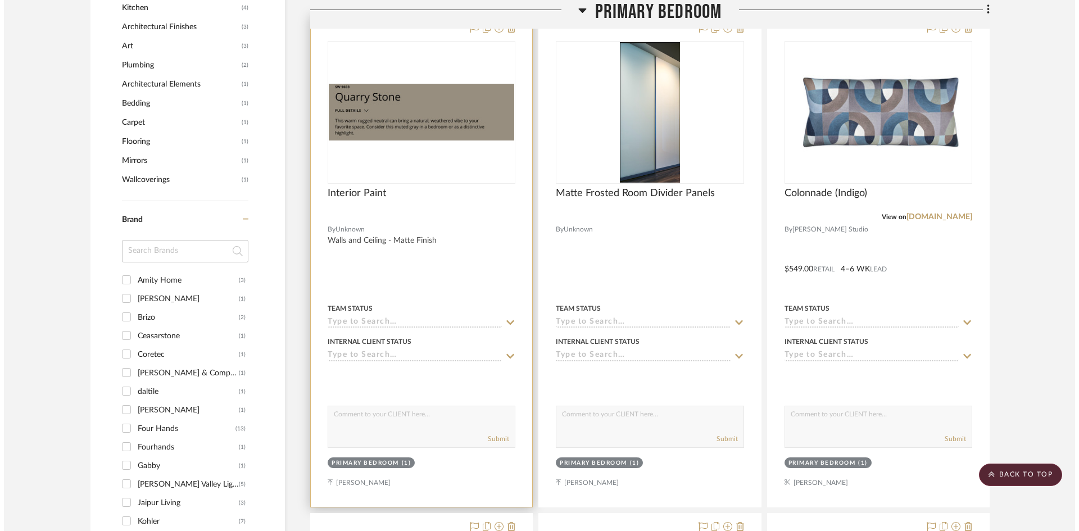
scroll to position [0, 0]
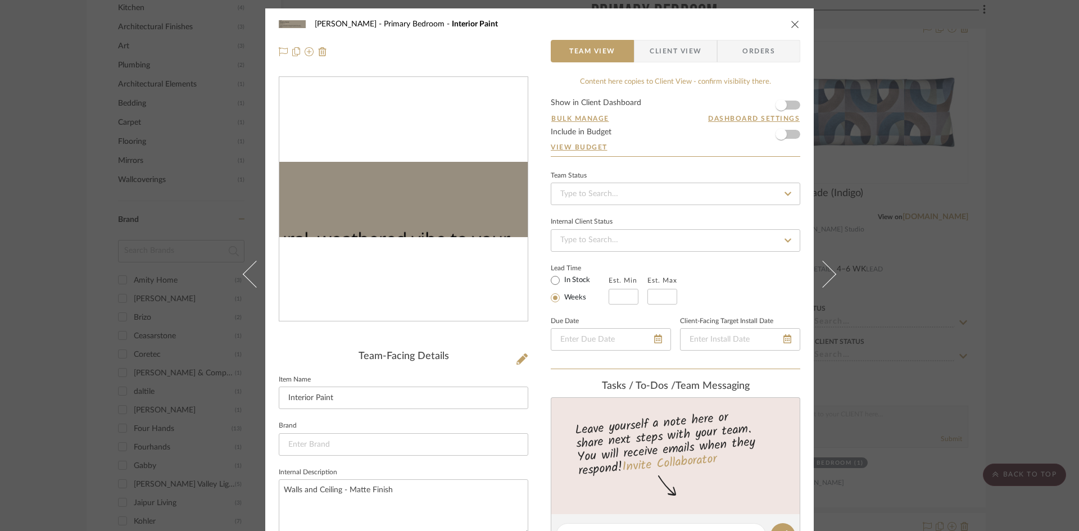
click at [441, 198] on img "0" at bounding box center [403, 200] width 248 height 76
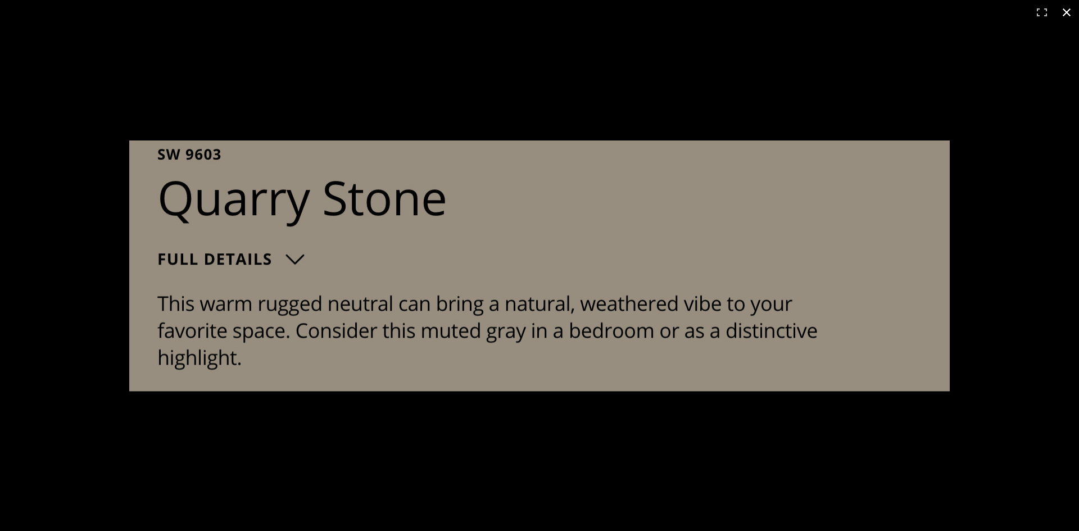
click at [1065, 8] on button at bounding box center [1067, 12] width 25 height 25
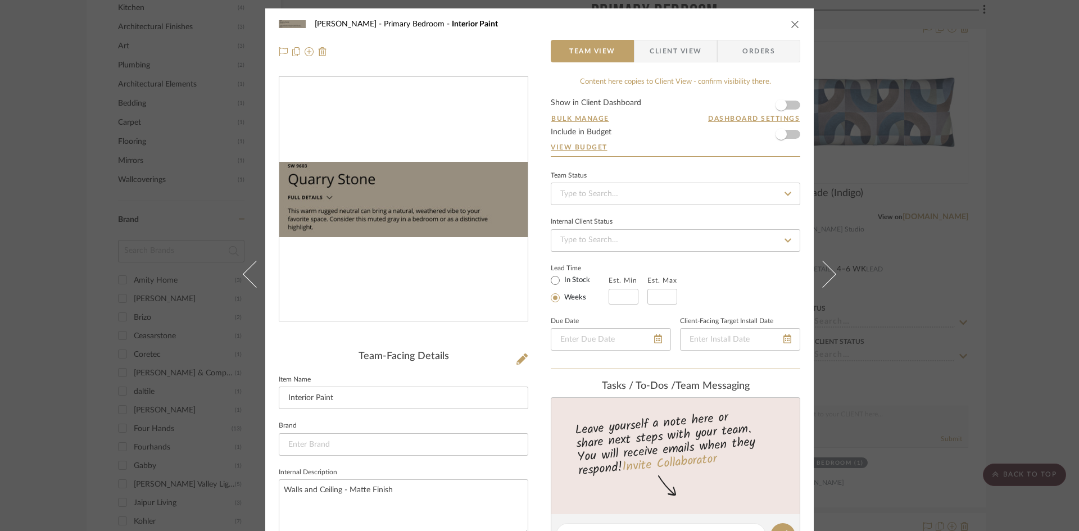
click at [793, 24] on icon "close" at bounding box center [795, 24] width 9 height 9
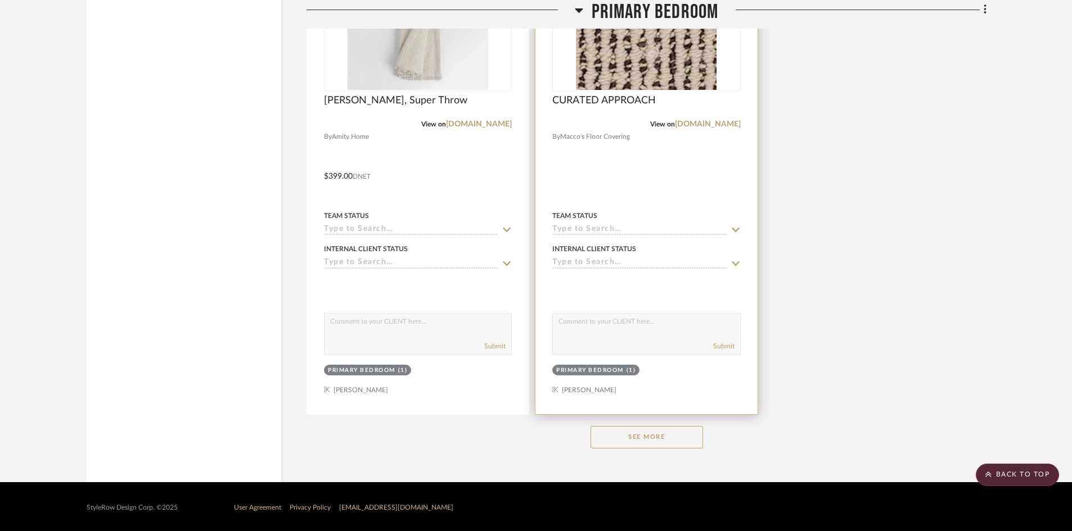
scroll to position [1996, 0]
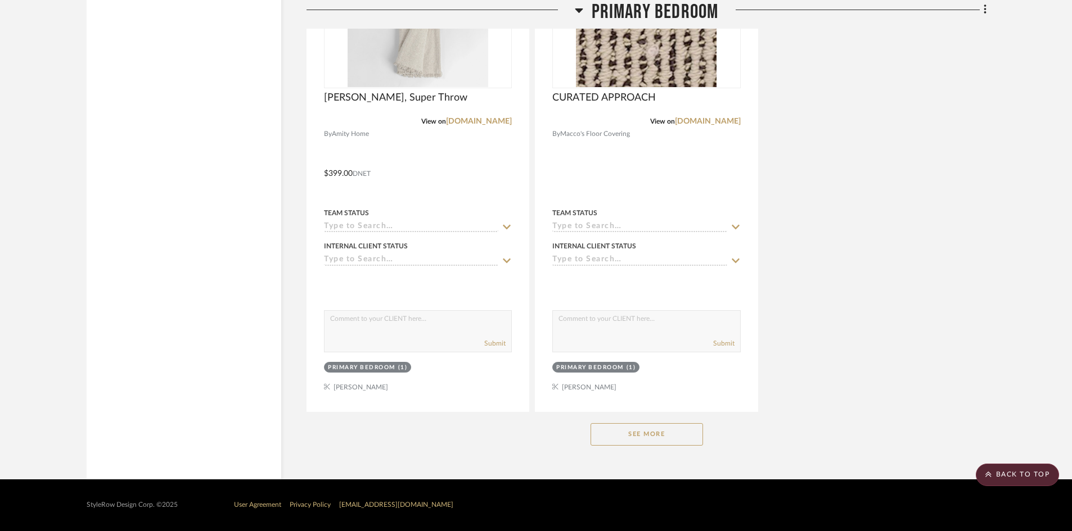
click at [661, 439] on button "See More" at bounding box center [646, 434] width 112 height 22
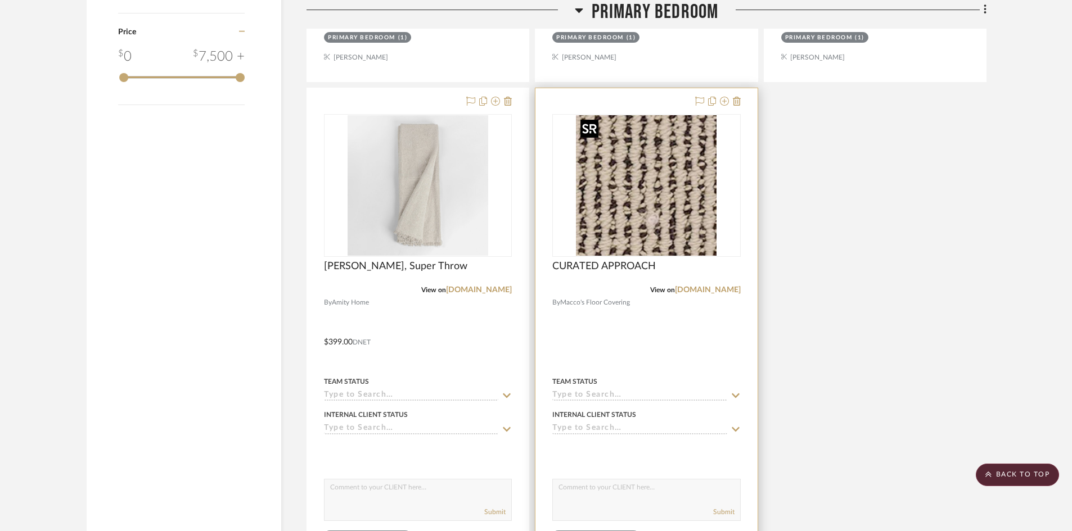
scroll to position [1771, 0]
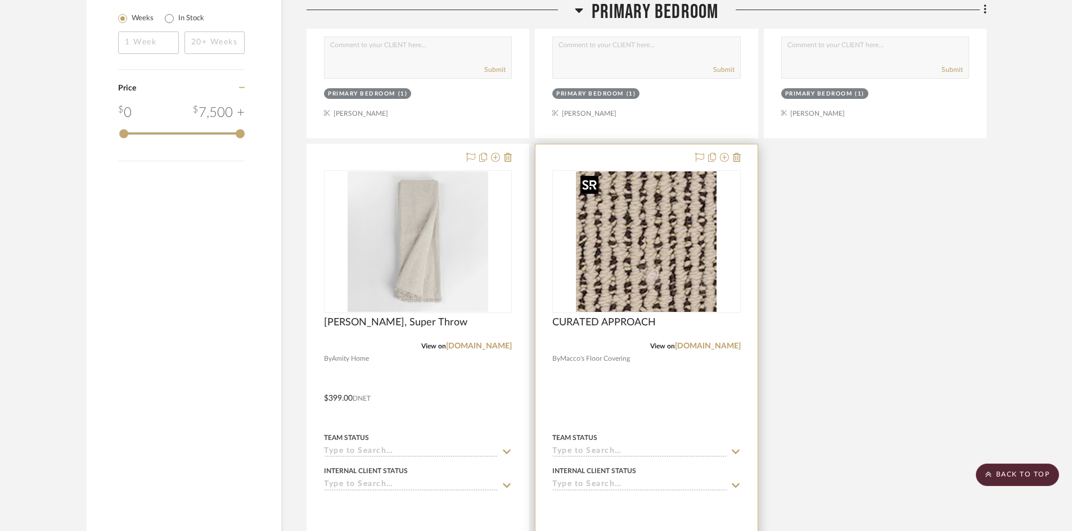
click at [654, 259] on img "0" at bounding box center [646, 241] width 141 height 141
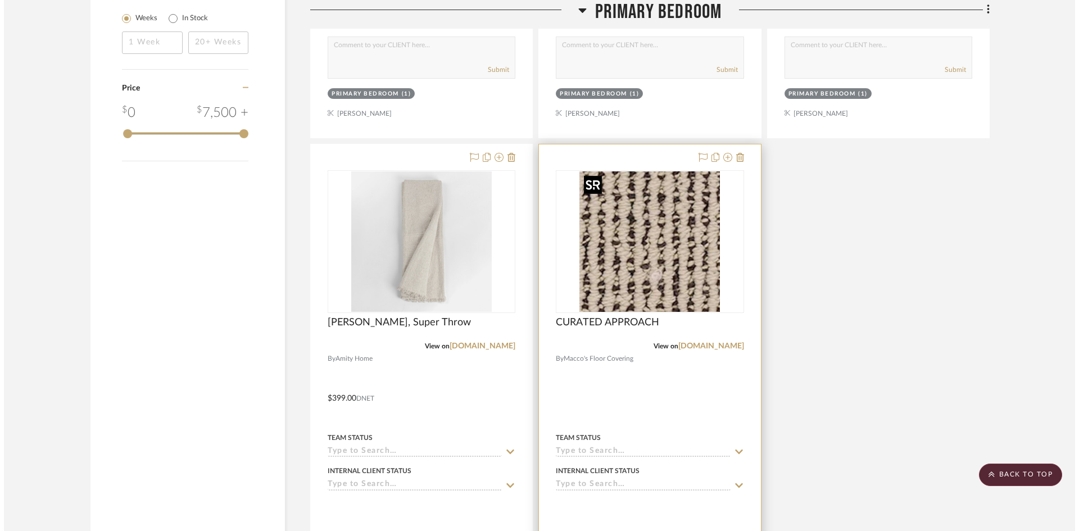
scroll to position [0, 0]
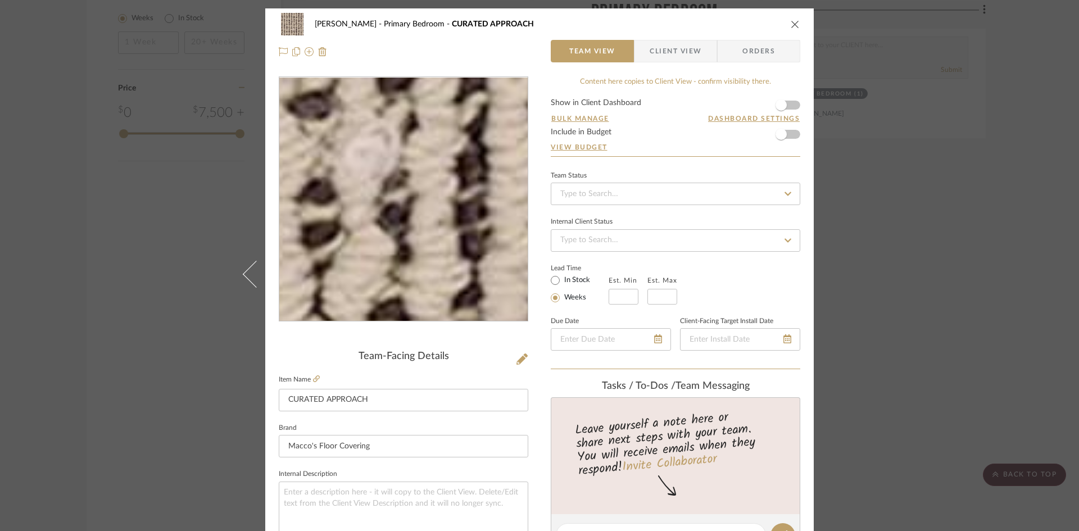
click at [422, 274] on img "0" at bounding box center [404, 200] width 244 height 244
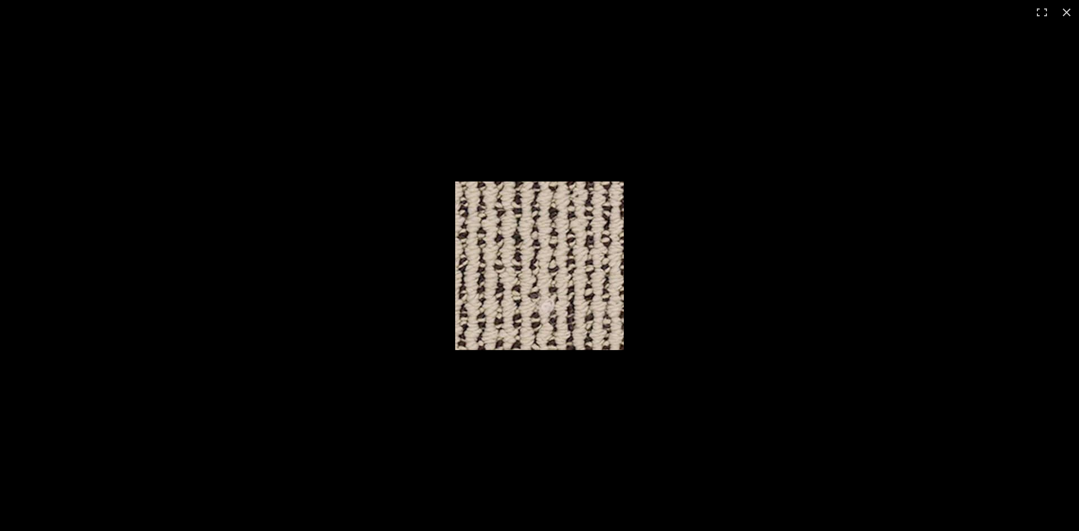
click at [543, 259] on img at bounding box center [539, 266] width 169 height 169
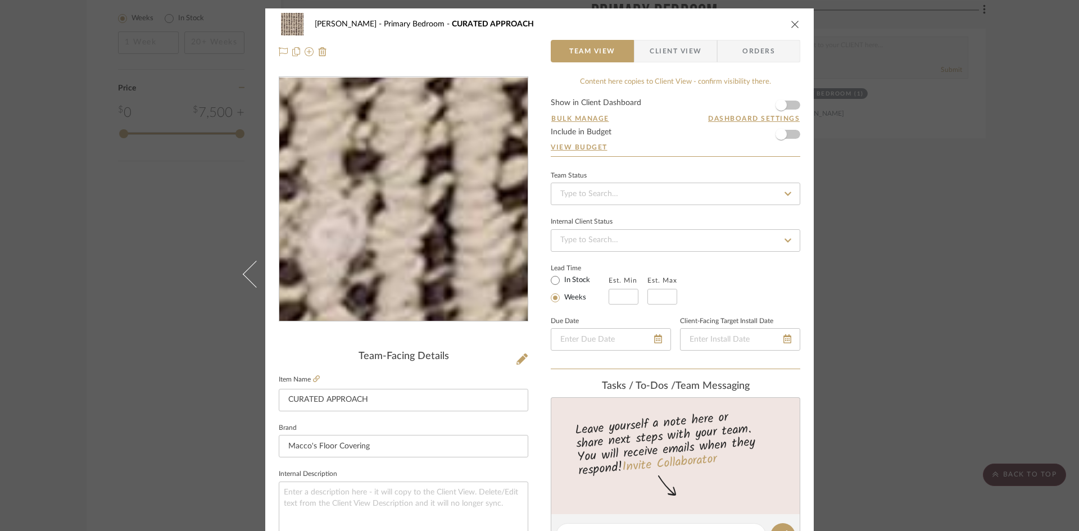
click at [433, 247] on img "0" at bounding box center [404, 200] width 244 height 244
